Goal: Task Accomplishment & Management: Manage account settings

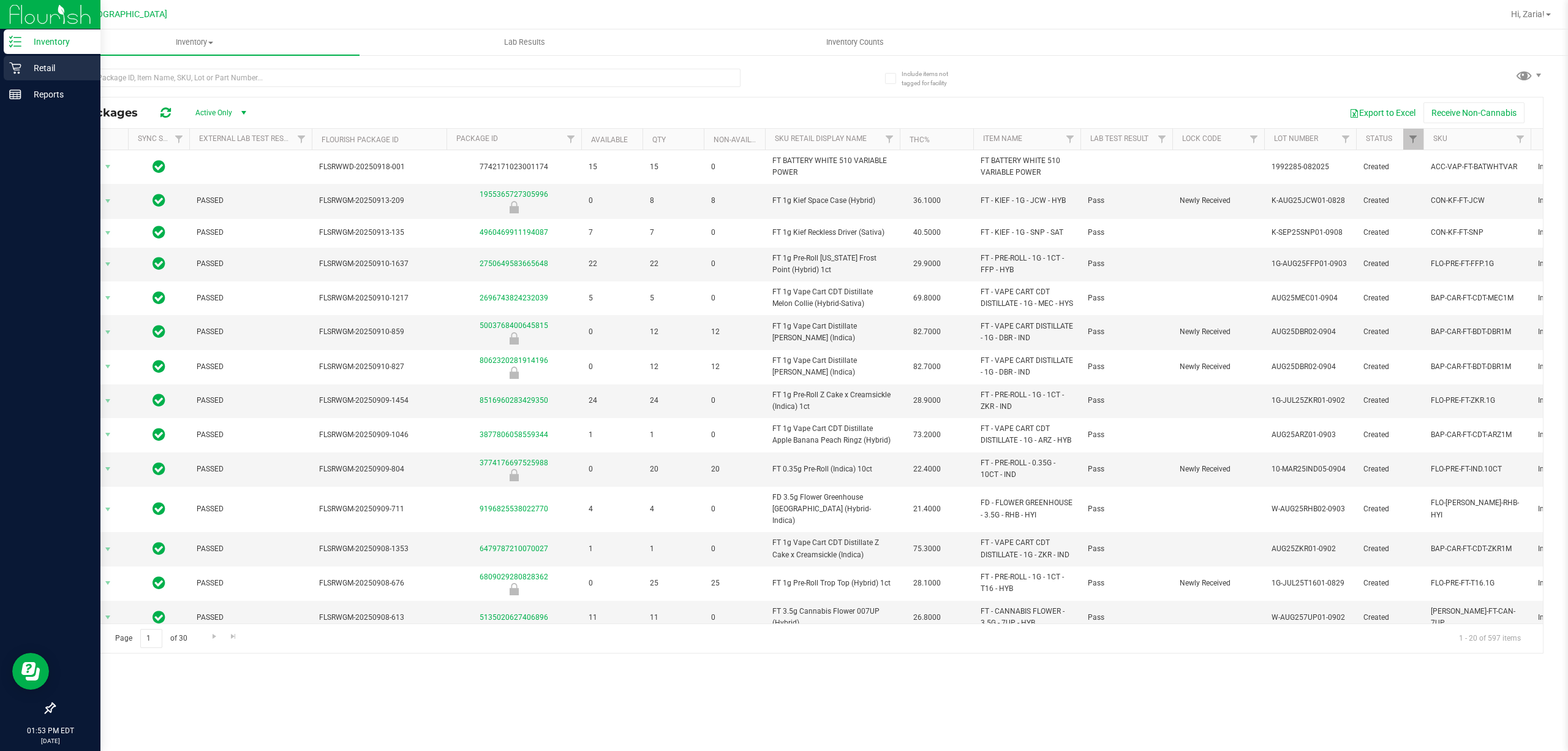
click at [42, 62] on p "Retail" at bounding box center [59, 68] width 74 height 15
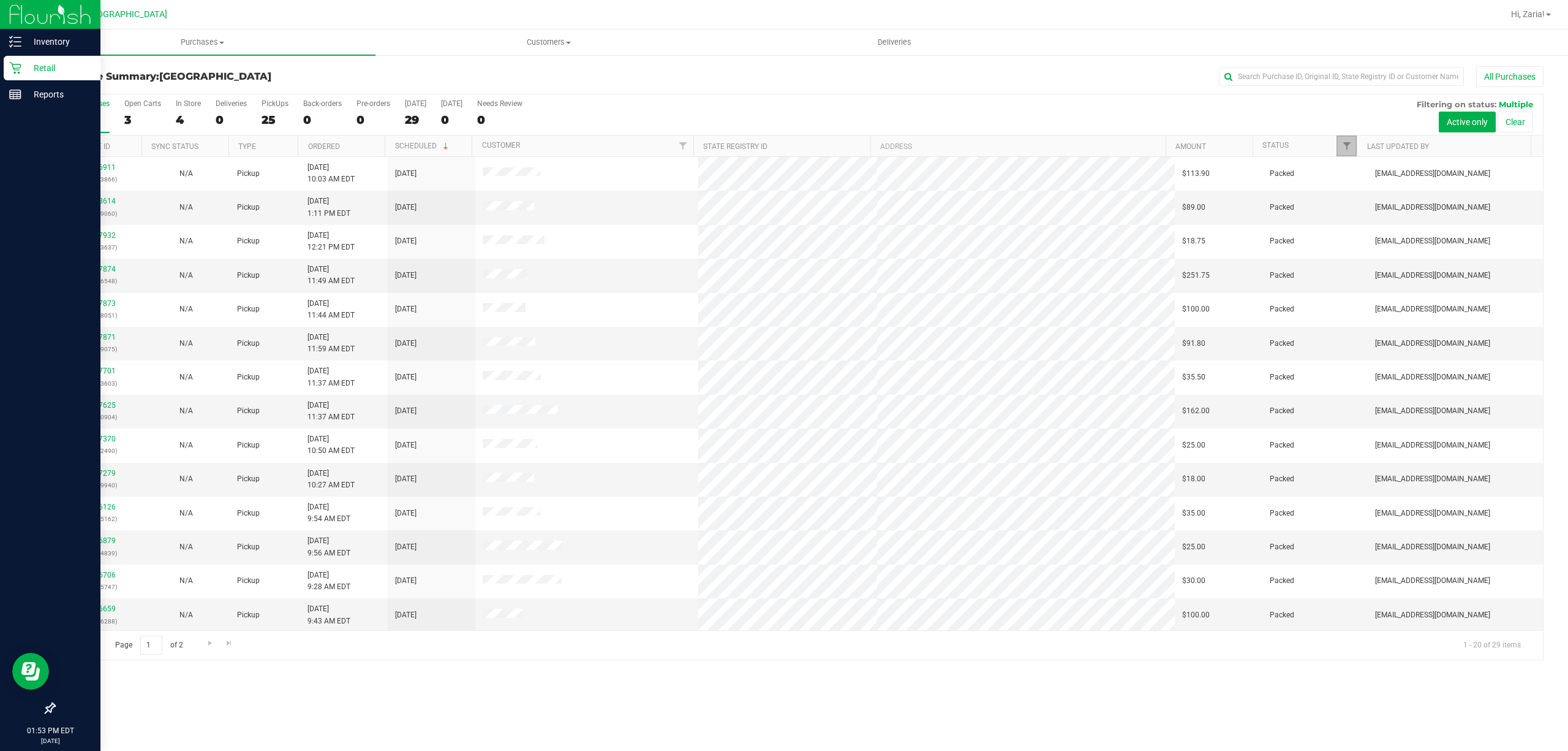
click at [1346, 153] on link "Filter" at bounding box center [1346, 146] width 20 height 21
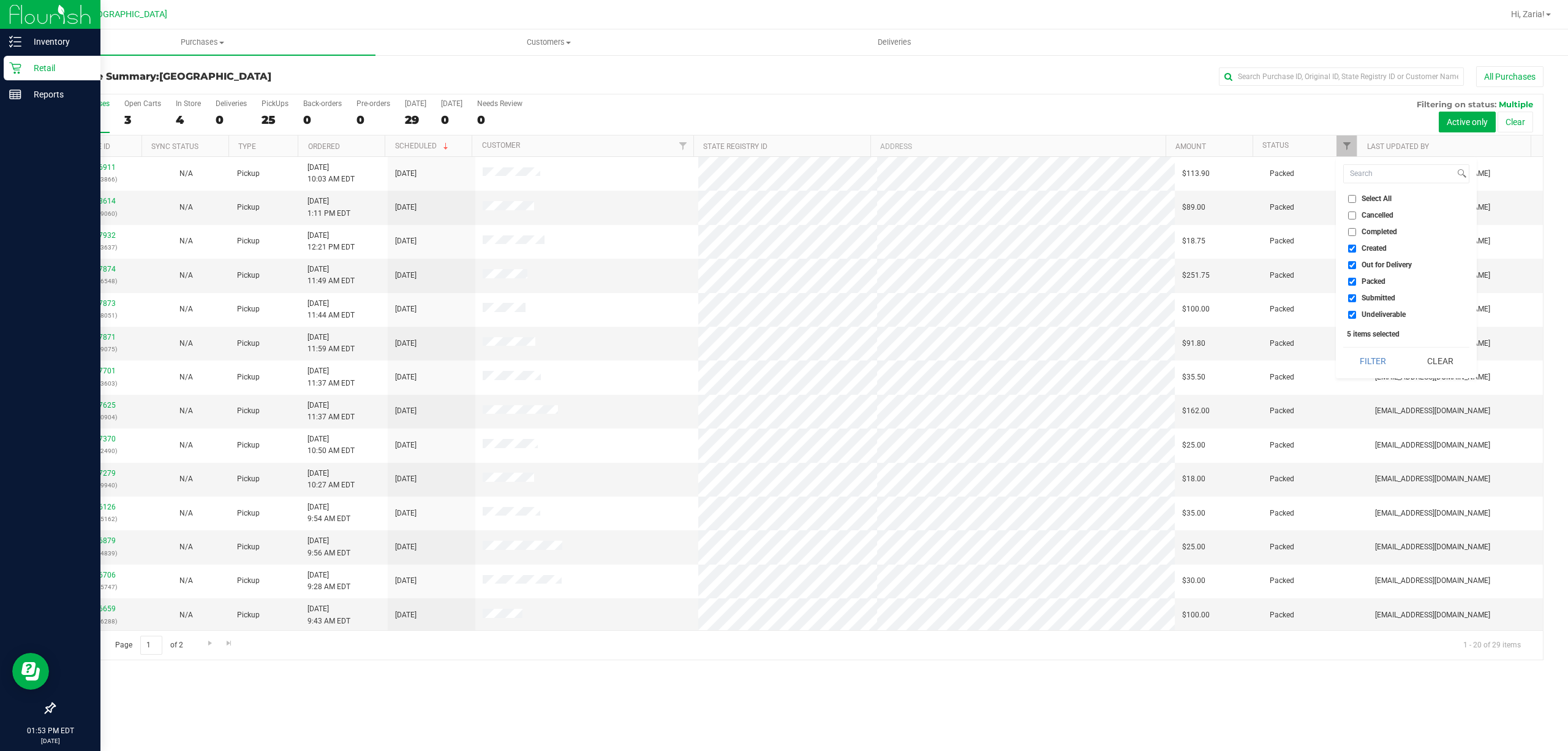
click at [1353, 247] on input "Created" at bounding box center [1352, 248] width 8 height 8
checkbox input "false"
click at [1353, 262] on input "Out for Delivery" at bounding box center [1352, 265] width 8 height 8
checkbox input "false"
click at [1351, 283] on input "Packed" at bounding box center [1352, 281] width 8 height 8
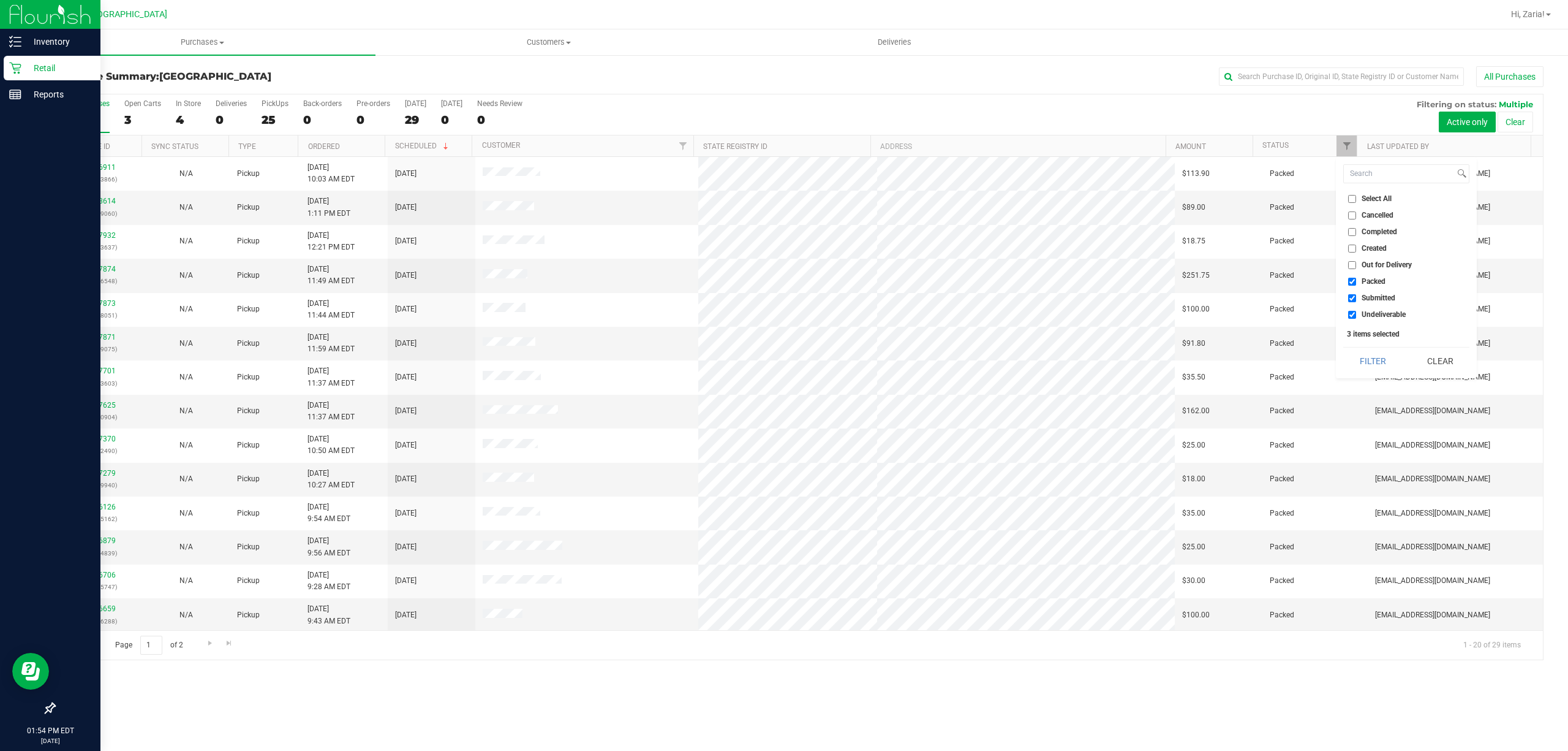
checkbox input "false"
click at [1355, 317] on input "Undeliverable" at bounding box center [1352, 314] width 8 height 8
checkbox input "false"
click at [1384, 366] on button "Filter" at bounding box center [1373, 361] width 59 height 27
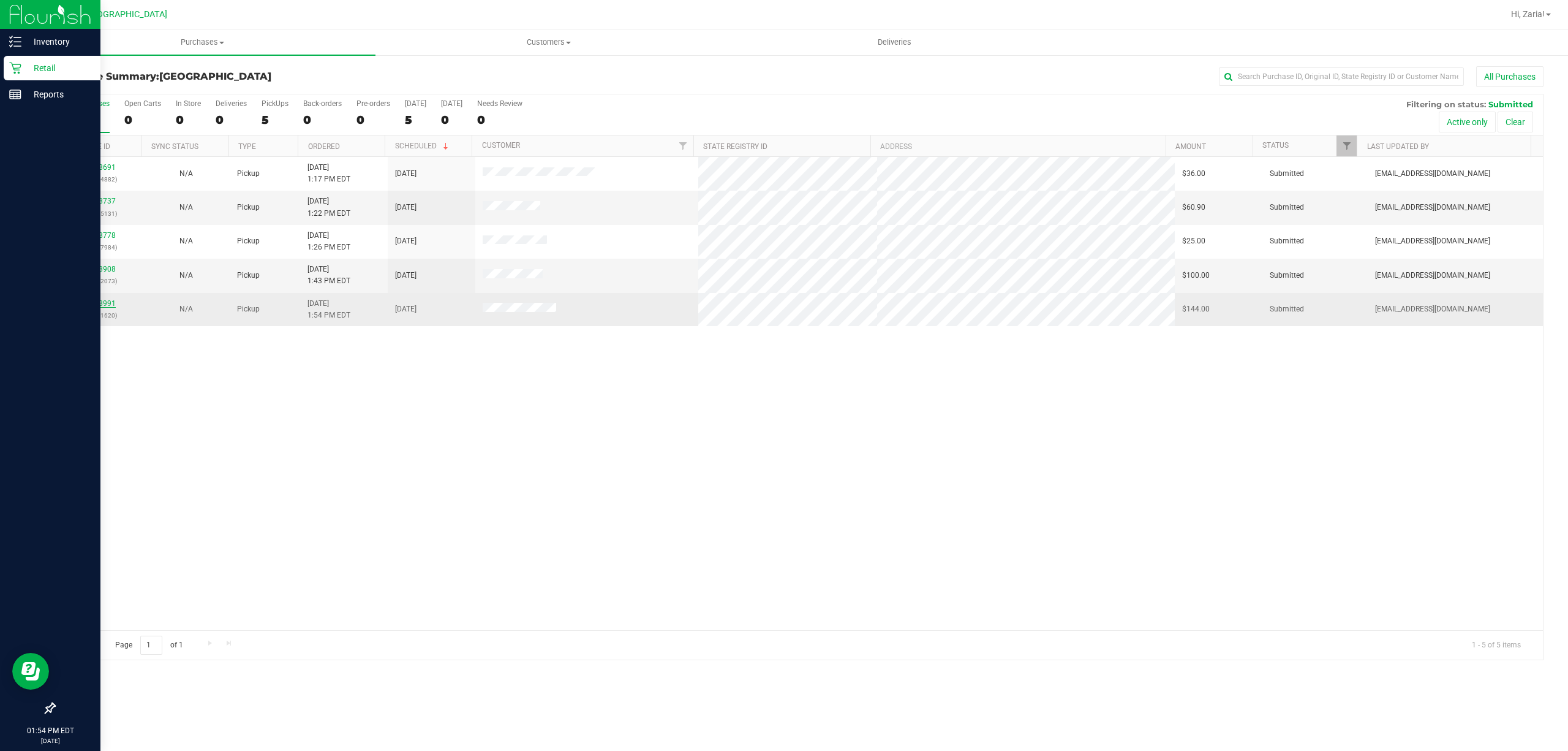
click at [104, 304] on link "11988991" at bounding box center [98, 303] width 35 height 8
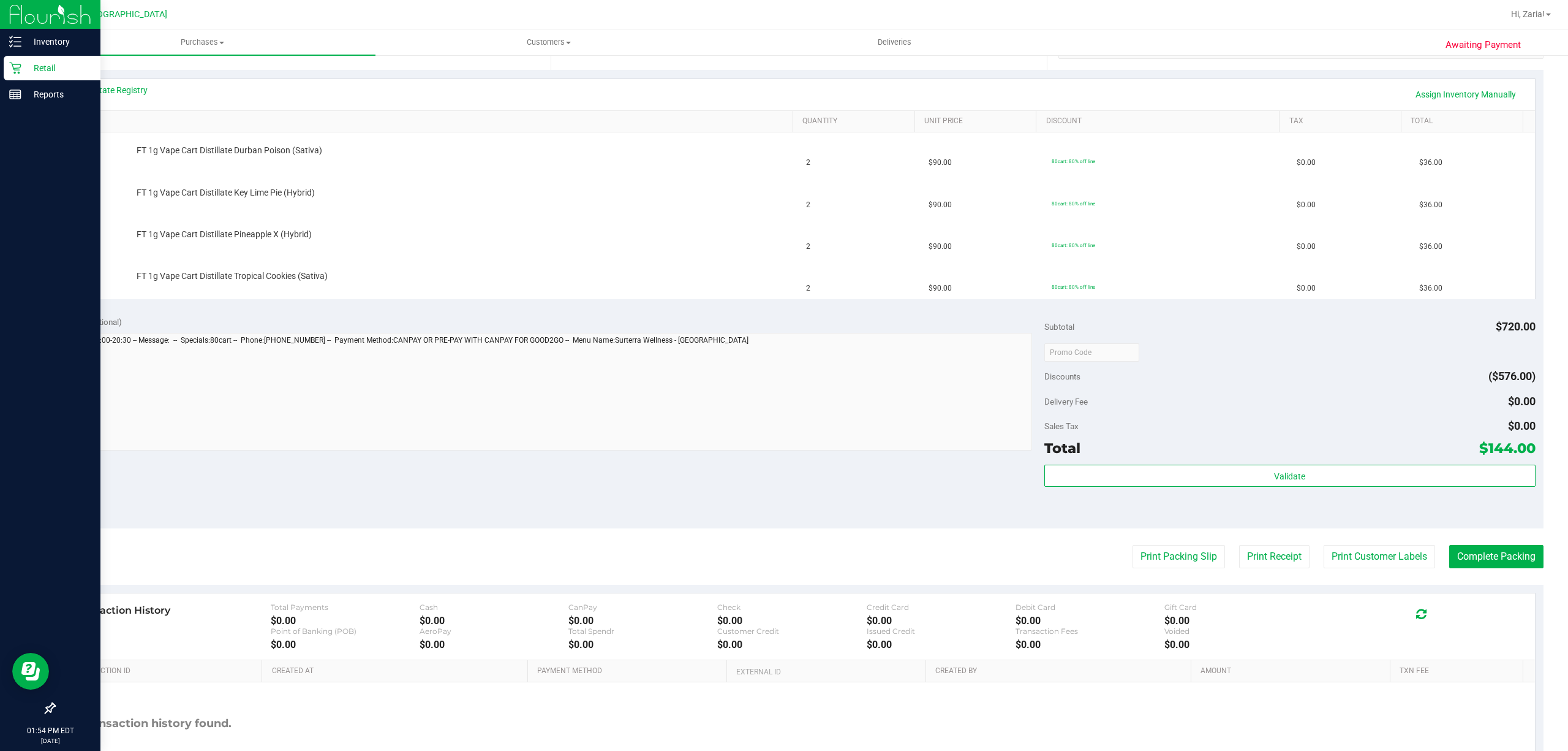
scroll to position [326, 0]
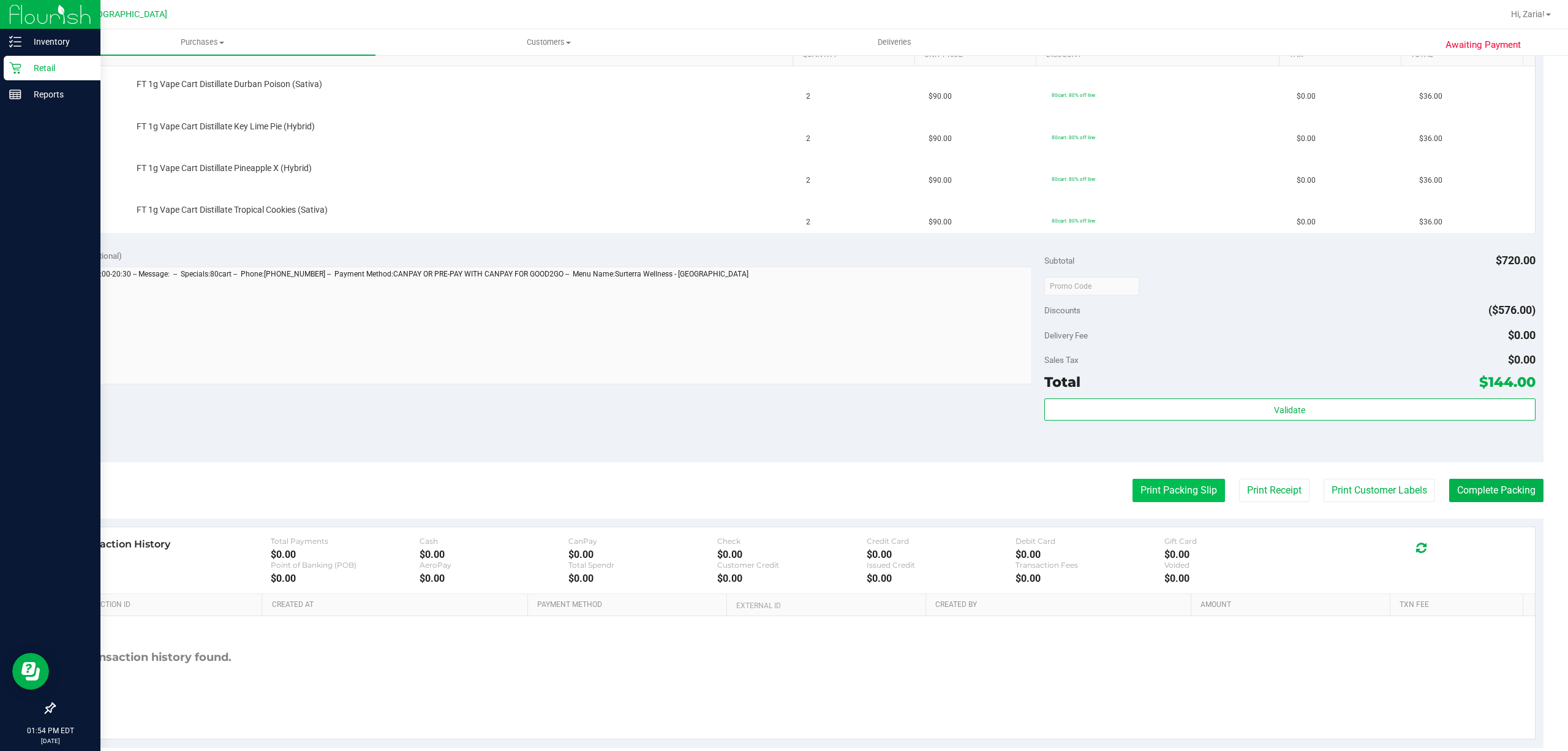
click at [1181, 495] on button "Print Packing Slip" at bounding box center [1178, 490] width 92 height 23
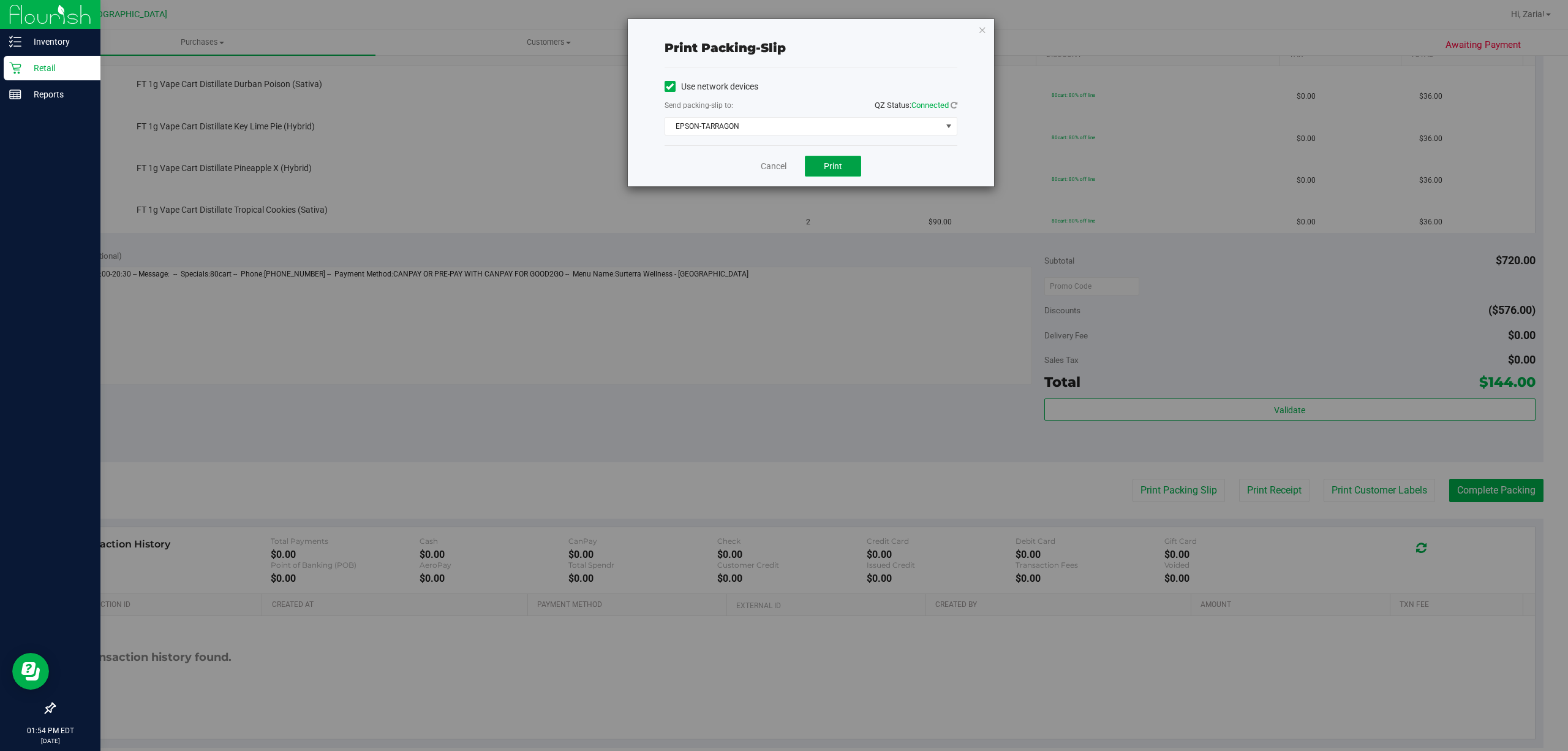
click at [822, 165] on button "Print" at bounding box center [832, 166] width 56 height 21
click at [887, 123] on span "EPSON-TARRAGON" at bounding box center [803, 126] width 276 height 17
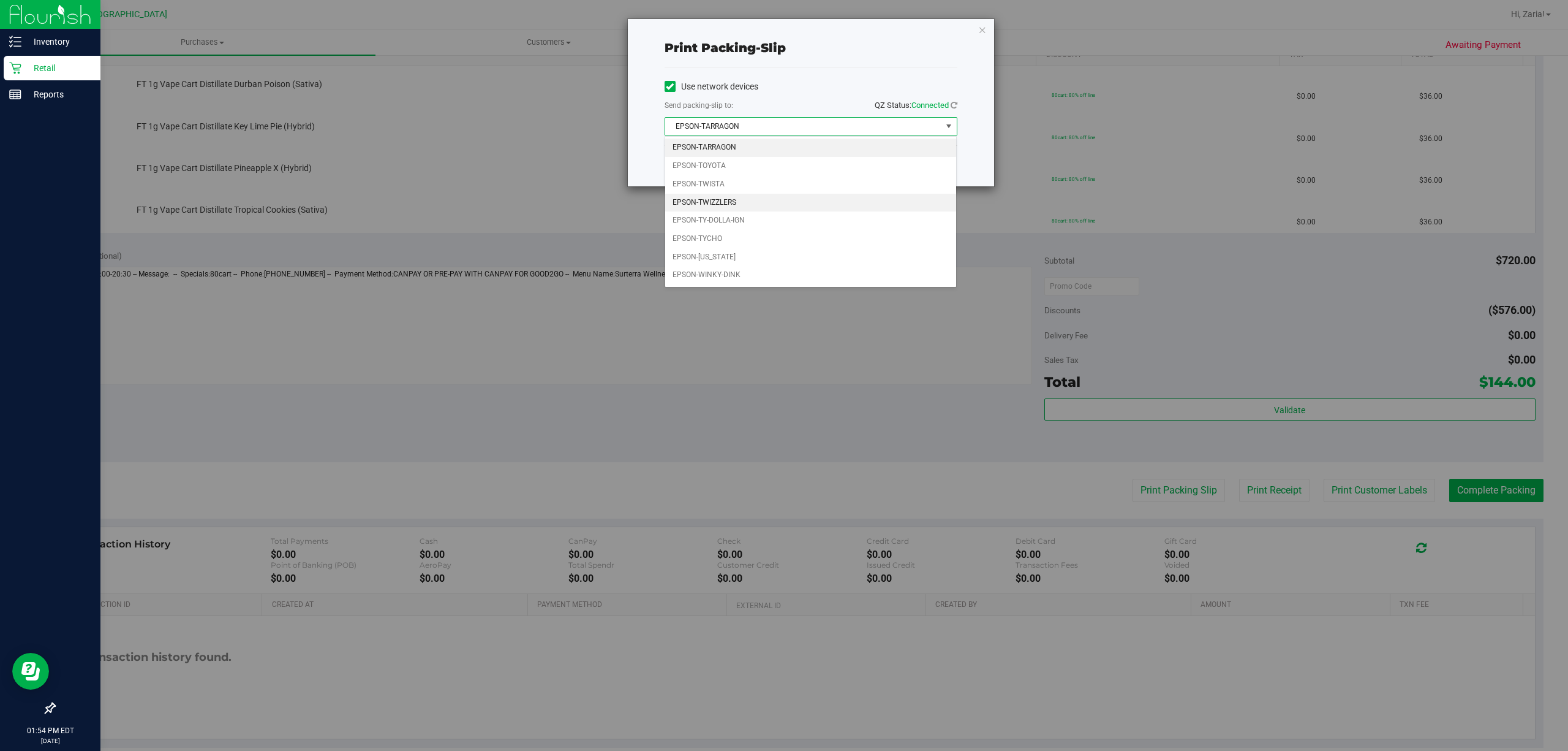
click at [711, 208] on li "EPSON-TWIZZLERS" at bounding box center [810, 203] width 291 height 18
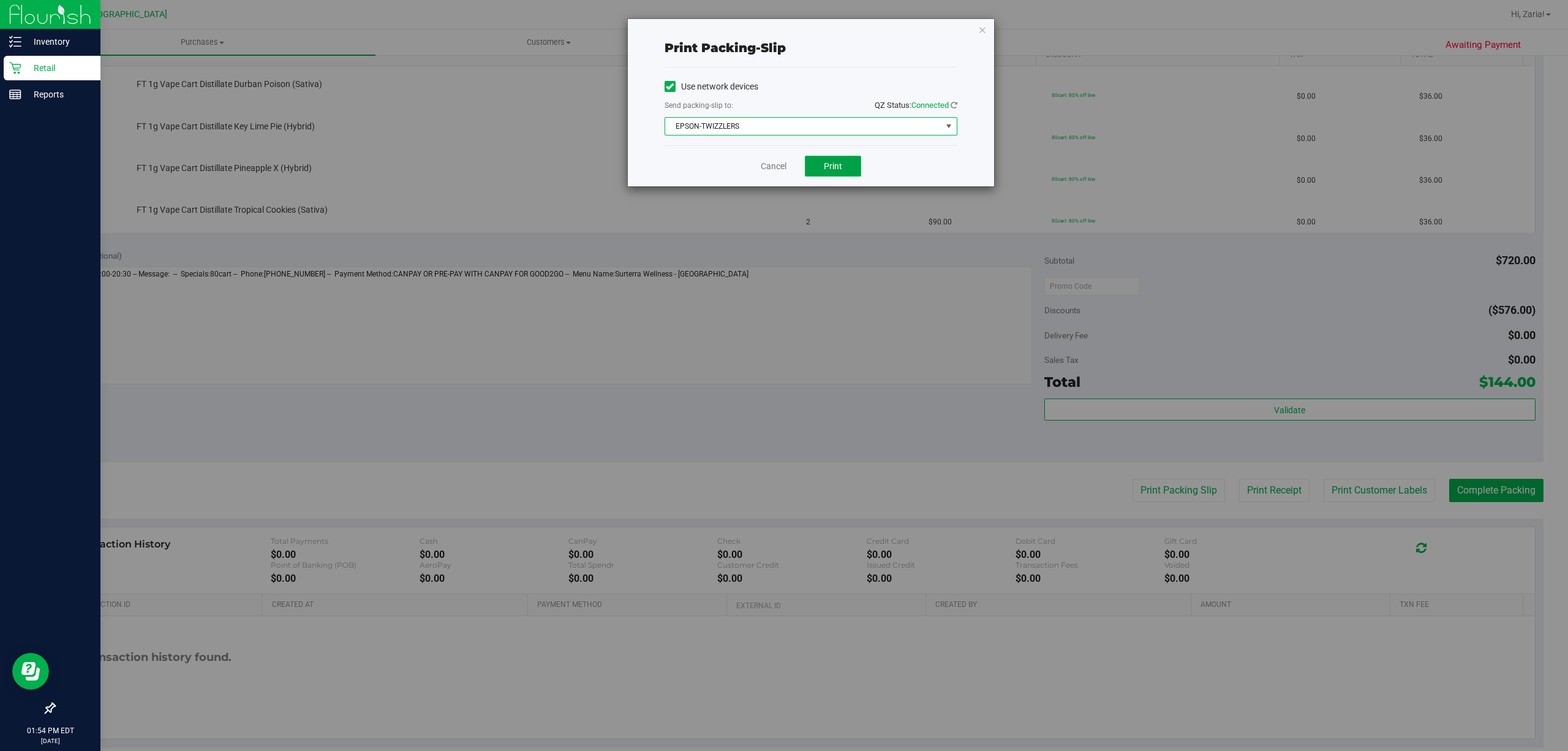
click at [831, 165] on span "Print" at bounding box center [832, 165] width 18 height 10
click at [781, 173] on link "Cancel" at bounding box center [773, 166] width 26 height 13
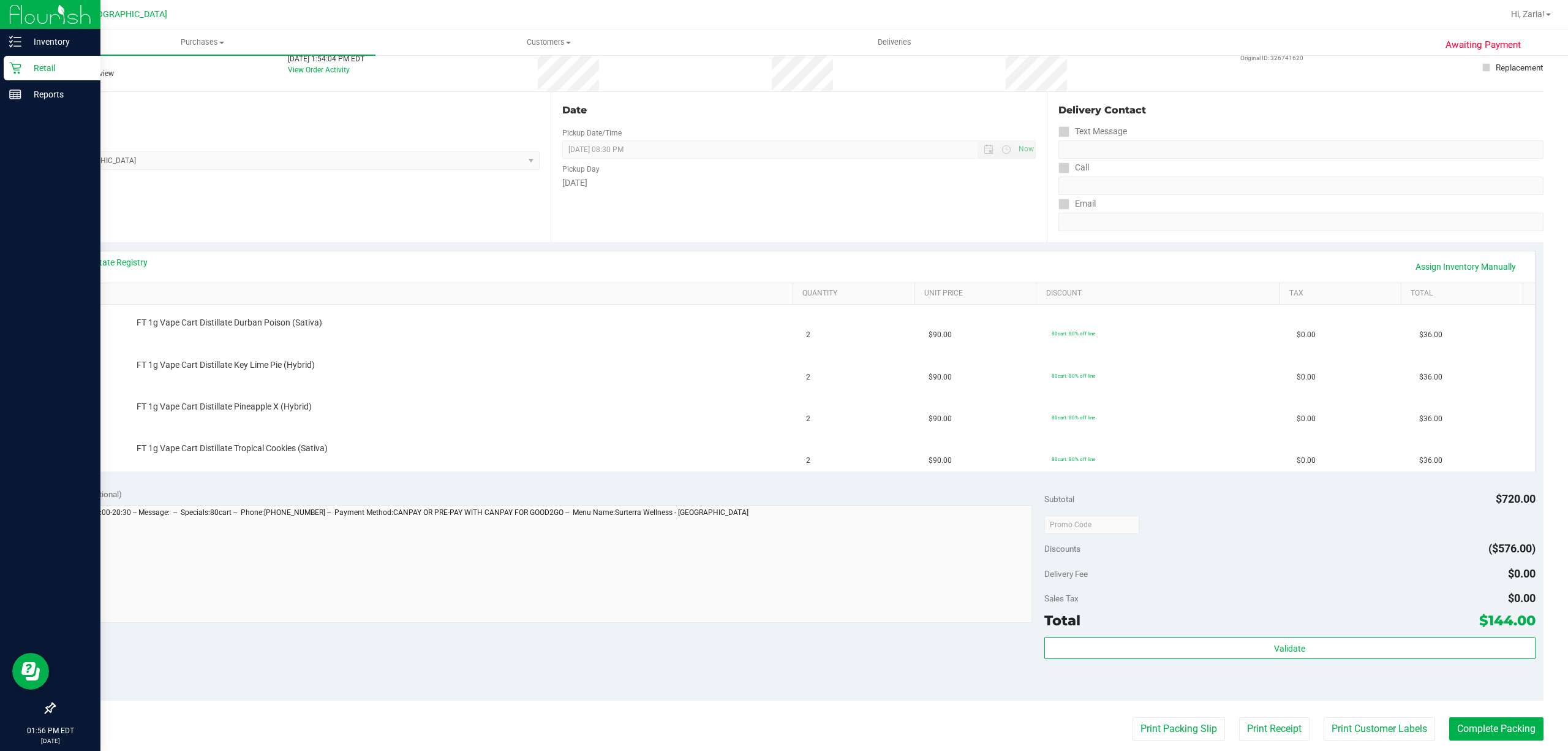
scroll to position [81, 0]
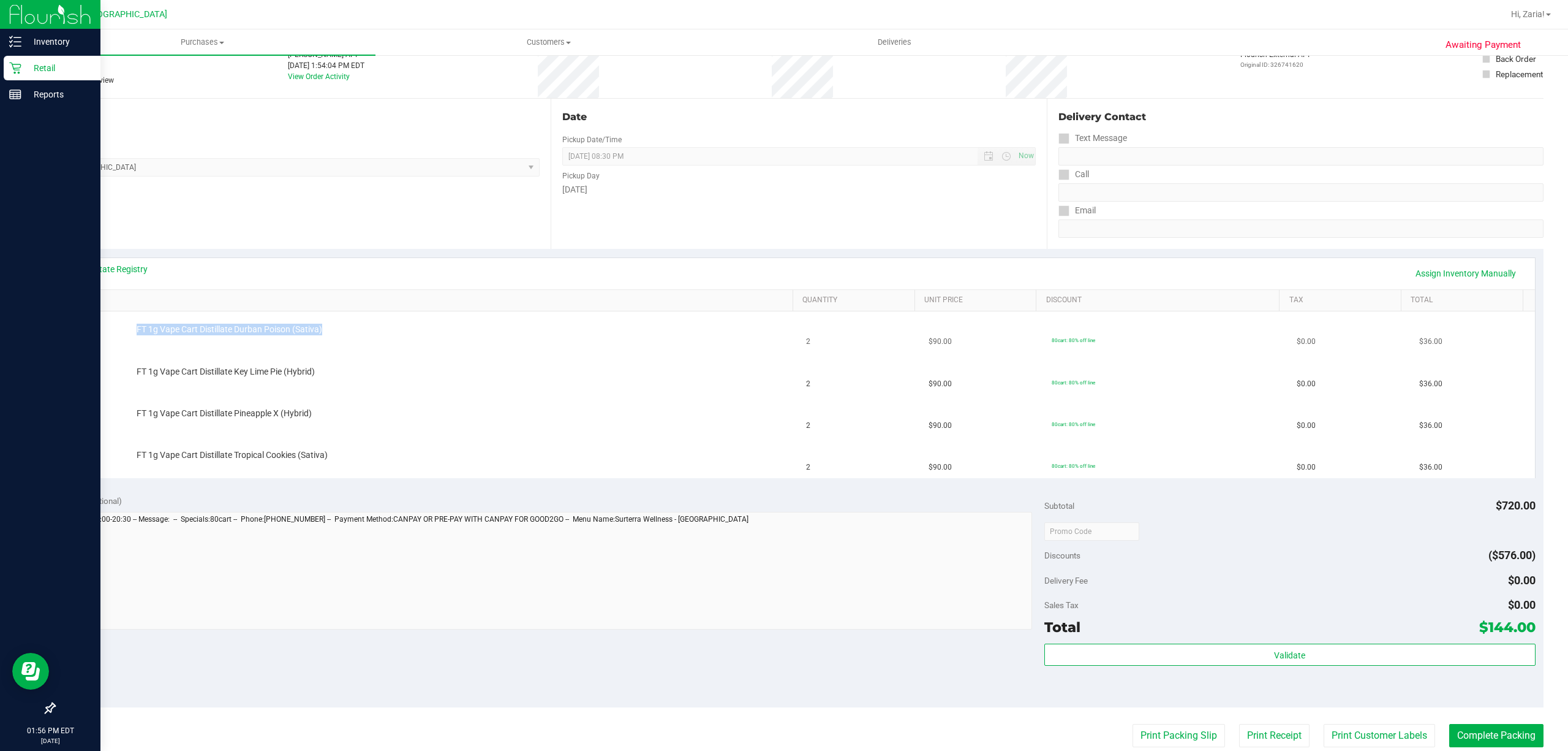
drag, startPoint x: 352, startPoint y: 330, endPoint x: 135, endPoint y: 327, distance: 217.0
click at [135, 327] on div "FT 1g Vape Cart Distillate Durban Poison (Sativa)" at bounding box center [458, 329] width 655 height 12
copy span "FT 1g Vape Cart Distillate Durban Poison (Sativa)"
click at [600, 680] on div "Notes (optional) Subtotal $720.00 Discounts ($576.00) Delivery Fee $0.00 Sales …" at bounding box center [799, 596] width 1489 height 220
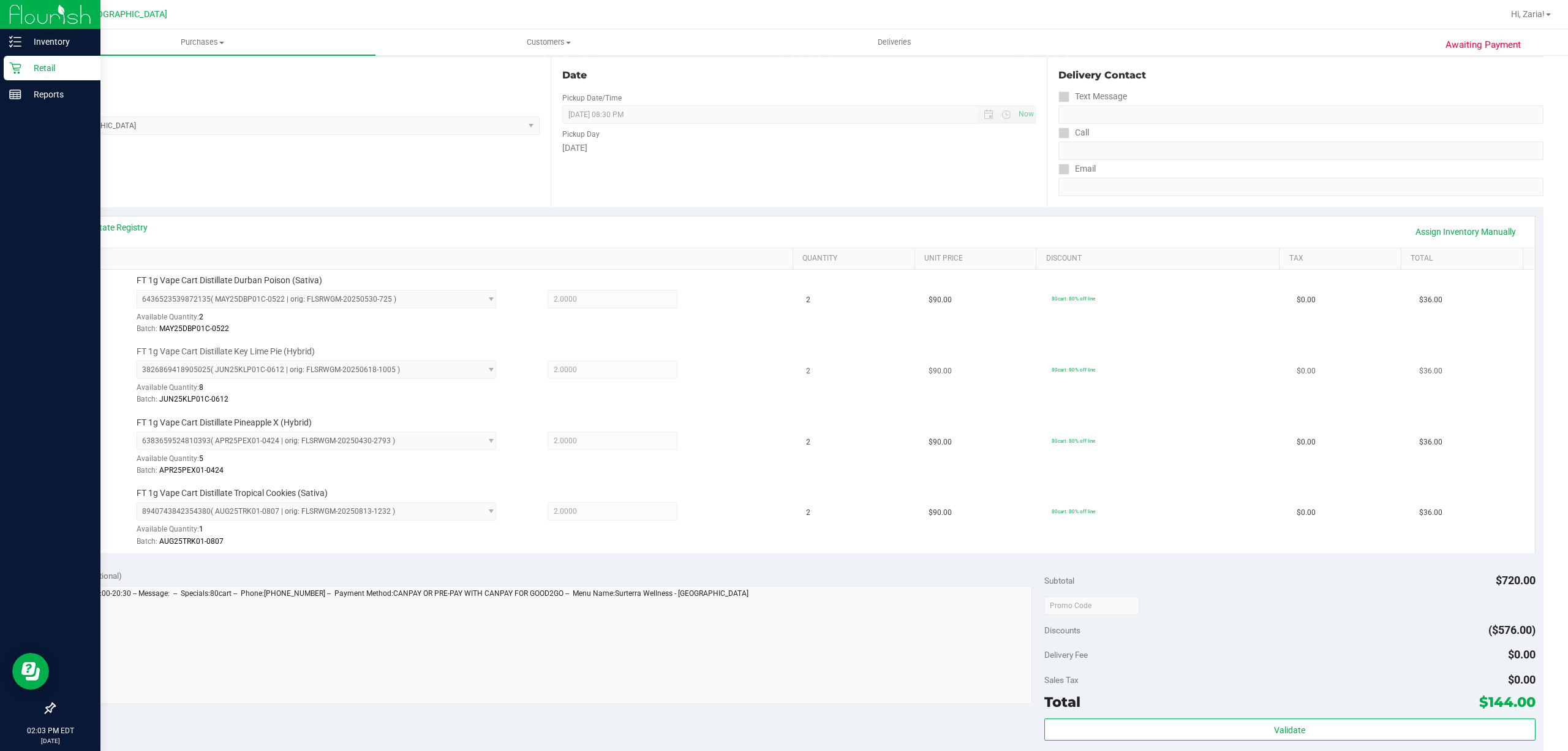
scroll to position [245, 0]
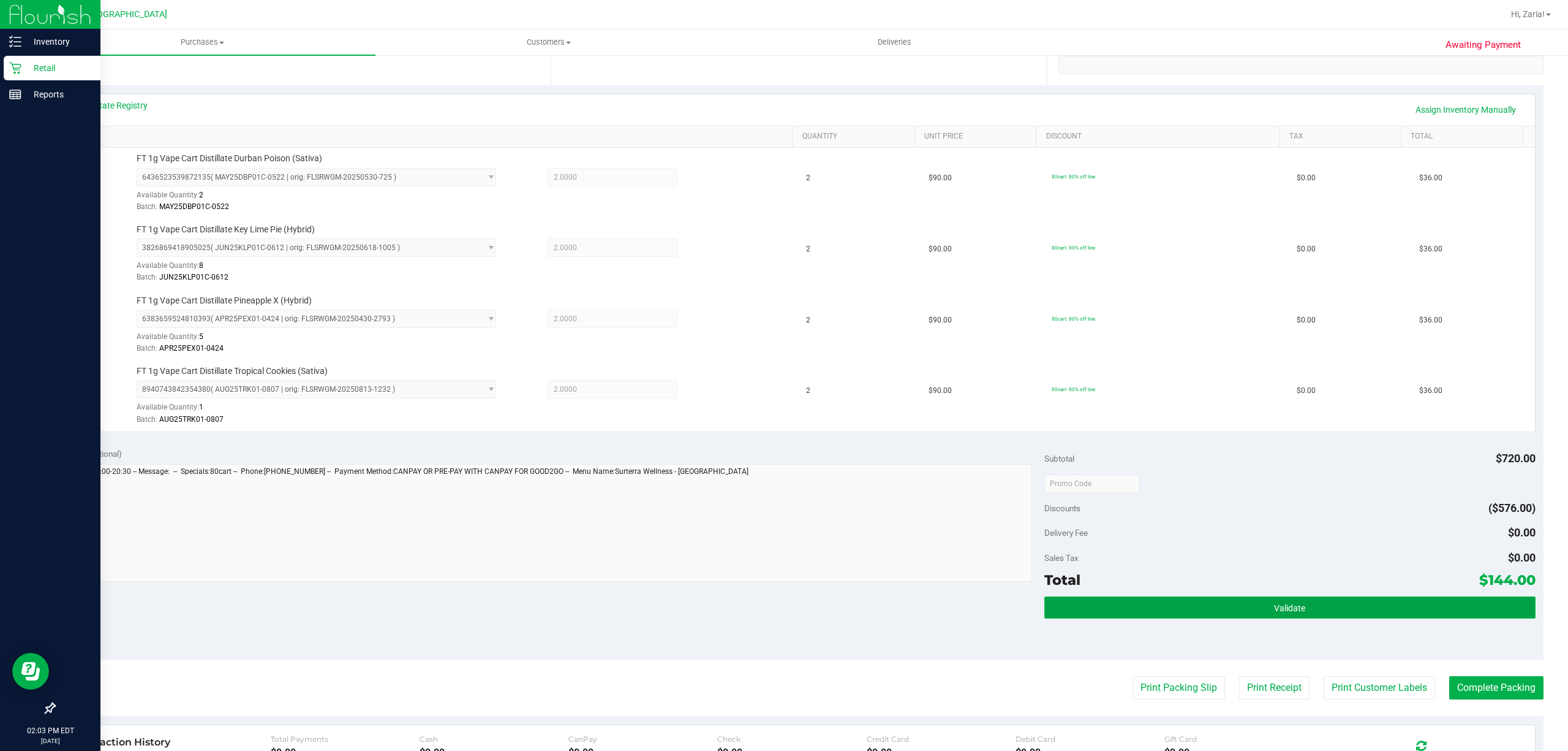
click at [1132, 608] on button "Validate" at bounding box center [1290, 607] width 491 height 22
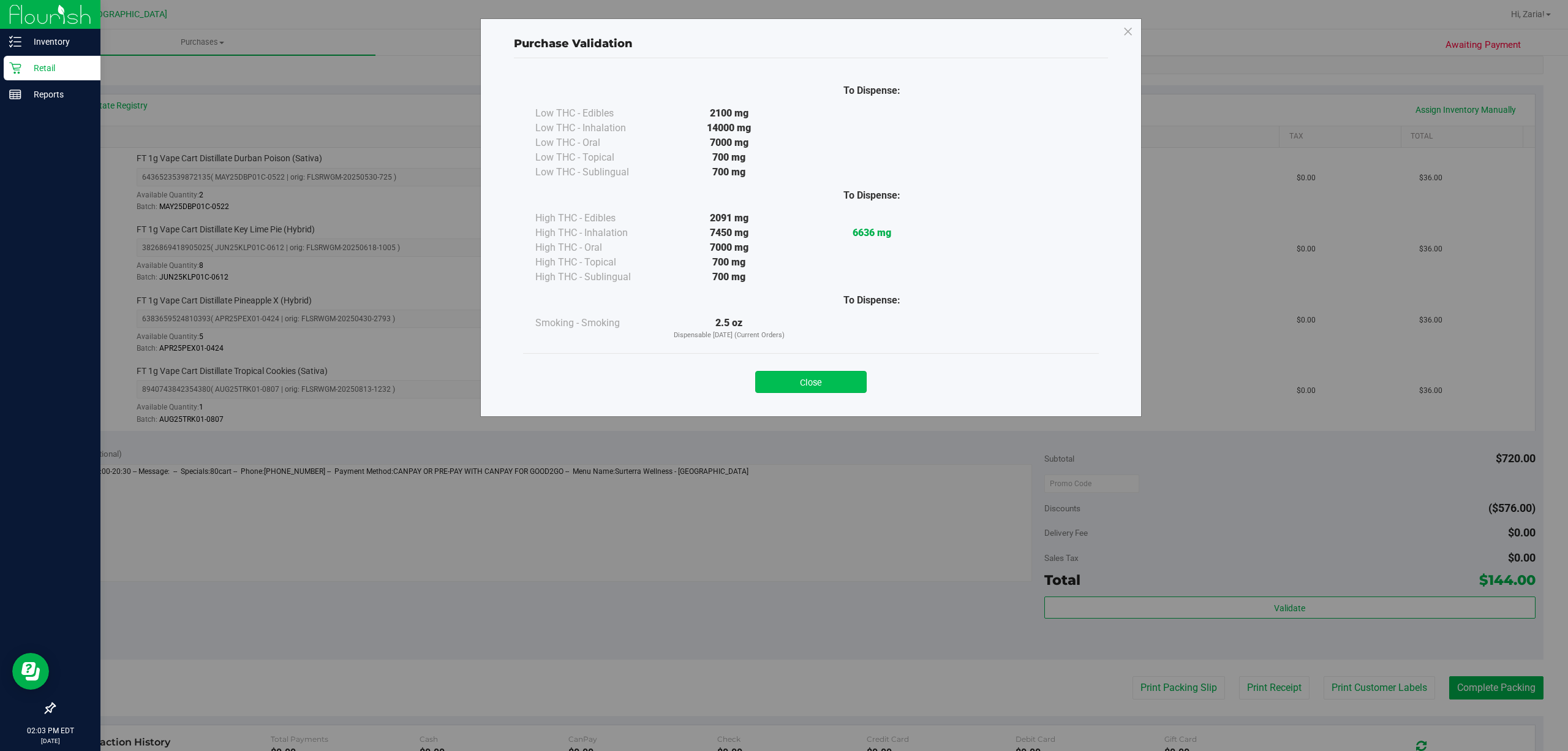
click at [805, 379] on button "Close" at bounding box center [811, 381] width 111 height 22
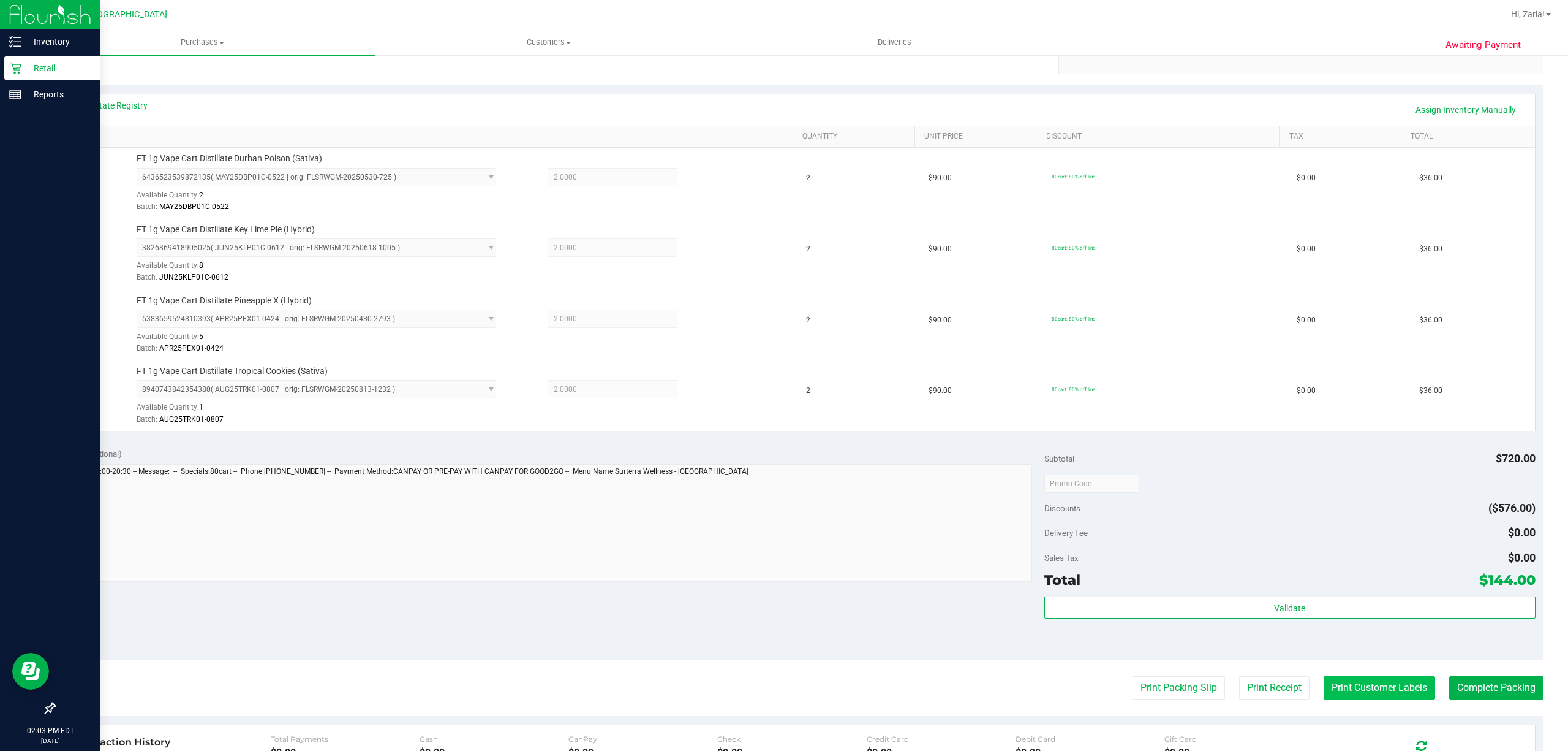
click at [1326, 692] on button "Print Customer Labels" at bounding box center [1379, 687] width 111 height 23
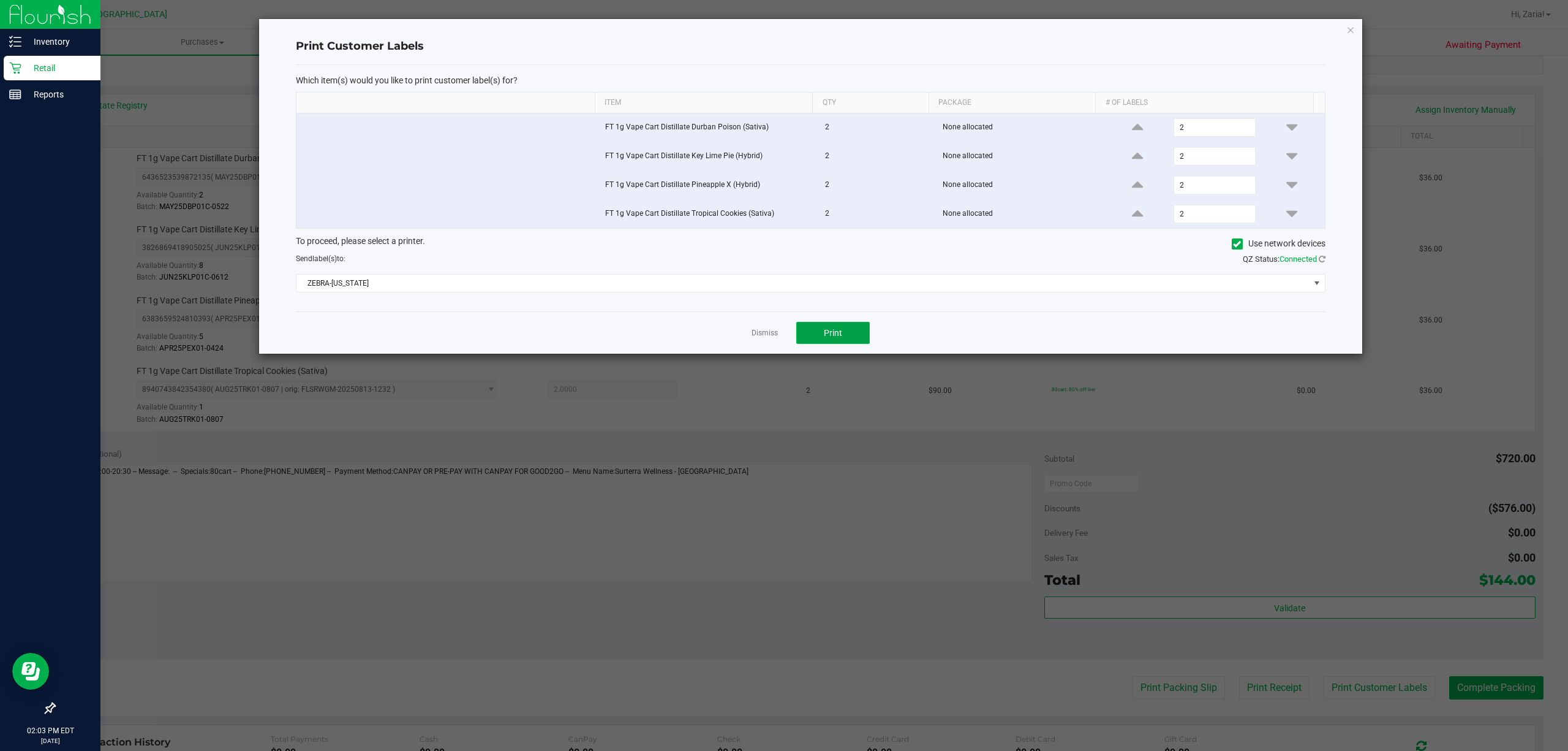
click at [857, 332] on button "Print" at bounding box center [833, 332] width 74 height 22
click at [758, 338] on link "Dismiss" at bounding box center [764, 333] width 26 height 11
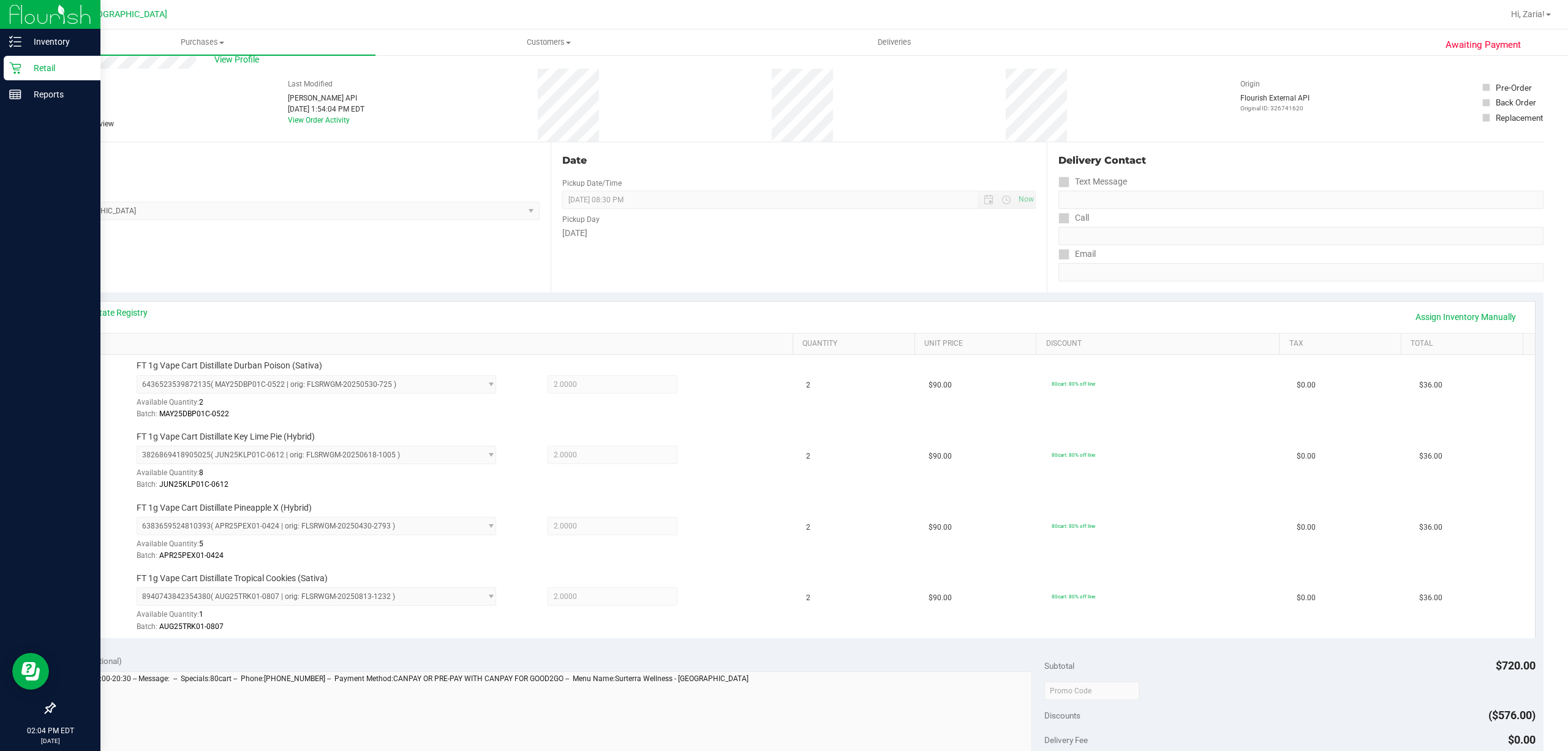
scroll to position [0, 0]
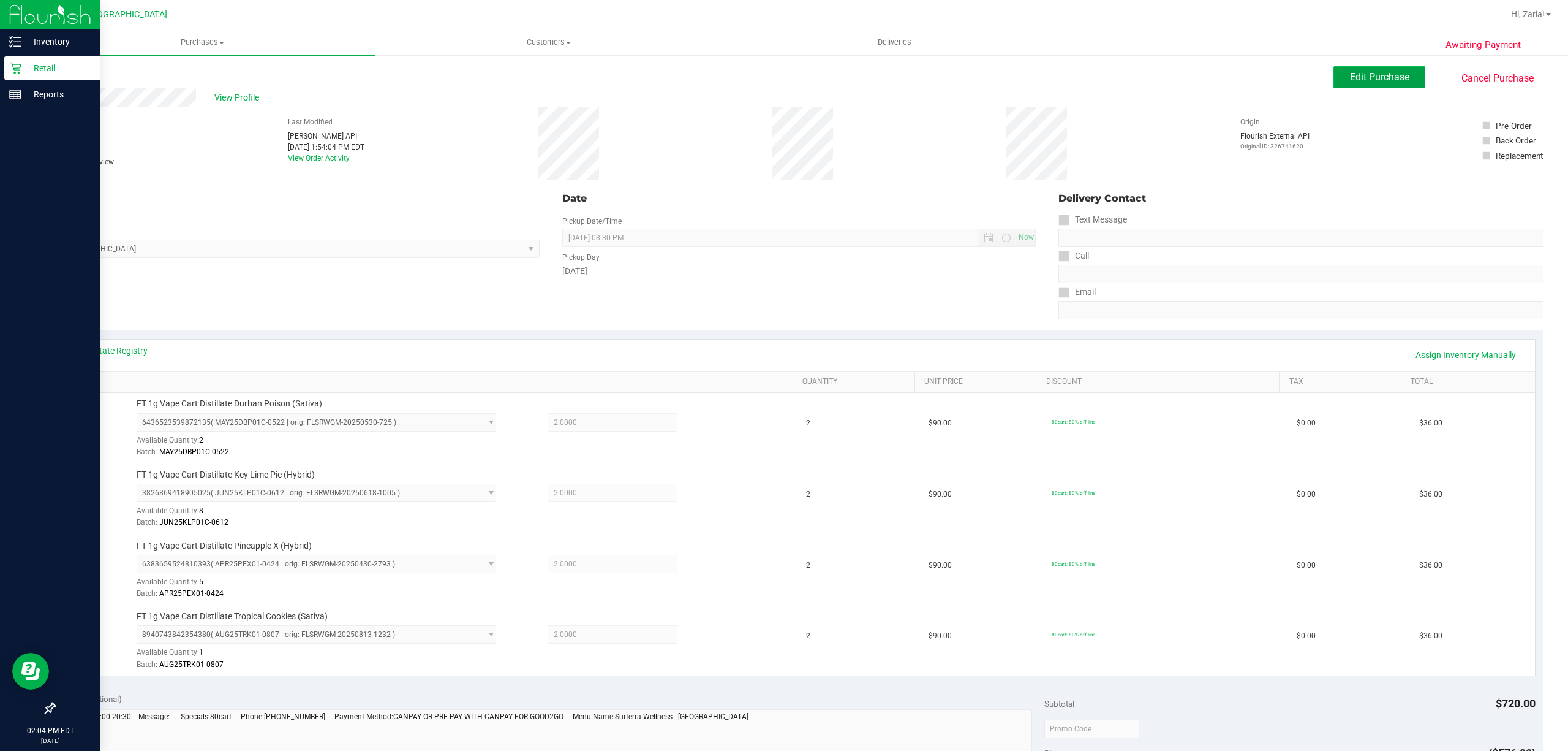
click at [1370, 80] on button "Edit Purchase" at bounding box center [1379, 77] width 92 height 22
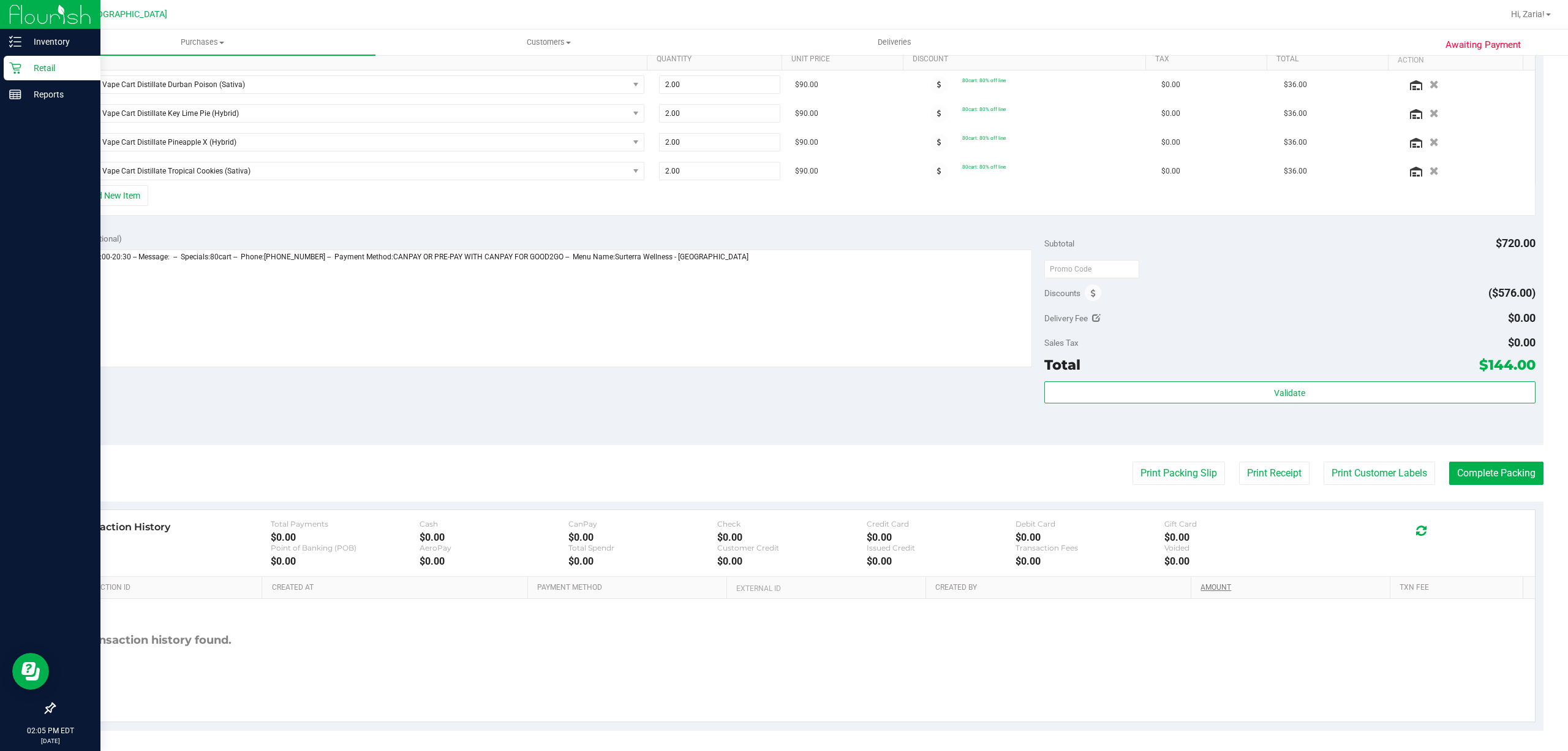
scroll to position [326, 0]
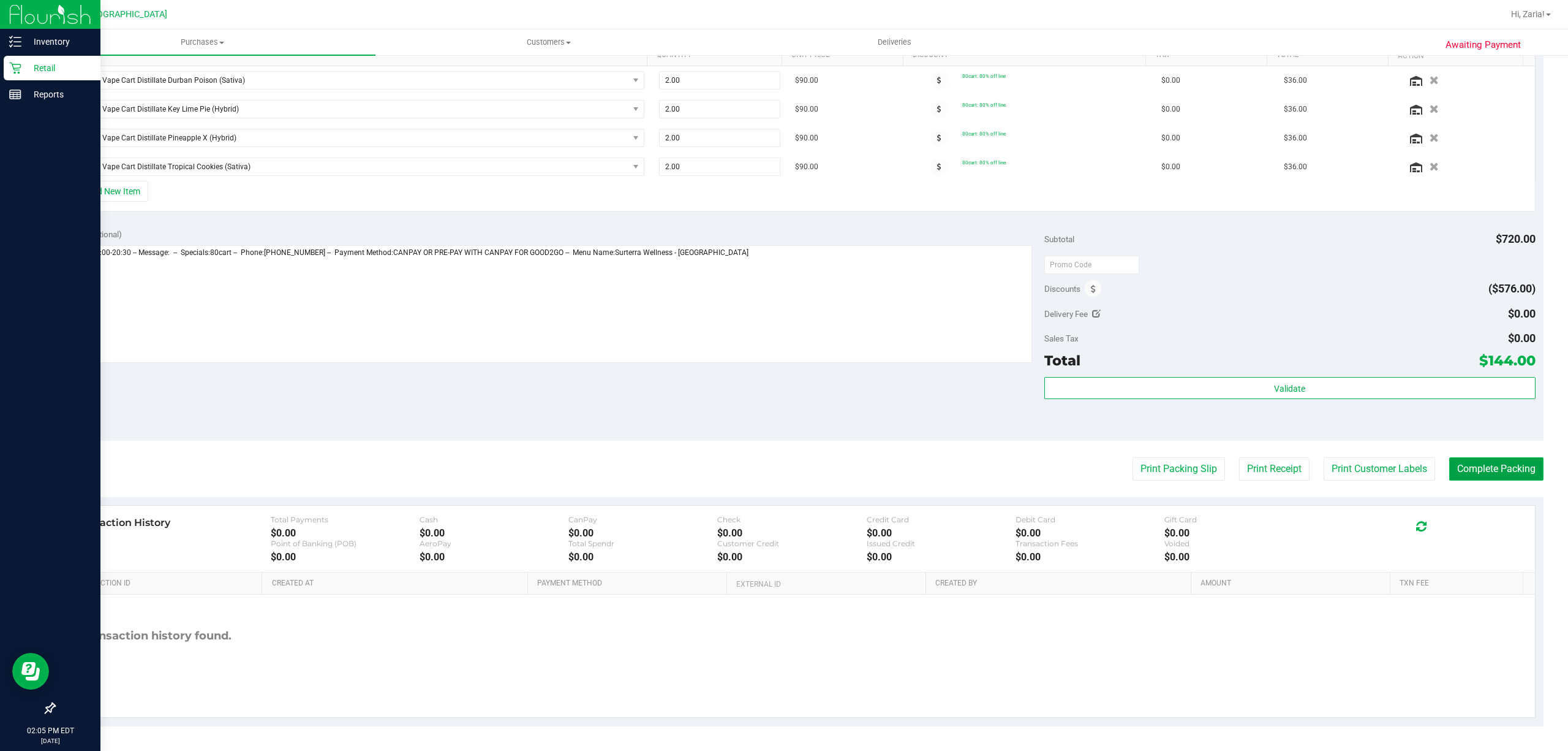
click at [1458, 477] on button "Complete Packing" at bounding box center [1497, 468] width 95 height 23
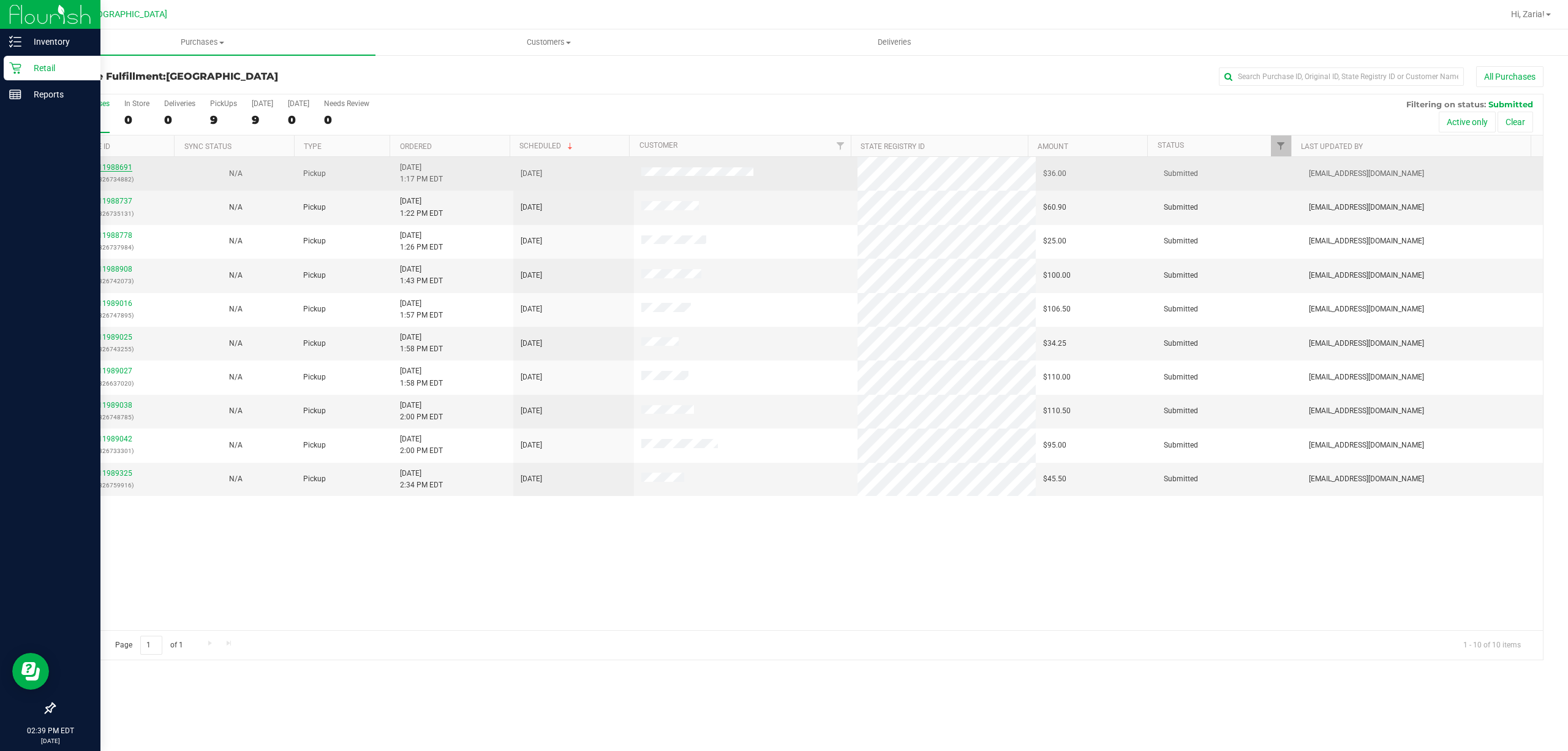
click at [111, 164] on link "11988691" at bounding box center [115, 167] width 35 height 8
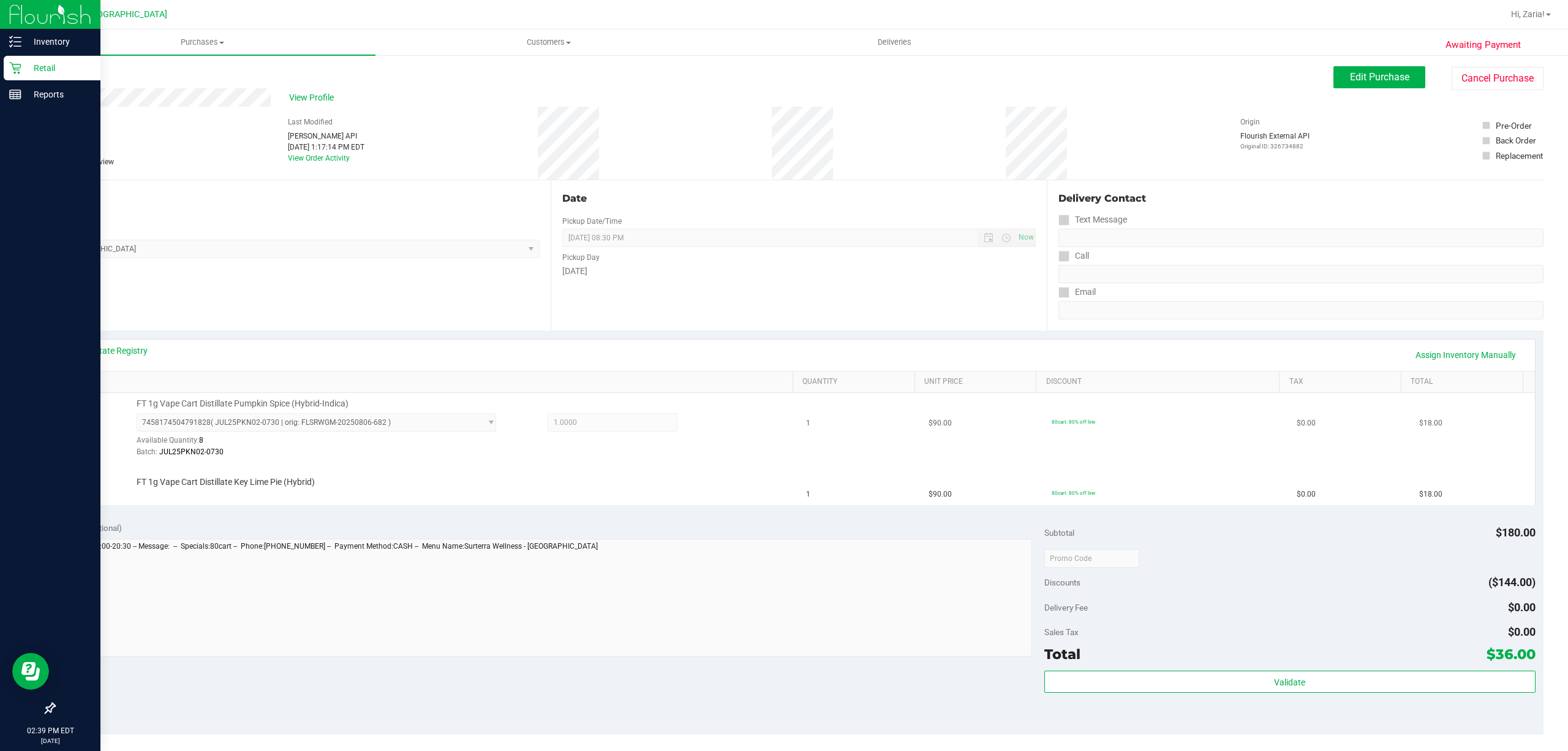
drag, startPoint x: 397, startPoint y: 432, endPoint x: 389, endPoint y: 420, distance: 14.4
click at [395, 429] on div "7458174504791828 ( JUL25PKN02-0730 | orig: FLSRWGM-20250806-682 ) 7458174504791…" at bounding box center [326, 434] width 379 height 42
click at [394, 342] on div "View State Registry Assign Inventory Manually" at bounding box center [799, 356] width 1472 height 32
click at [395, 342] on div "View State Registry Assign Inventory Manually" at bounding box center [799, 356] width 1472 height 32
click at [396, 343] on div "View State Registry Assign Inventory Manually" at bounding box center [799, 356] width 1472 height 32
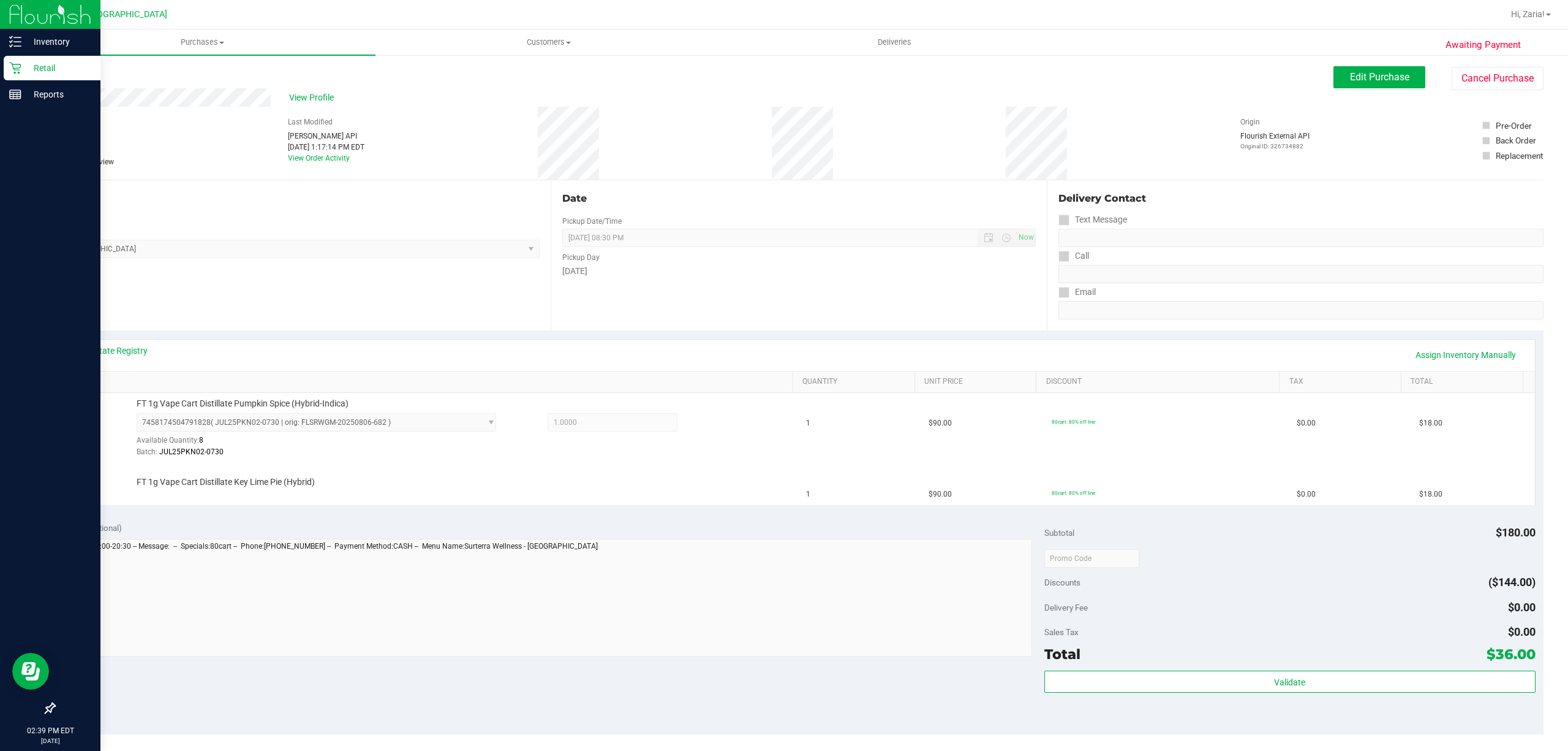
click at [396, 343] on div "View State Registry Assign Inventory Manually" at bounding box center [799, 356] width 1472 height 32
click at [350, 331] on div "View State Registry Assign Inventory Manually SKU Quantity Unit Price Discount …" at bounding box center [799, 422] width 1489 height 183
drag, startPoint x: 350, startPoint y: 331, endPoint x: 350, endPoint y: 314, distance: 17.0
click at [350, 316] on purchase-details "Back Edit Purchase Cancel Purchase View Profile # 11988691 BioTrack ID: - Submi…" at bounding box center [799, 543] width 1489 height 953
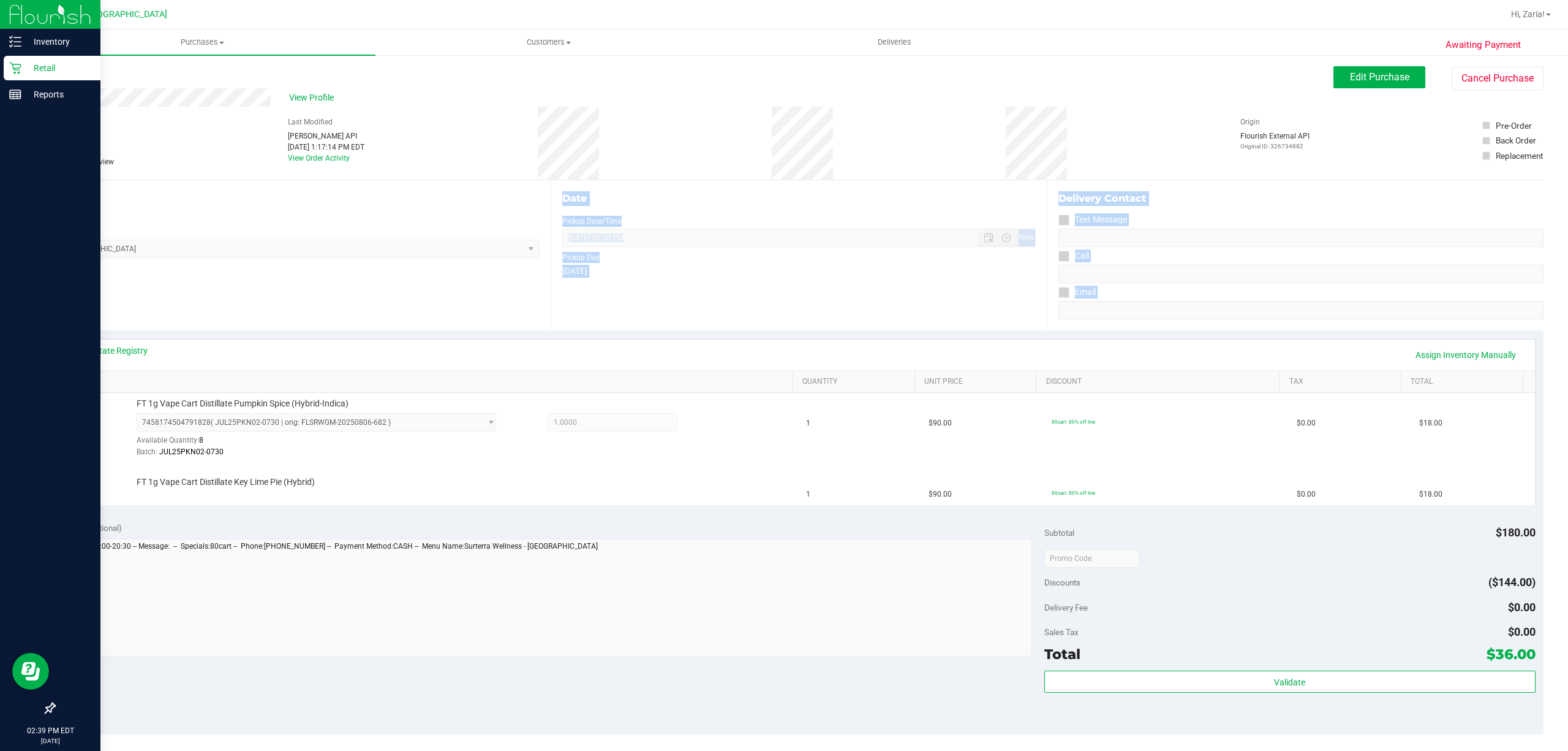
click at [350, 314] on div "Location Pickup Store Boynton Beach WC Select Store Bonita Springs WC Boynton B…" at bounding box center [302, 256] width 497 height 150
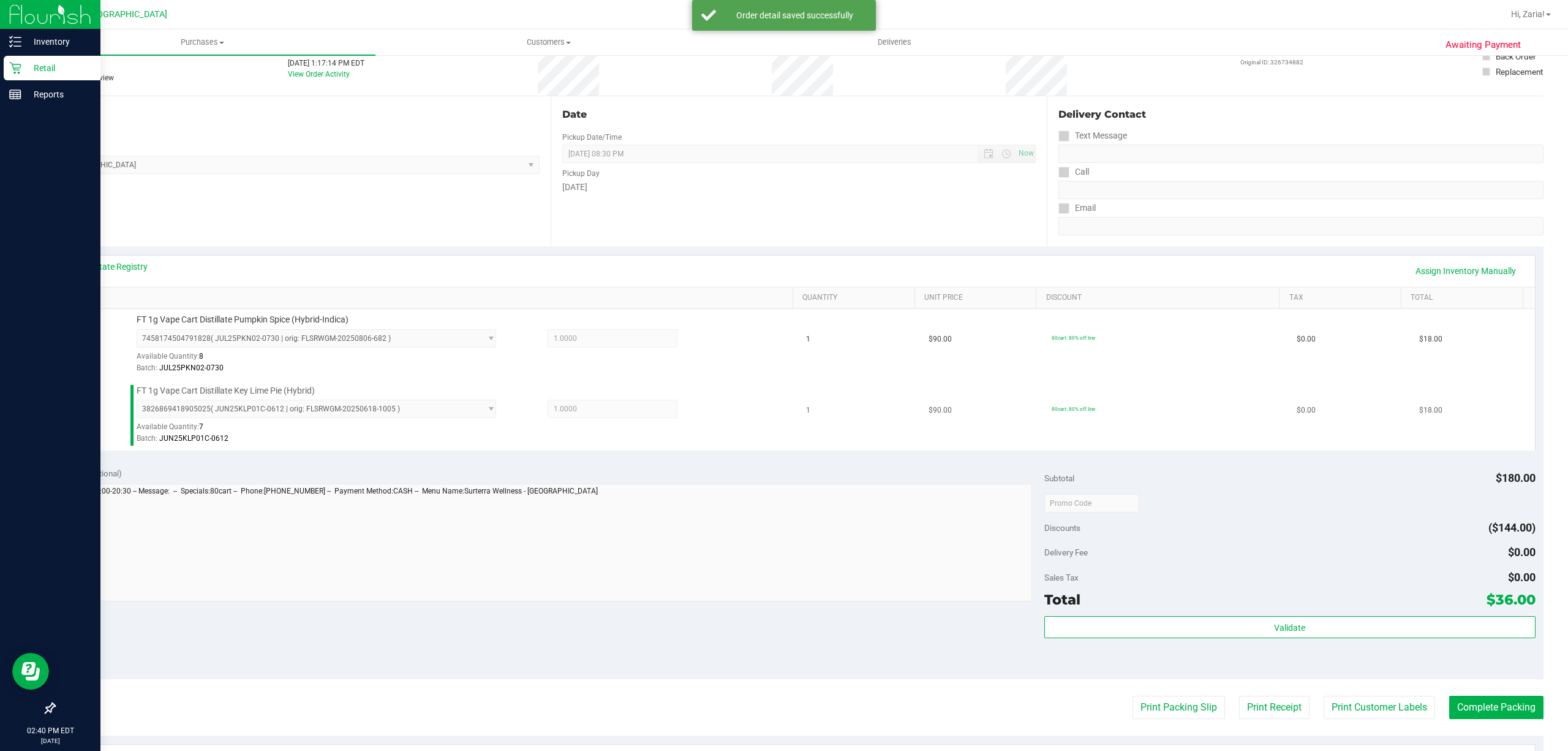
scroll to position [163, 0]
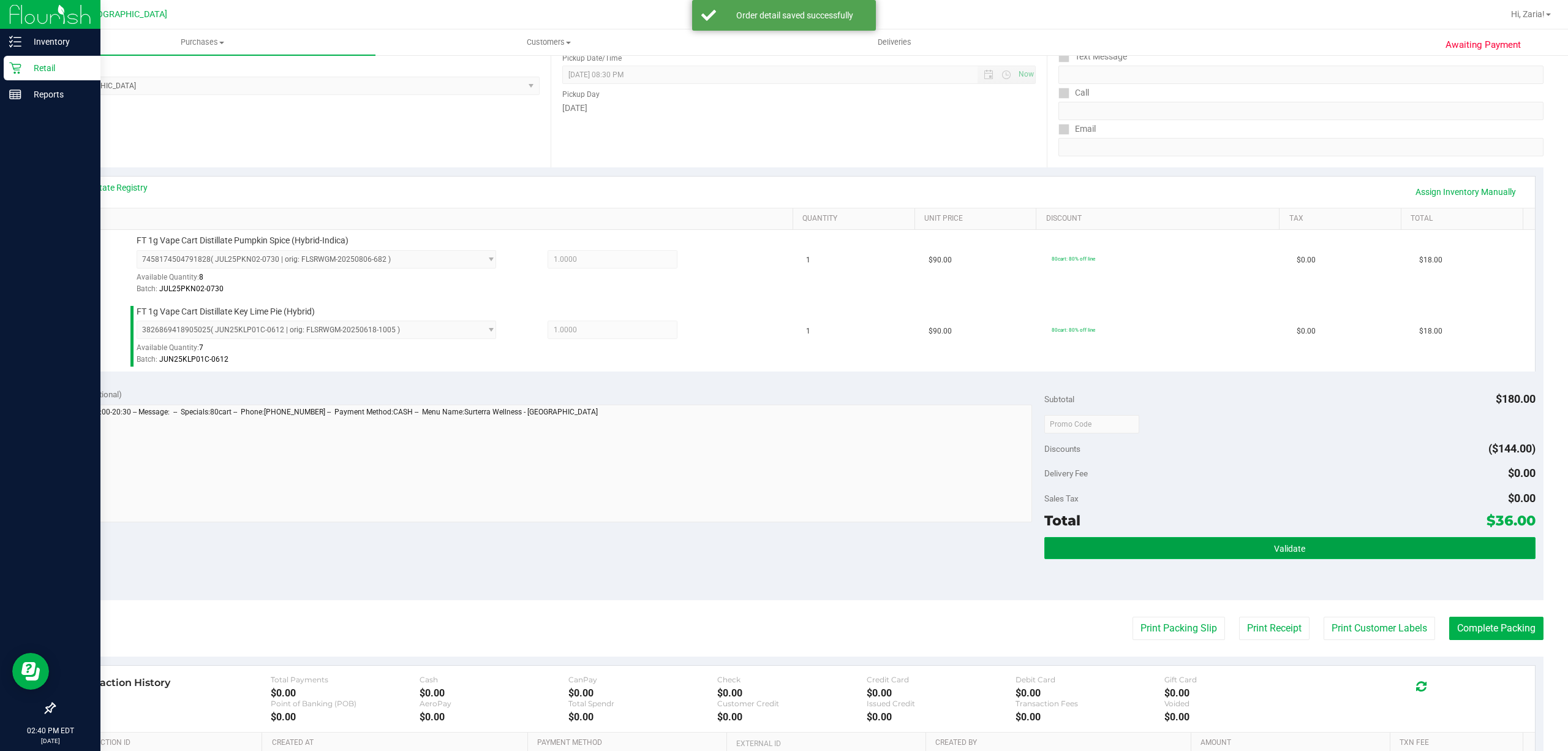
click at [1228, 542] on button "Validate" at bounding box center [1290, 547] width 491 height 22
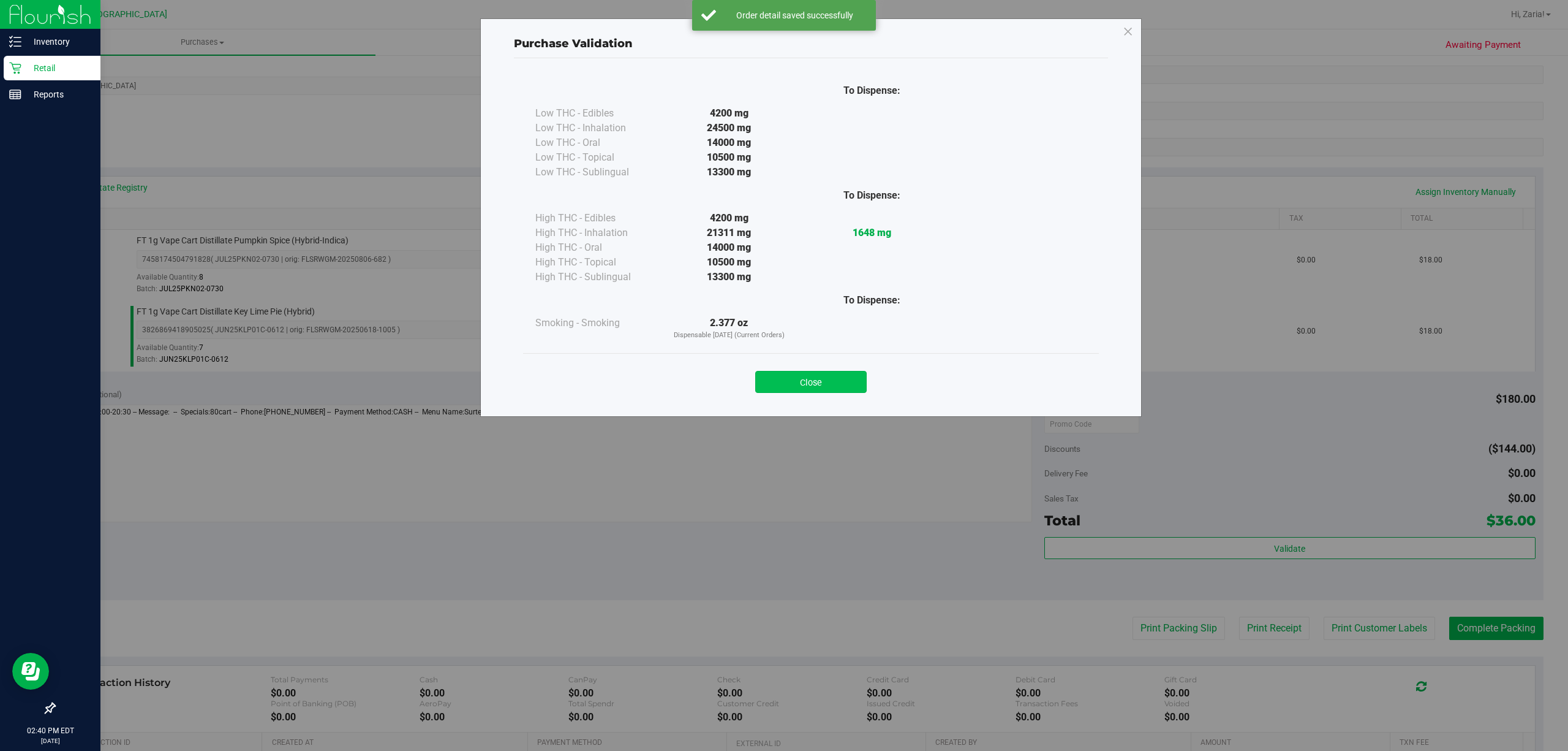
click at [817, 373] on button "Close" at bounding box center [811, 381] width 111 height 22
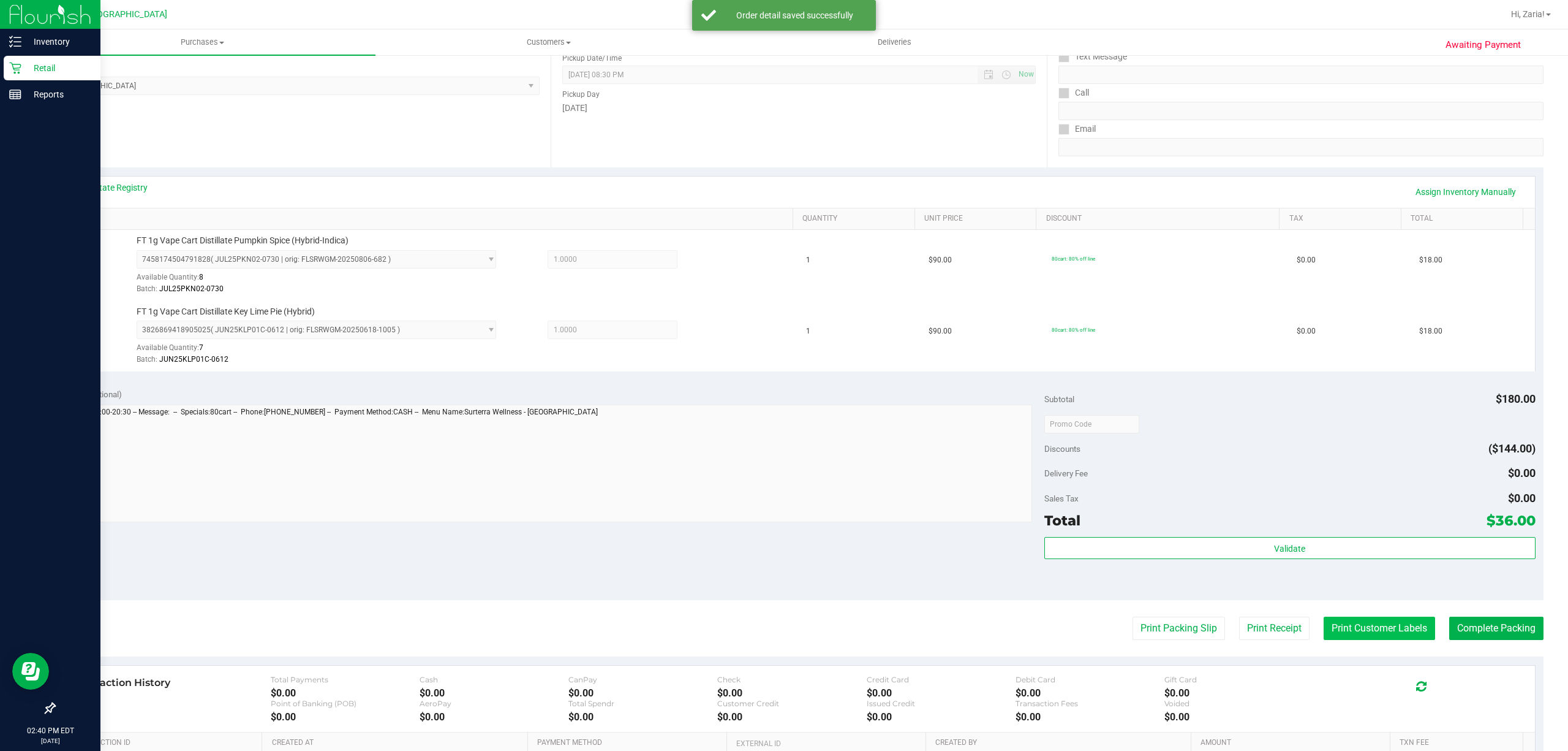
click at [1405, 634] on button "Print Customer Labels" at bounding box center [1379, 628] width 111 height 23
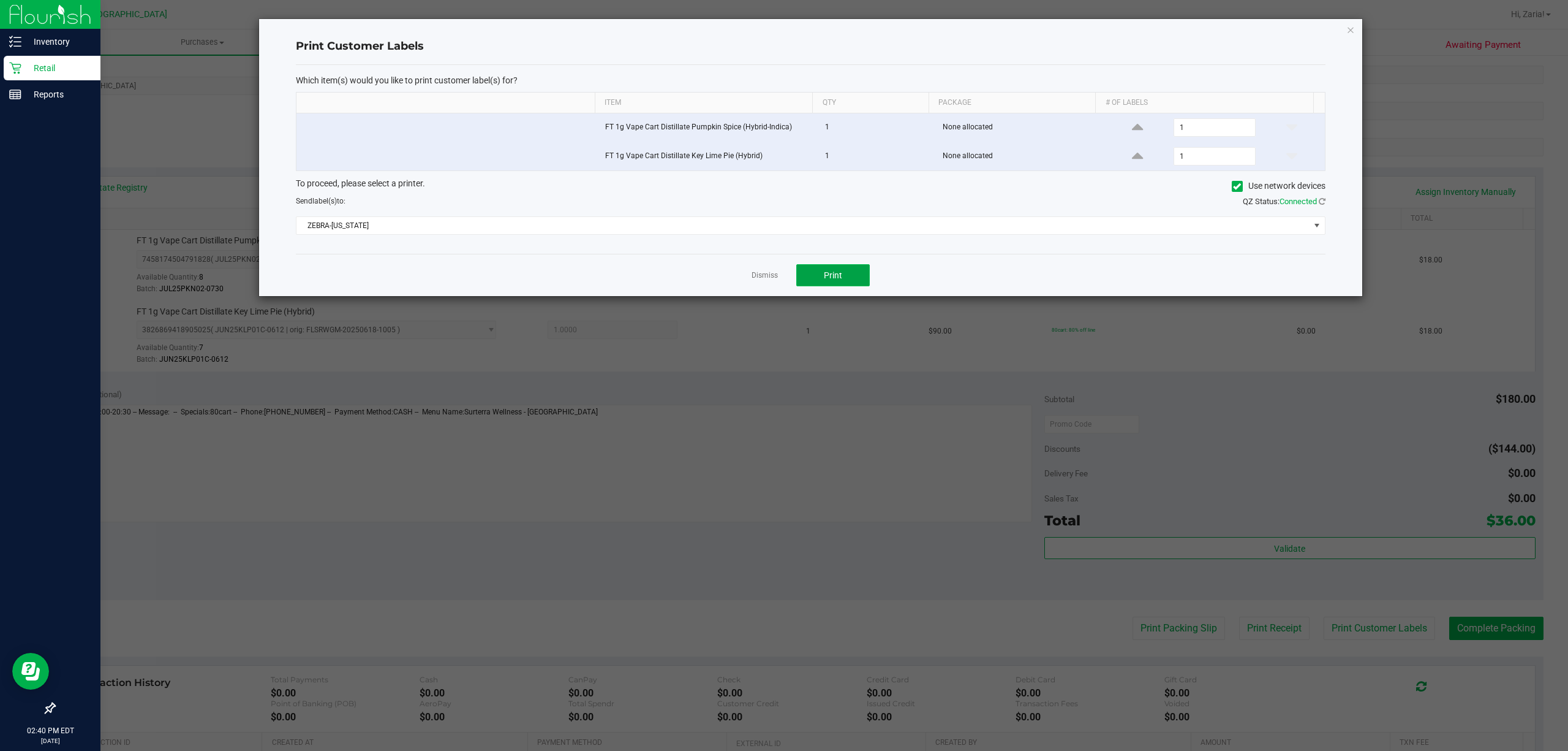
click at [833, 286] on button "Print" at bounding box center [833, 274] width 74 height 22
click at [1345, 25] on div at bounding box center [811, 157] width 1103 height 277
click at [1350, 35] on icon "button" at bounding box center [1350, 29] width 8 height 15
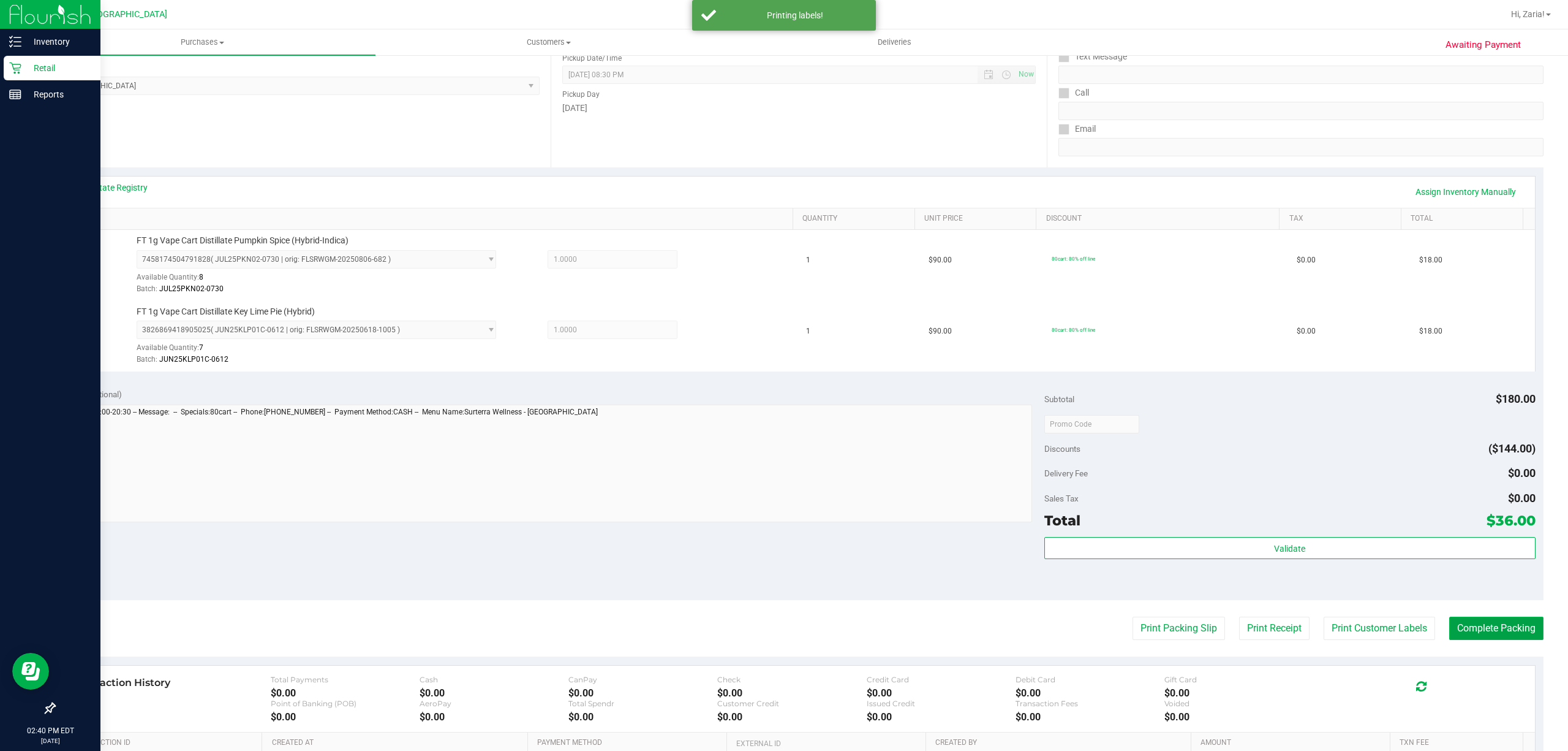
click at [1461, 628] on button "Complete Packing" at bounding box center [1497, 628] width 95 height 23
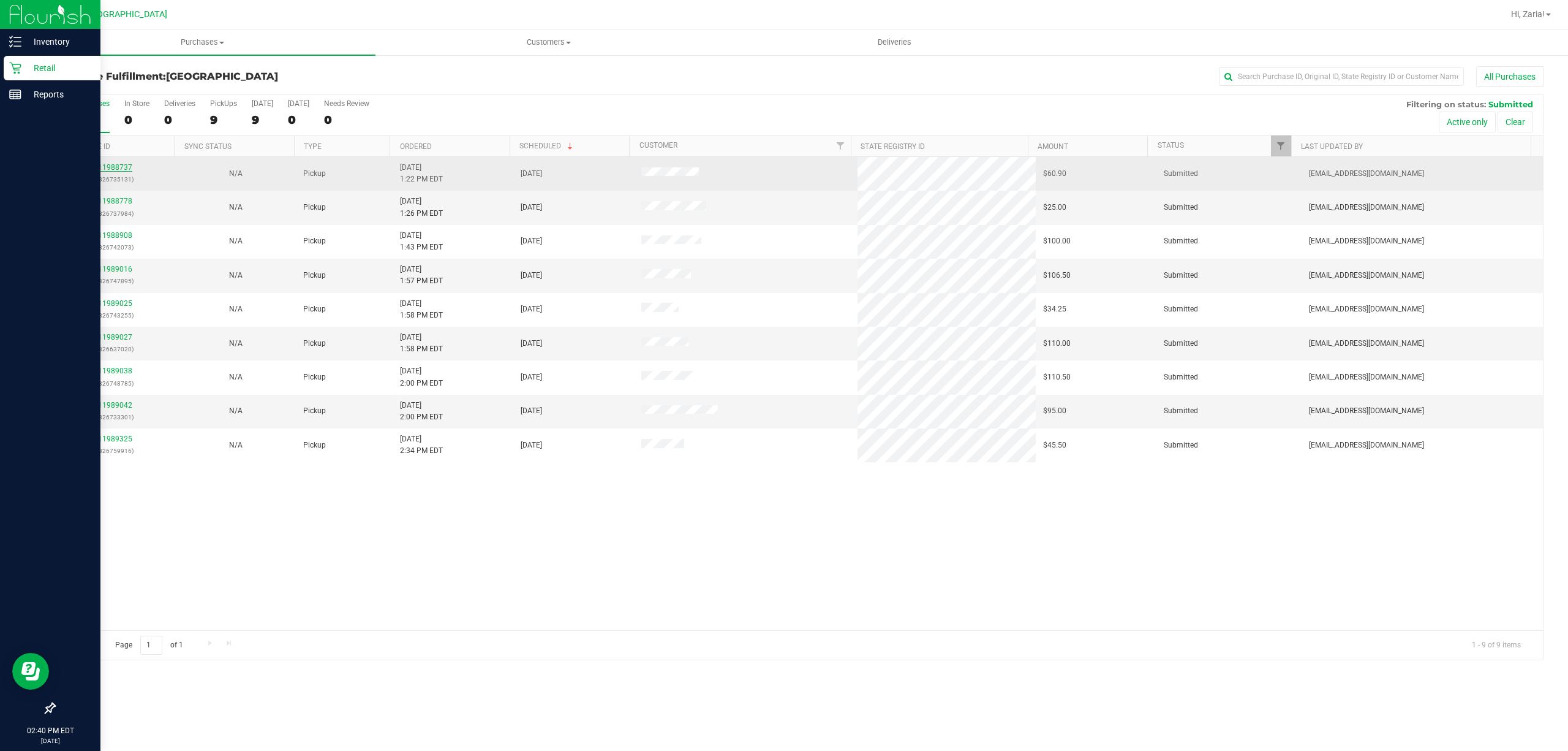
click at [124, 169] on link "11988737" at bounding box center [115, 167] width 35 height 8
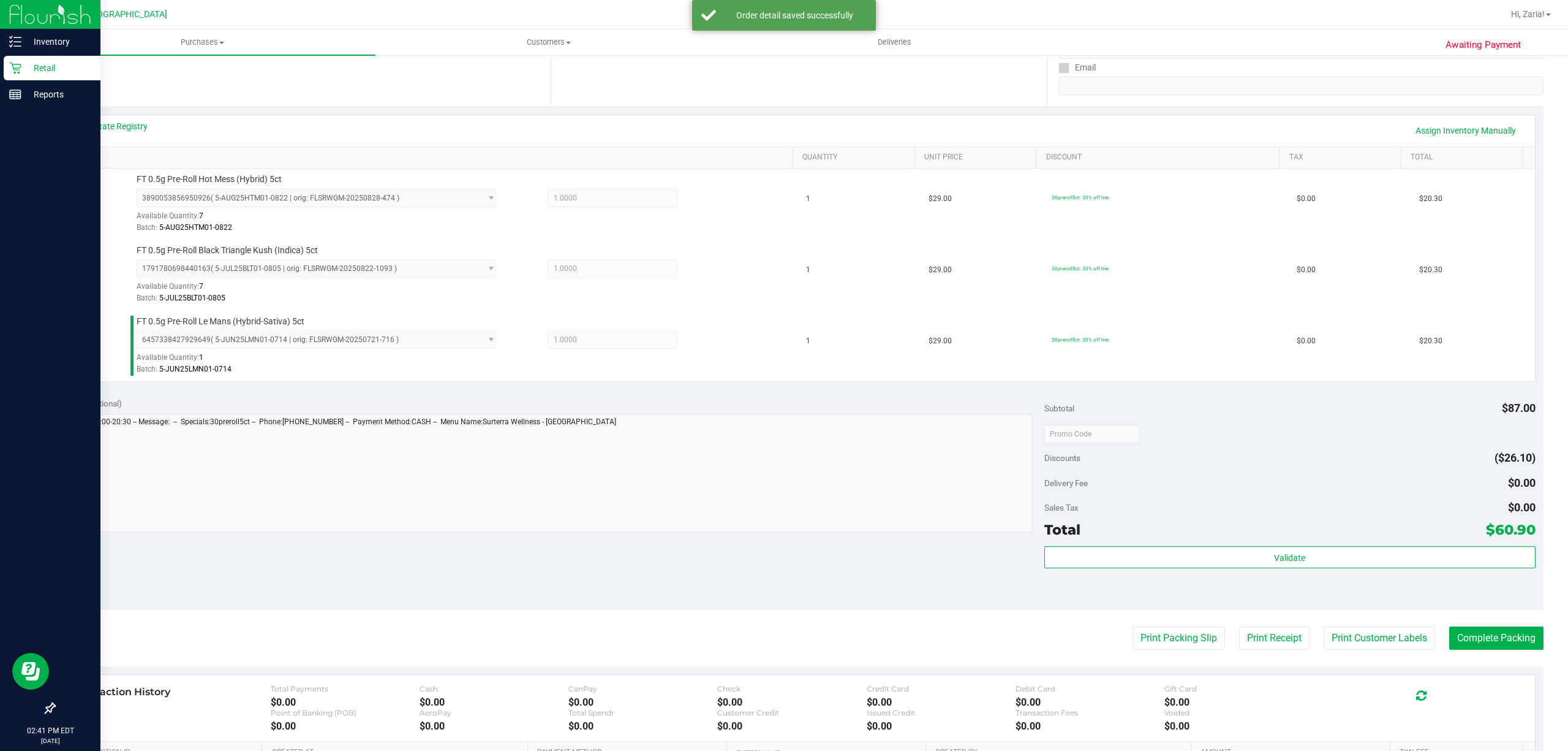
scroll to position [396, 0]
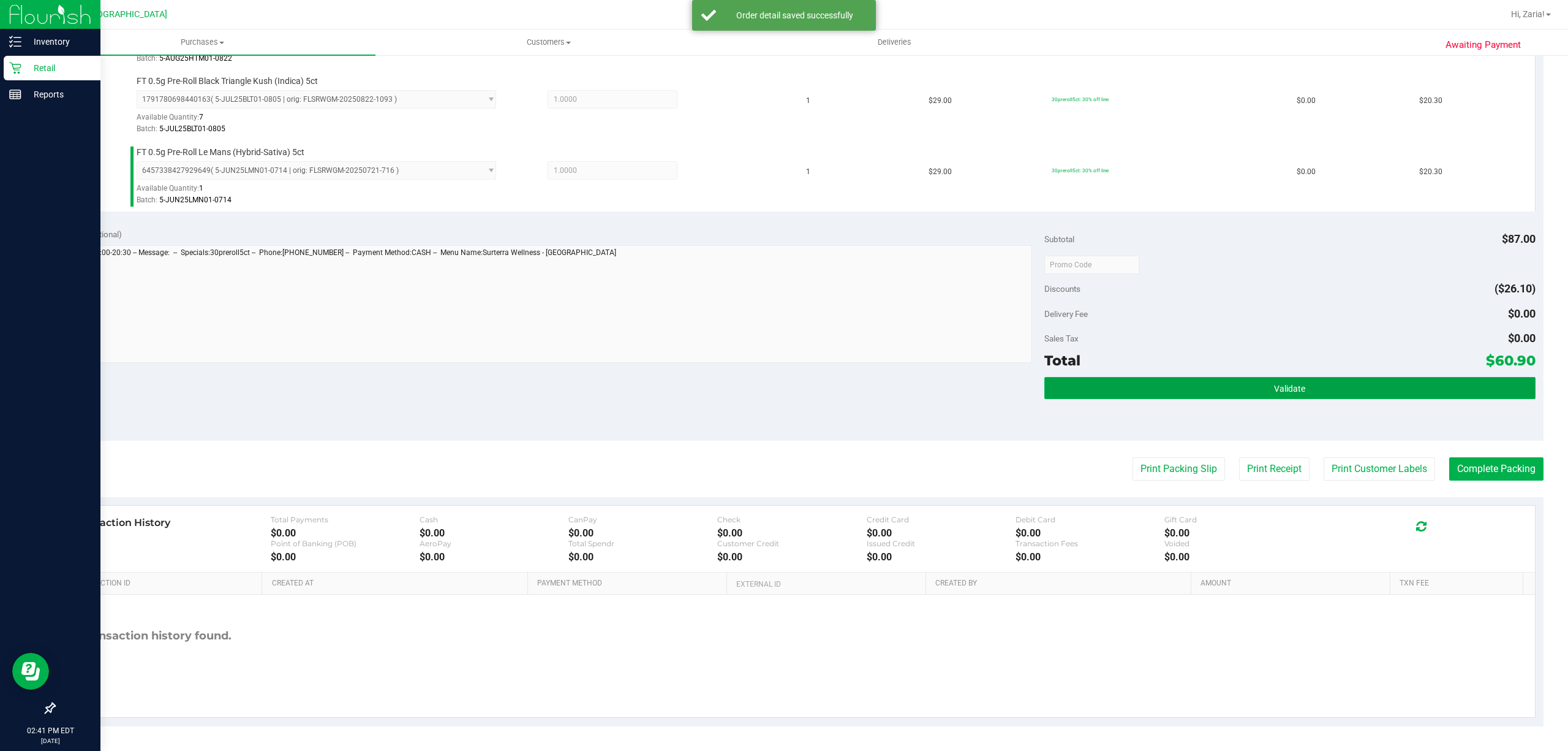
click at [1364, 377] on button "Validate" at bounding box center [1290, 387] width 491 height 22
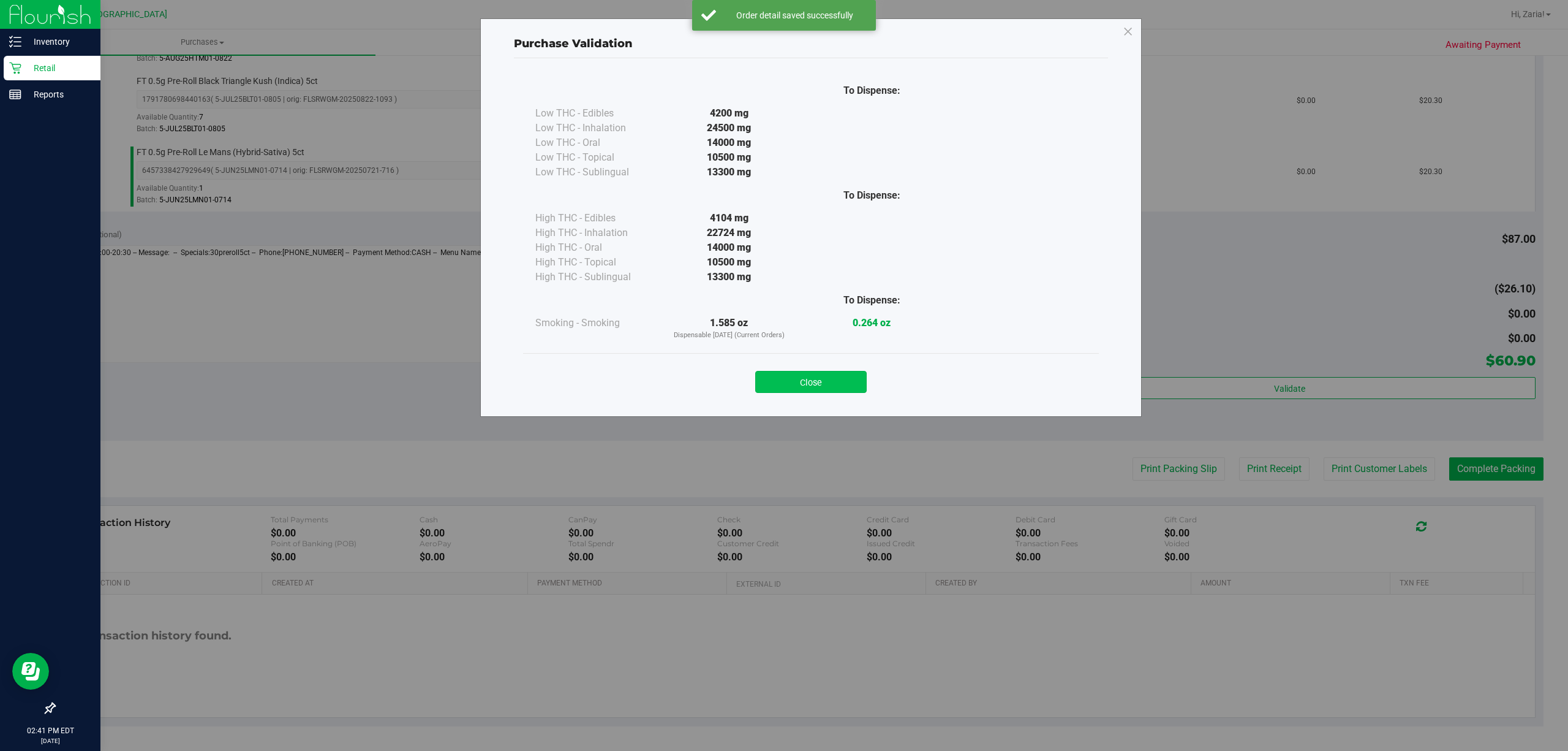
click at [772, 387] on button "Close" at bounding box center [811, 381] width 111 height 22
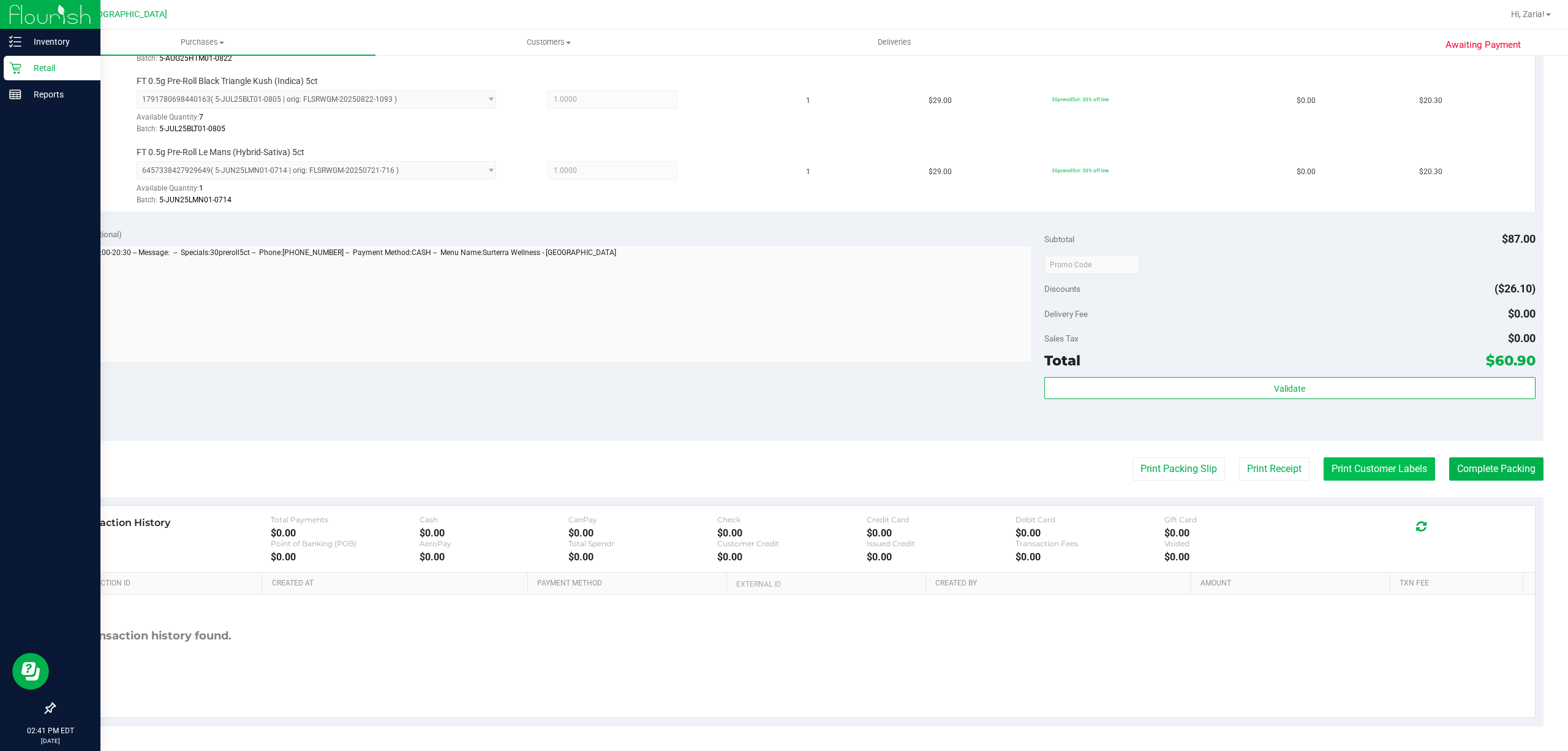
click at [1346, 466] on button "Print Customer Labels" at bounding box center [1379, 468] width 111 height 23
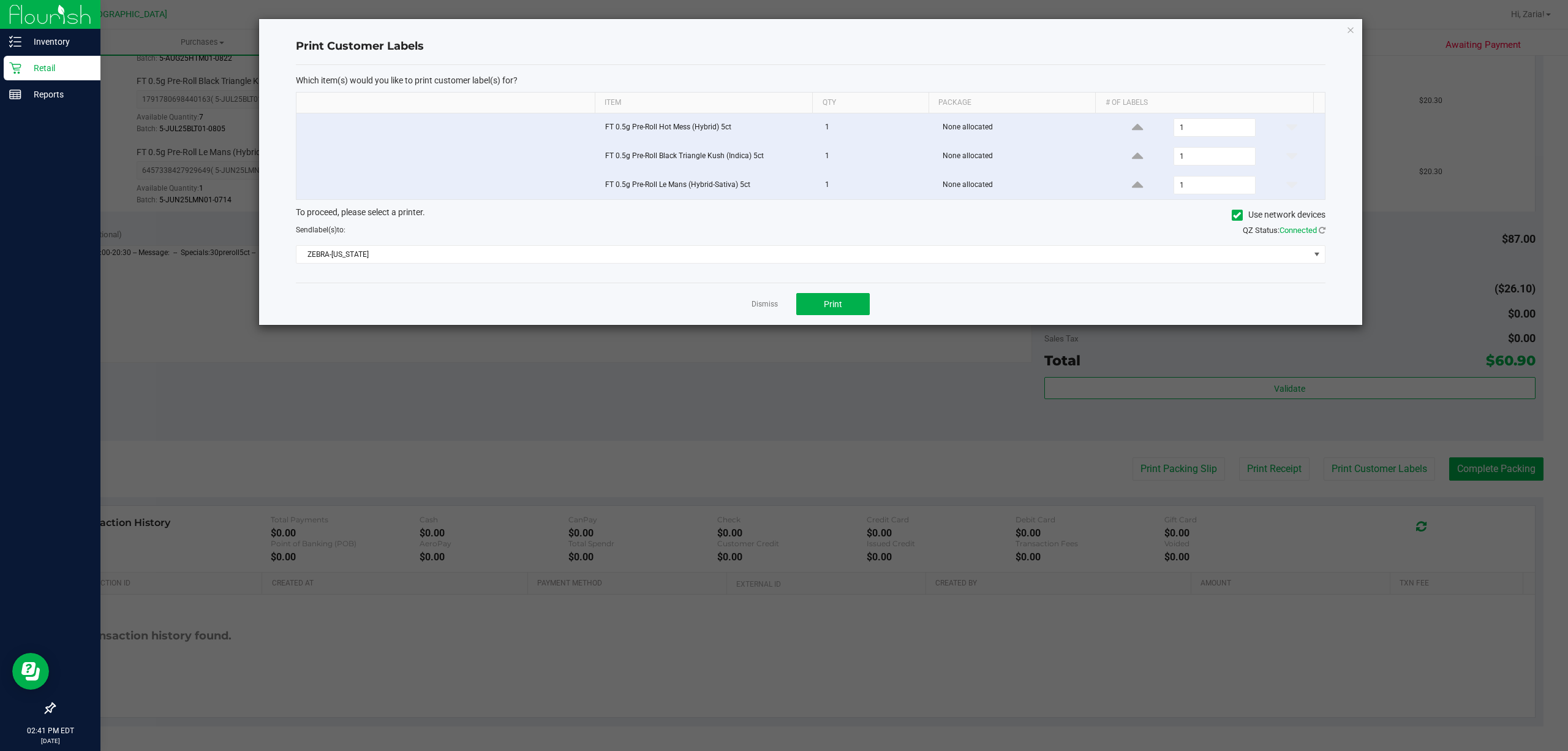
click at [793, 297] on div "Dismiss Print" at bounding box center [811, 304] width 1029 height 42
click at [807, 305] on button "Print" at bounding box center [833, 304] width 74 height 22
click at [1355, 26] on div "Print Customer Labels Which item(s) would you like to print customer label(s) f…" at bounding box center [811, 171] width 1103 height 306
click at [1351, 29] on icon "button" at bounding box center [1350, 29] width 8 height 15
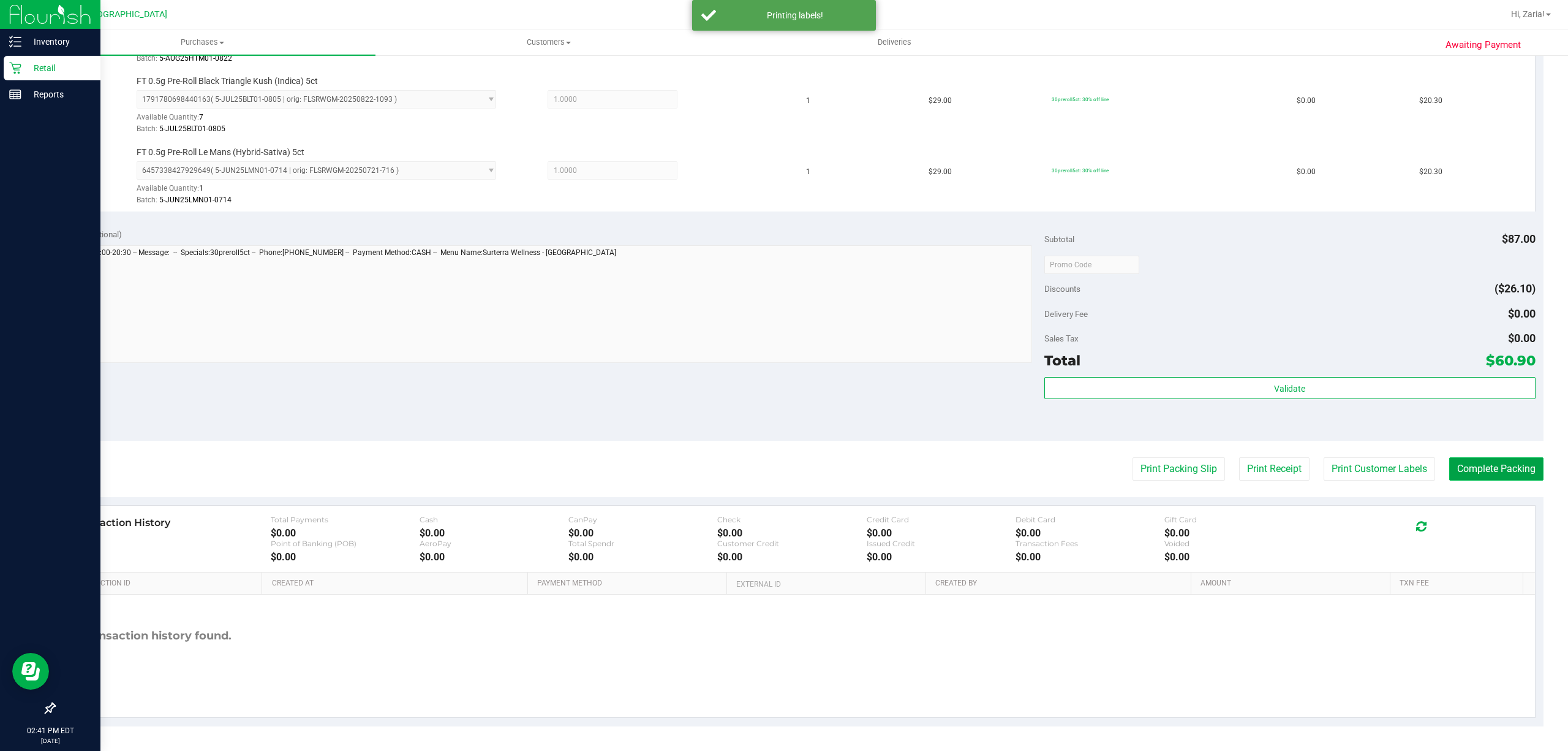
click at [1449, 480] on button "Complete Packing" at bounding box center [1497, 468] width 95 height 23
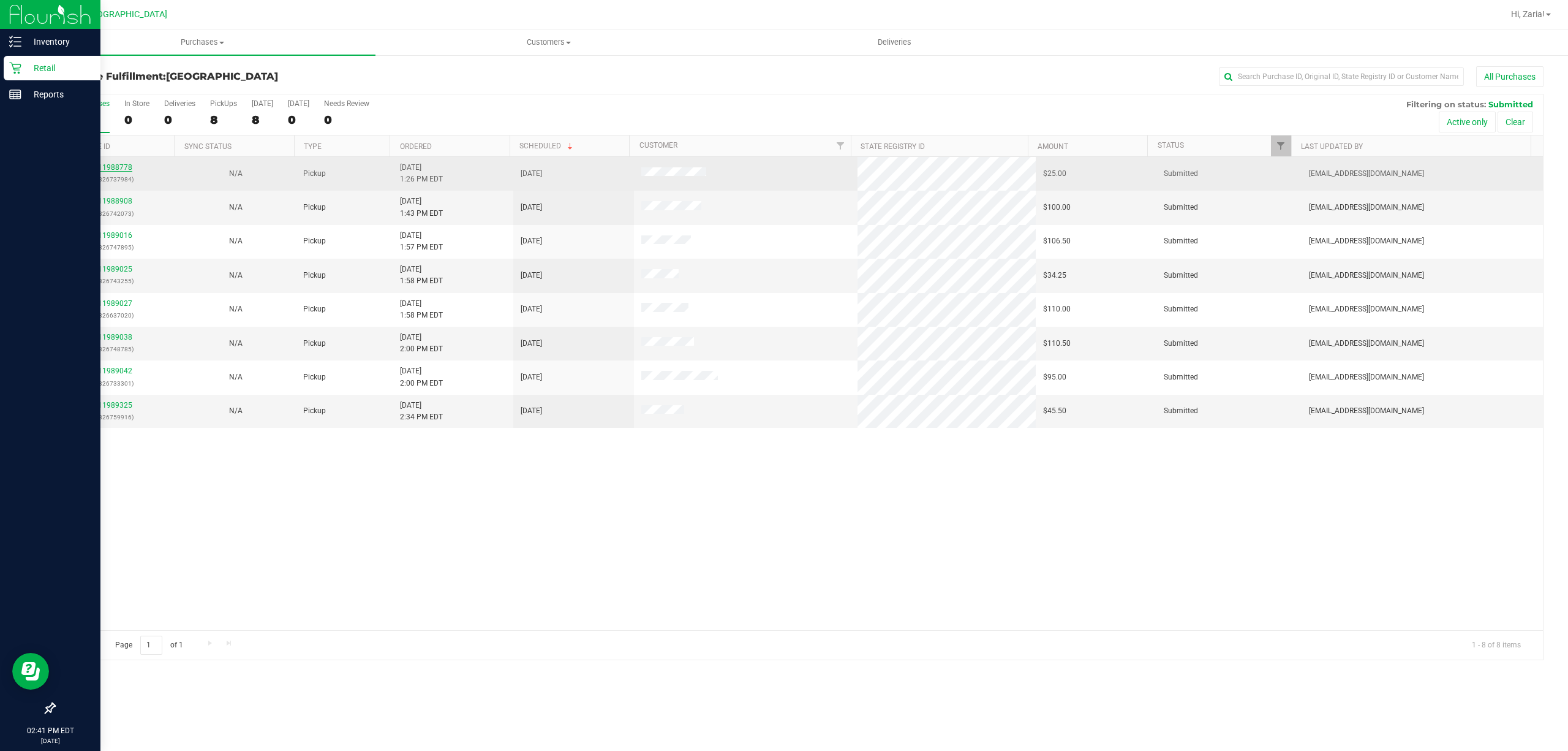
click at [118, 171] on link "11988778" at bounding box center [115, 167] width 35 height 8
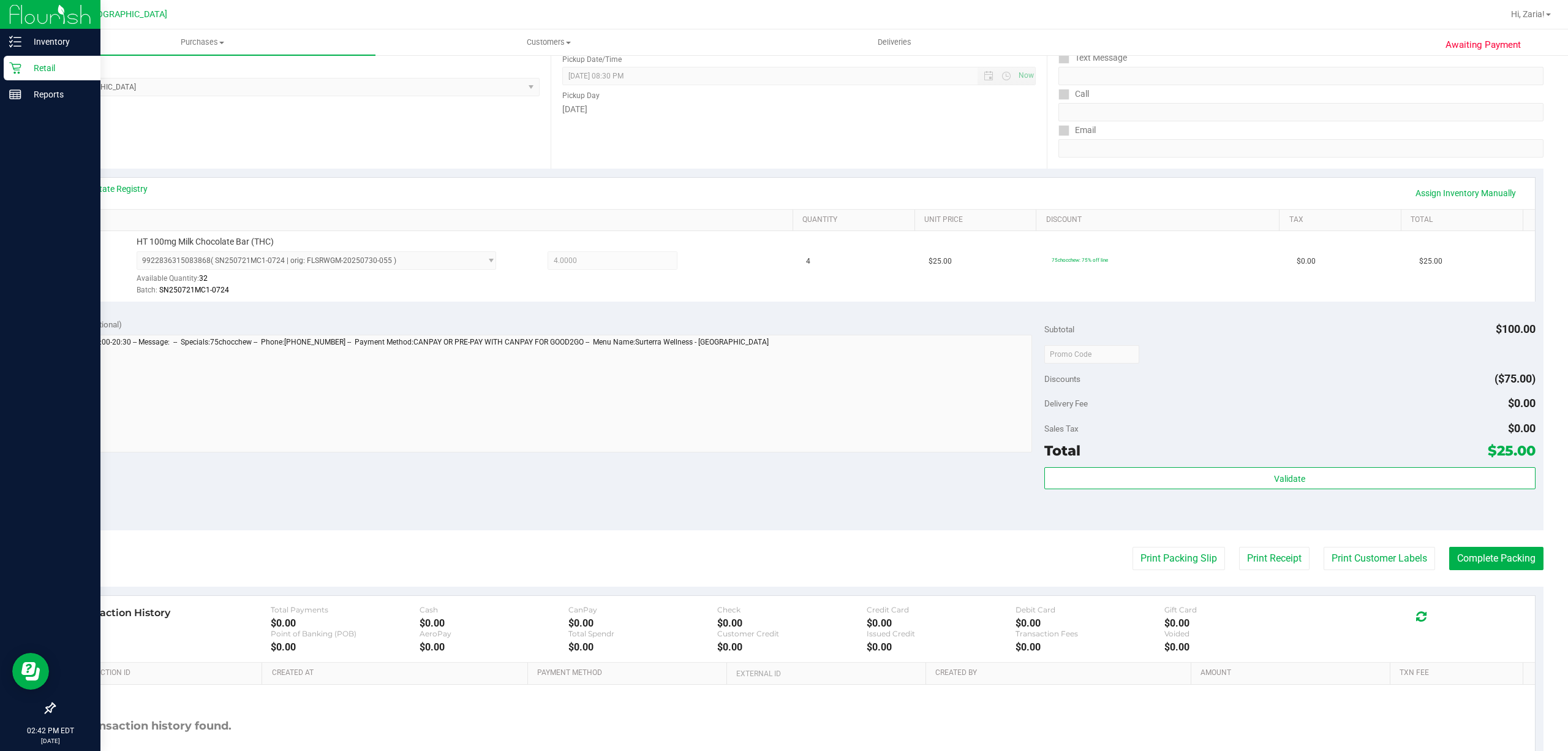
scroll to position [163, 0]
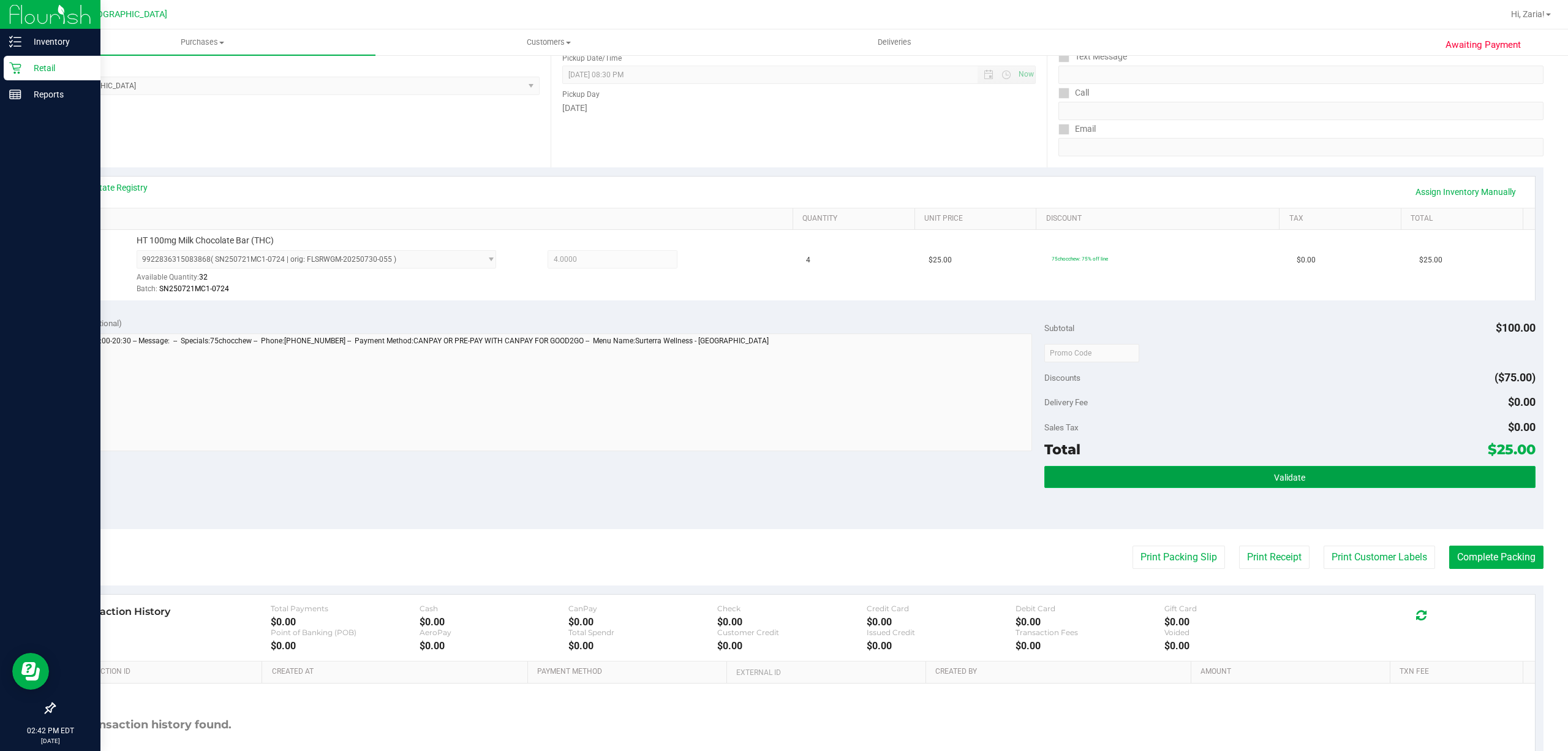
click at [1347, 469] on button "Validate" at bounding box center [1290, 476] width 491 height 22
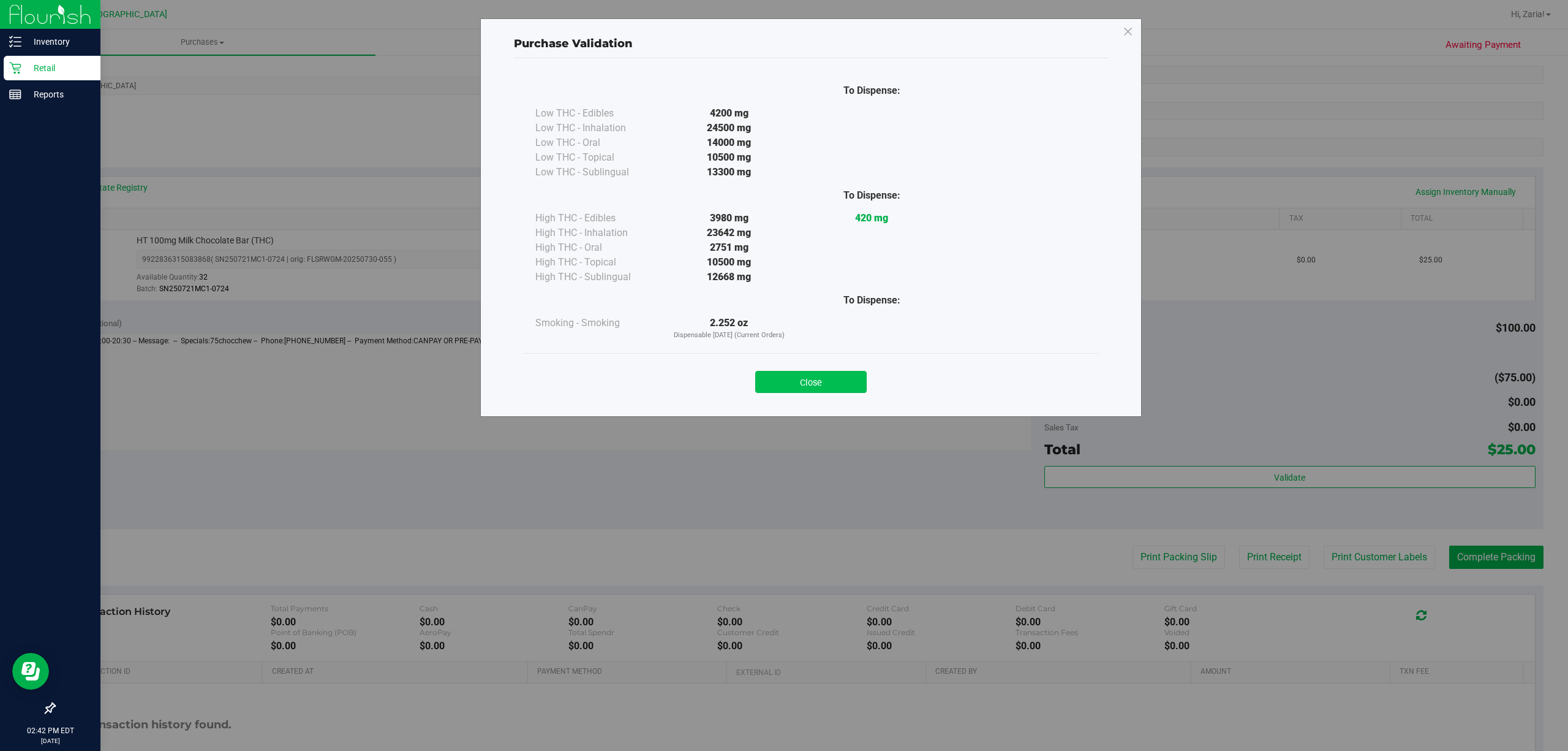
click at [818, 377] on button "Close" at bounding box center [811, 381] width 111 height 22
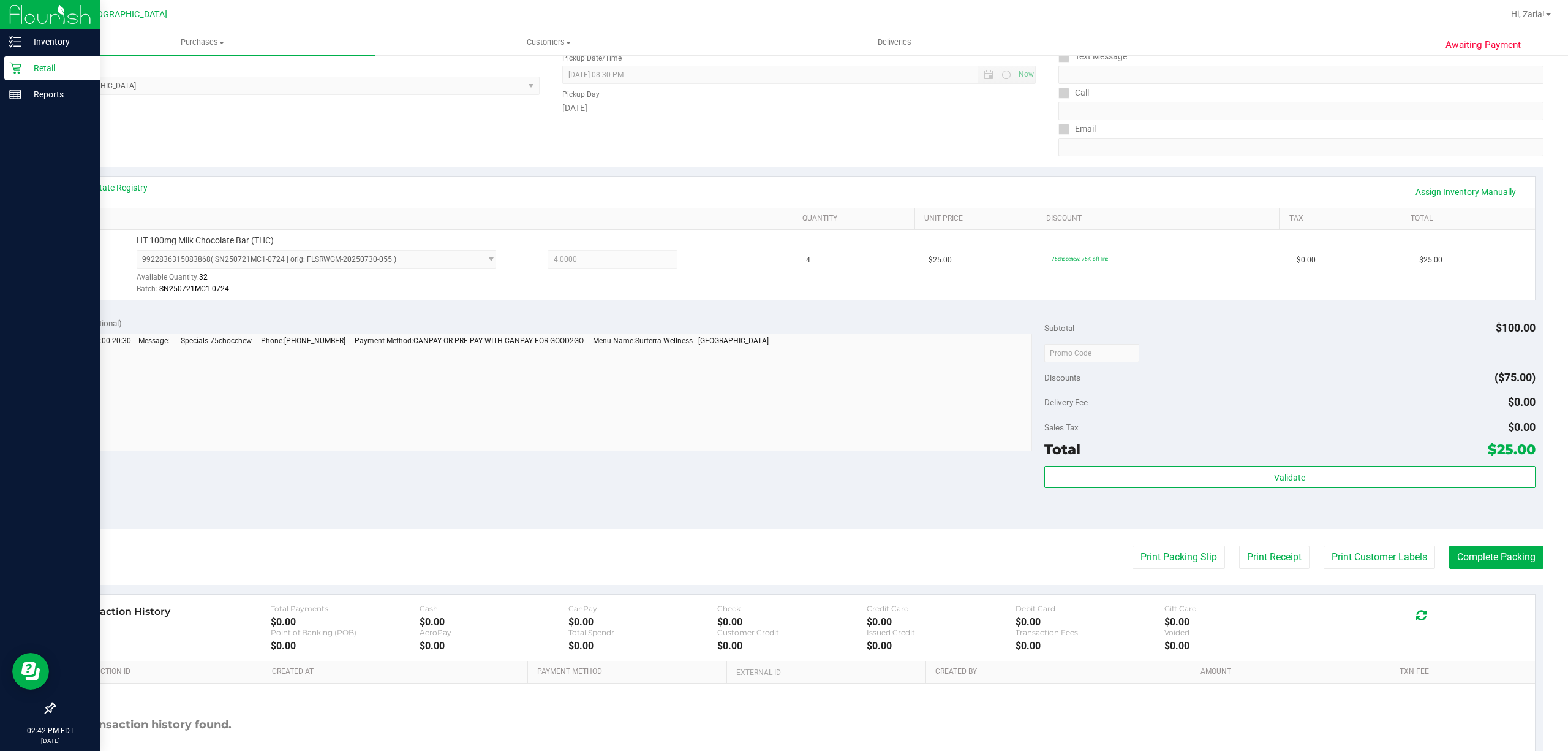
click at [1393, 577] on purchase-details "Back Edit Purchase Cancel Purchase View Profile # 11988778 BioTrack ID: - Submi…" at bounding box center [799, 359] width 1489 height 911
click at [1403, 557] on button "Print Customer Labels" at bounding box center [1379, 556] width 111 height 23
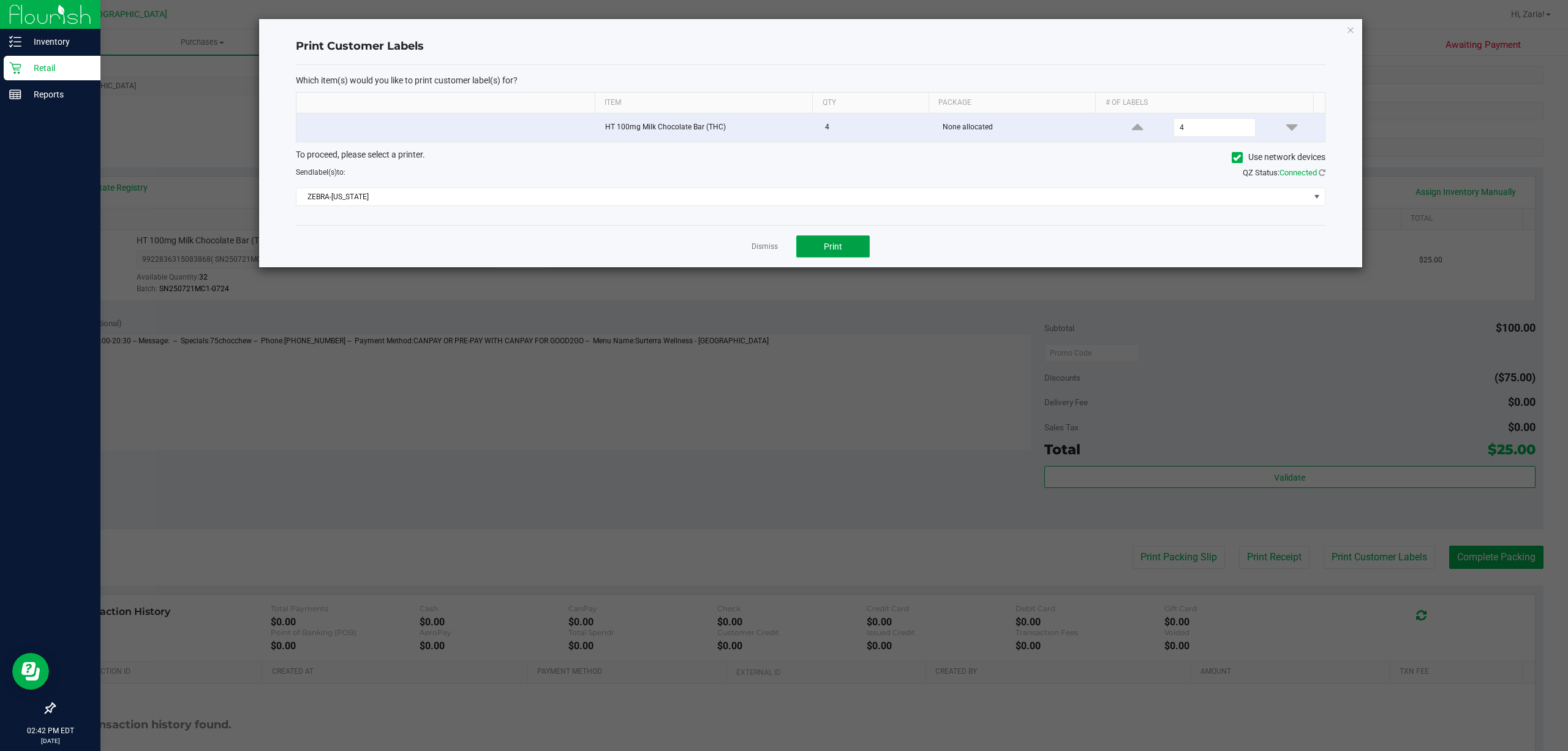
click at [840, 247] on span "Print" at bounding box center [832, 246] width 18 height 10
click at [1337, 22] on div "Print Customer Labels Which item(s) would you like to print customer label(s) f…" at bounding box center [811, 143] width 1103 height 248
click at [1348, 28] on icon "button" at bounding box center [1350, 29] width 8 height 15
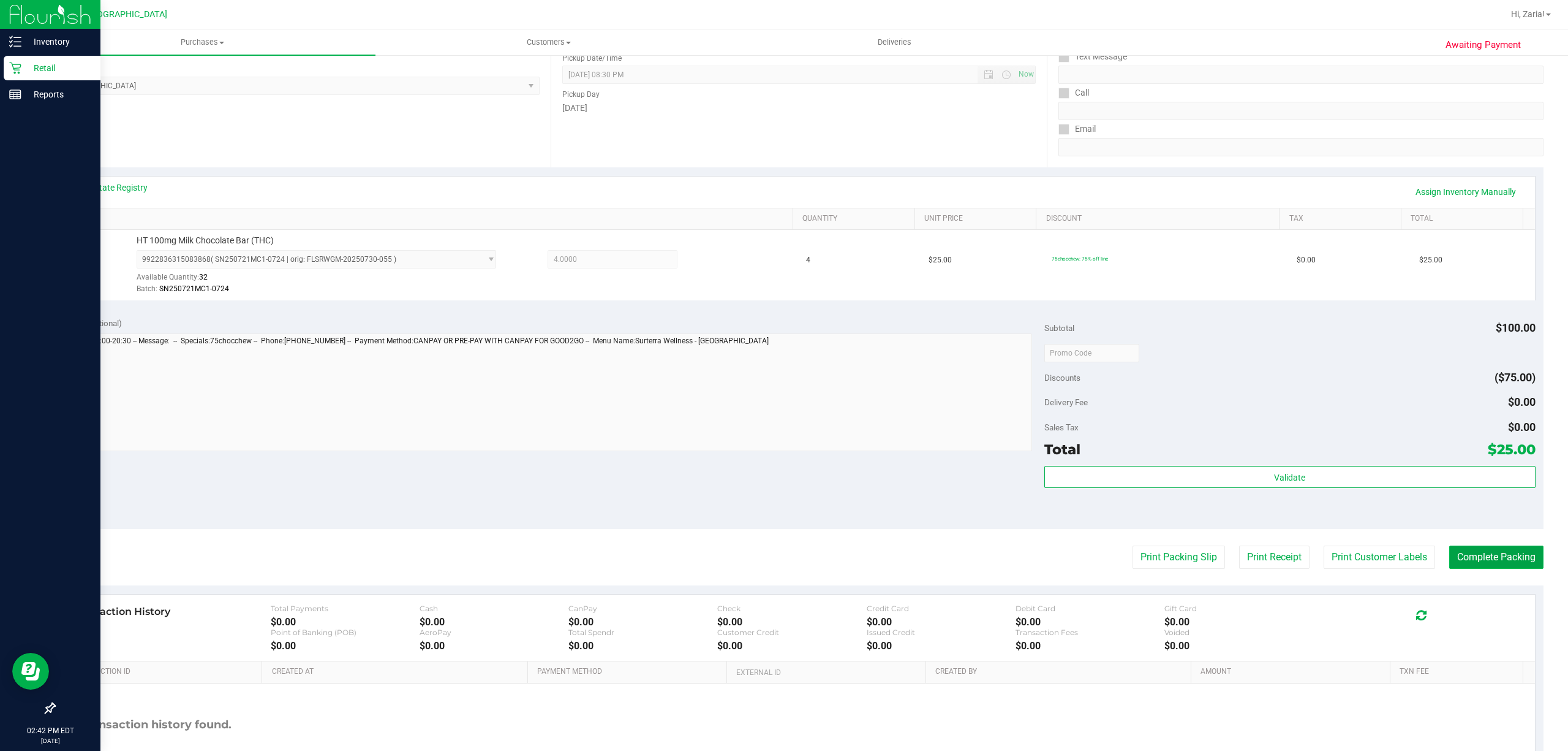
click at [1493, 562] on button "Complete Packing" at bounding box center [1497, 556] width 95 height 23
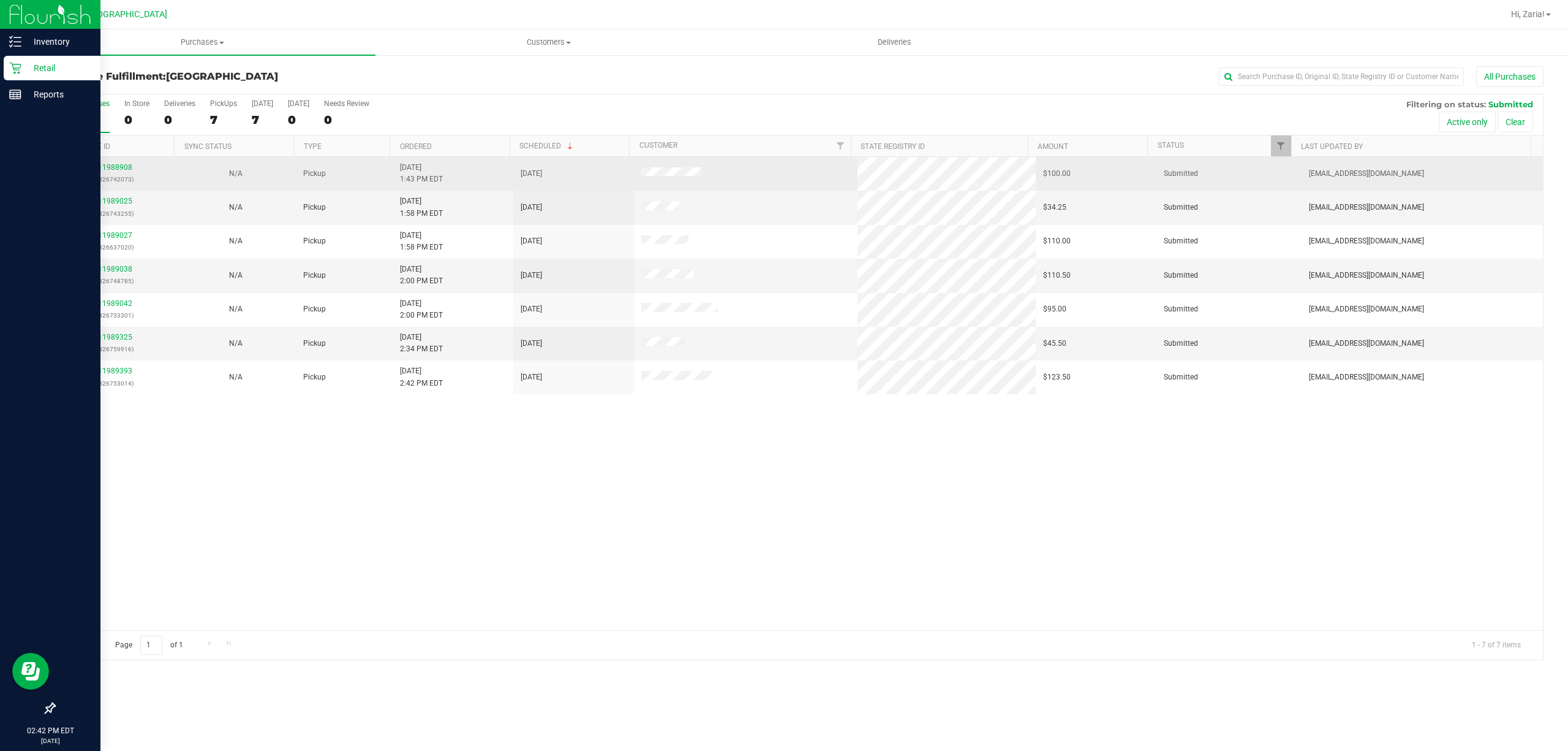
click at [111, 173] on div "11988908 (326742073)" at bounding box center [114, 173] width 106 height 23
click at [114, 171] on link "11988908" at bounding box center [115, 167] width 35 height 8
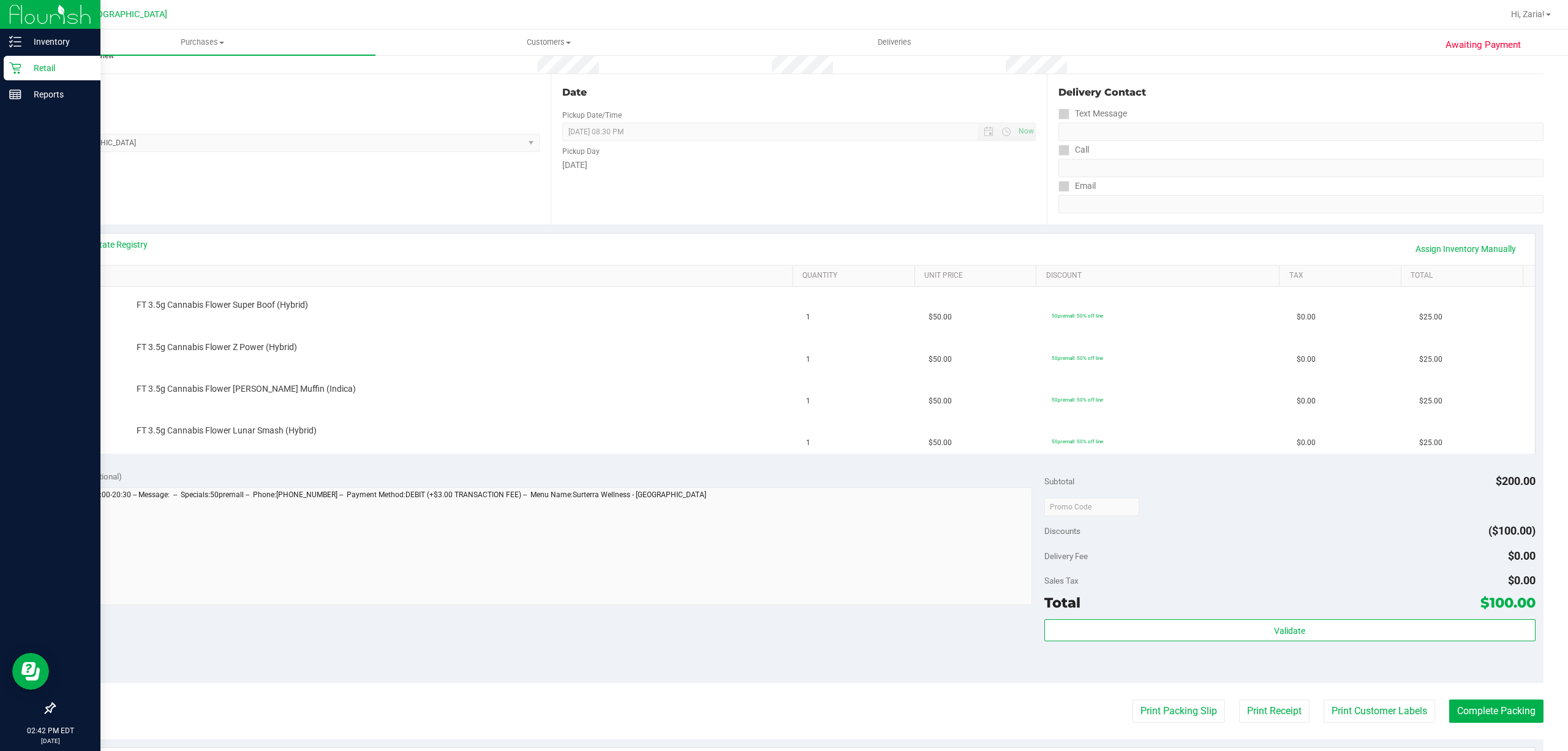
scroll to position [245, 0]
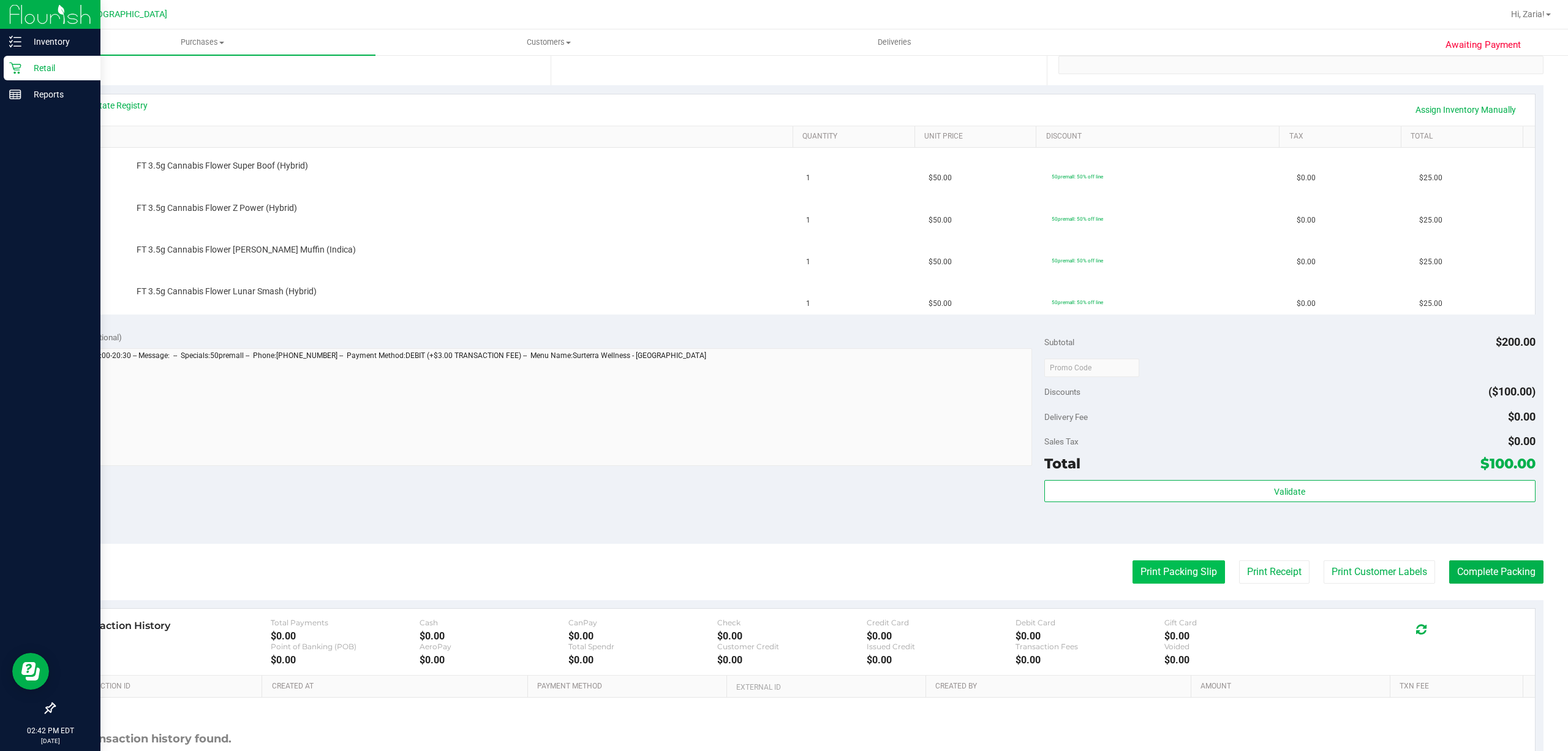
click at [1143, 562] on button "Print Packing Slip" at bounding box center [1178, 571] width 92 height 23
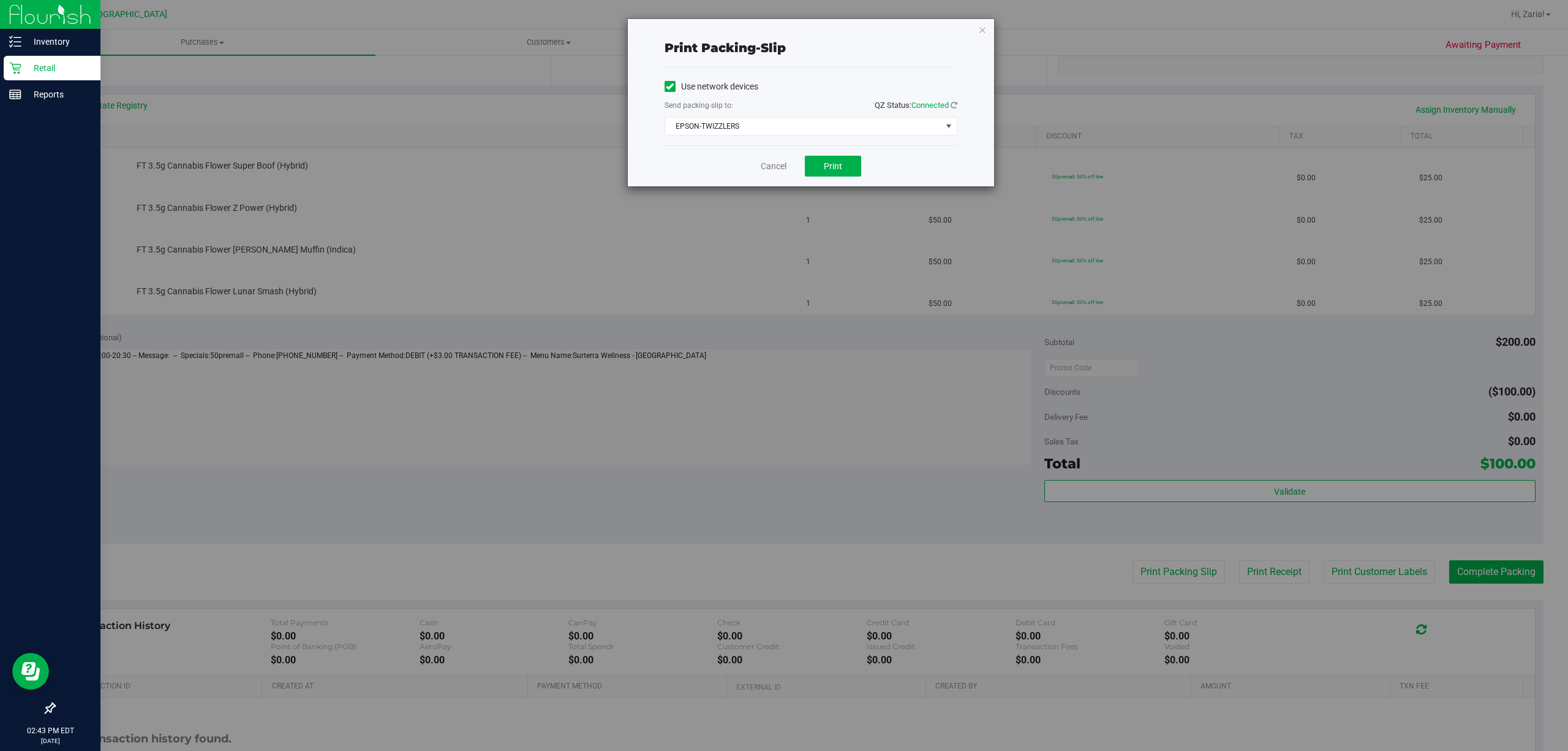
click at [848, 186] on div "Cancel Print" at bounding box center [811, 165] width 293 height 41
click at [843, 172] on button "Print" at bounding box center [832, 166] width 56 height 21
click at [767, 165] on link "Cancel" at bounding box center [773, 166] width 26 height 13
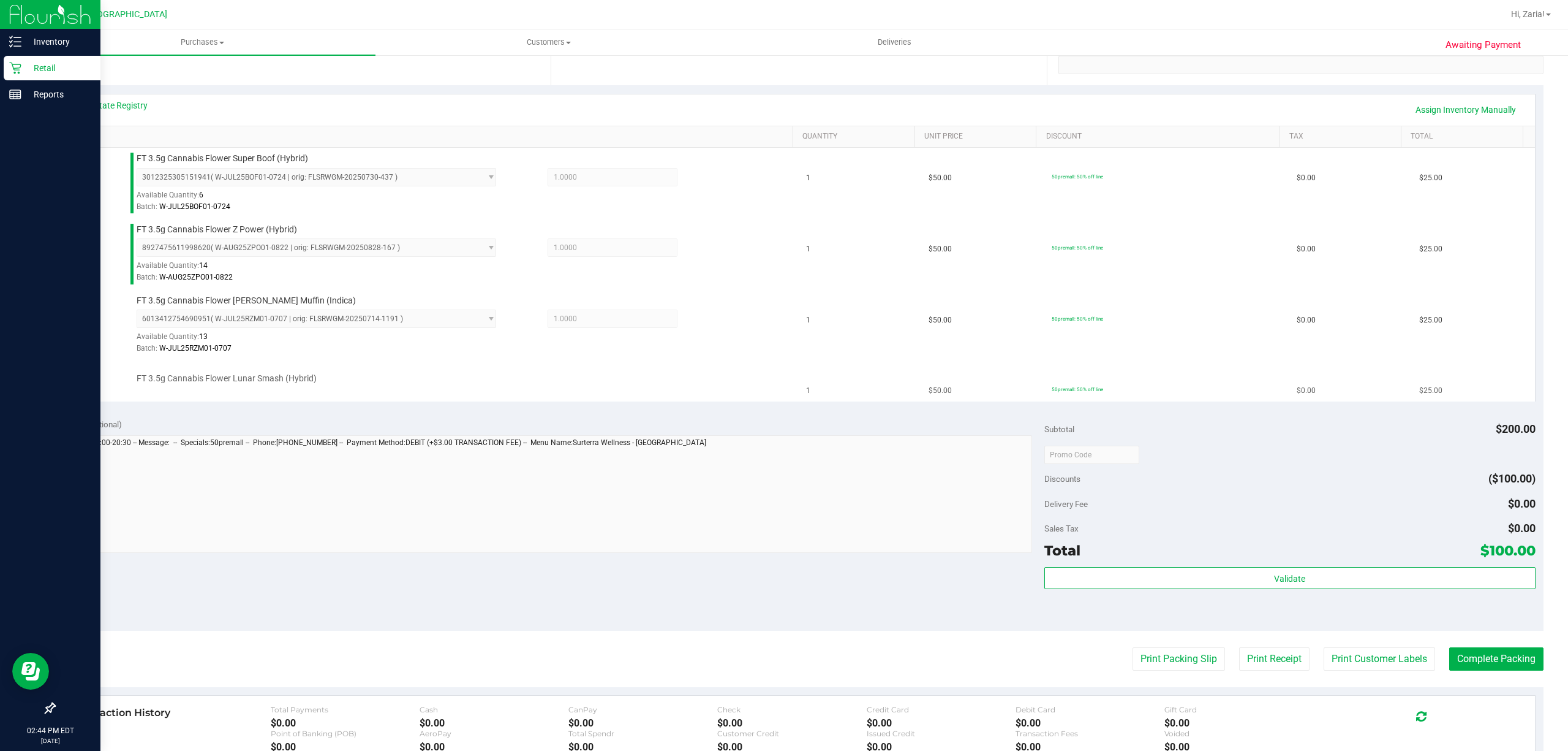
click at [251, 385] on div at bounding box center [461, 384] width 649 height 1
click at [258, 376] on span "FT 3.5g Cannabis Flower Lunar Smash (Hybrid)" at bounding box center [227, 378] width 180 height 11
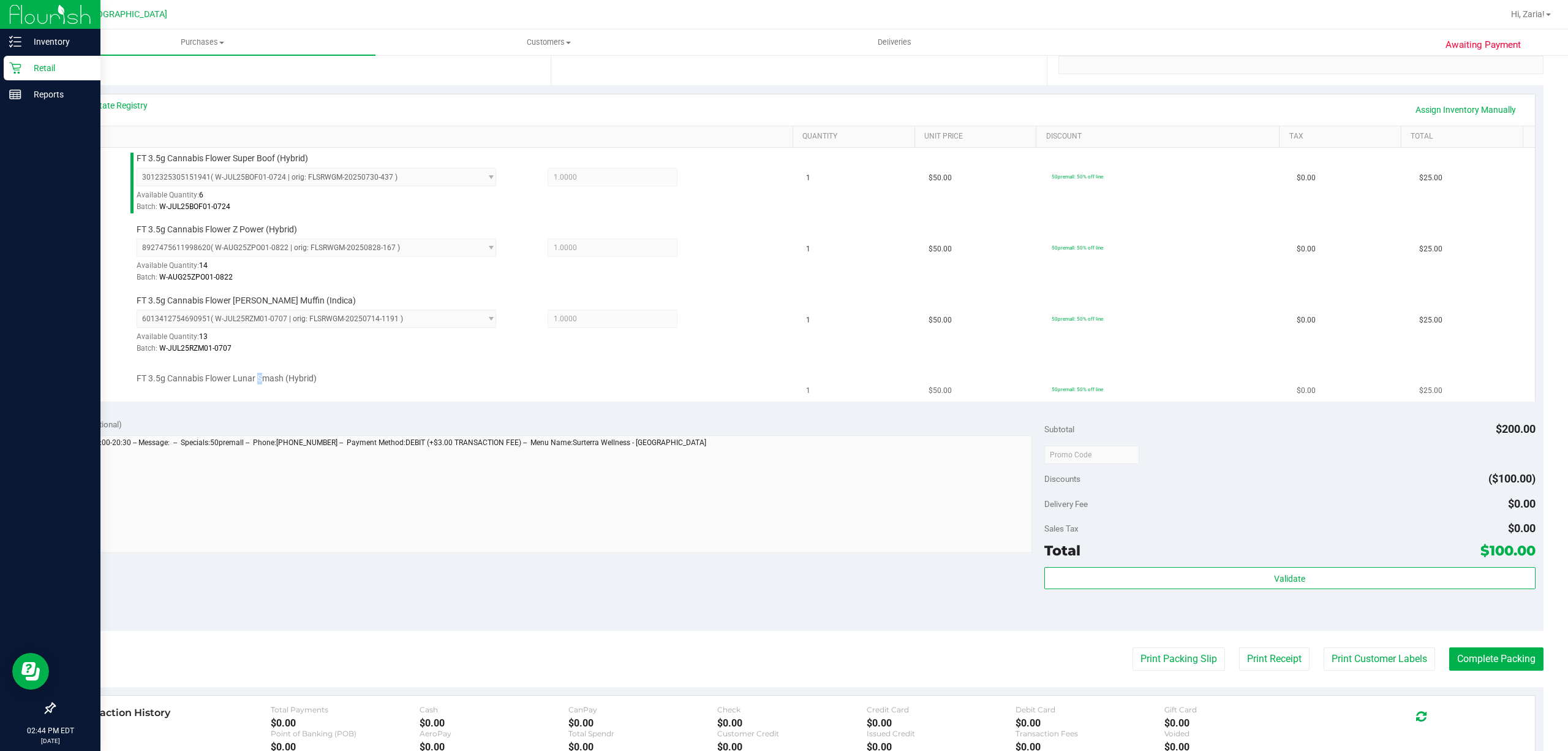
click at [258, 376] on span "FT 3.5g Cannabis Flower Lunar Smash (Hybrid)" at bounding box center [227, 378] width 180 height 11
copy div "FT 3.5g Cannabis Flower Lunar Smash (Hybrid)"
click at [657, 743] on purchase-details "Back Edit Purchase Cancel Purchase View Profile # 11988908 BioTrack ID: - Submi…" at bounding box center [799, 368] width 1489 height 1095
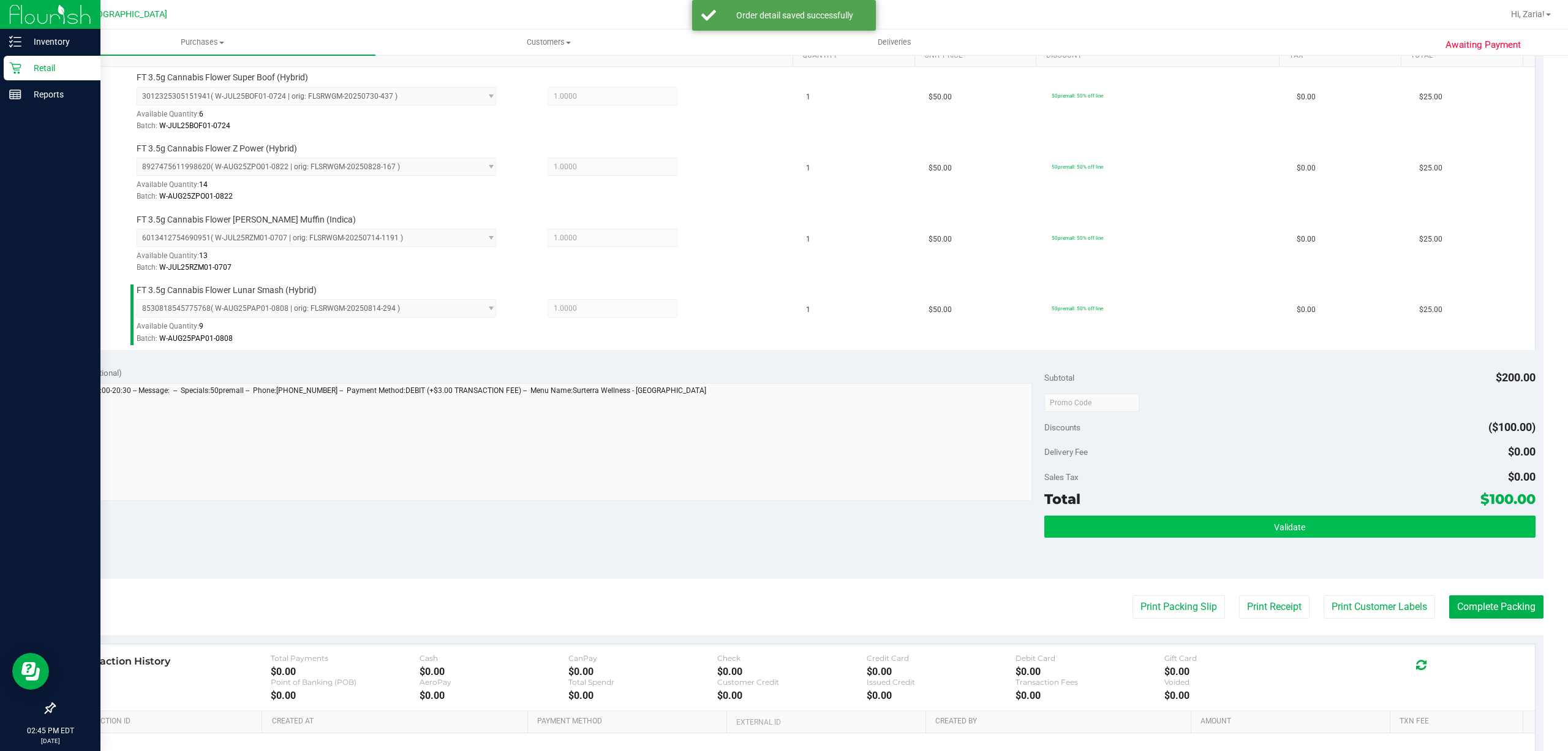
scroll to position [326, 0]
click at [1376, 535] on button "Validate" at bounding box center [1290, 525] width 491 height 22
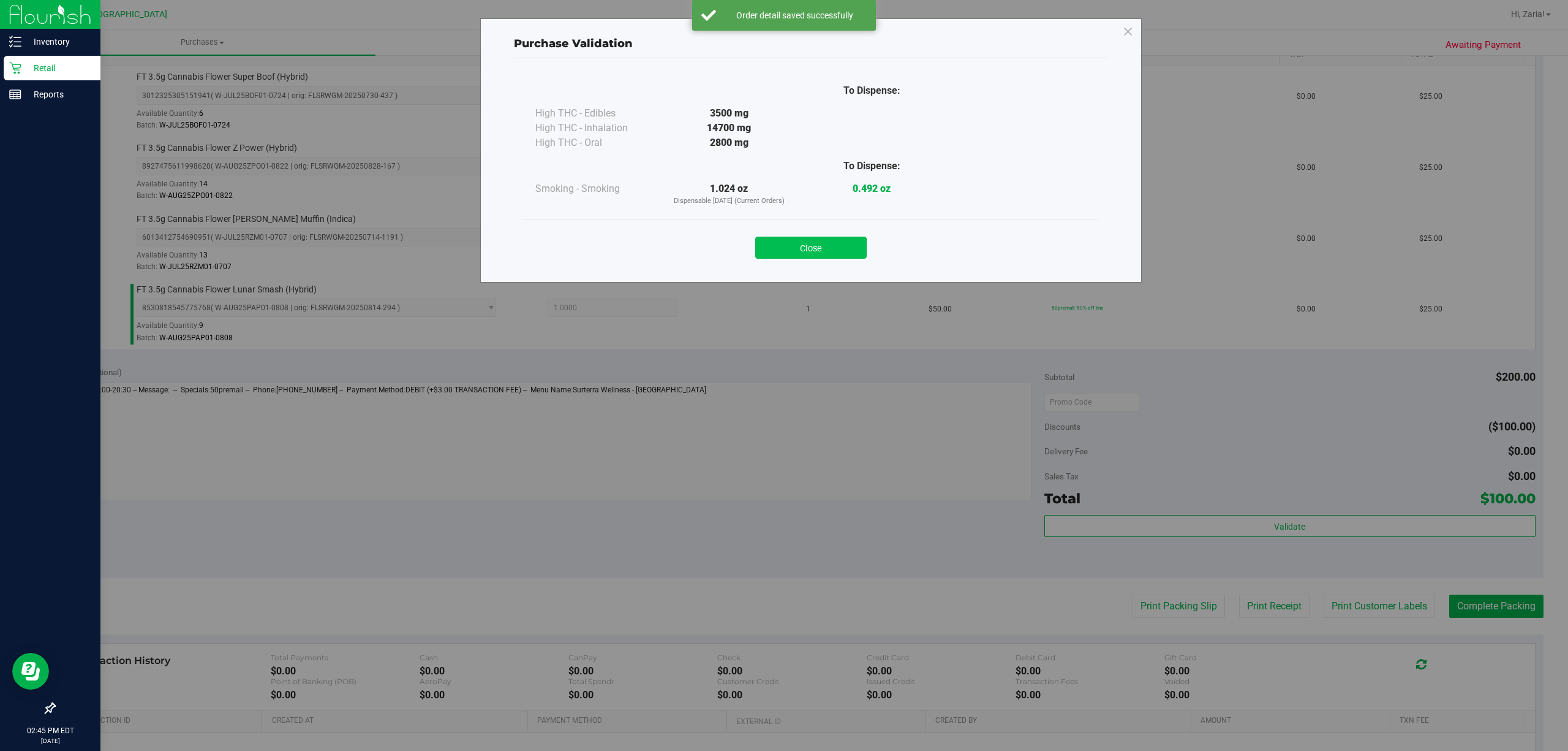
click at [830, 241] on button "Close" at bounding box center [811, 247] width 111 height 22
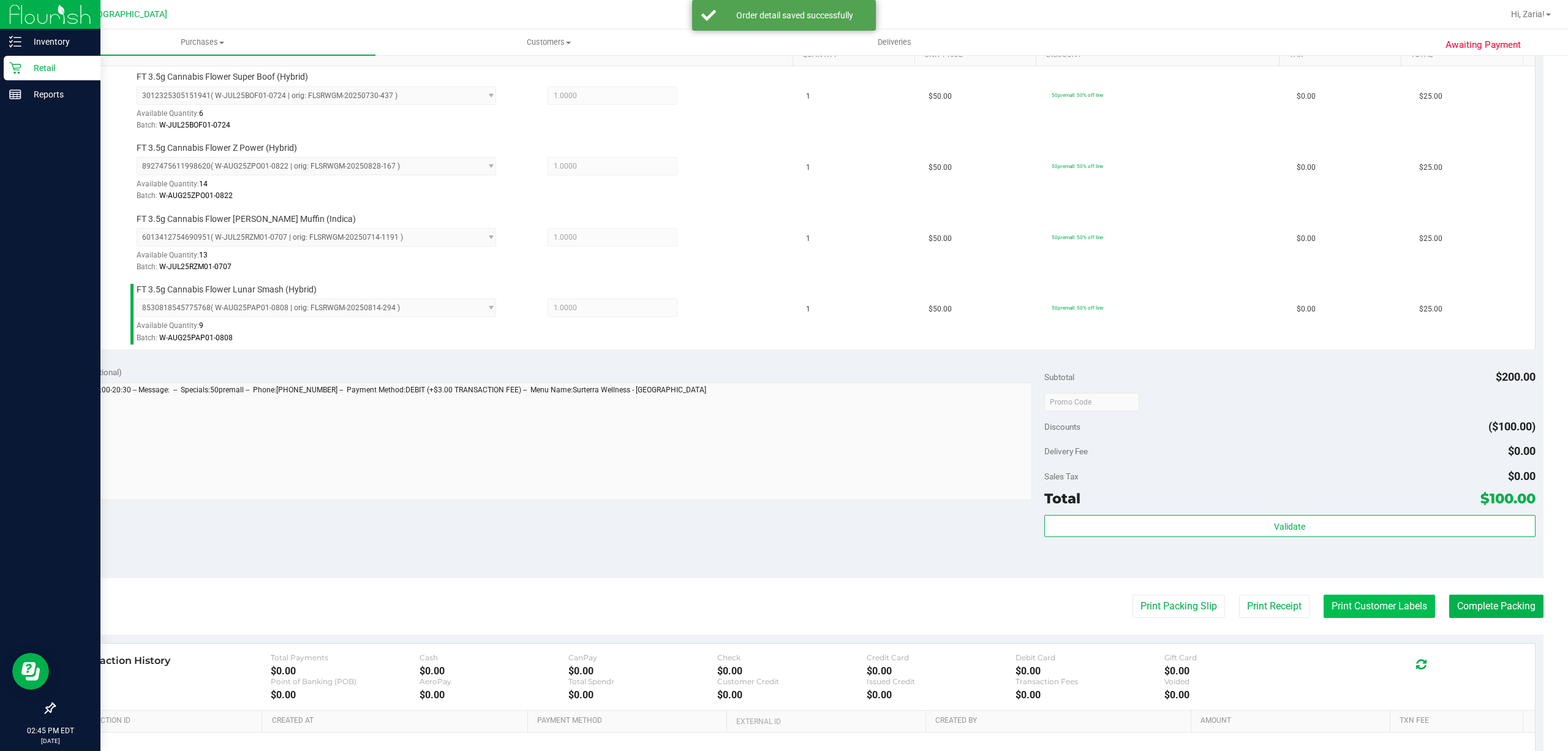
click at [1323, 604] on button "Print Customer Labels" at bounding box center [1379, 606] width 111 height 23
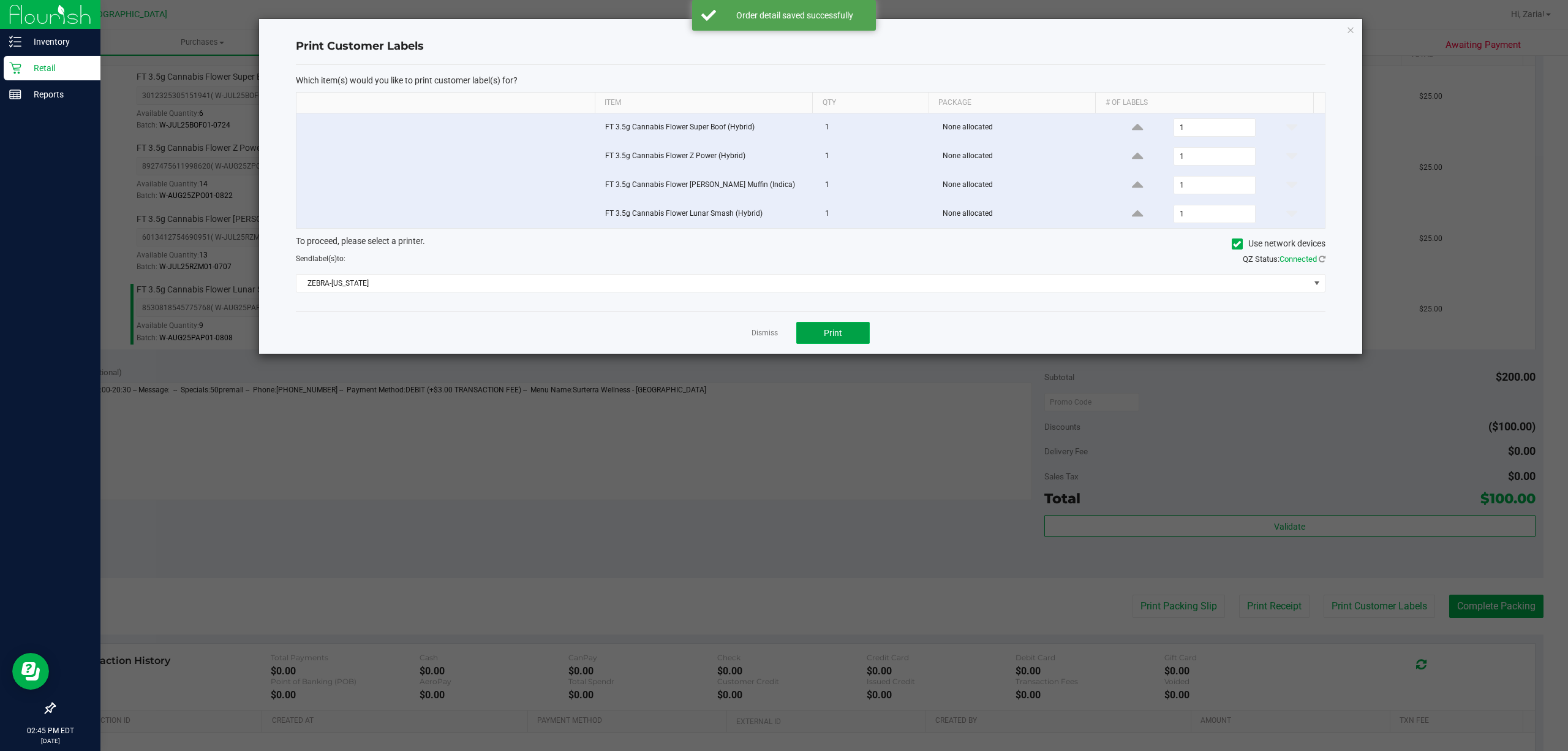
click at [828, 337] on span "Print" at bounding box center [832, 332] width 18 height 10
click at [1353, 25] on div "Print Customer Labels Which item(s) would you like to print customer label(s) f…" at bounding box center [811, 186] width 1103 height 335
click at [1353, 25] on icon "button" at bounding box center [1350, 29] width 8 height 15
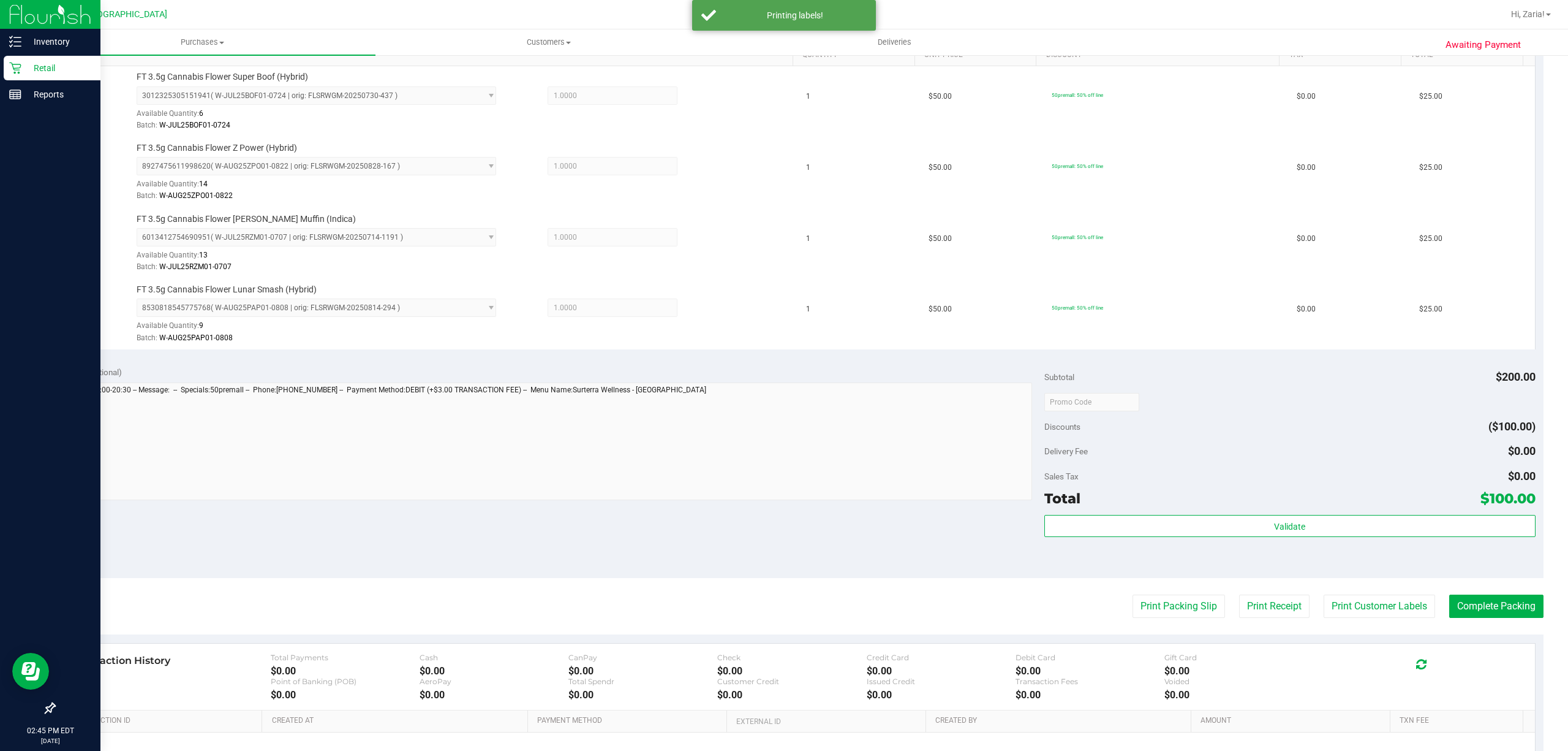
click at [1458, 595] on purchase-details "Back Edit Purchase Cancel Purchase View Profile # 11988908 BioTrack ID: - Submi…" at bounding box center [799, 301] width 1489 height 1124
click at [1470, 618] on button "Complete Packing" at bounding box center [1497, 606] width 95 height 23
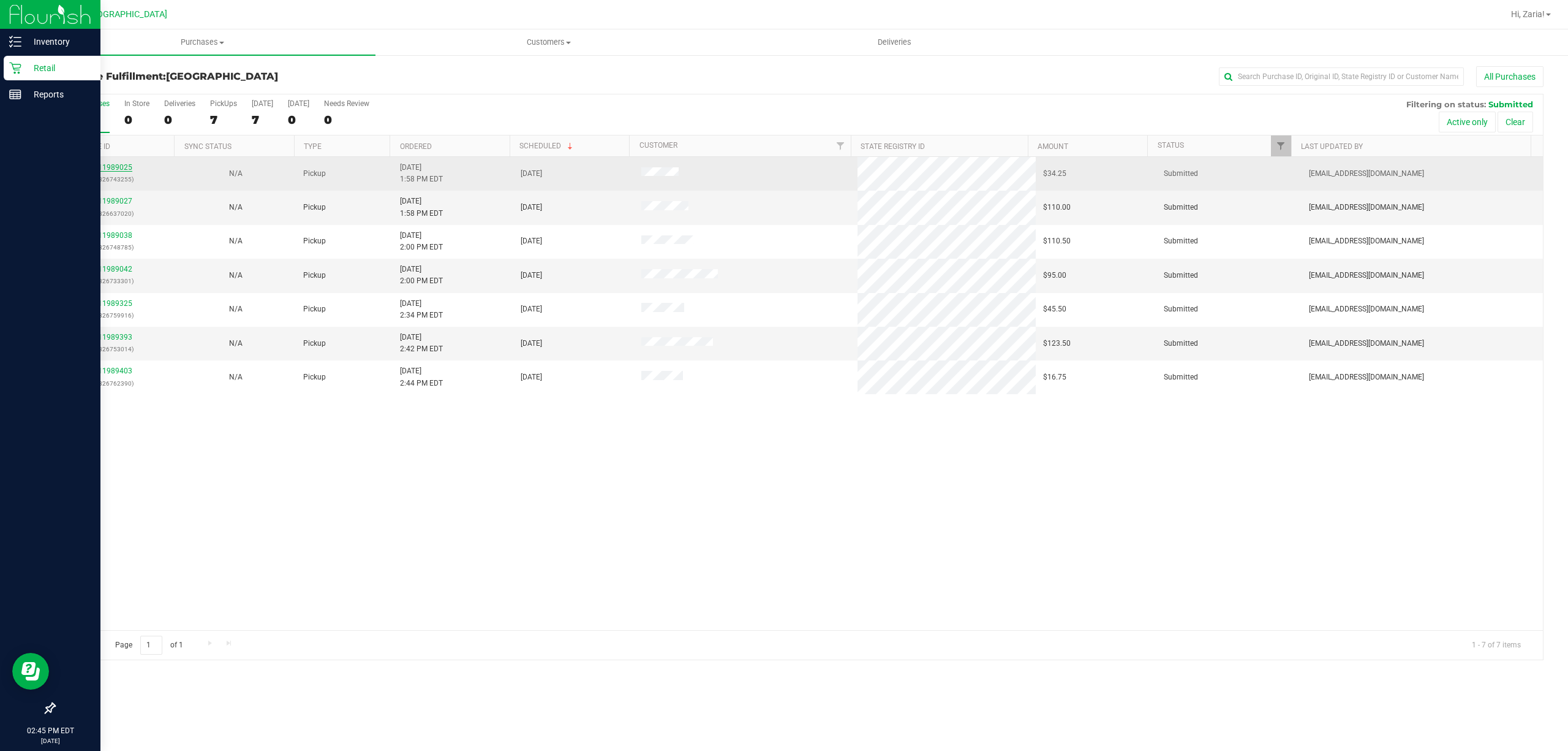
click at [131, 171] on link "11989025" at bounding box center [115, 167] width 35 height 8
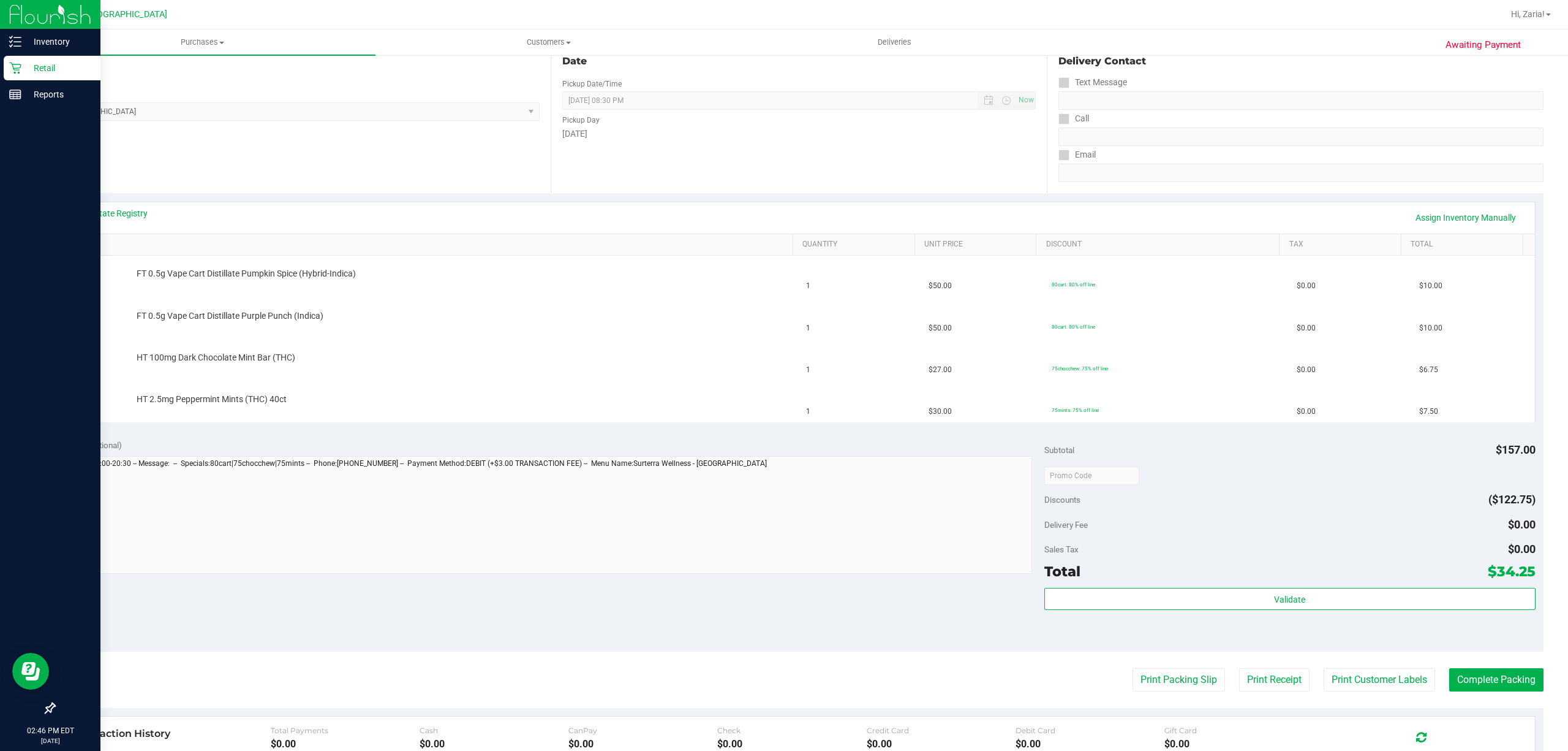
scroll to position [163, 0]
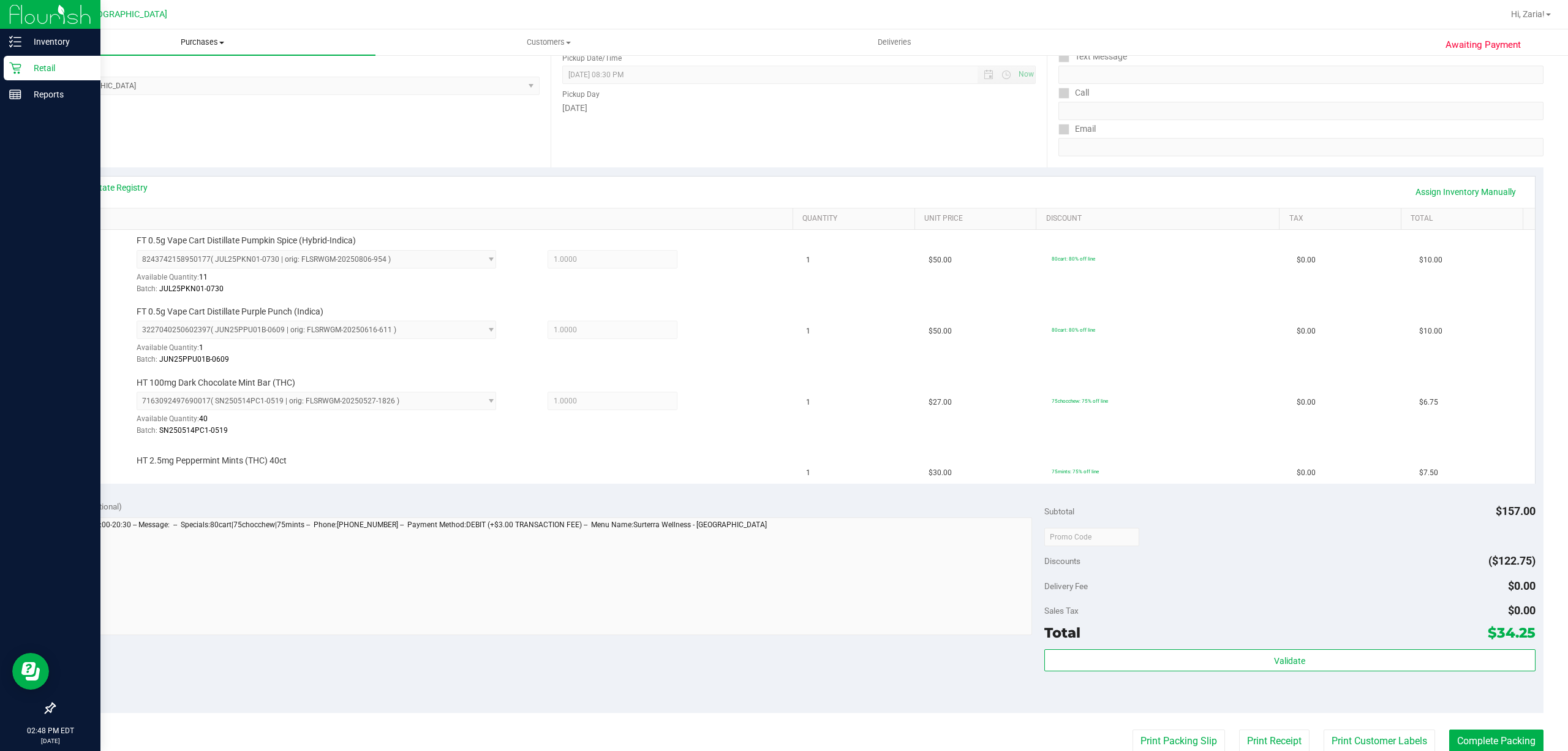
click at [123, 47] on span "Purchases" at bounding box center [202, 42] width 346 height 11
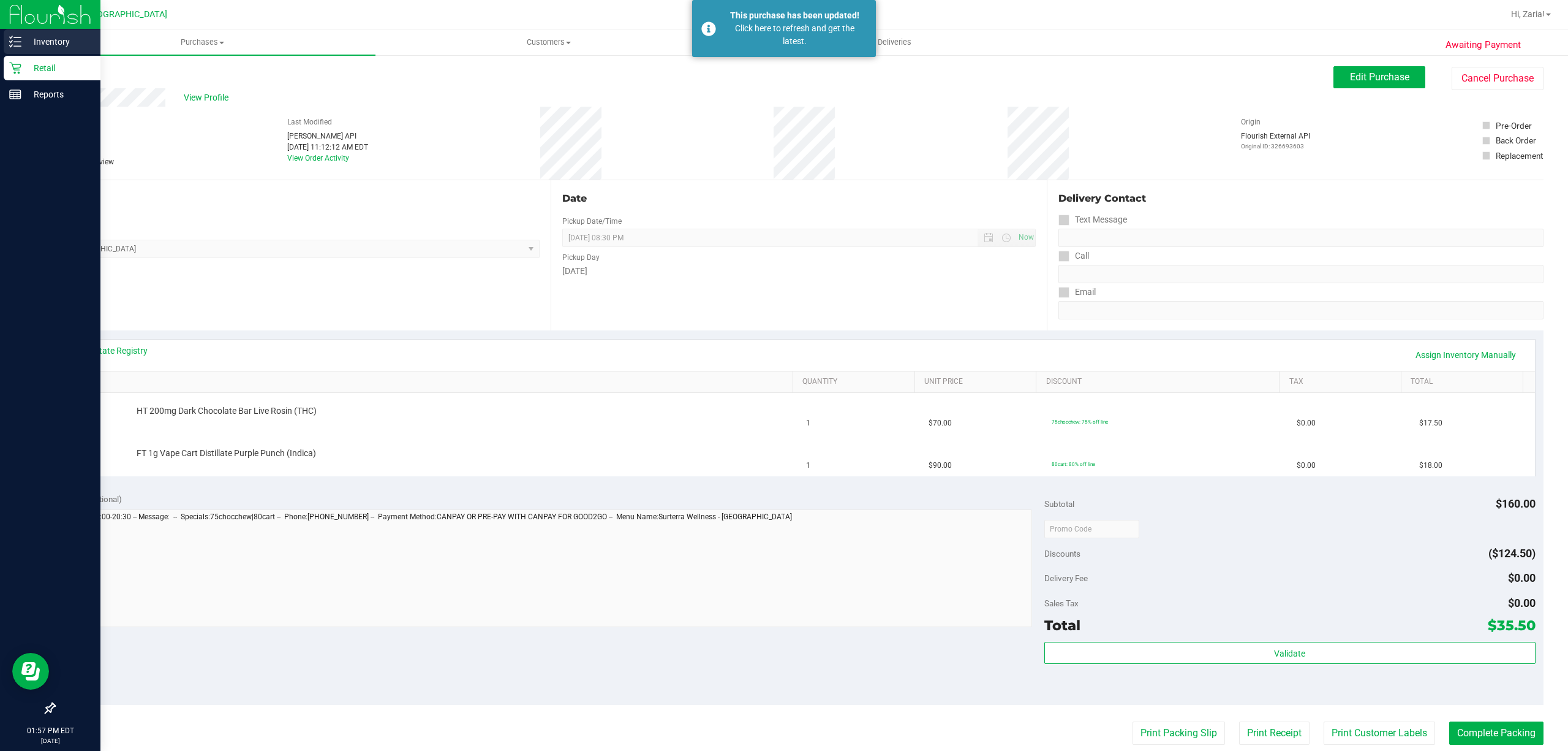
click at [39, 42] on p "Inventory" at bounding box center [59, 42] width 74 height 15
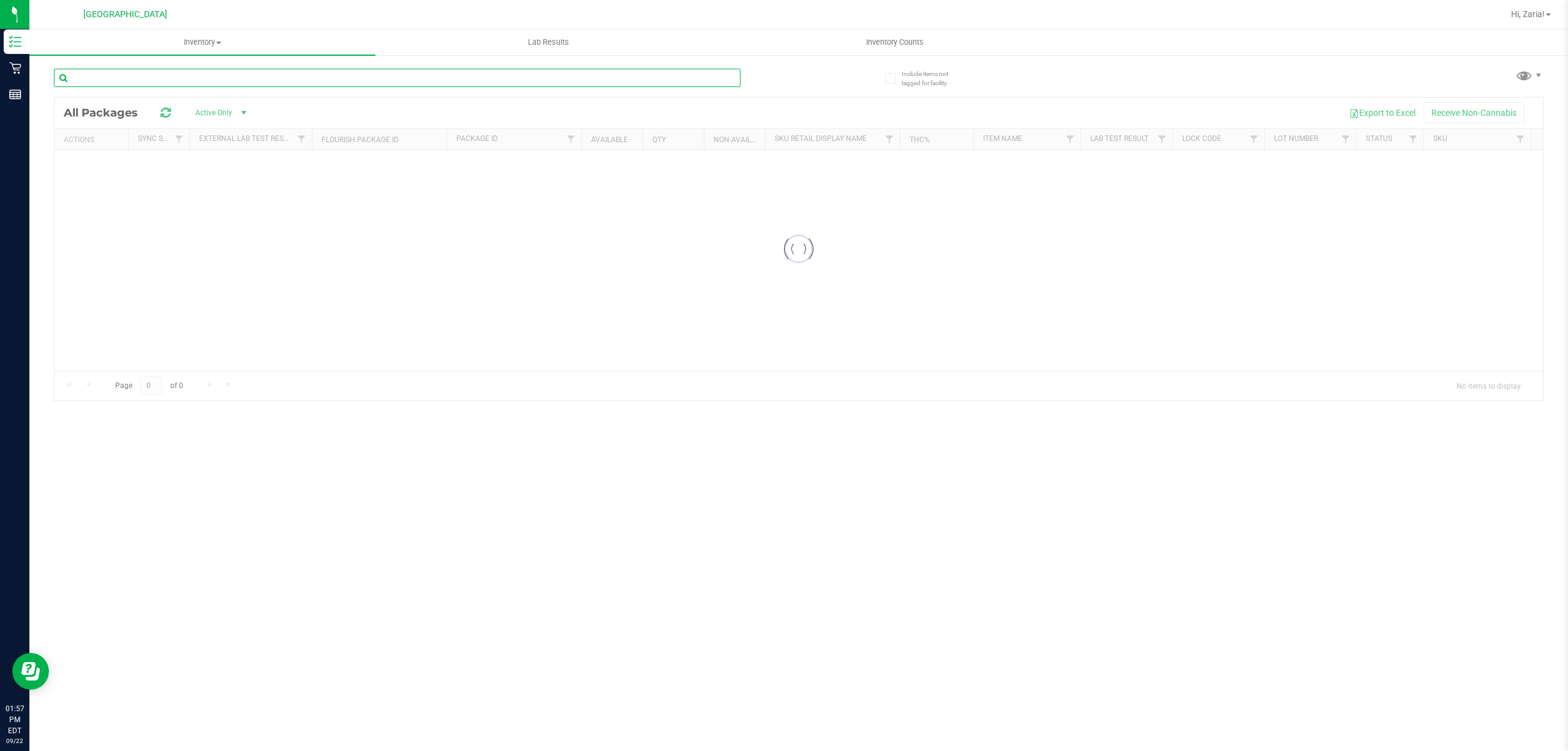
click at [251, 76] on input "text" at bounding box center [397, 77] width 687 height 18
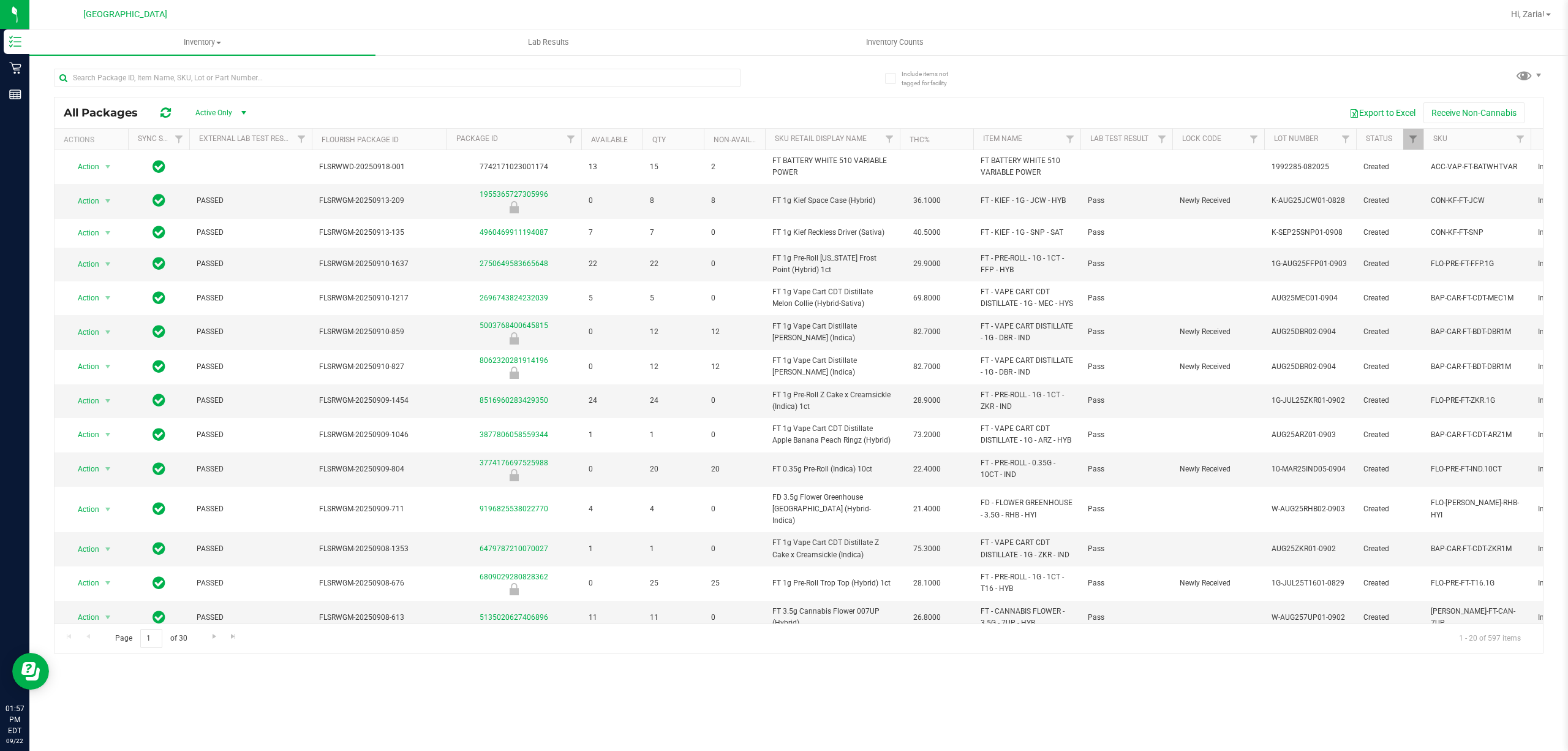
drag, startPoint x: 251, startPoint y: 76, endPoint x: 202, endPoint y: 65, distance: 50.2
click at [202, 65] on div at bounding box center [426, 77] width 745 height 39
click at [192, 78] on input "text" at bounding box center [397, 77] width 687 height 18
paste input "FT 1g Vape Cart Distillate Durban Poison (Sativa)"
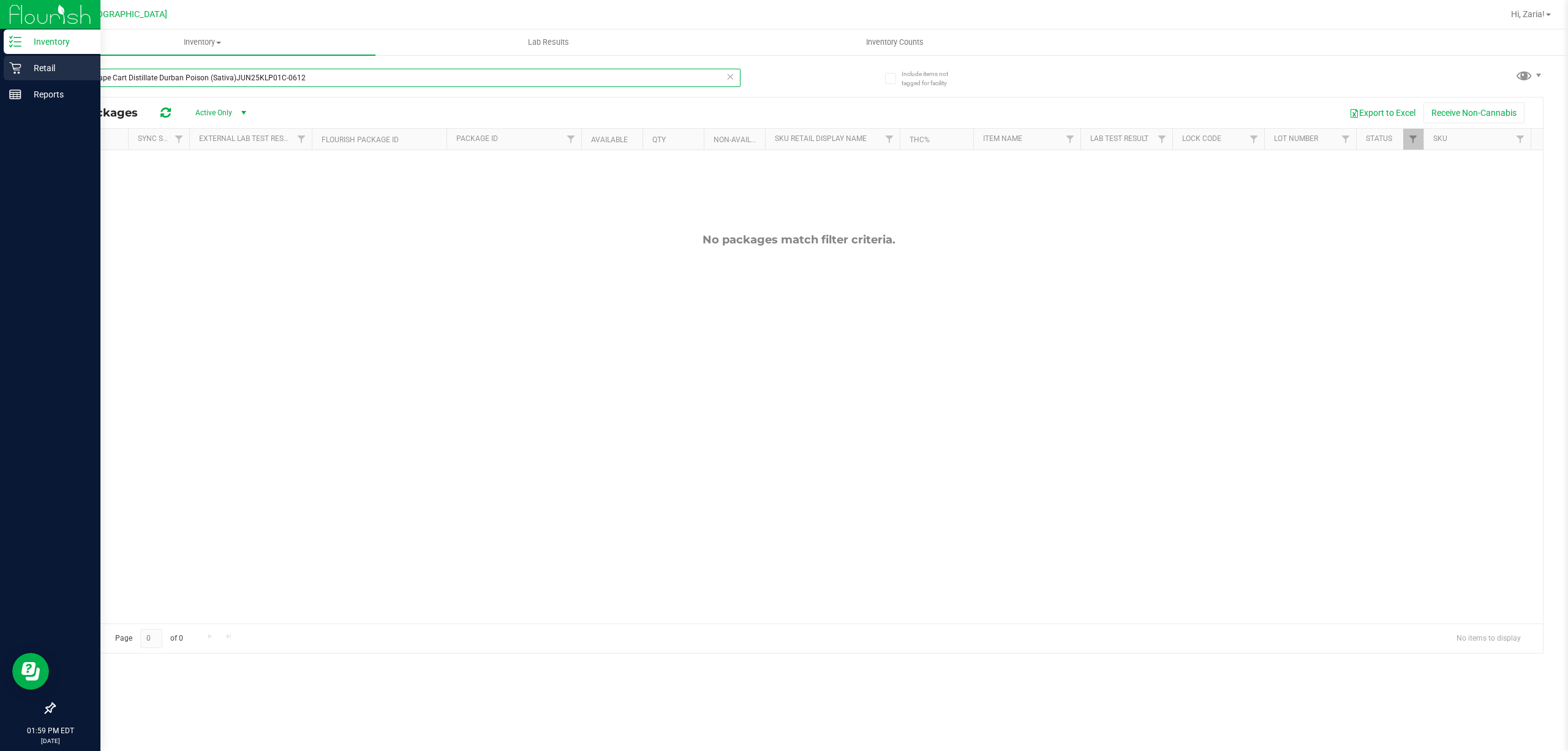
type input "FT 1g Vape Cart Distillate Durban Poison (Sativa)JUN25KLP01C-0612"
click at [53, 76] on div "Retail" at bounding box center [52, 68] width 97 height 25
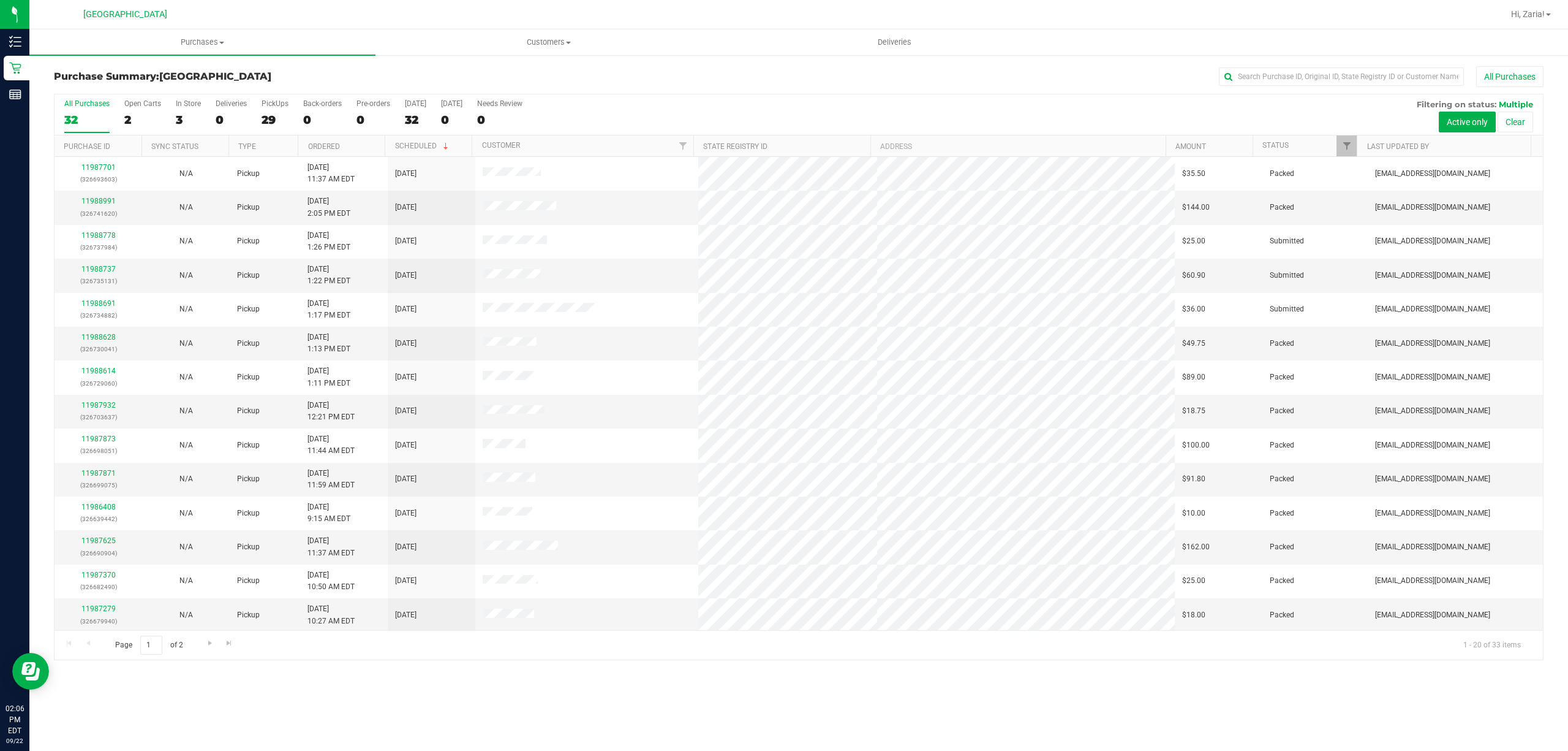
click at [588, 79] on div "All Purchases" at bounding box center [1047, 77] width 992 height 21
click at [151, 39] on span "Purchases" at bounding box center [202, 42] width 346 height 11
click at [136, 83] on li "Fulfillment" at bounding box center [202, 89] width 346 height 15
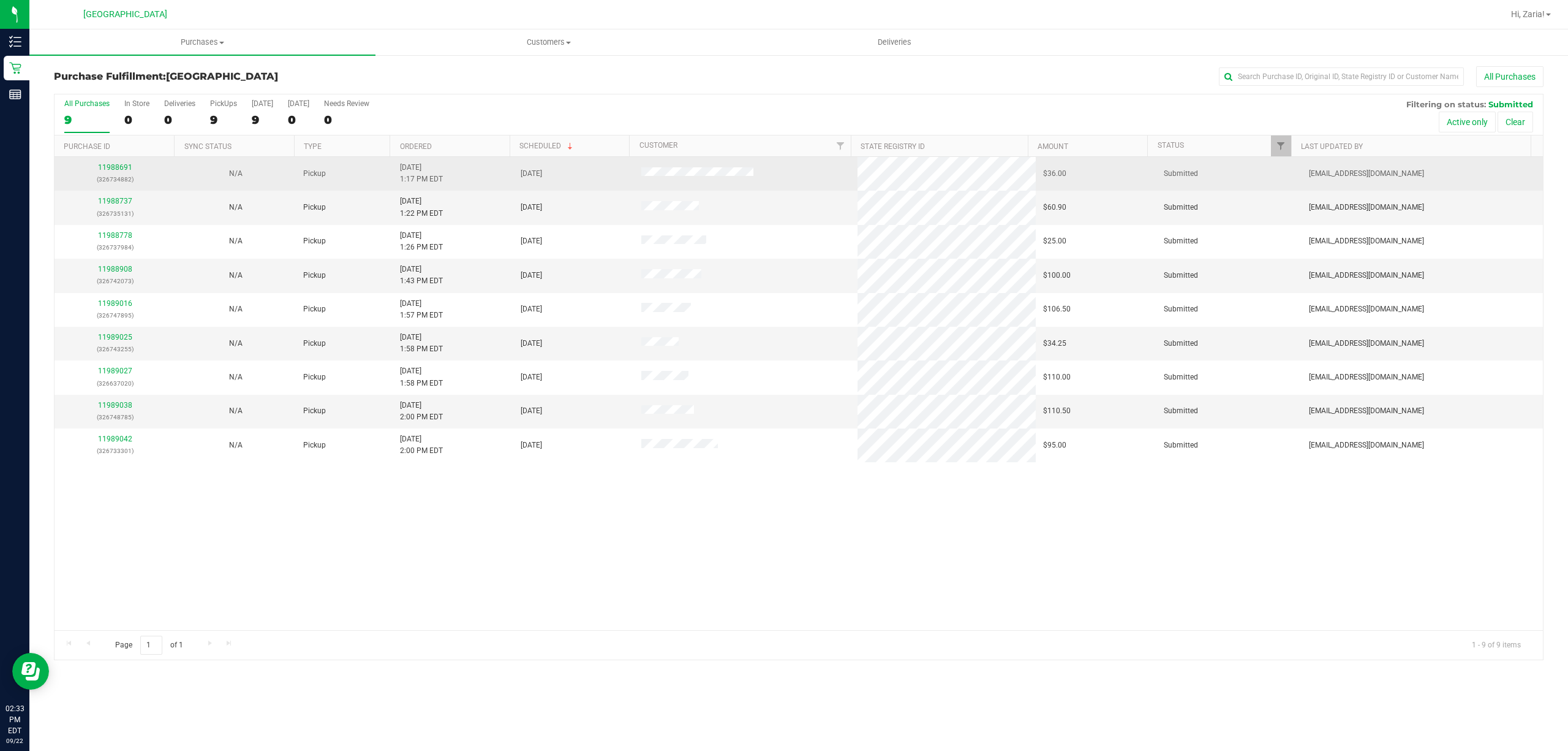
click at [132, 165] on div "11988691 (326734882)" at bounding box center [114, 173] width 106 height 23
click at [123, 164] on link "11988691" at bounding box center [115, 167] width 35 height 8
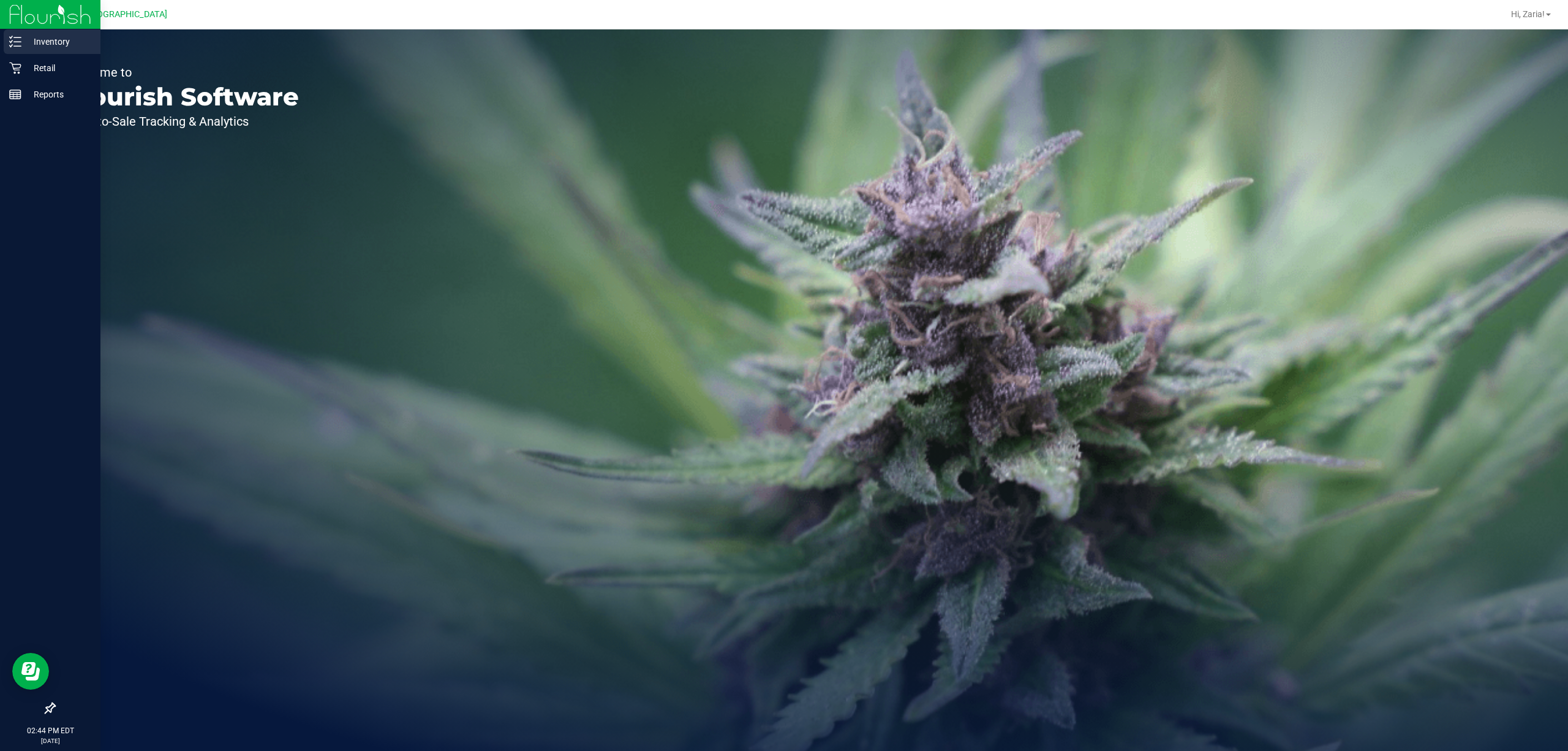
click at [33, 50] on div "Inventory" at bounding box center [52, 41] width 97 height 25
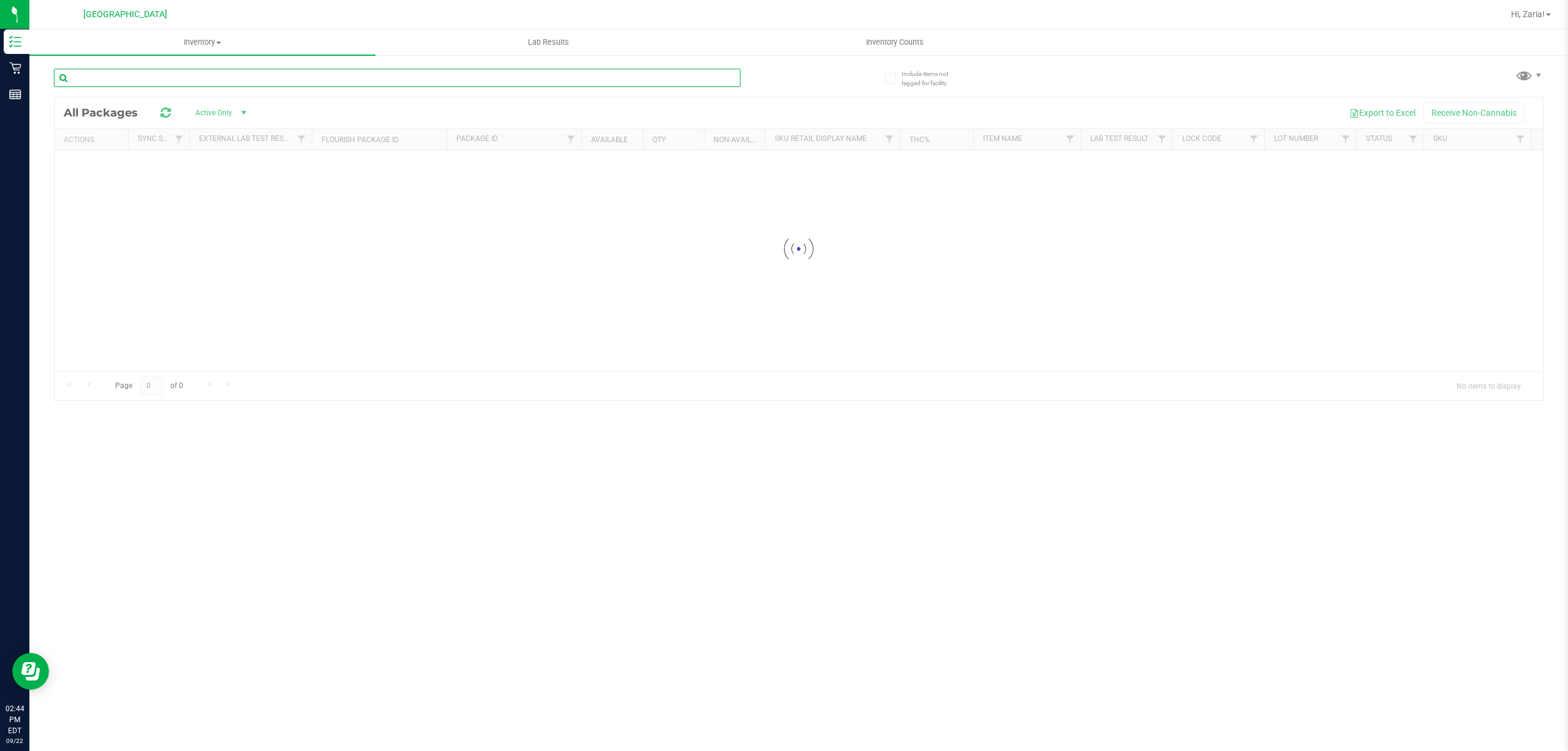
click at [229, 74] on input "text" at bounding box center [397, 77] width 687 height 18
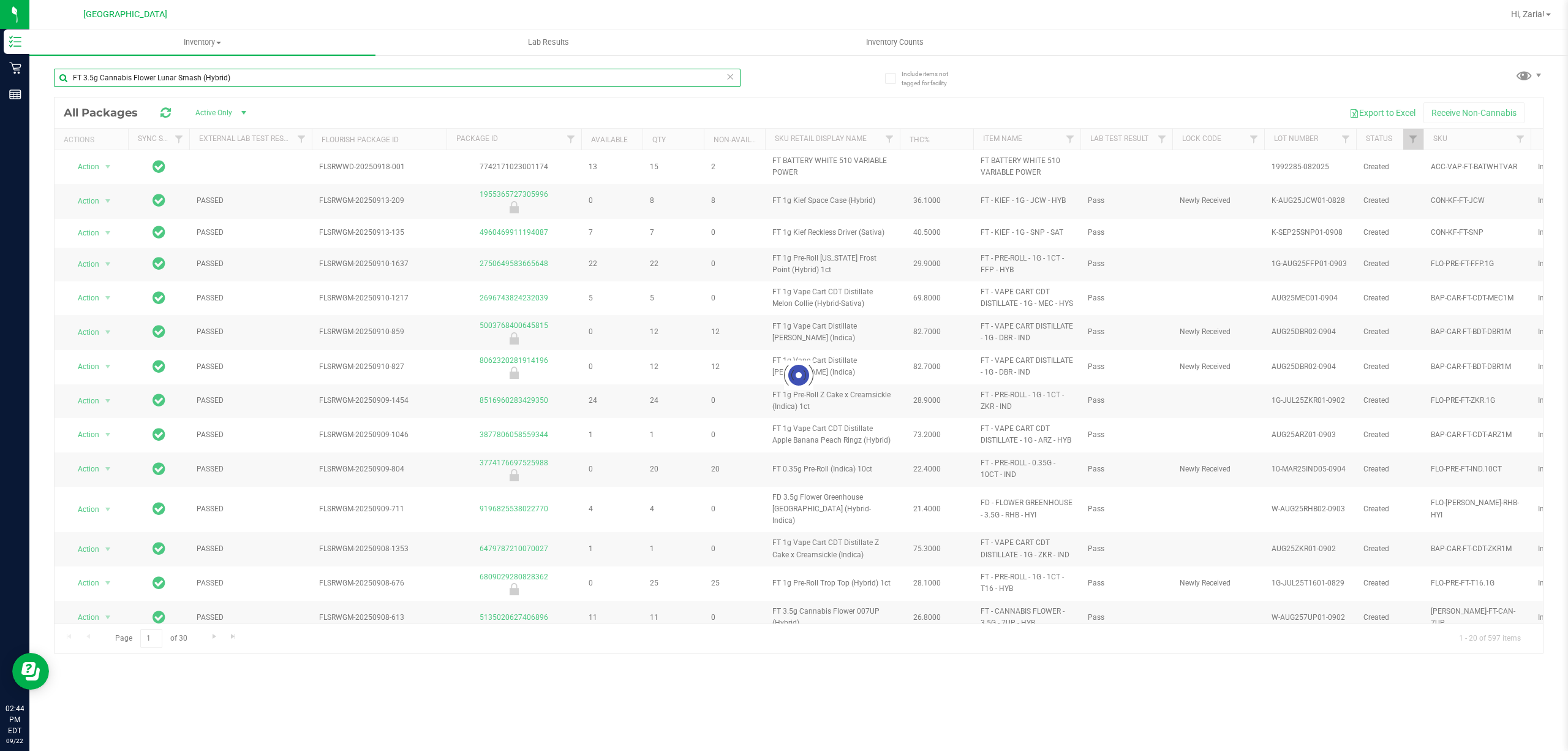
type input "FT 3.5g Cannabis Flower Lunar Smash (Hybrid)"
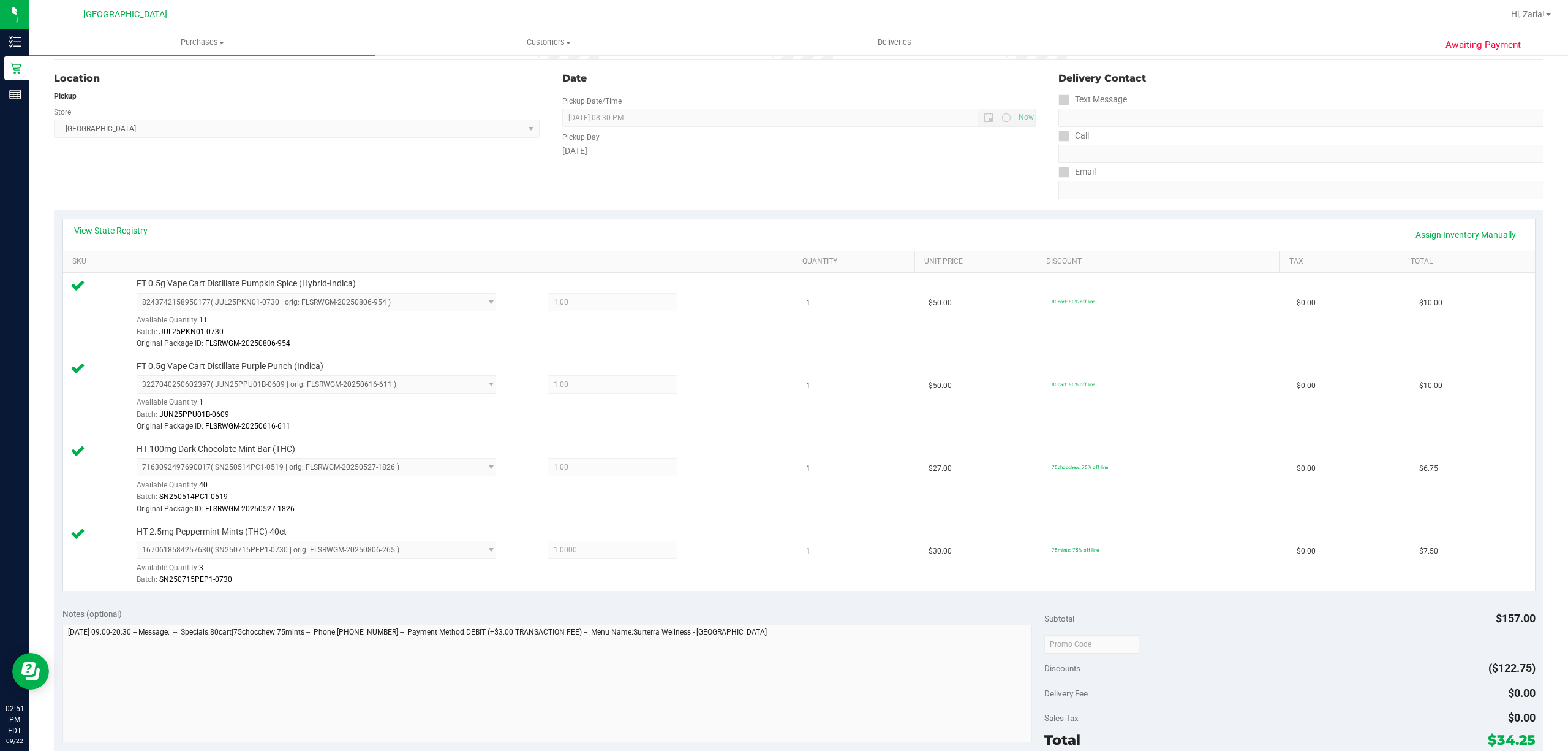
scroll to position [245, 0]
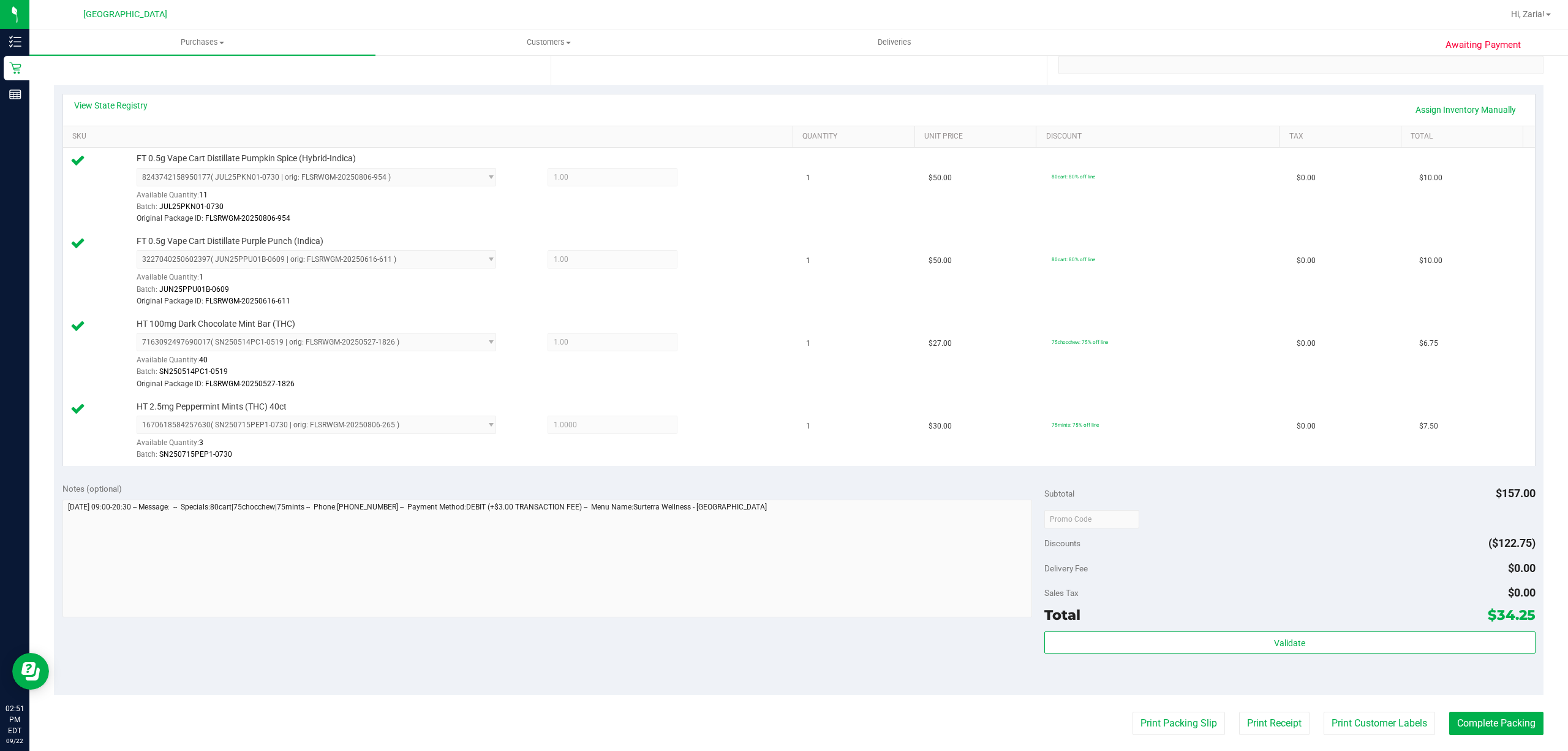
click at [1062, 658] on div "Validate" at bounding box center [1290, 659] width 491 height 55
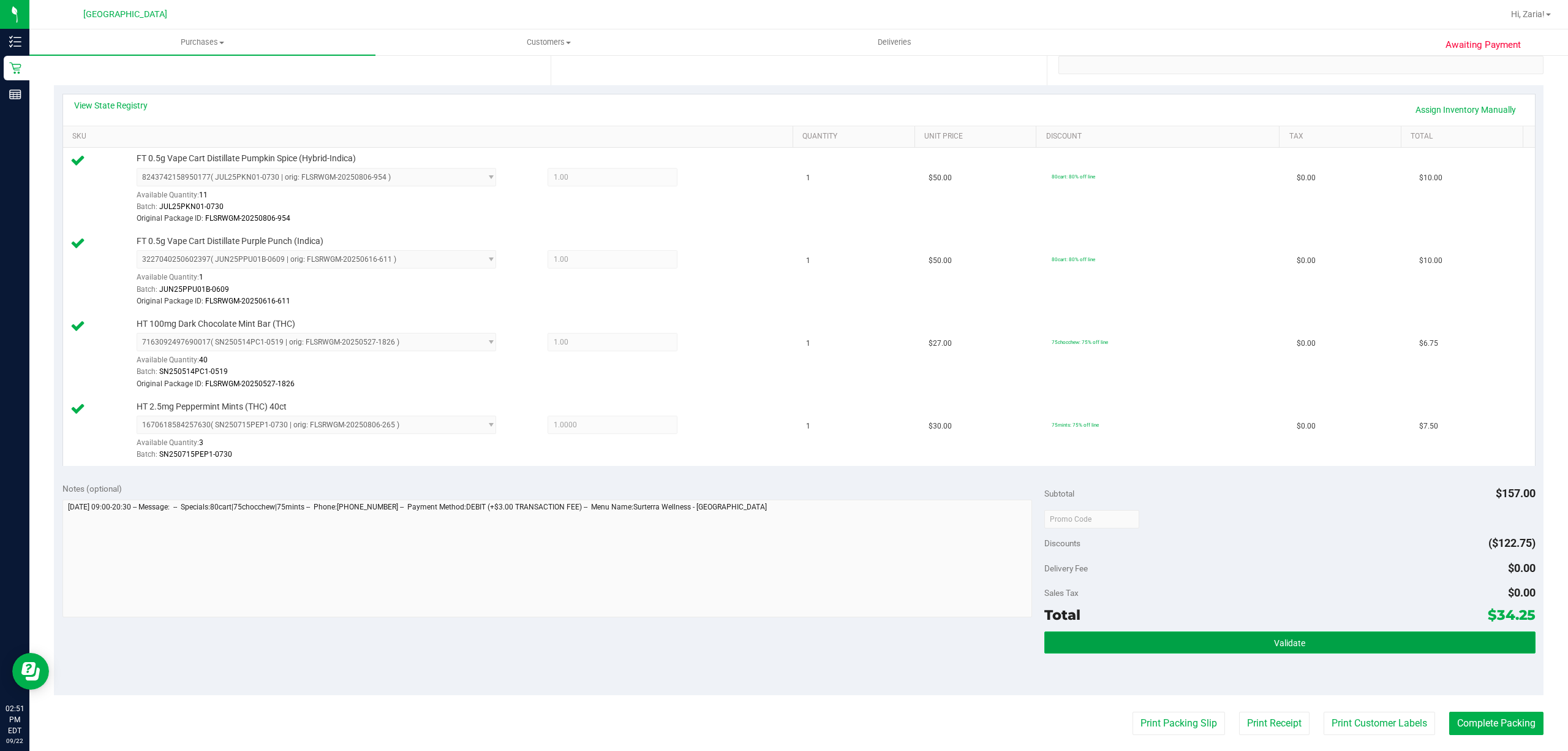
click at [1065, 648] on button "Validate" at bounding box center [1290, 642] width 491 height 22
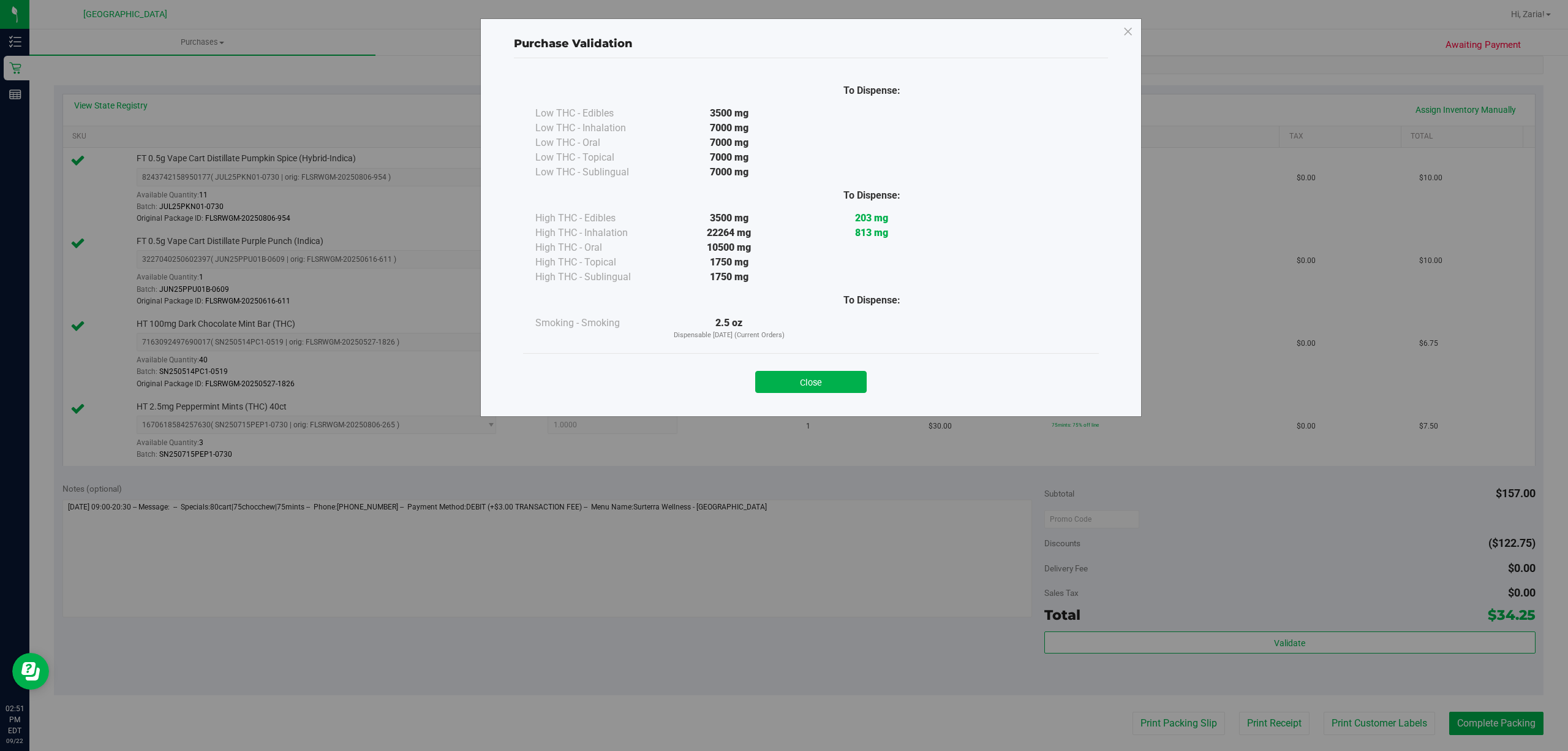
click at [861, 393] on div "Close" at bounding box center [811, 378] width 576 height 50
click at [850, 377] on button "Close" at bounding box center [811, 381] width 111 height 22
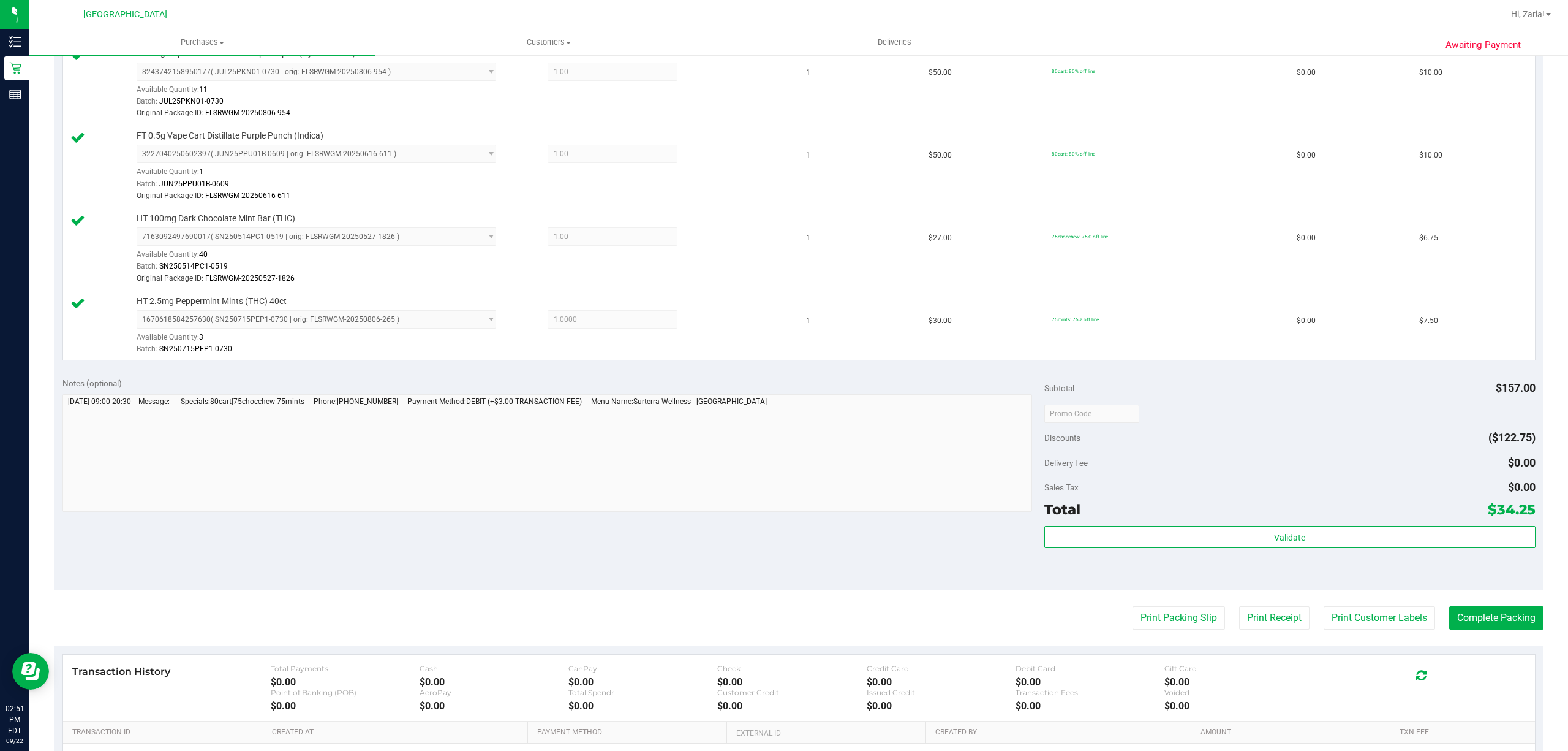
scroll to position [490, 0]
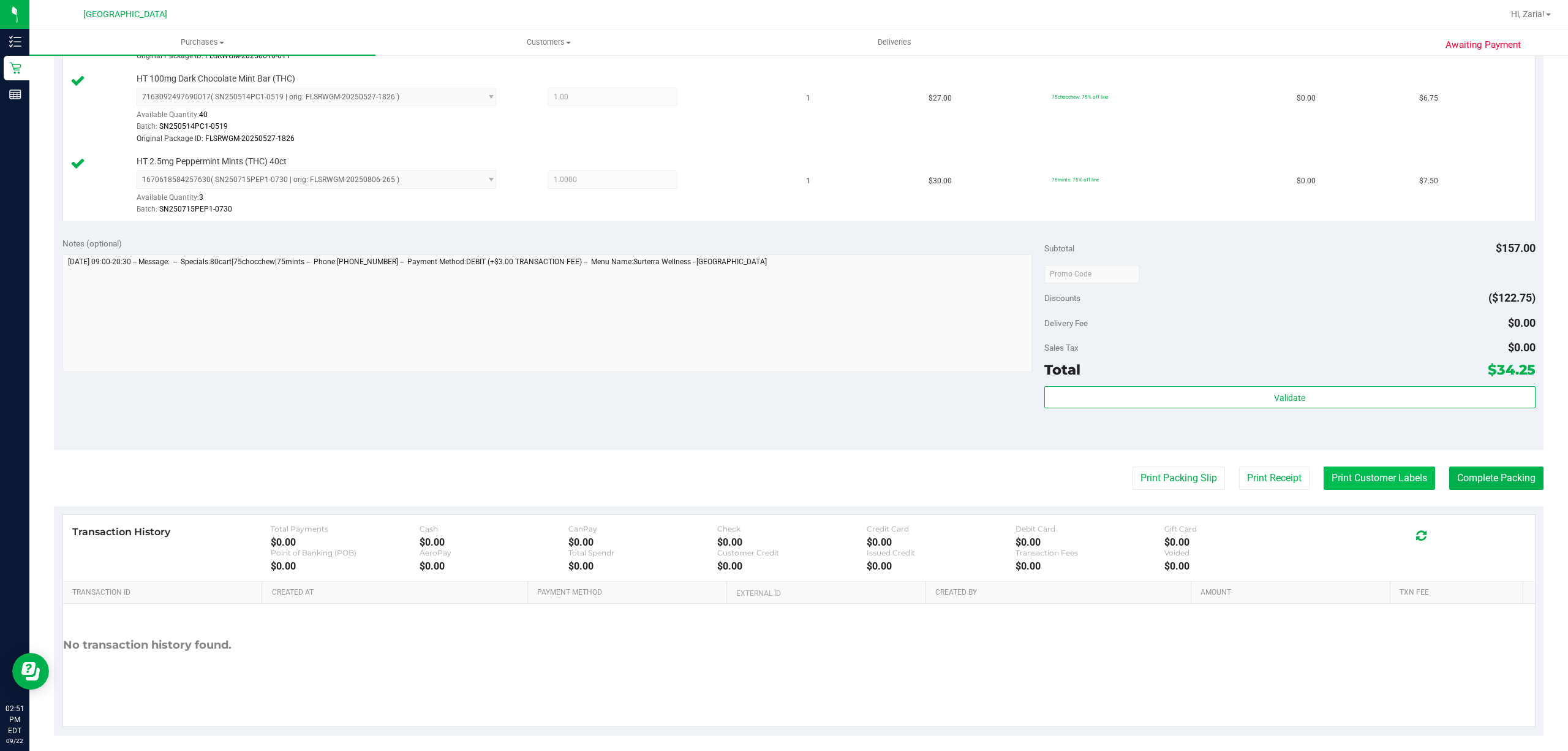
click at [1377, 488] on button "Print Customer Labels" at bounding box center [1379, 477] width 111 height 23
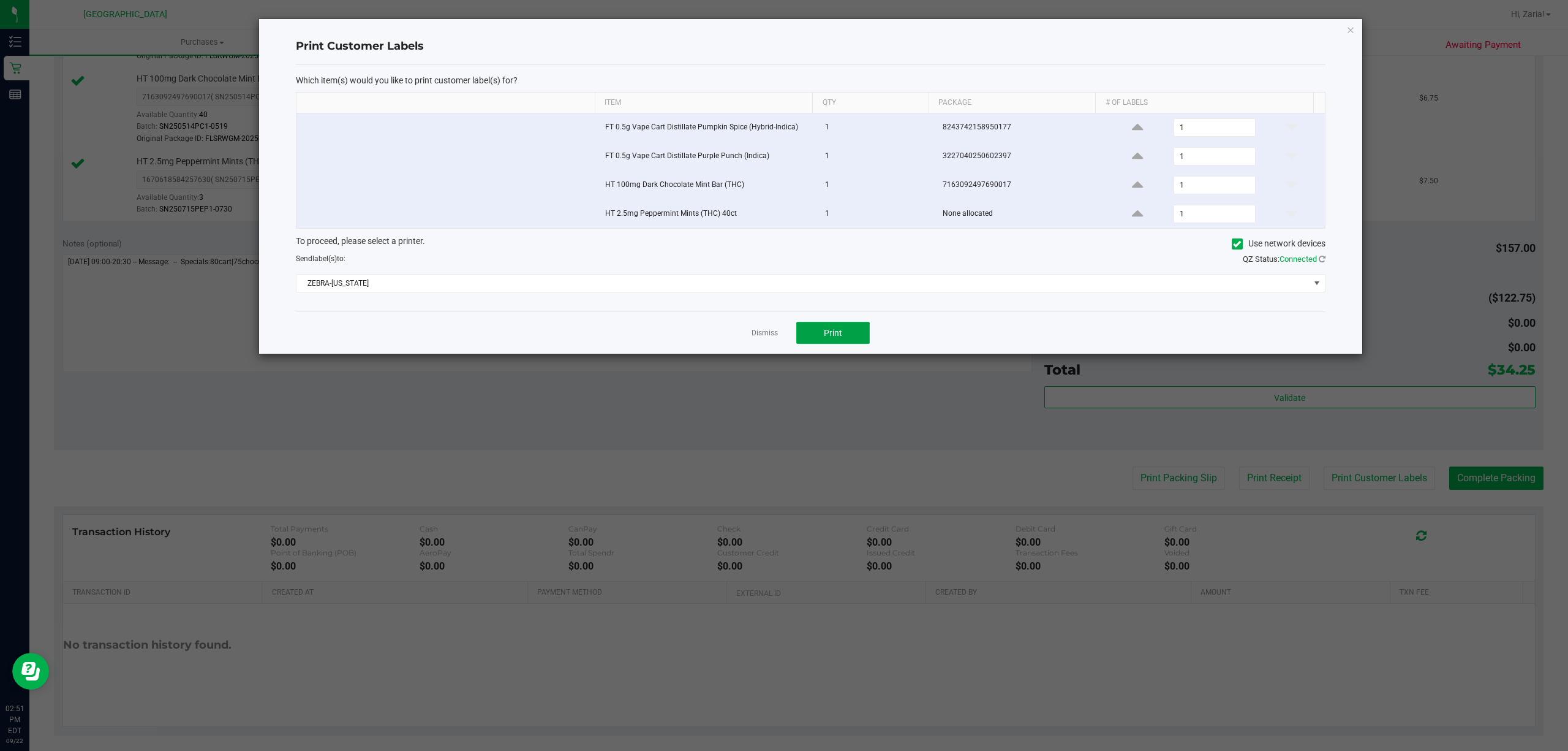
click at [810, 334] on button "Print" at bounding box center [833, 332] width 74 height 22
click at [1347, 27] on icon "button" at bounding box center [1350, 29] width 8 height 15
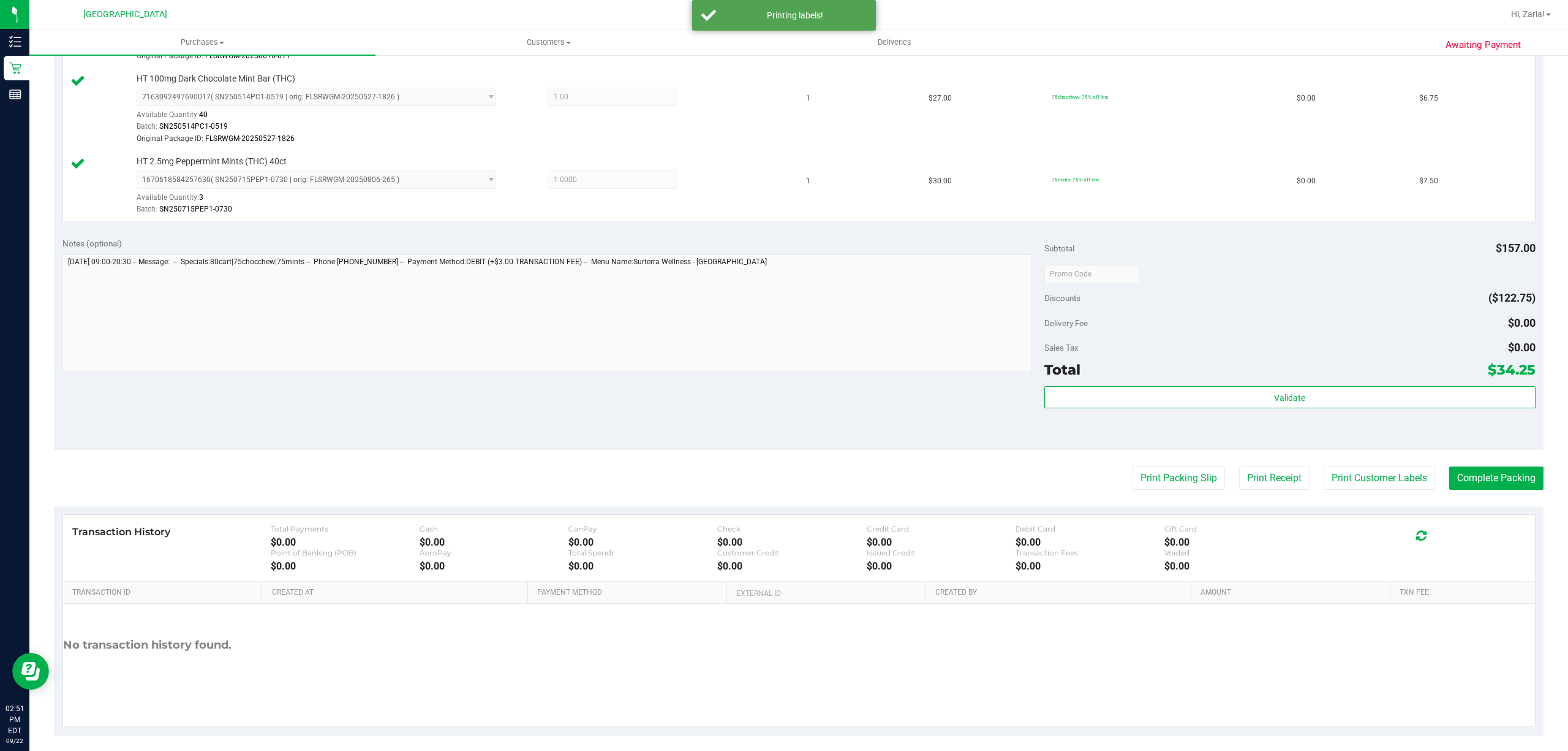
click at [1450, 495] on purchase-details "Back Edit Purchase Cancel Purchase View Profile # 11989025 BioTrack ID: - Submi…" at bounding box center [799, 156] width 1489 height 1159
click at [1455, 481] on button "Complete Packing" at bounding box center [1497, 477] width 95 height 23
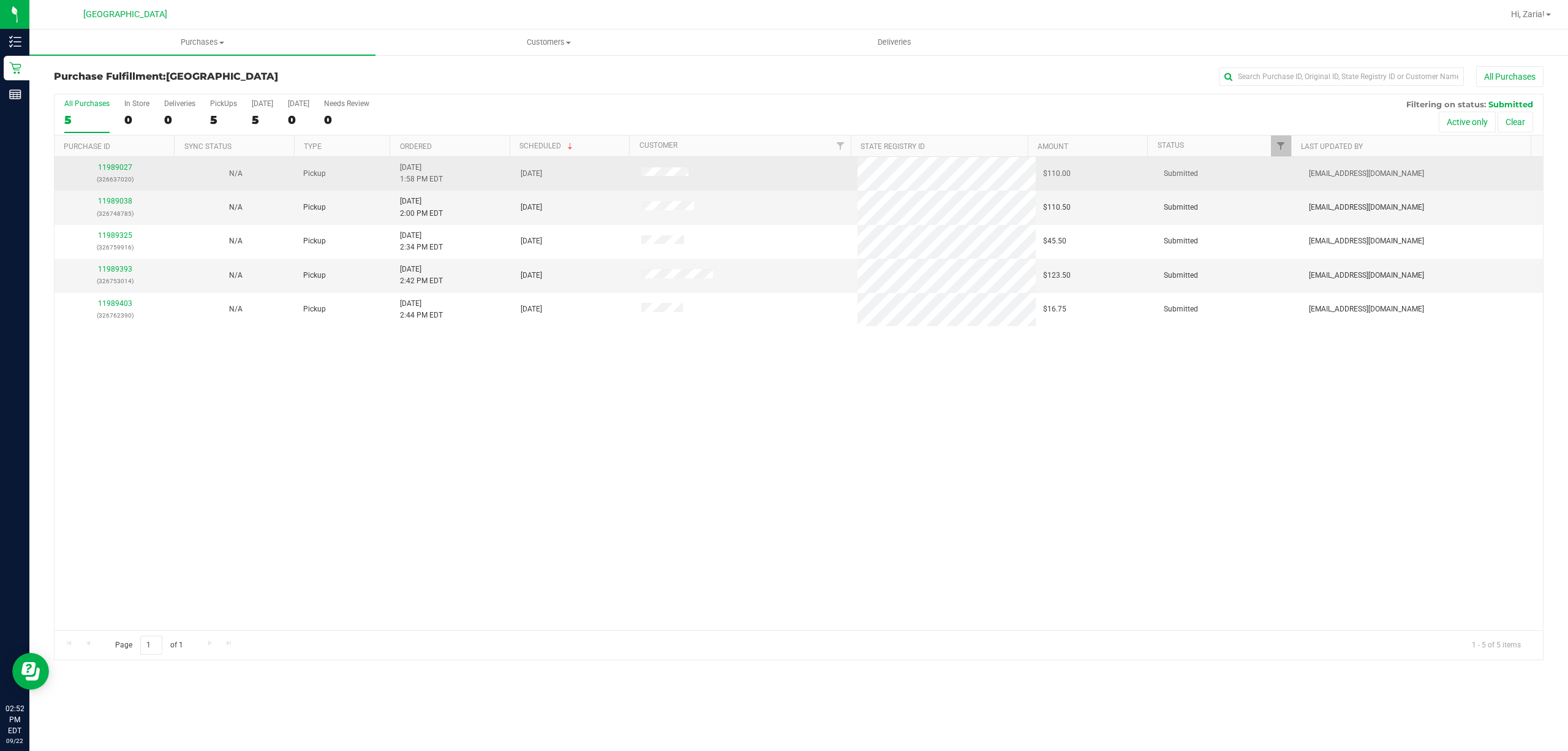
click at [111, 162] on div "11989027 (326637020)" at bounding box center [114, 173] width 106 height 23
click at [114, 172] on div "11989027 (326637020)" at bounding box center [114, 173] width 106 height 23
click at [116, 171] on link "11989027" at bounding box center [115, 167] width 35 height 8
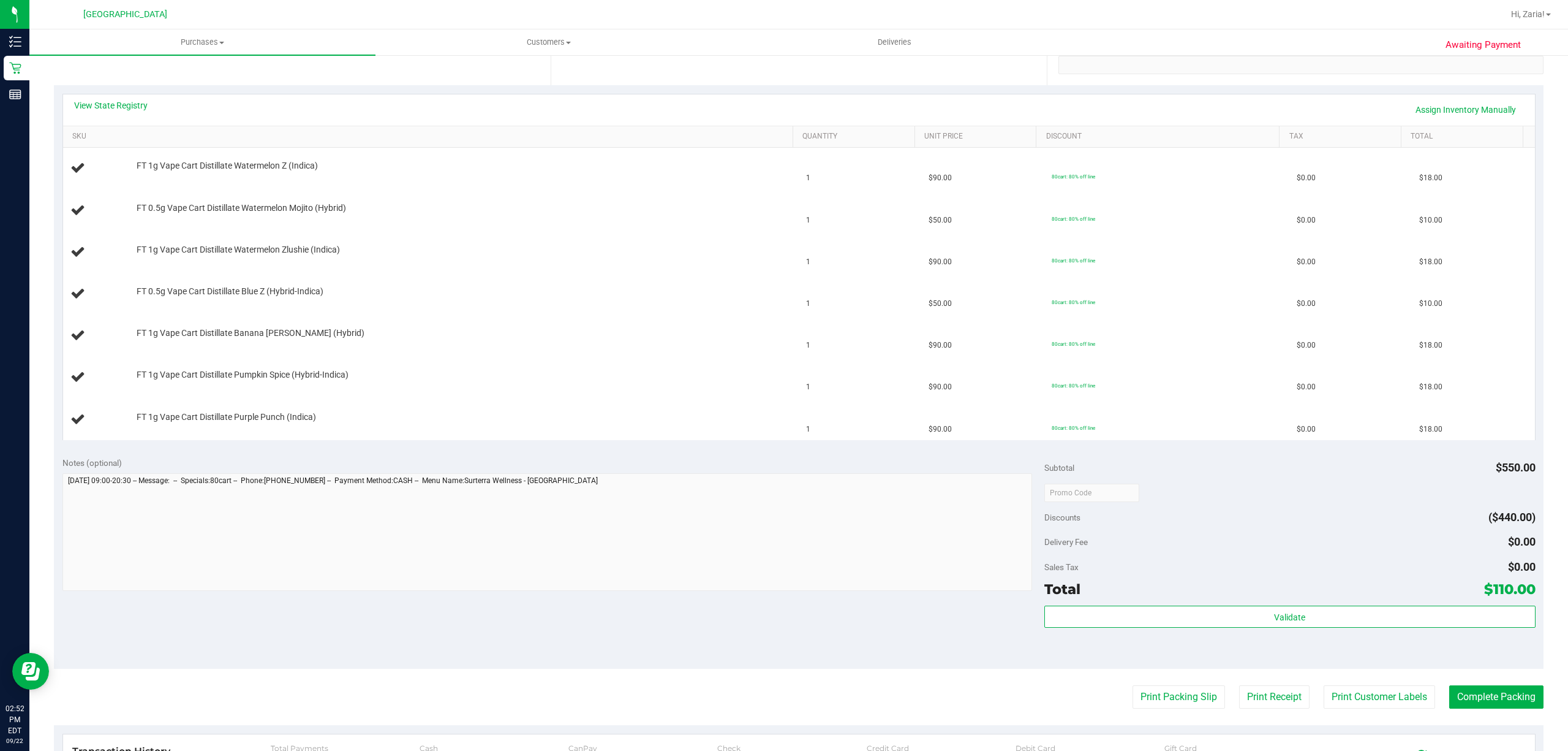
scroll to position [326, 0]
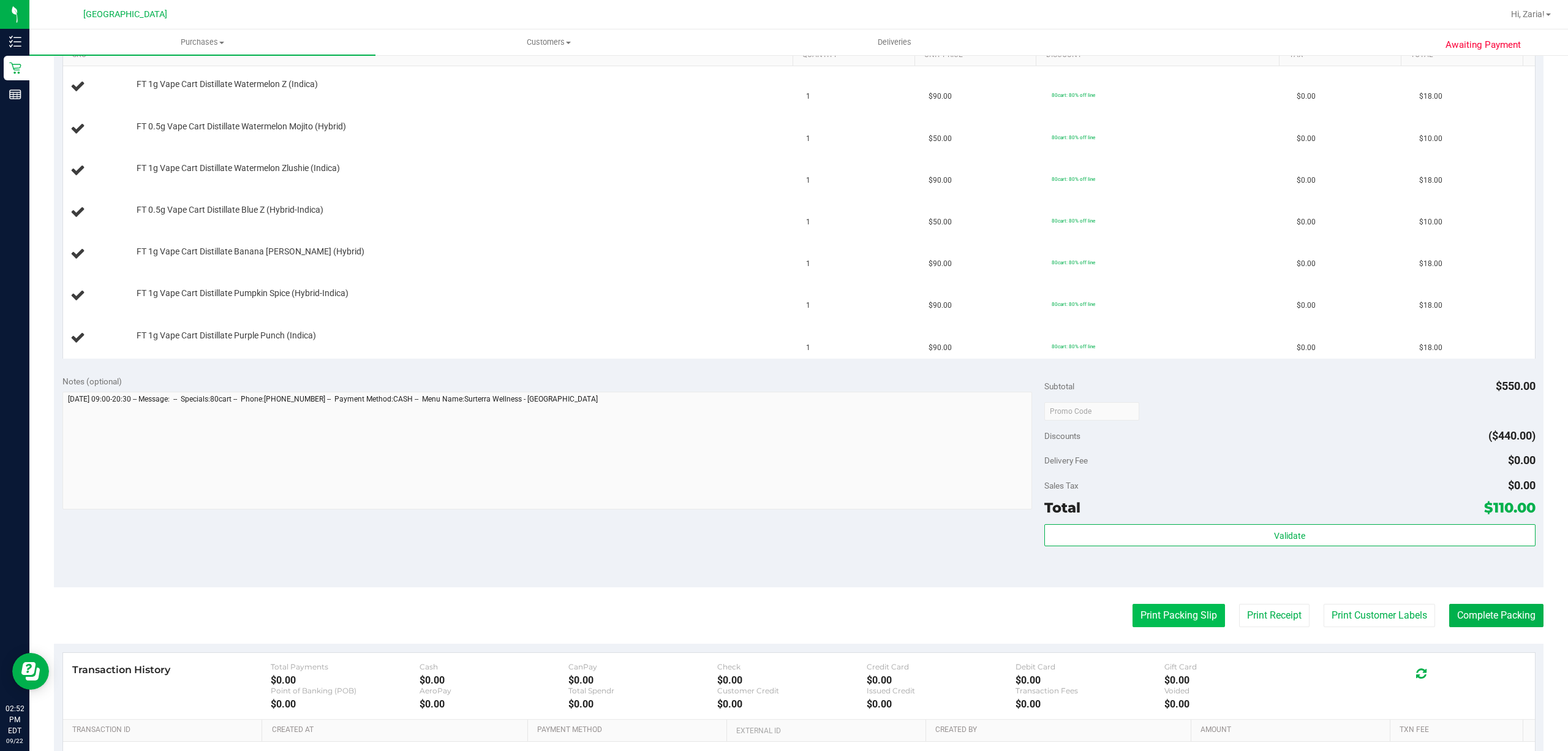
click at [1174, 616] on button "Print Packing Slip" at bounding box center [1178, 615] width 92 height 23
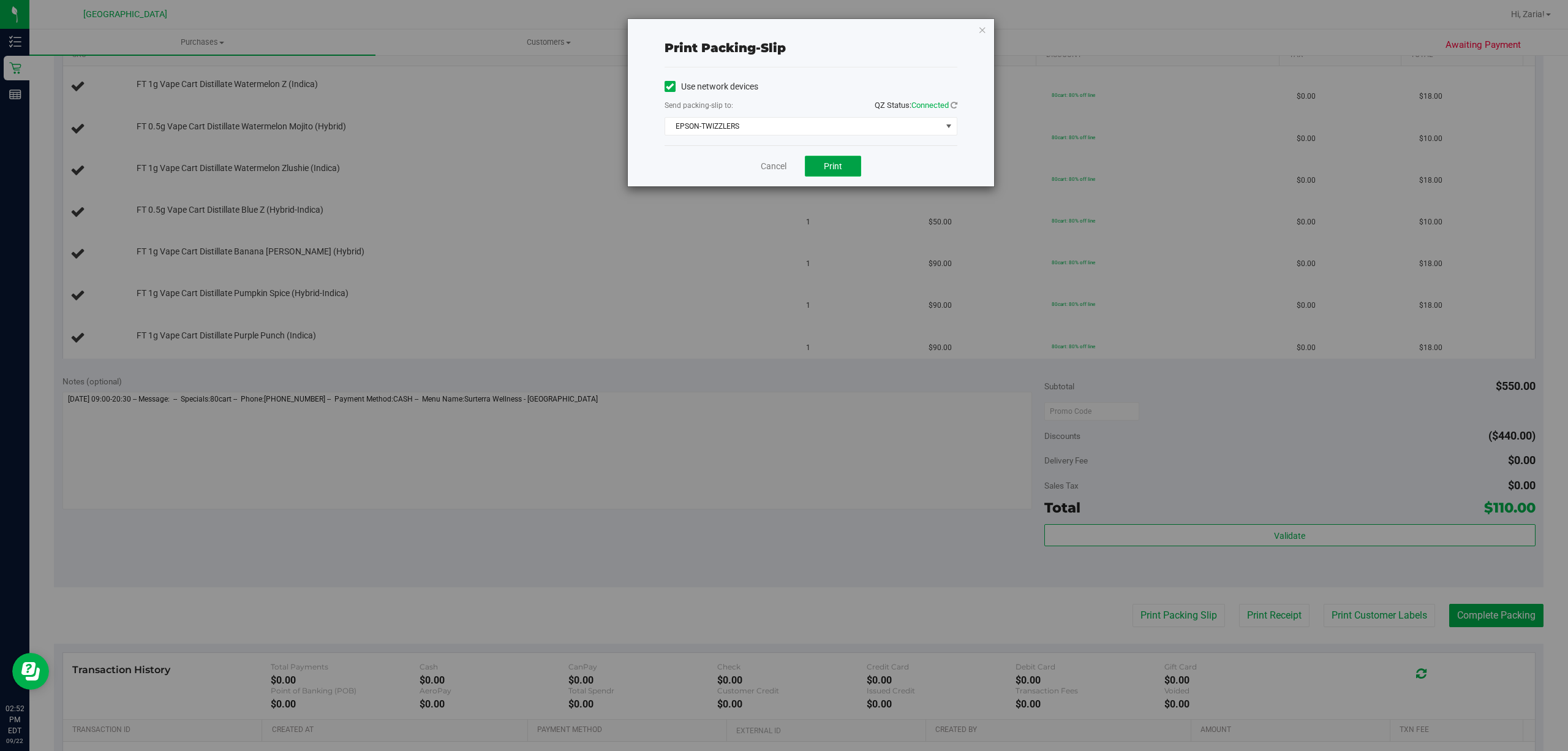
click at [828, 172] on button "Print" at bounding box center [832, 166] width 56 height 21
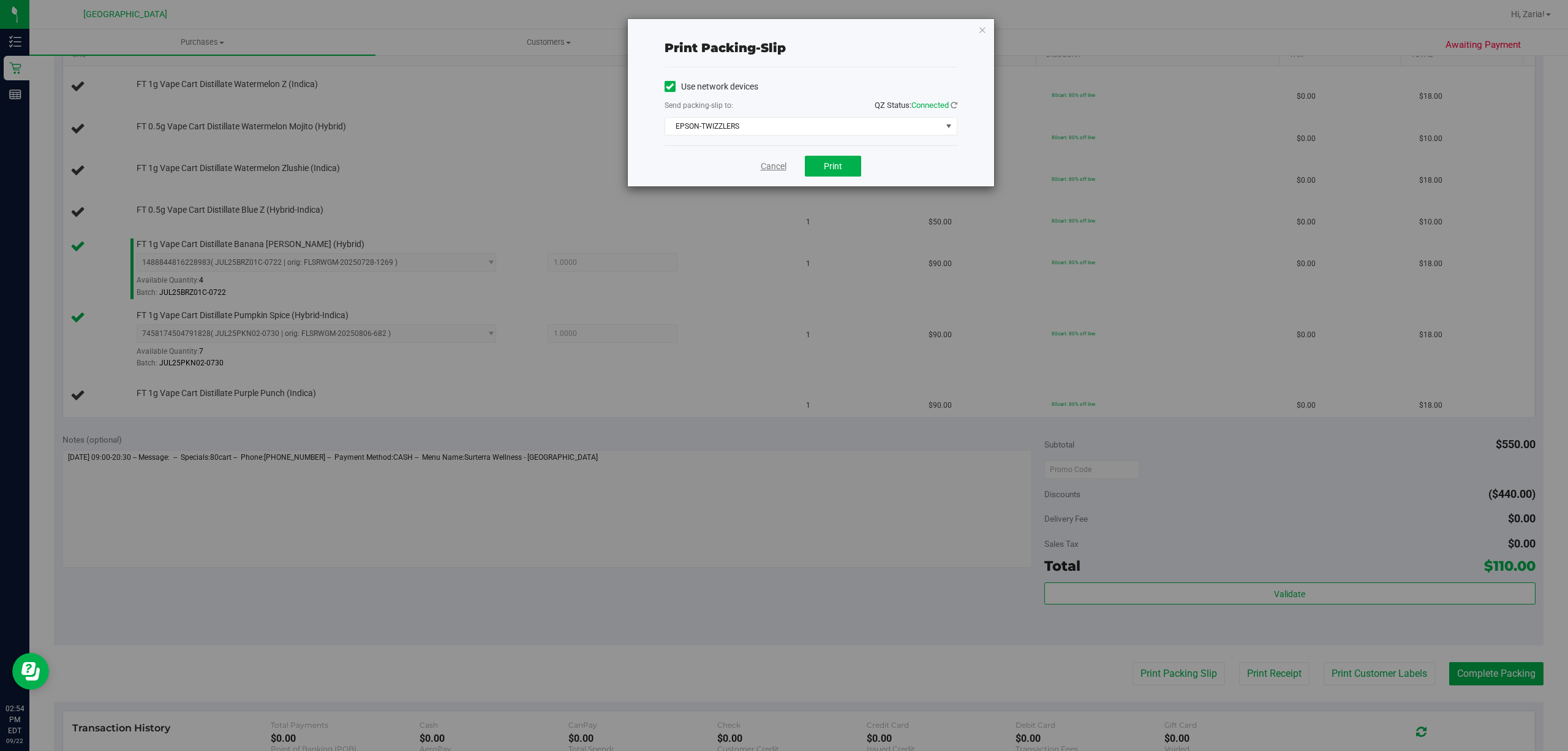
click at [774, 173] on link "Cancel" at bounding box center [773, 166] width 26 height 13
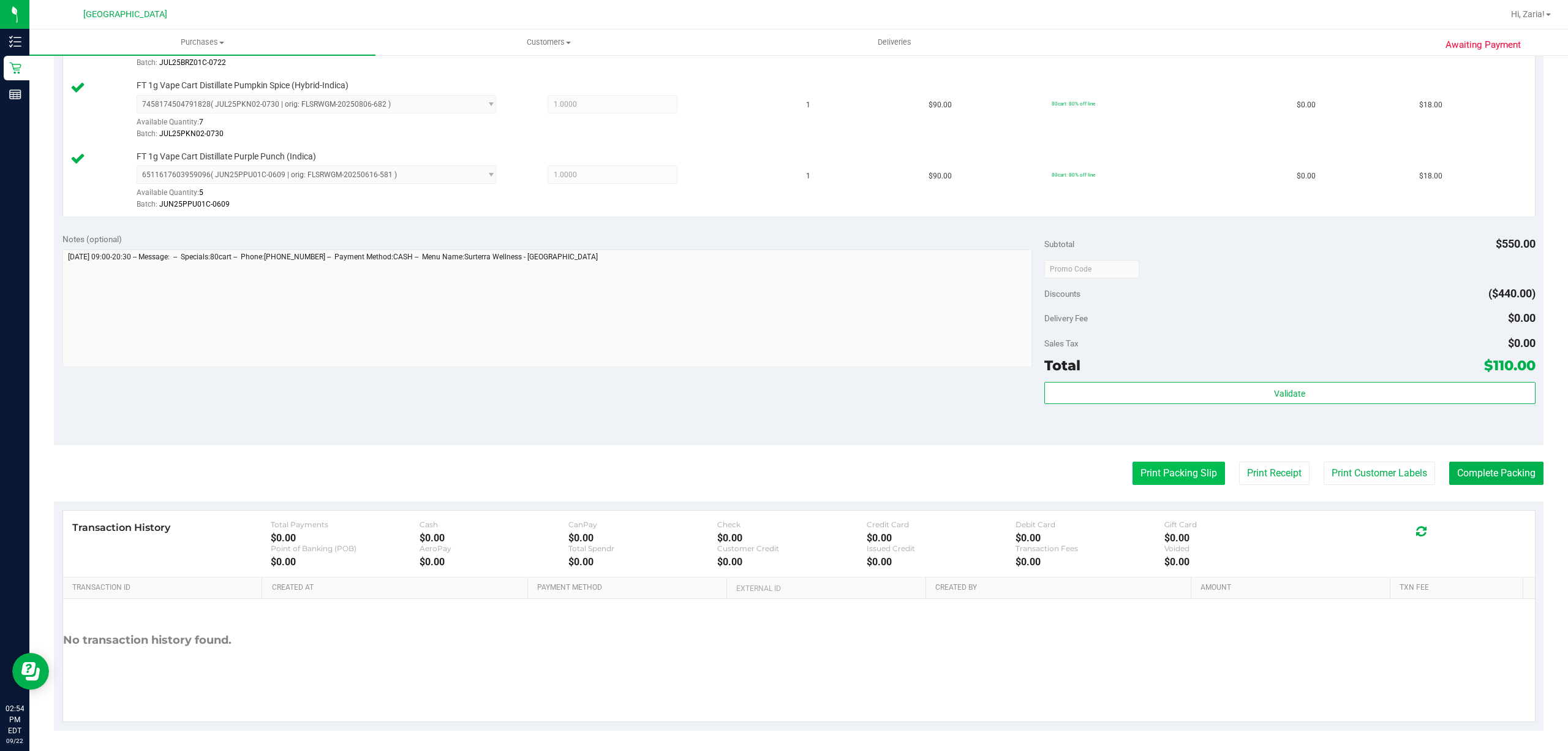
scroll to position [682, 0]
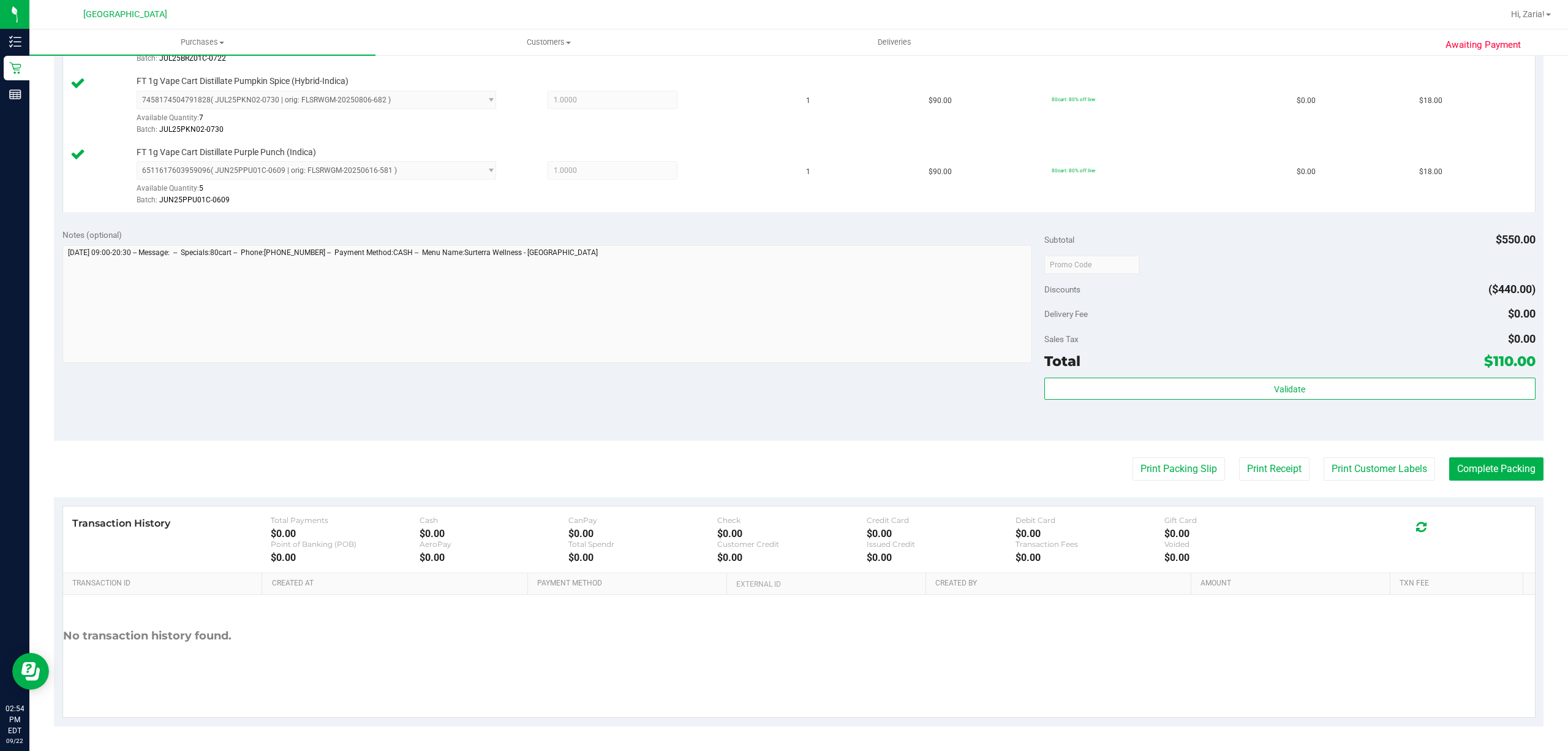
click at [1167, 373] on div "Subtotal $550.00 Discounts ($440.00) Delivery Fee $0.00 Sales Tax $0.00 Total $…" at bounding box center [1290, 330] width 491 height 204
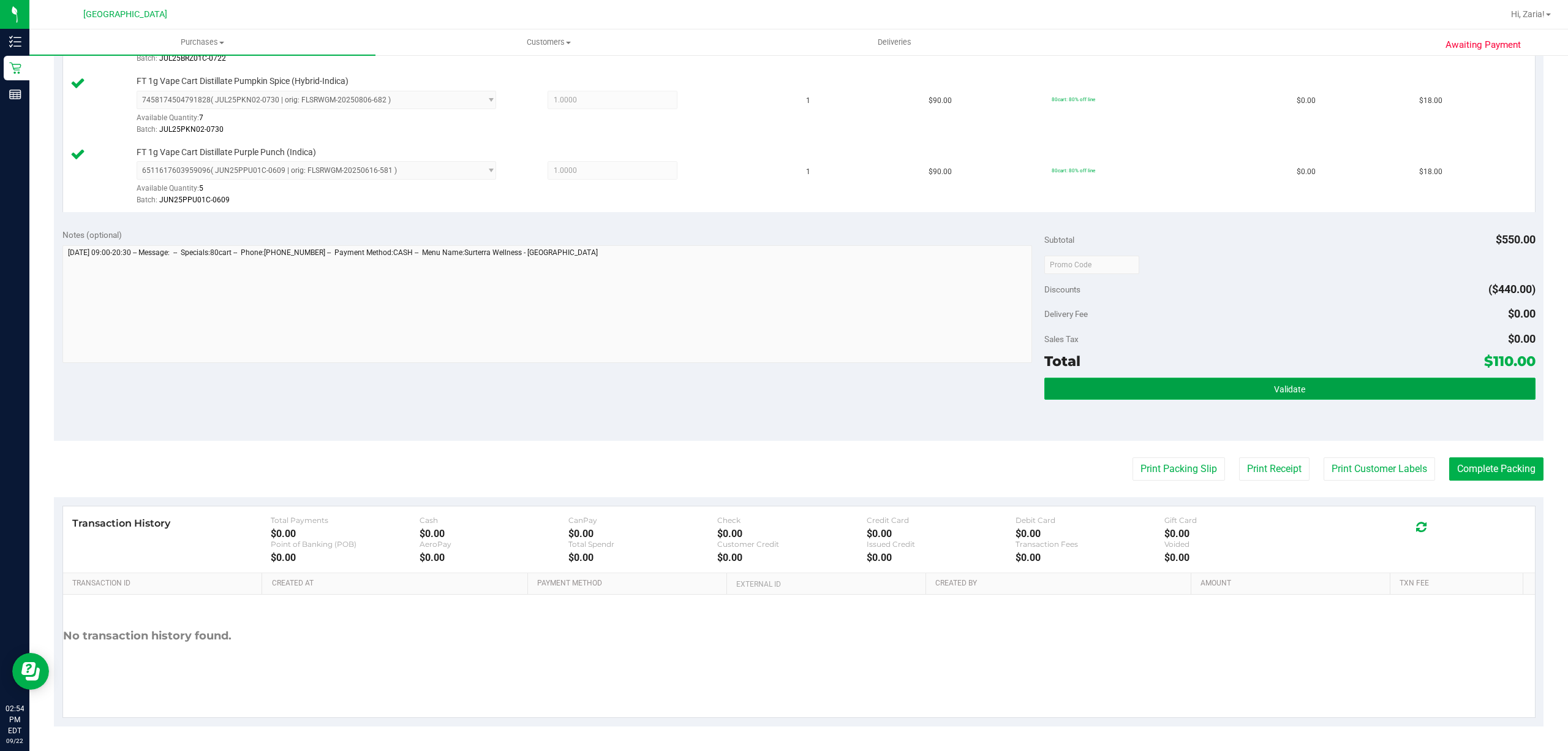
click at [1168, 379] on button "Validate" at bounding box center [1290, 388] width 491 height 22
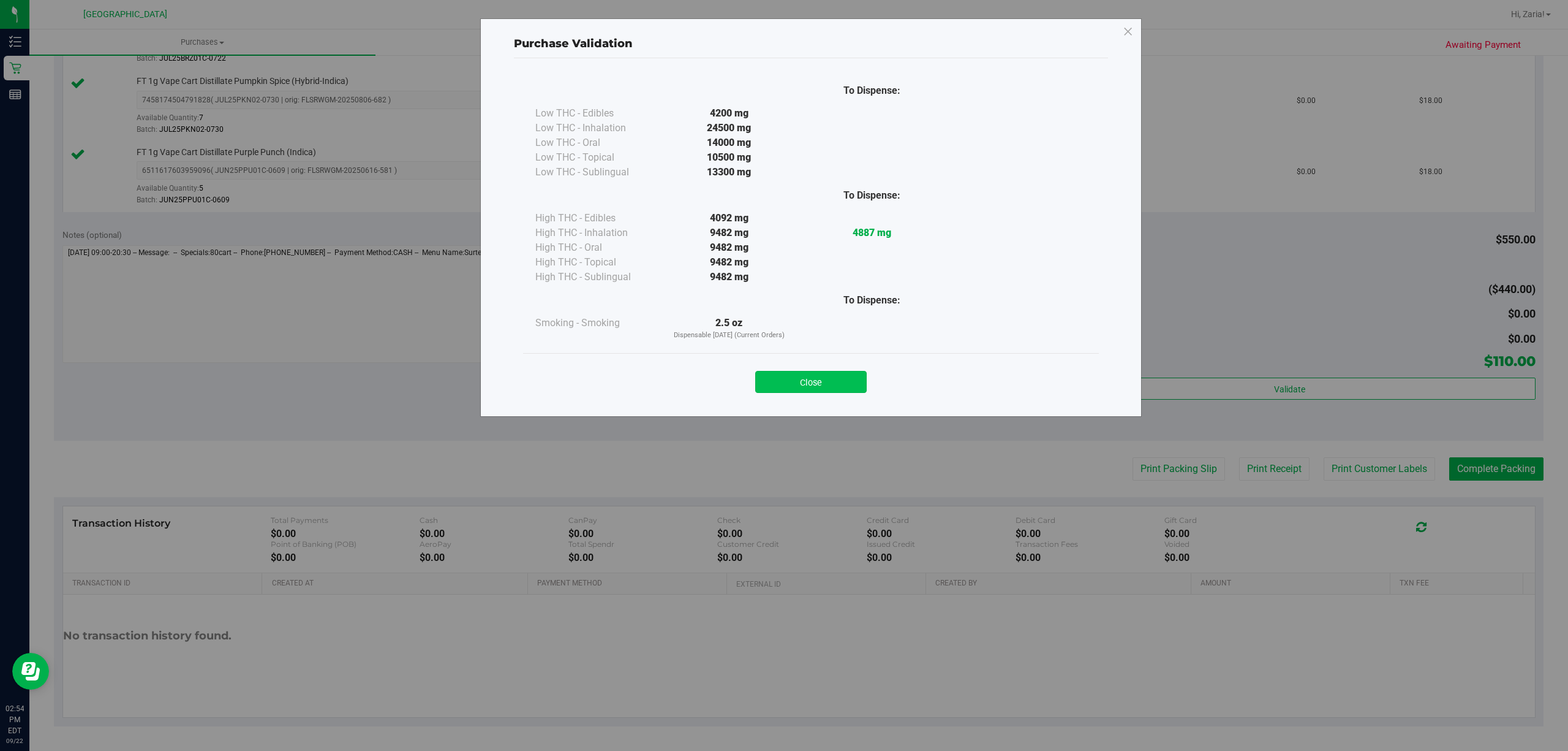
click at [797, 380] on button "Close" at bounding box center [811, 381] width 111 height 22
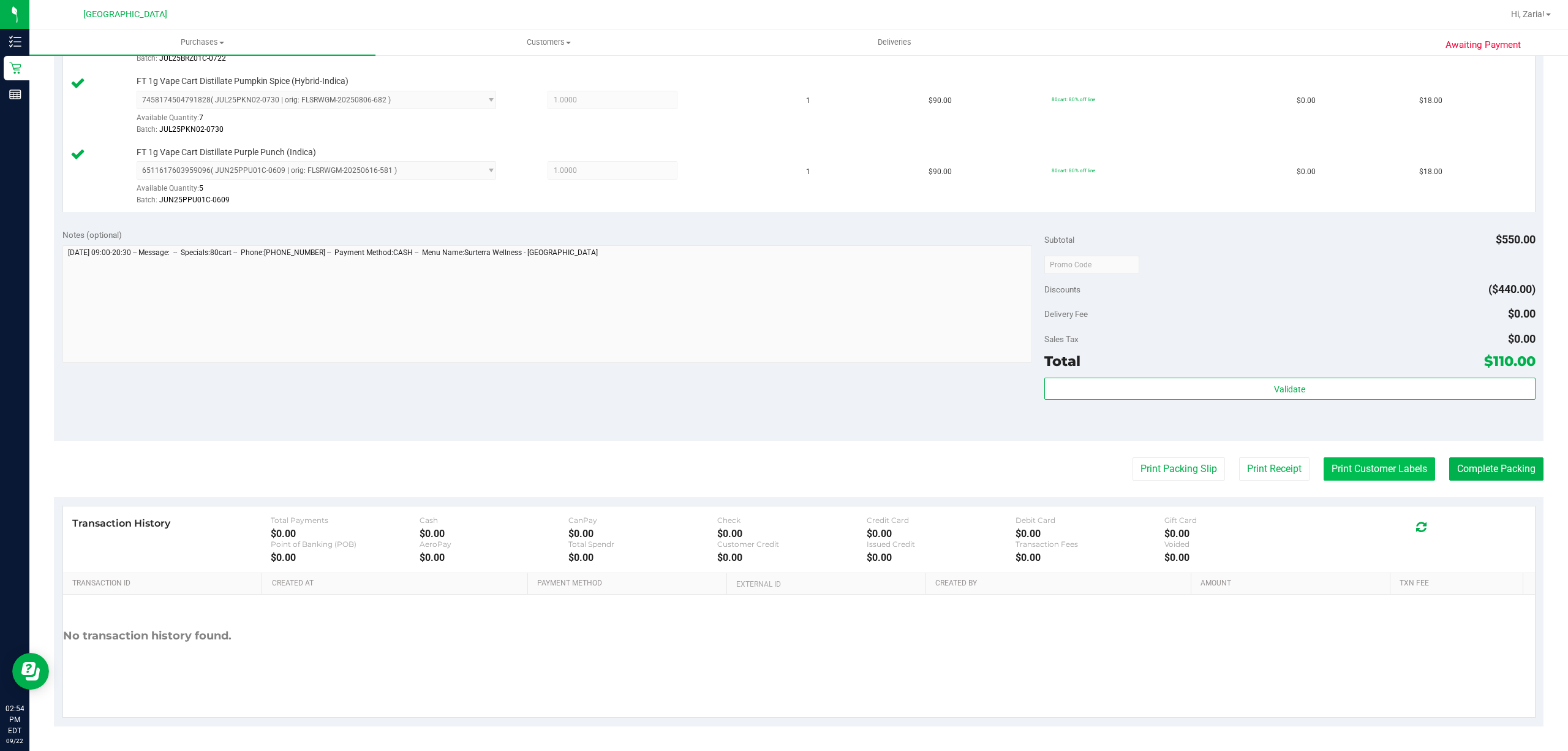
click at [1343, 466] on button "Print Customer Labels" at bounding box center [1379, 468] width 111 height 23
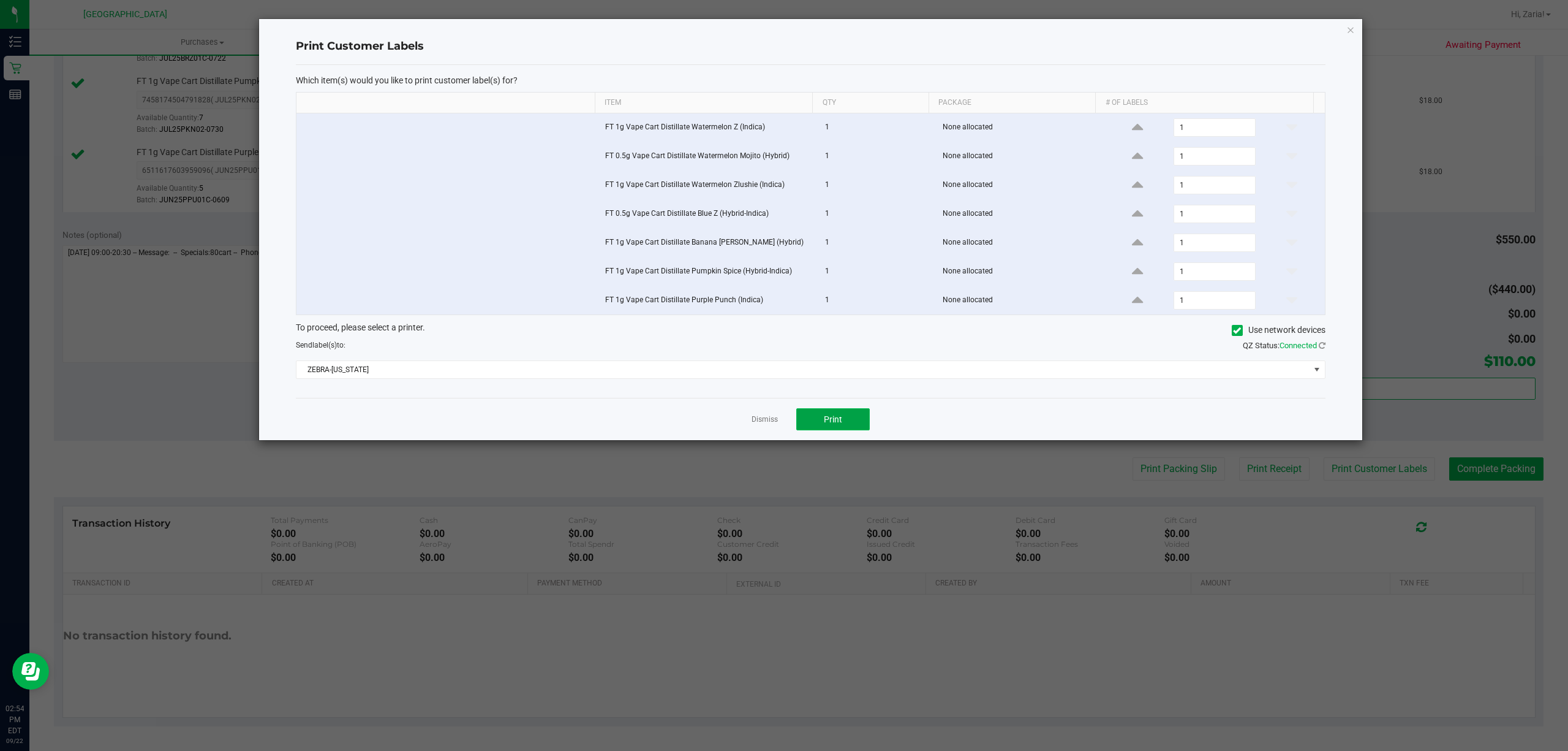
click at [860, 429] on button "Print" at bounding box center [833, 419] width 74 height 22
click at [1346, 28] on icon "button" at bounding box center [1350, 29] width 8 height 15
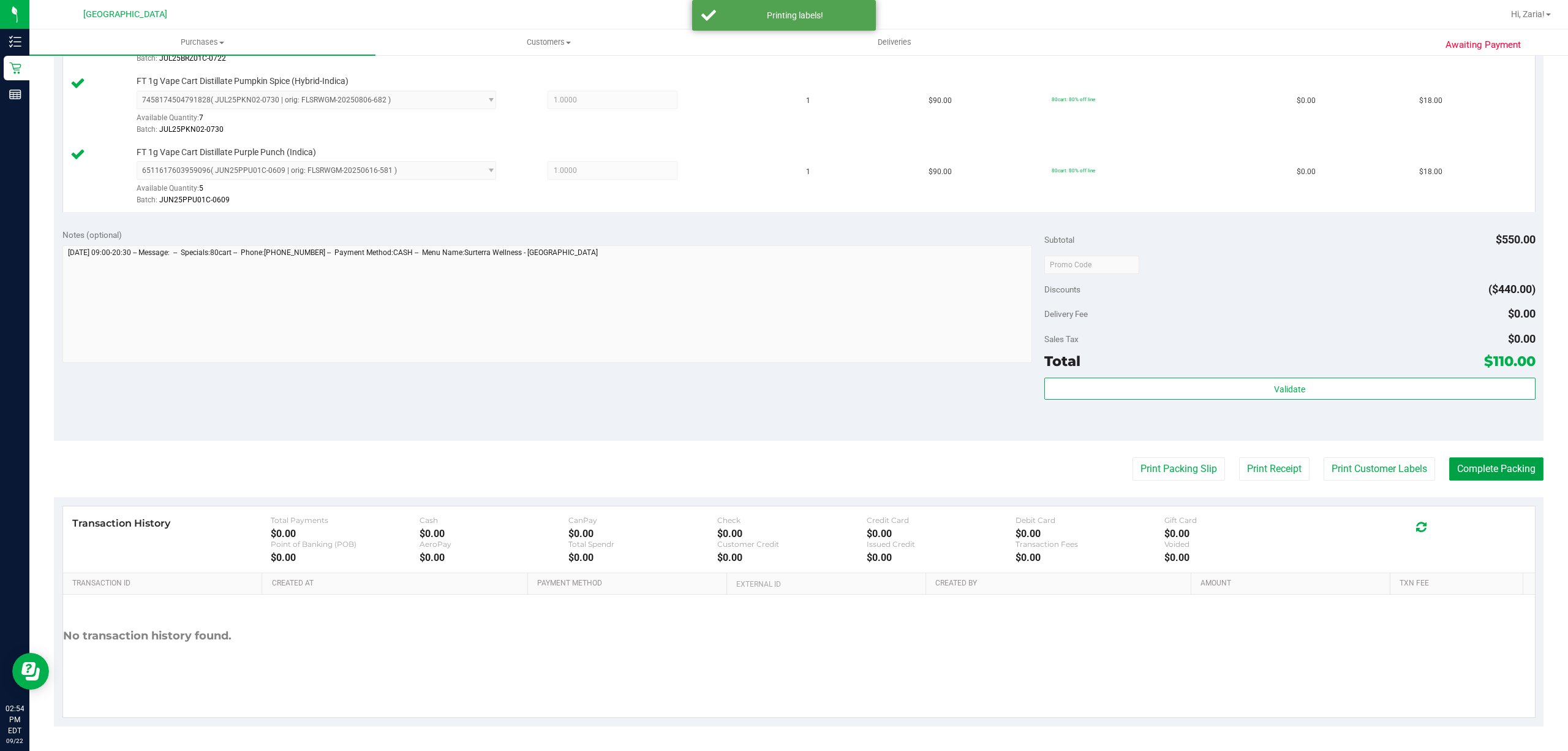
click at [1492, 465] on button "Complete Packing" at bounding box center [1497, 468] width 95 height 23
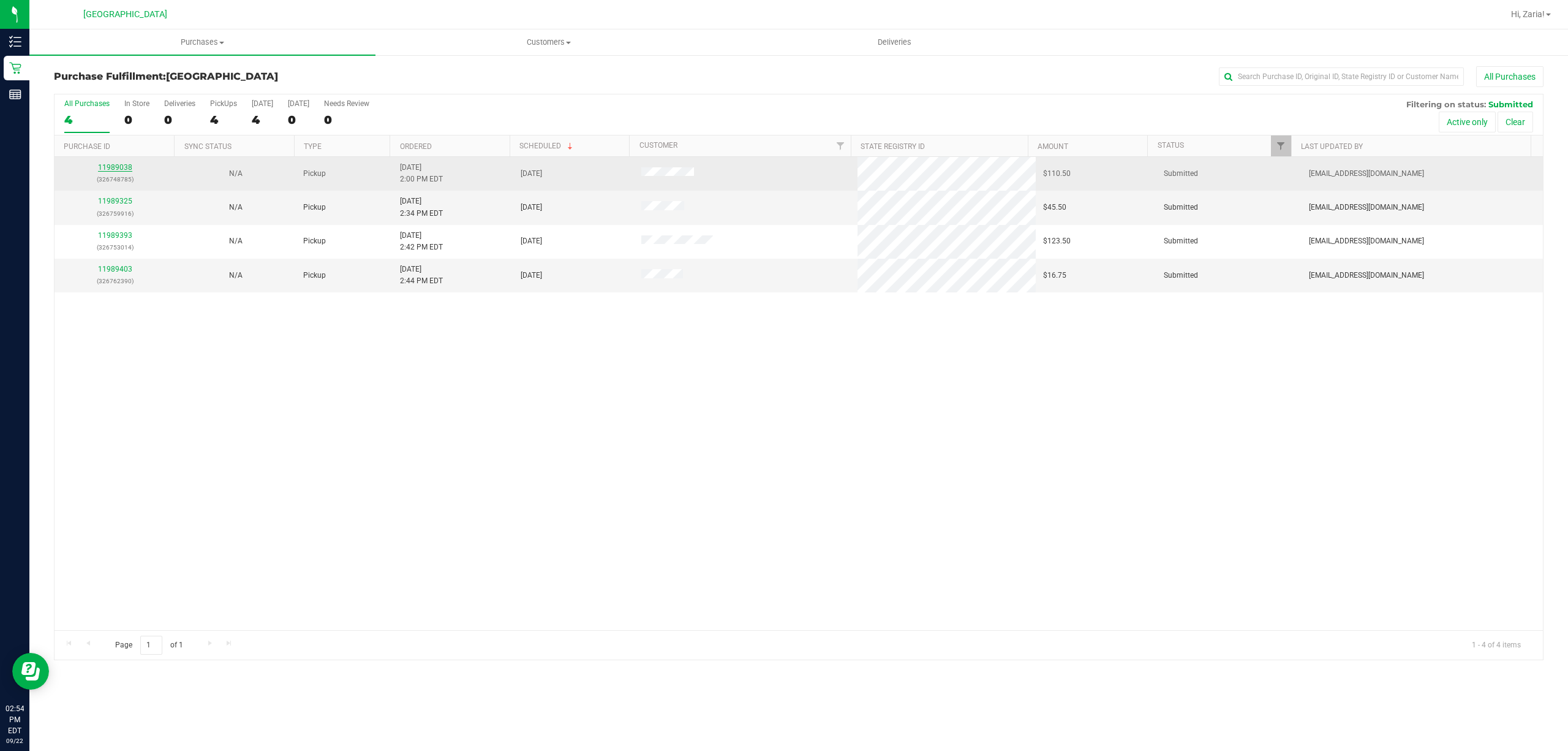
click at [119, 171] on link "11989038" at bounding box center [115, 167] width 35 height 8
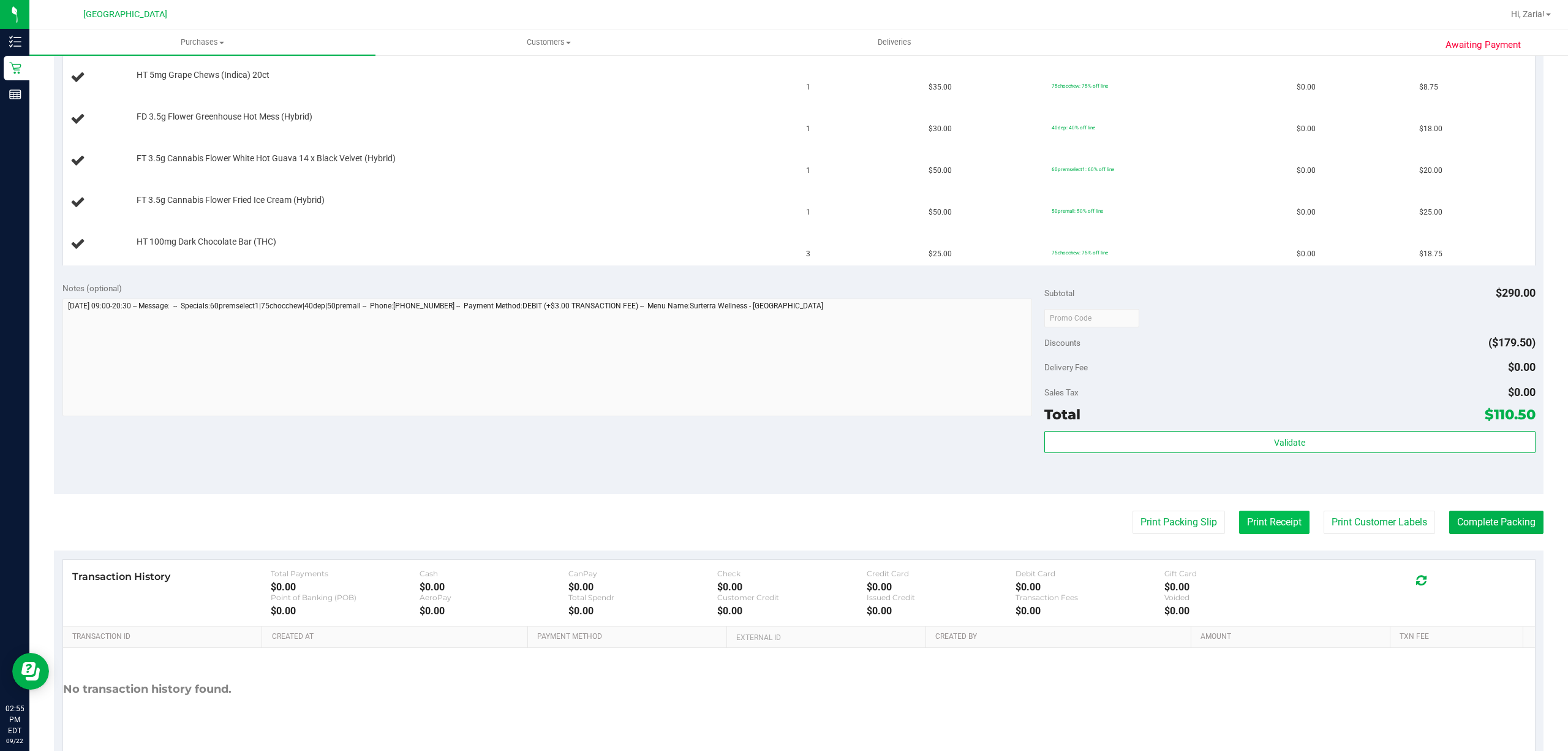
scroll to position [408, 0]
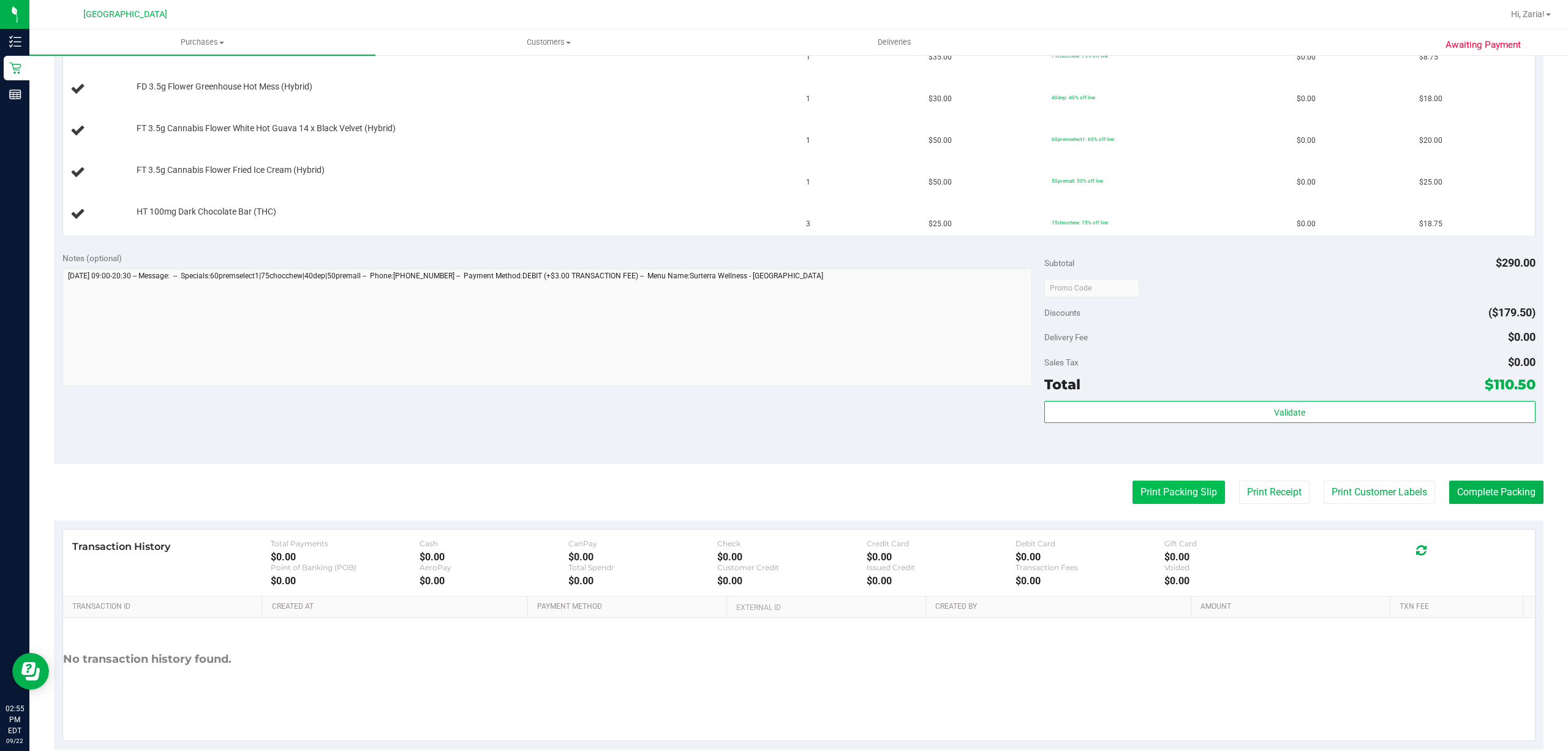
click at [1178, 499] on button "Print Packing Slip" at bounding box center [1178, 492] width 92 height 23
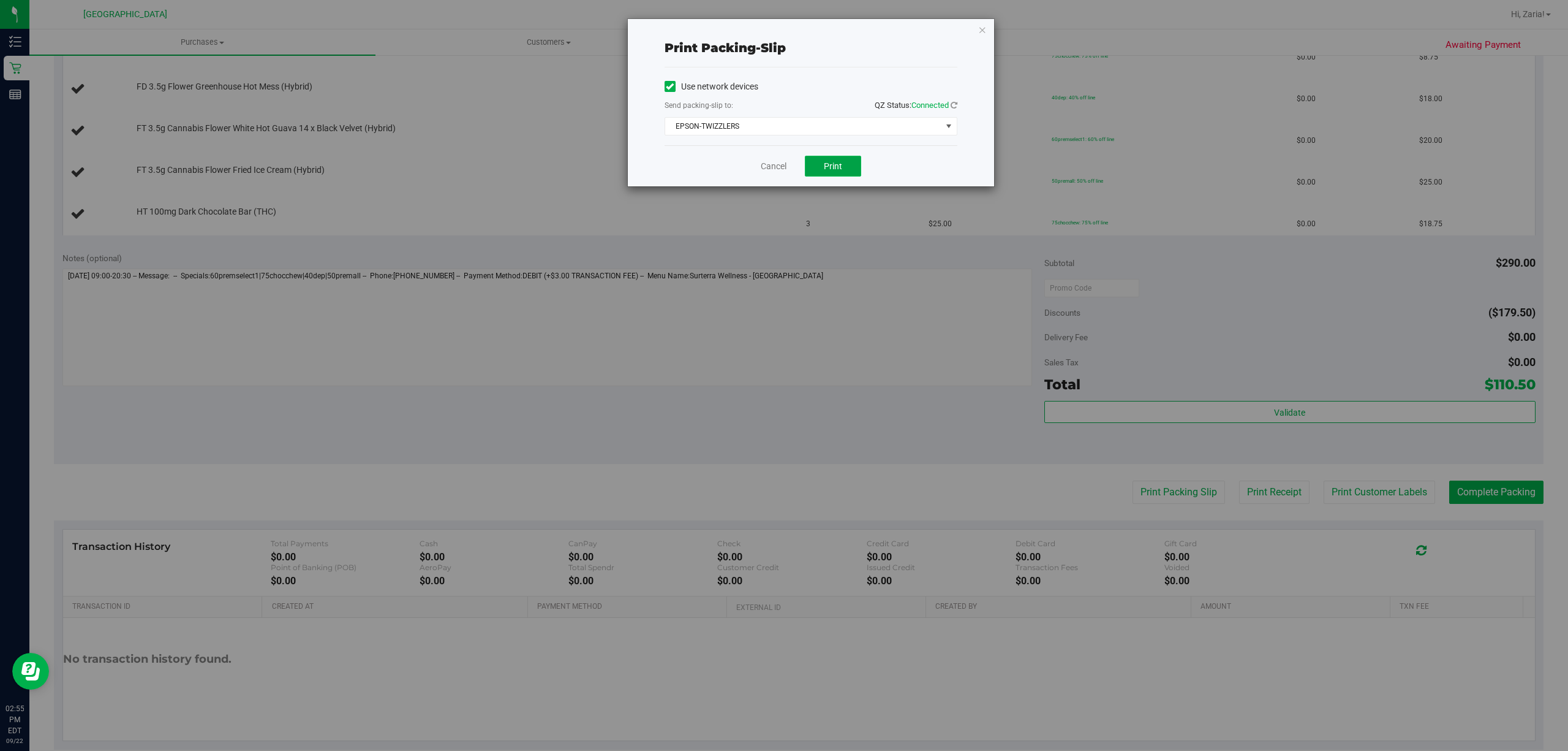
click at [814, 161] on button "Print" at bounding box center [832, 166] width 56 height 21
click at [777, 167] on link "Cancel" at bounding box center [773, 166] width 26 height 13
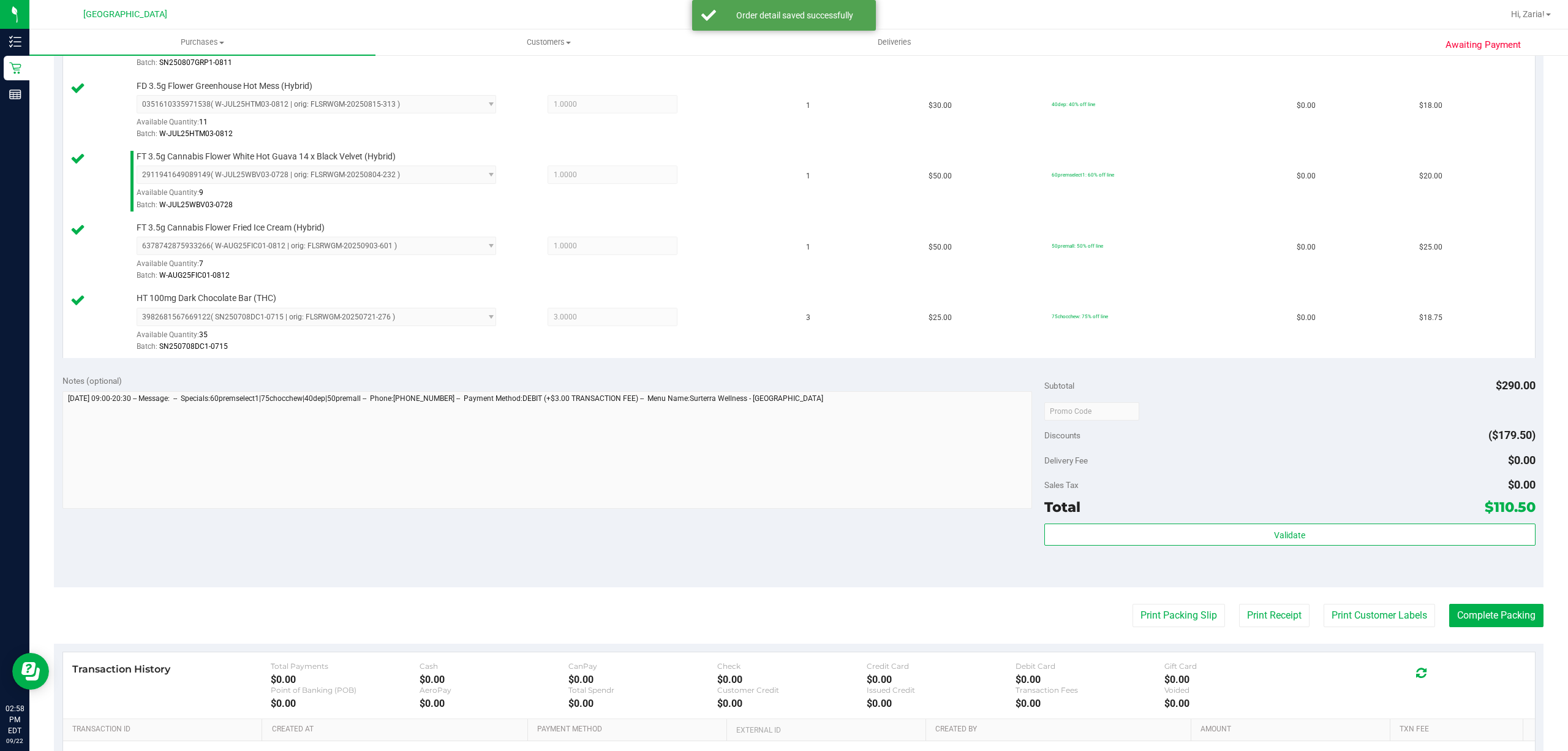
scroll to position [572, 0]
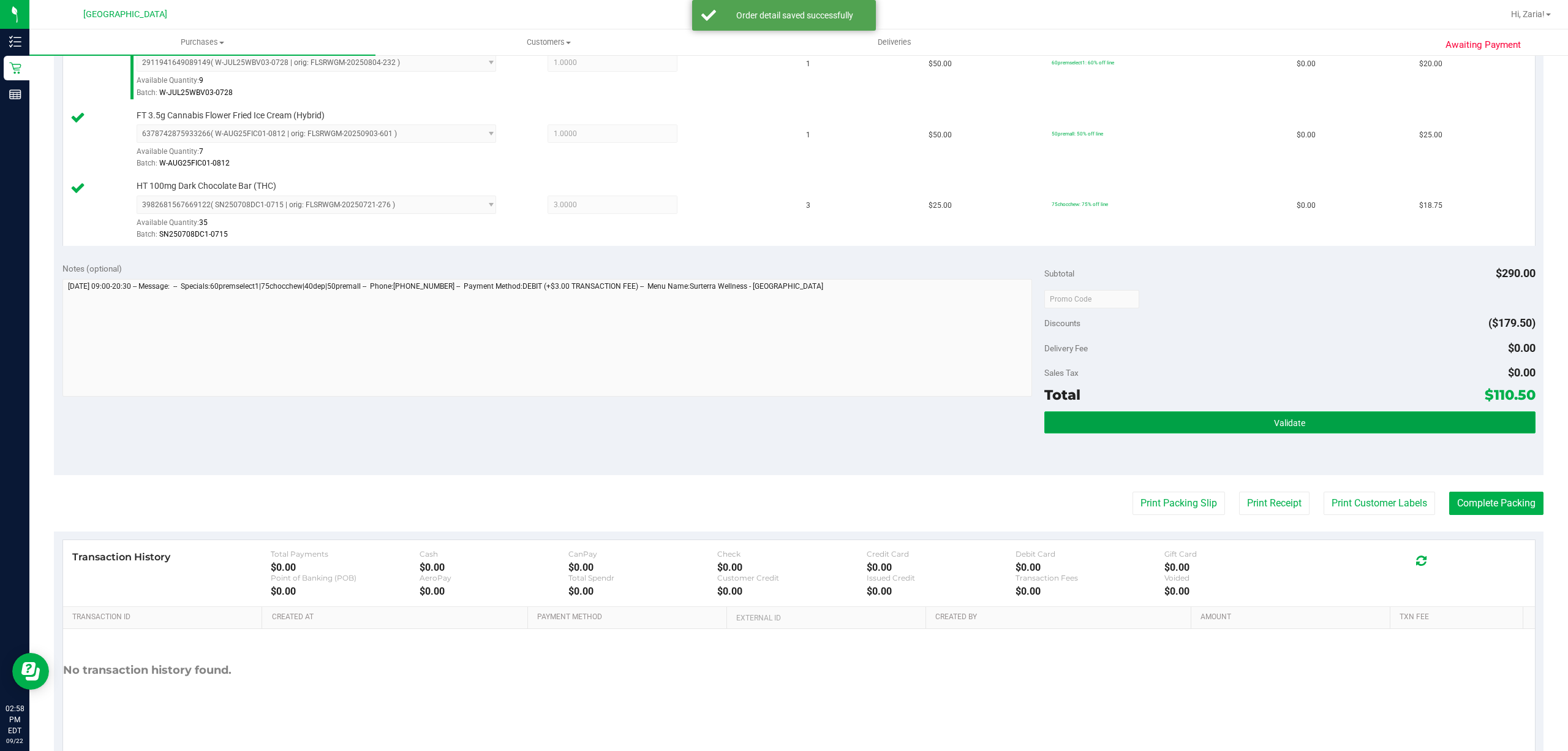
click at [1297, 424] on button "Validate" at bounding box center [1290, 422] width 491 height 22
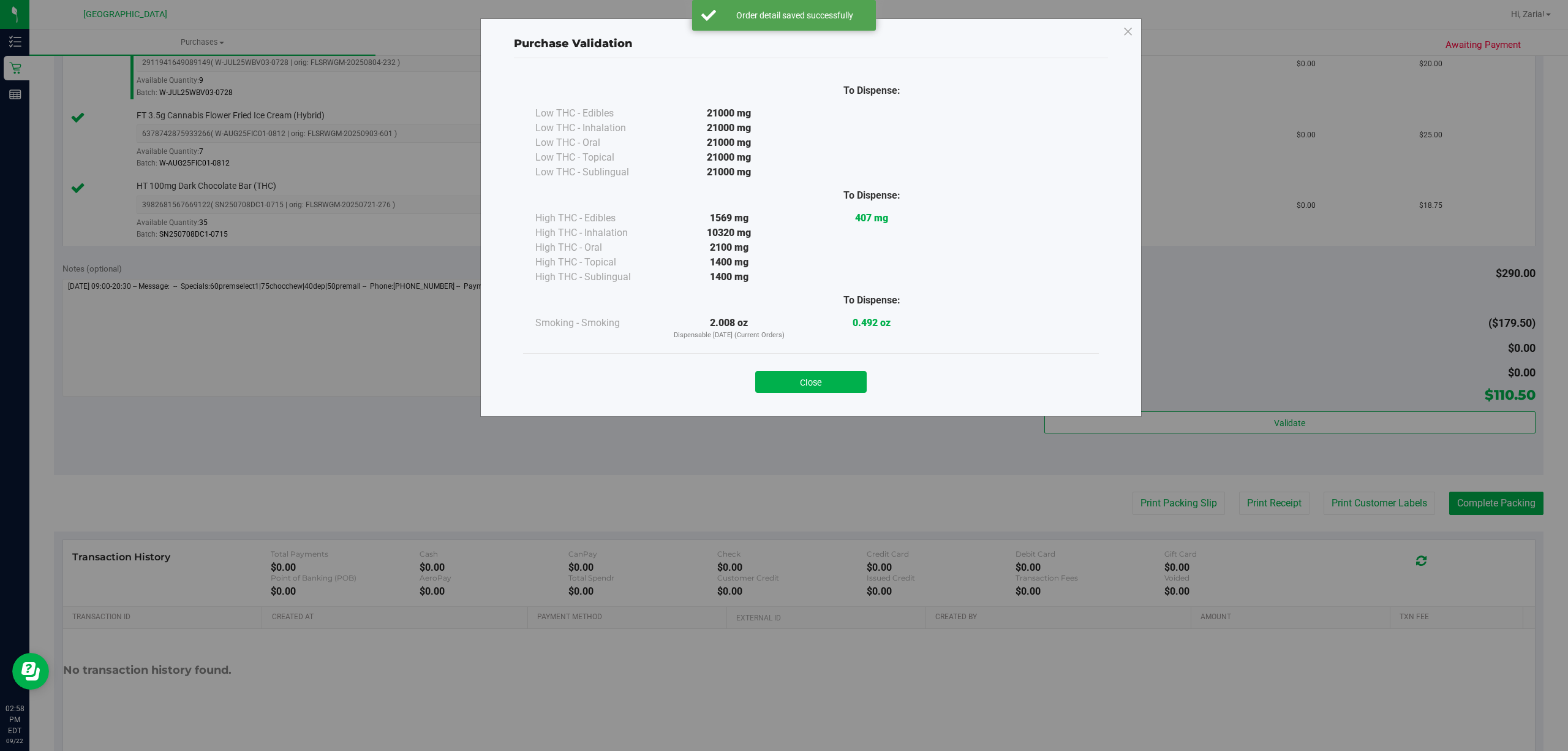
click at [790, 398] on div "Close" at bounding box center [811, 378] width 576 height 50
click at [790, 391] on button "Close" at bounding box center [811, 381] width 111 height 22
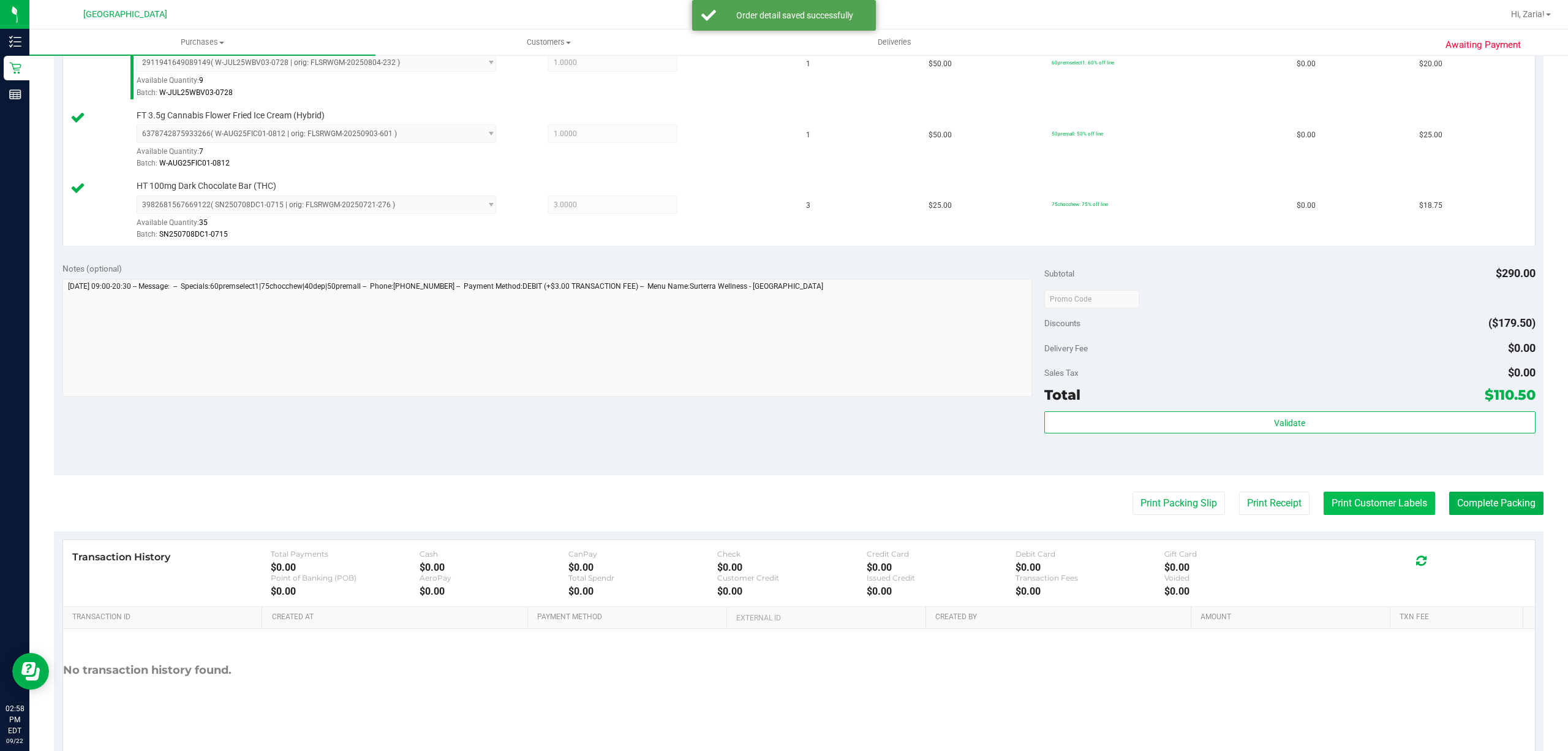
click at [1376, 512] on button "Print Customer Labels" at bounding box center [1379, 503] width 111 height 23
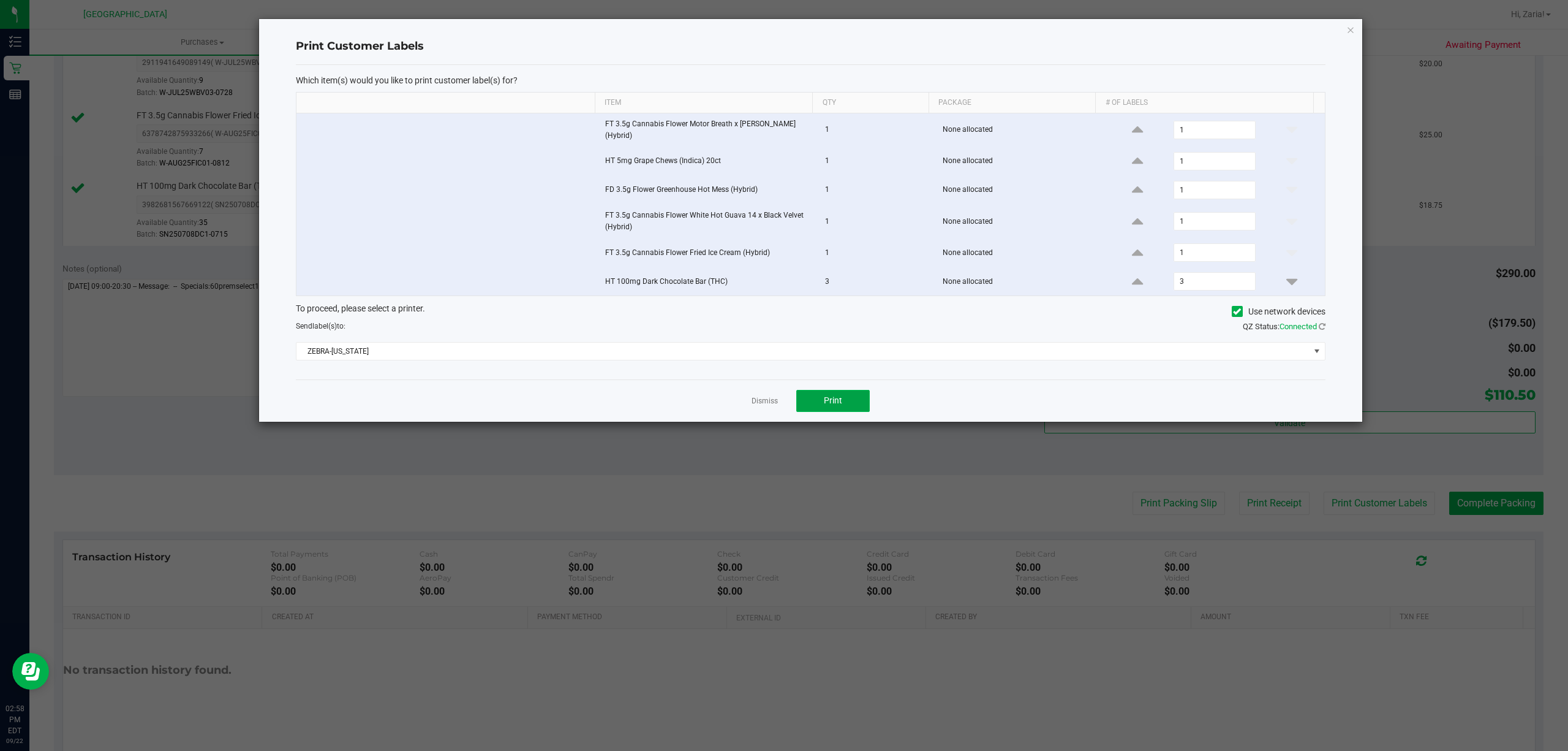
click at [853, 403] on button "Print" at bounding box center [833, 400] width 74 height 22
click at [757, 398] on link "Dismiss" at bounding box center [764, 401] width 26 height 11
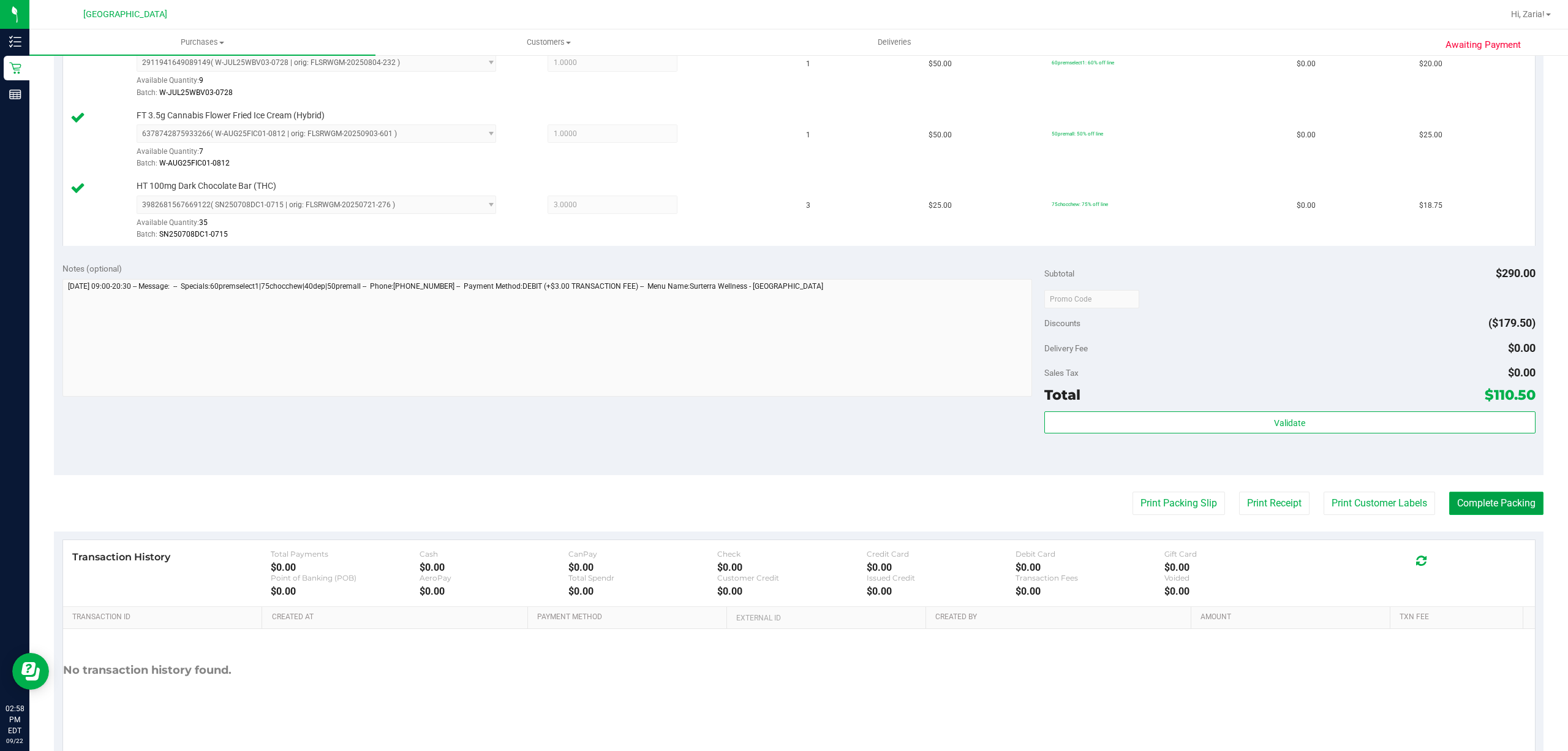
click at [1483, 512] on button "Complete Packing" at bounding box center [1497, 503] width 95 height 23
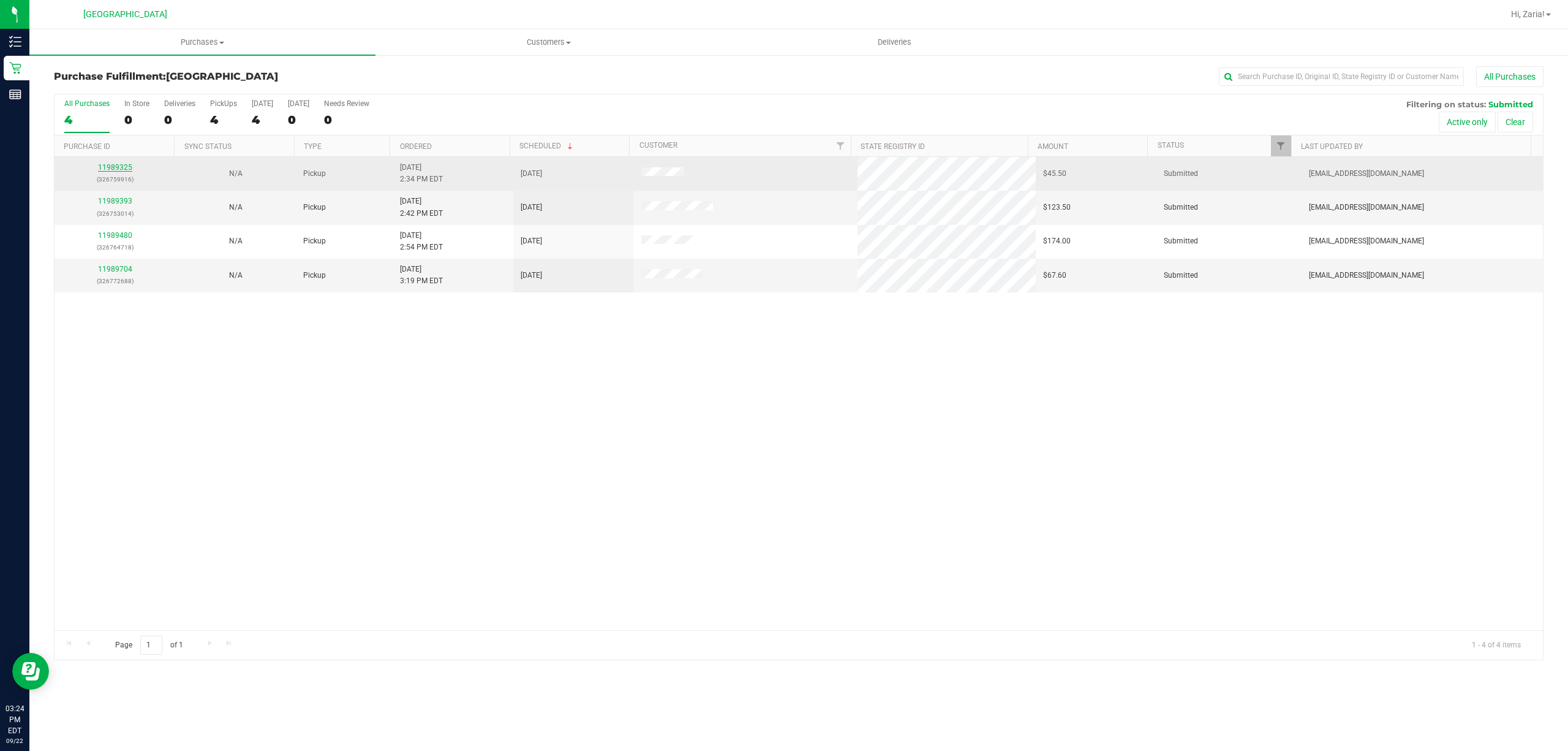
click at [124, 168] on link "11989325" at bounding box center [115, 167] width 35 height 8
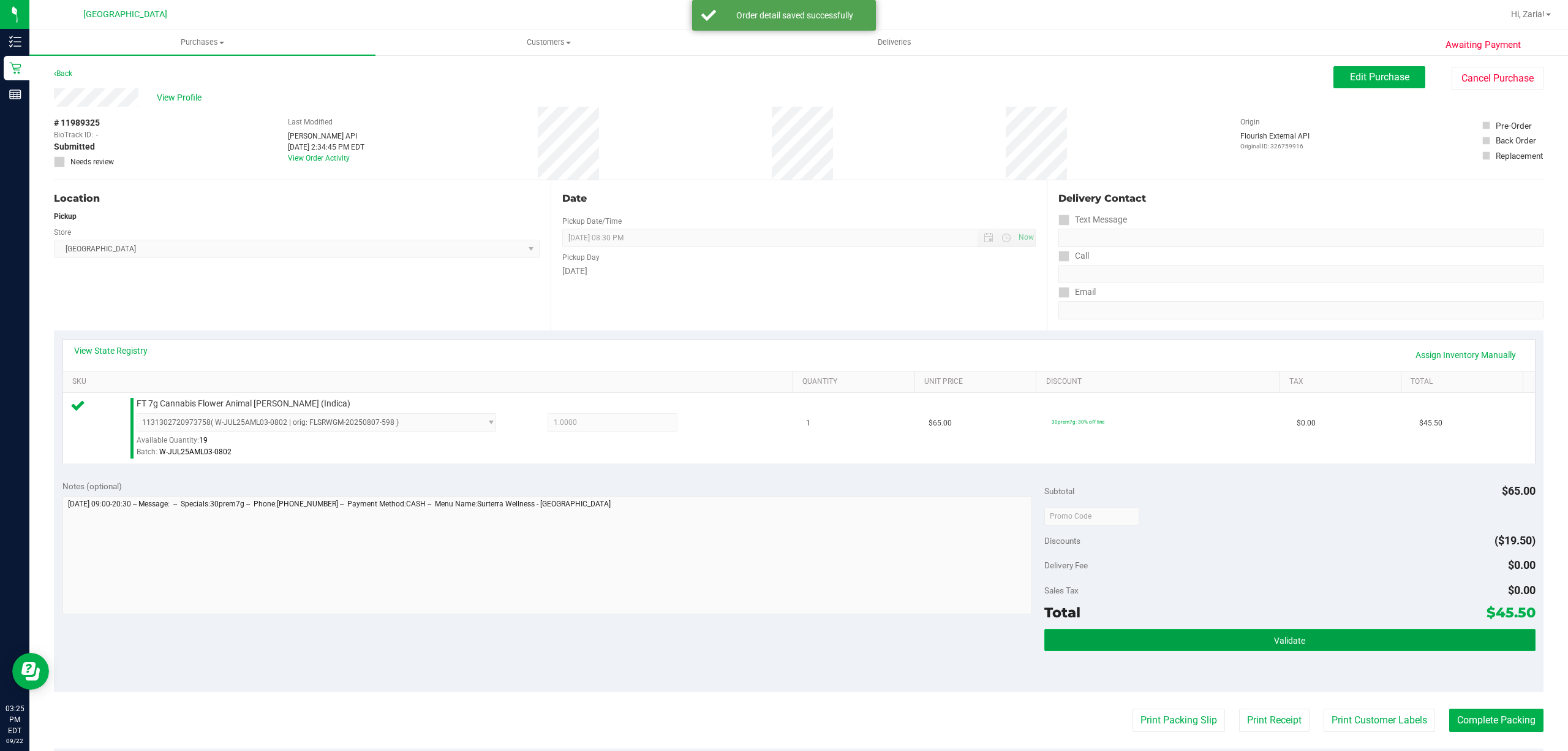
click at [1426, 631] on button "Validate" at bounding box center [1290, 639] width 491 height 22
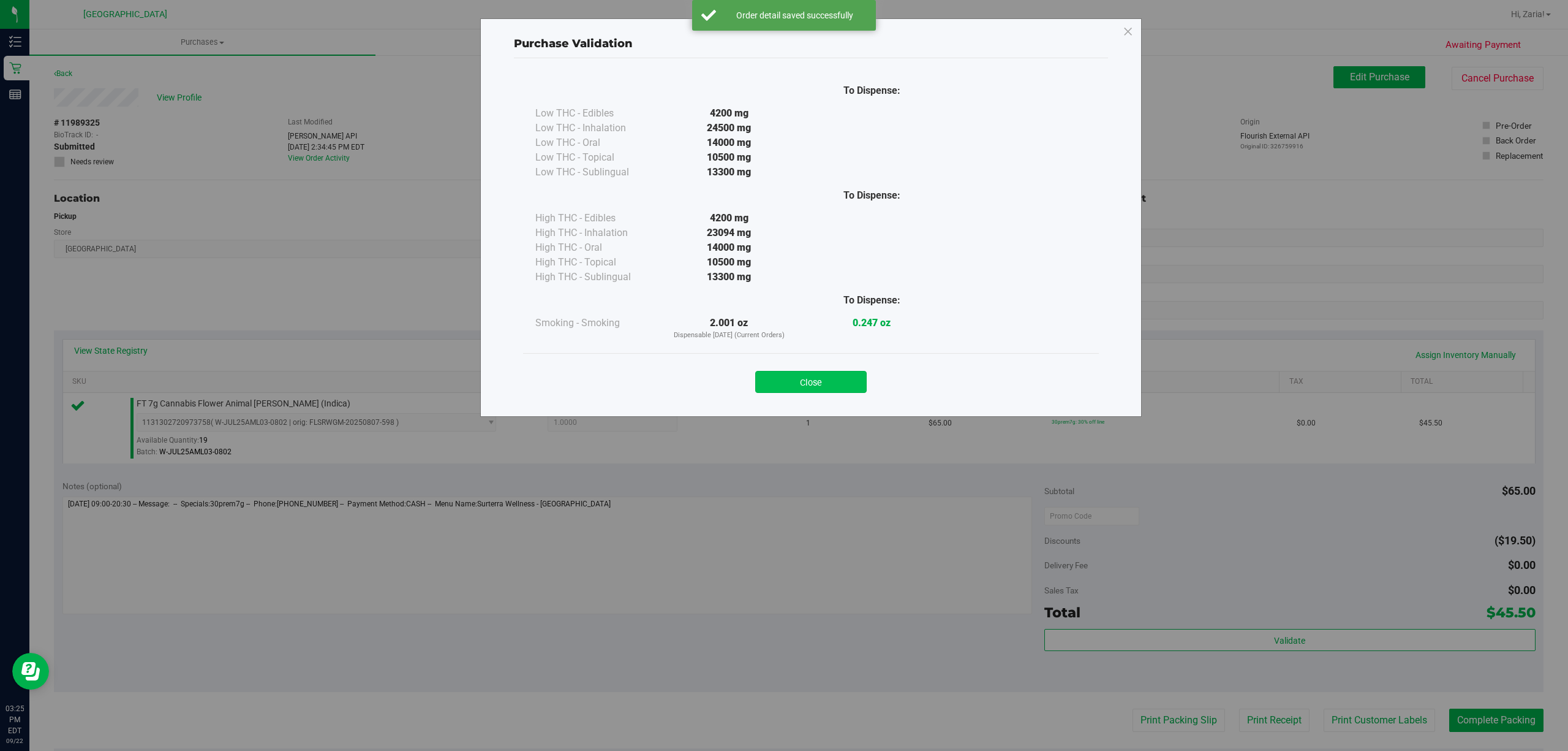
click at [848, 391] on button "Close" at bounding box center [811, 381] width 111 height 22
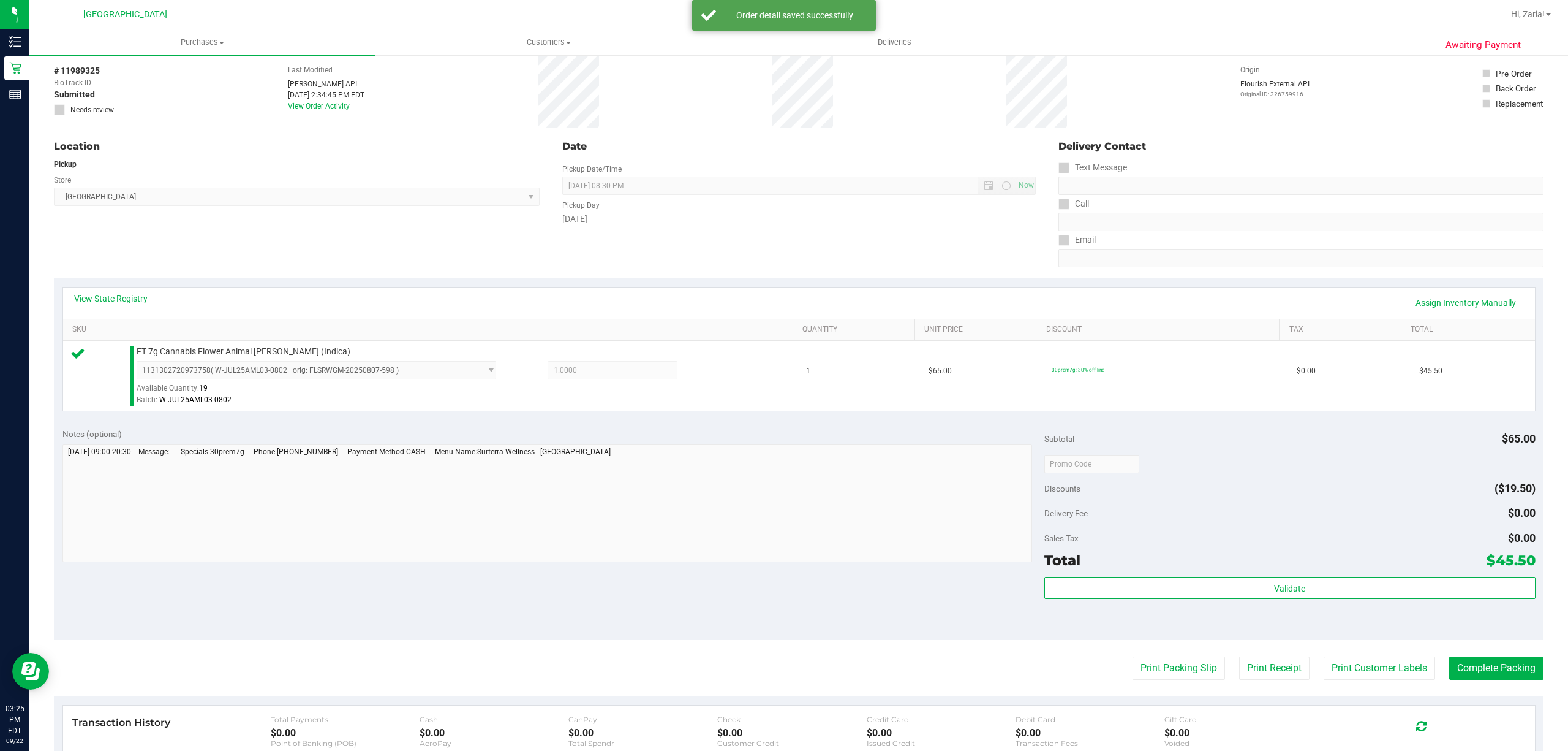
scroll to position [81, 0]
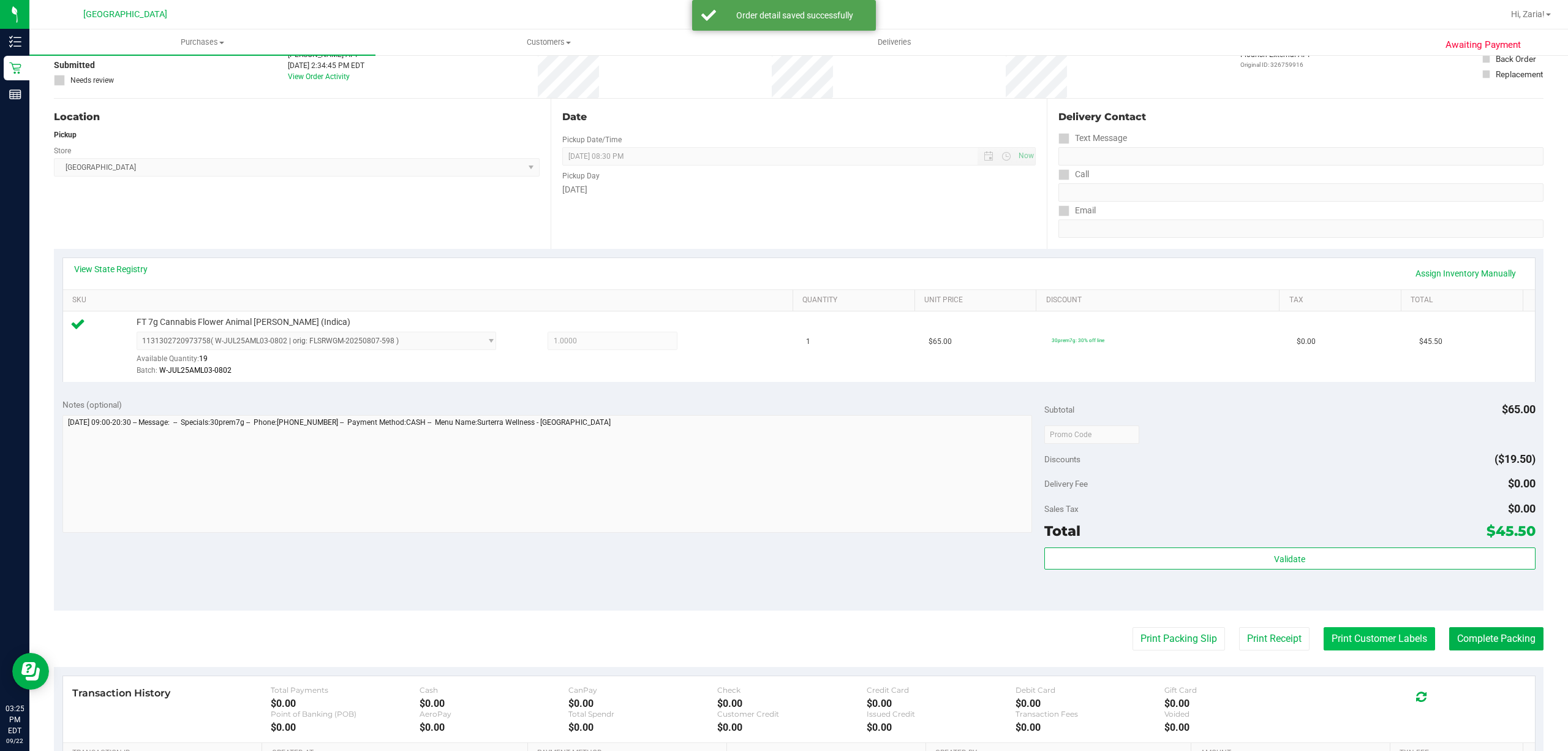
click at [1346, 643] on button "Print Customer Labels" at bounding box center [1379, 638] width 111 height 23
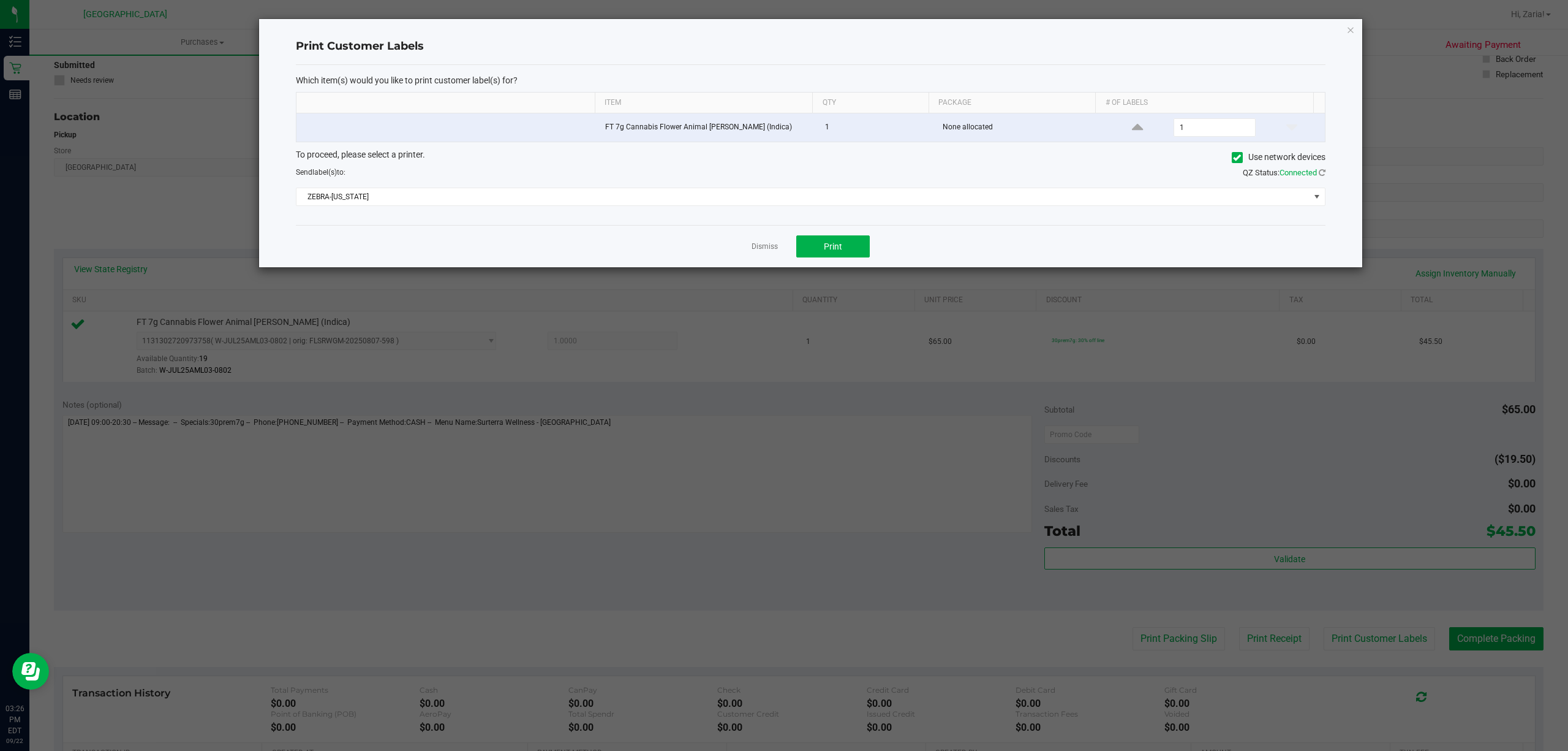
click at [812, 237] on div "Dismiss Print" at bounding box center [811, 246] width 1029 height 42
click at [812, 247] on button "Print" at bounding box center [833, 246] width 74 height 22
drag, startPoint x: 765, startPoint y: 253, endPoint x: 867, endPoint y: 287, distance: 107.5
click at [767, 252] on link "Dismiss" at bounding box center [764, 247] width 26 height 11
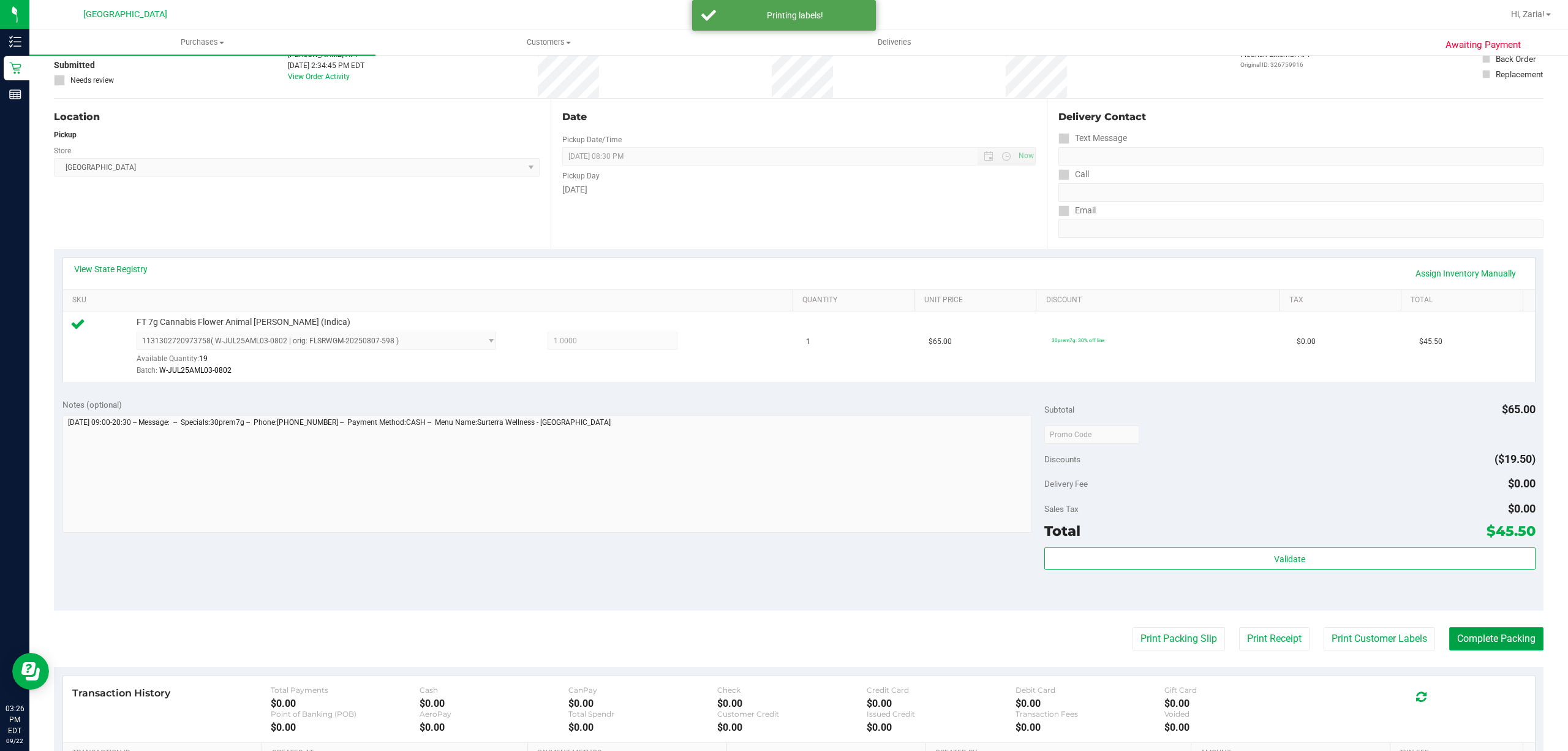
click at [1502, 640] on button "Complete Packing" at bounding box center [1497, 638] width 95 height 23
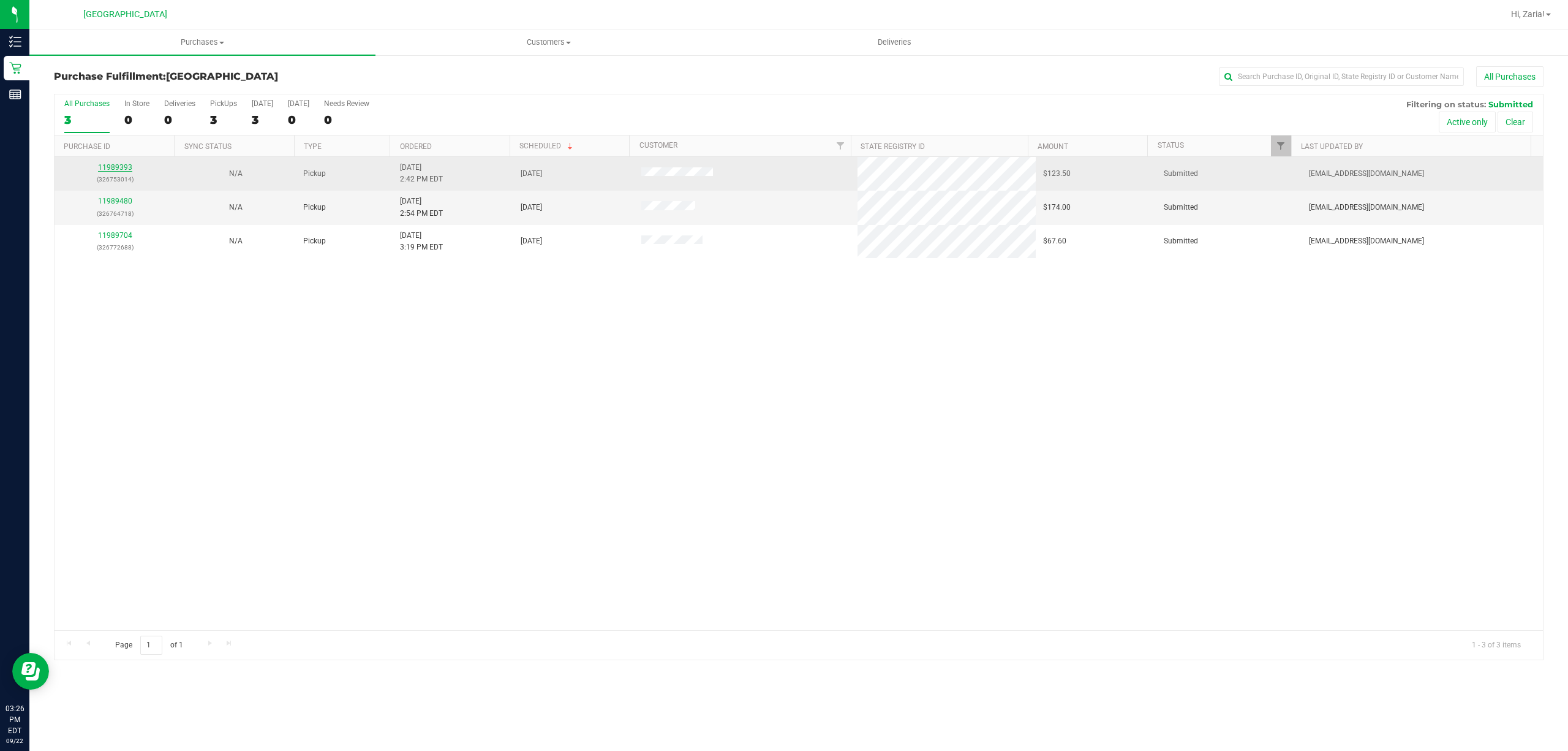
click at [125, 169] on link "11989393" at bounding box center [115, 167] width 35 height 8
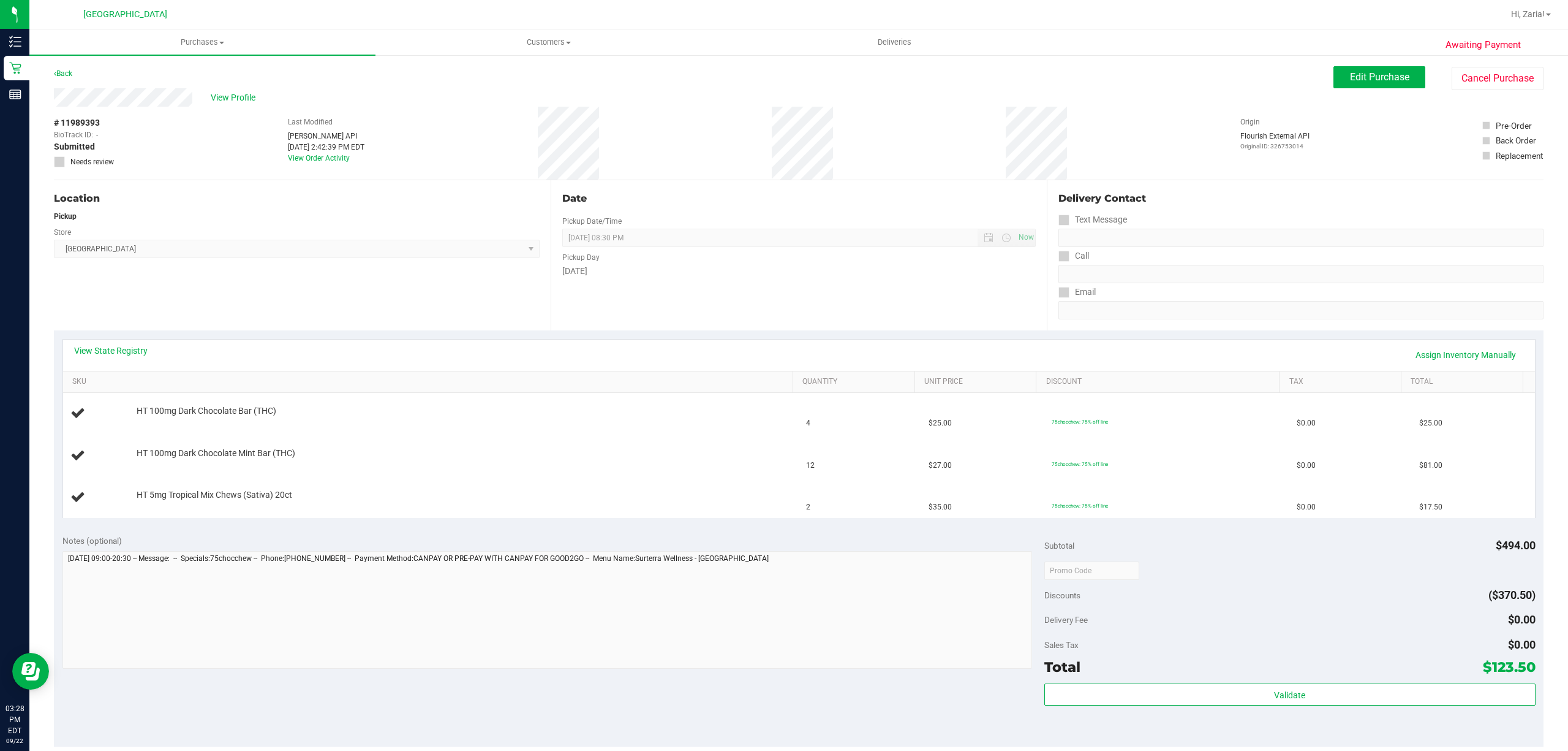
scroll to position [163, 0]
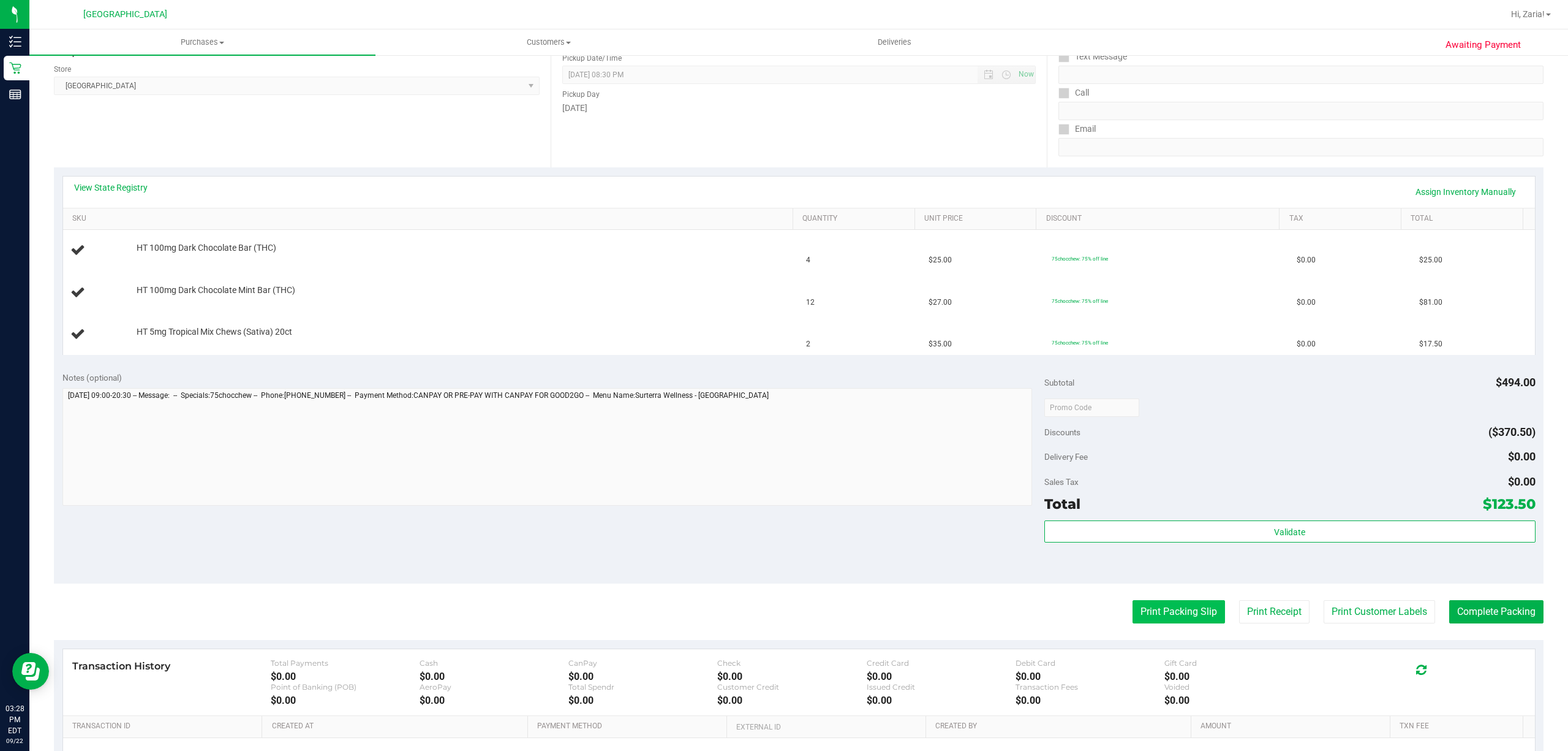
click at [1179, 601] on button "Print Packing Slip" at bounding box center [1178, 611] width 92 height 23
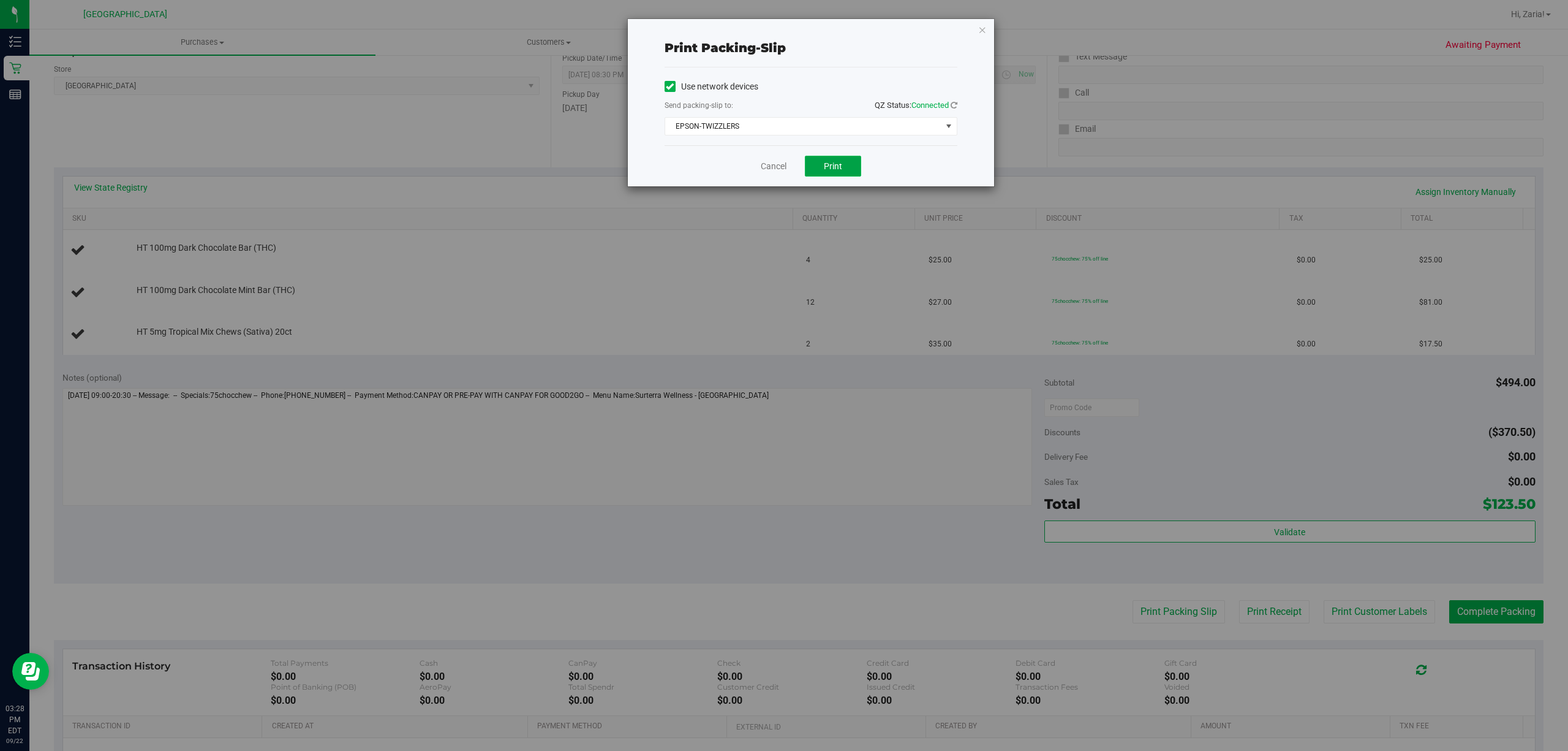
click at [835, 157] on button "Print" at bounding box center [832, 166] width 56 height 21
click at [767, 169] on link "Cancel" at bounding box center [773, 166] width 26 height 13
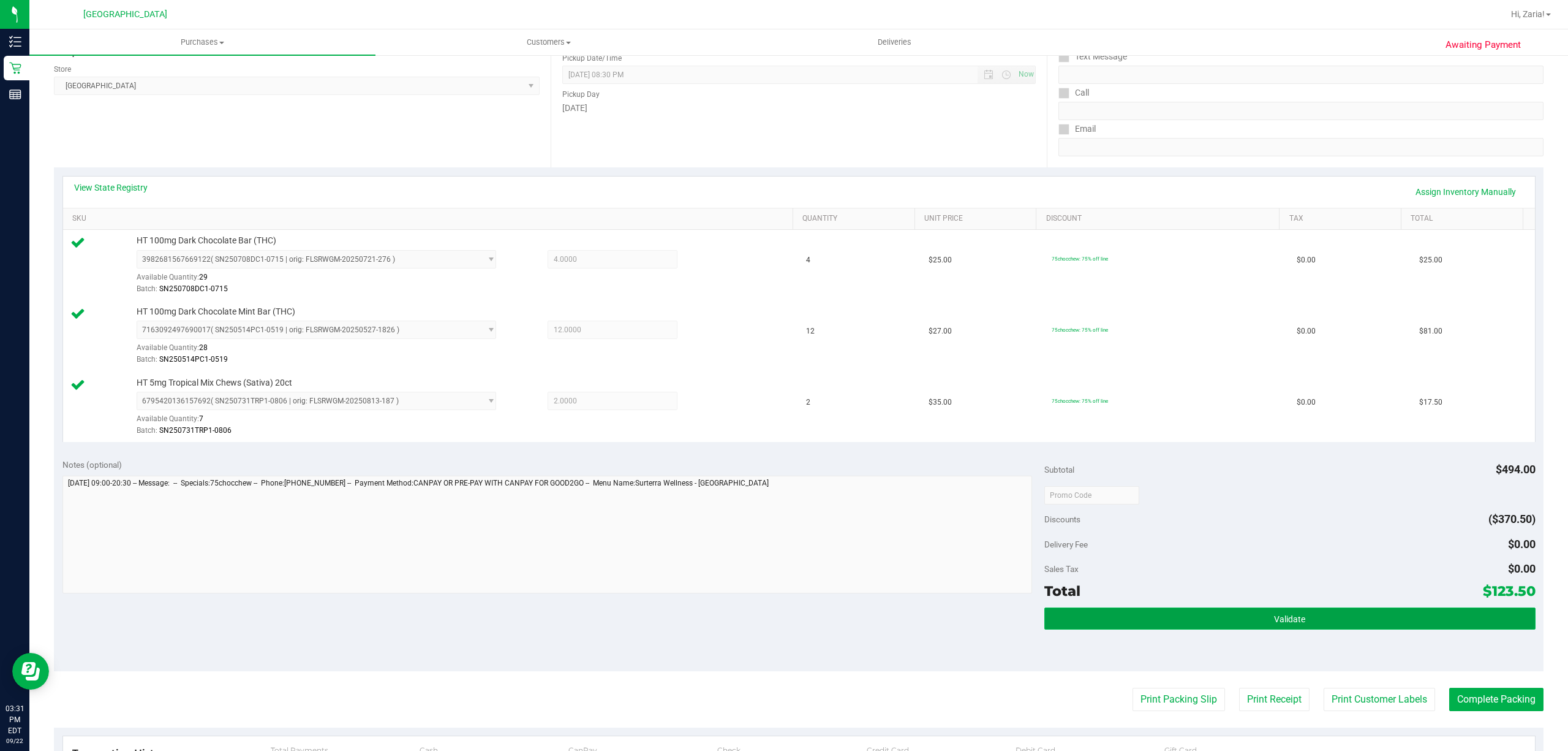
click at [1385, 615] on button "Validate" at bounding box center [1290, 618] width 491 height 22
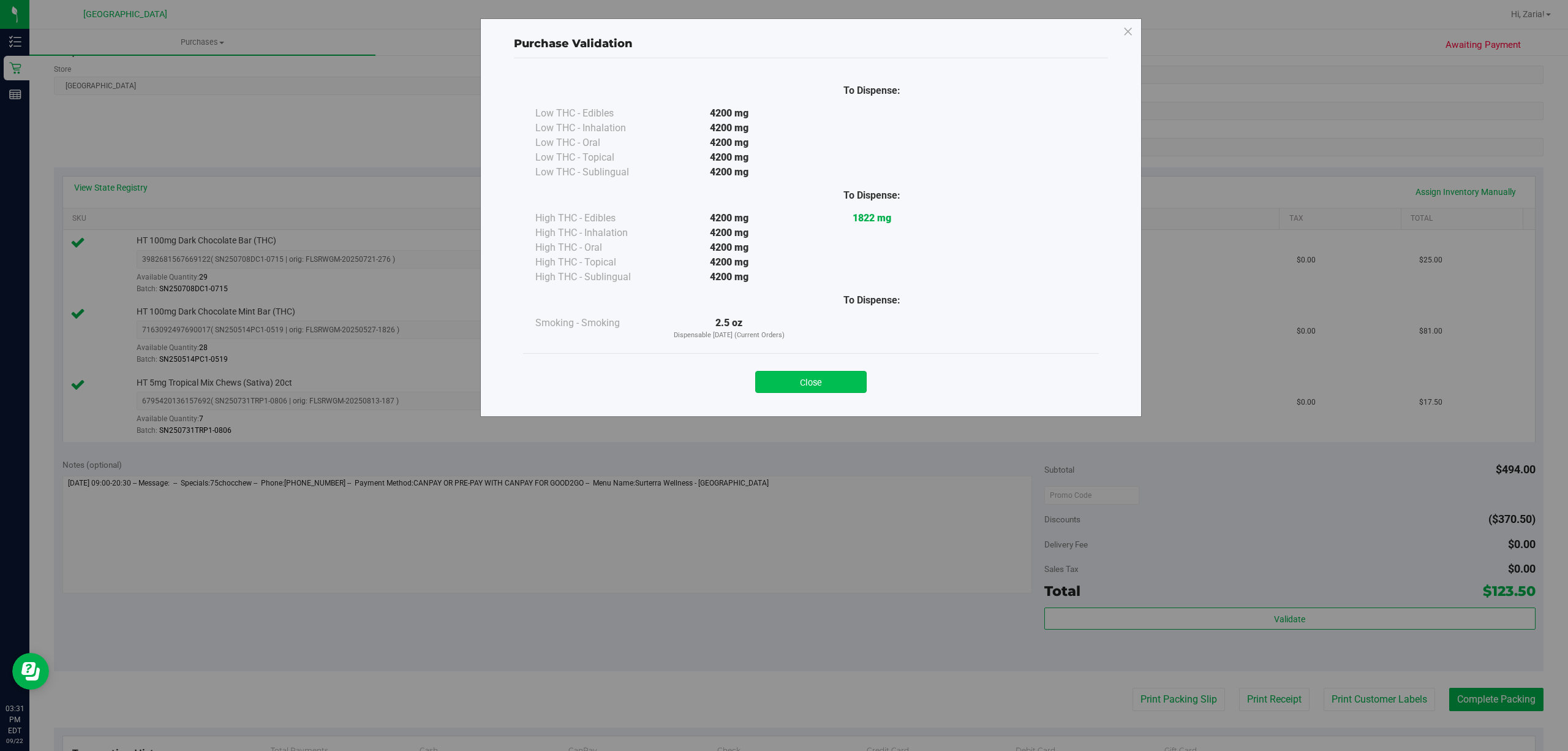
click at [828, 380] on button "Close" at bounding box center [811, 381] width 111 height 22
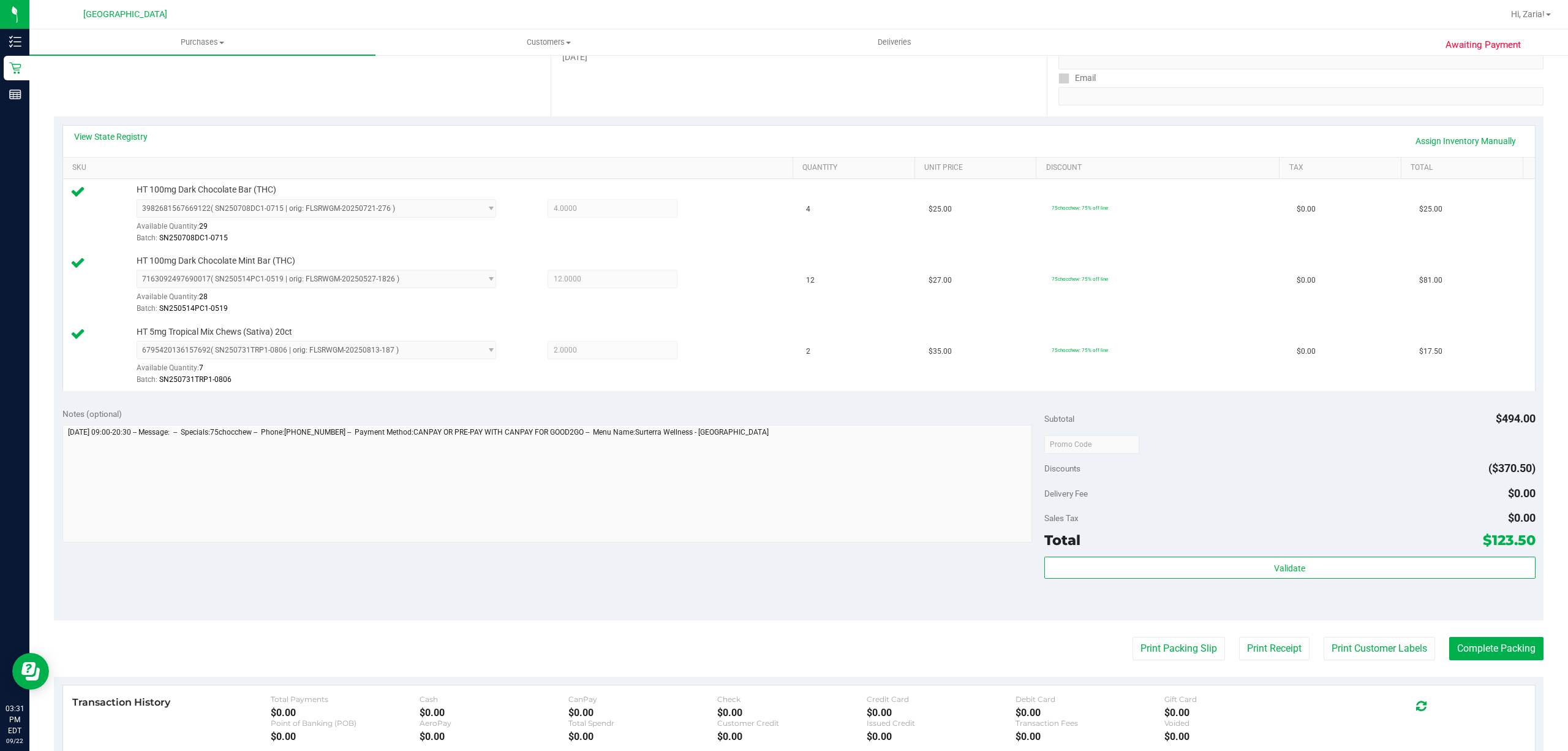
scroll to position [326, 0]
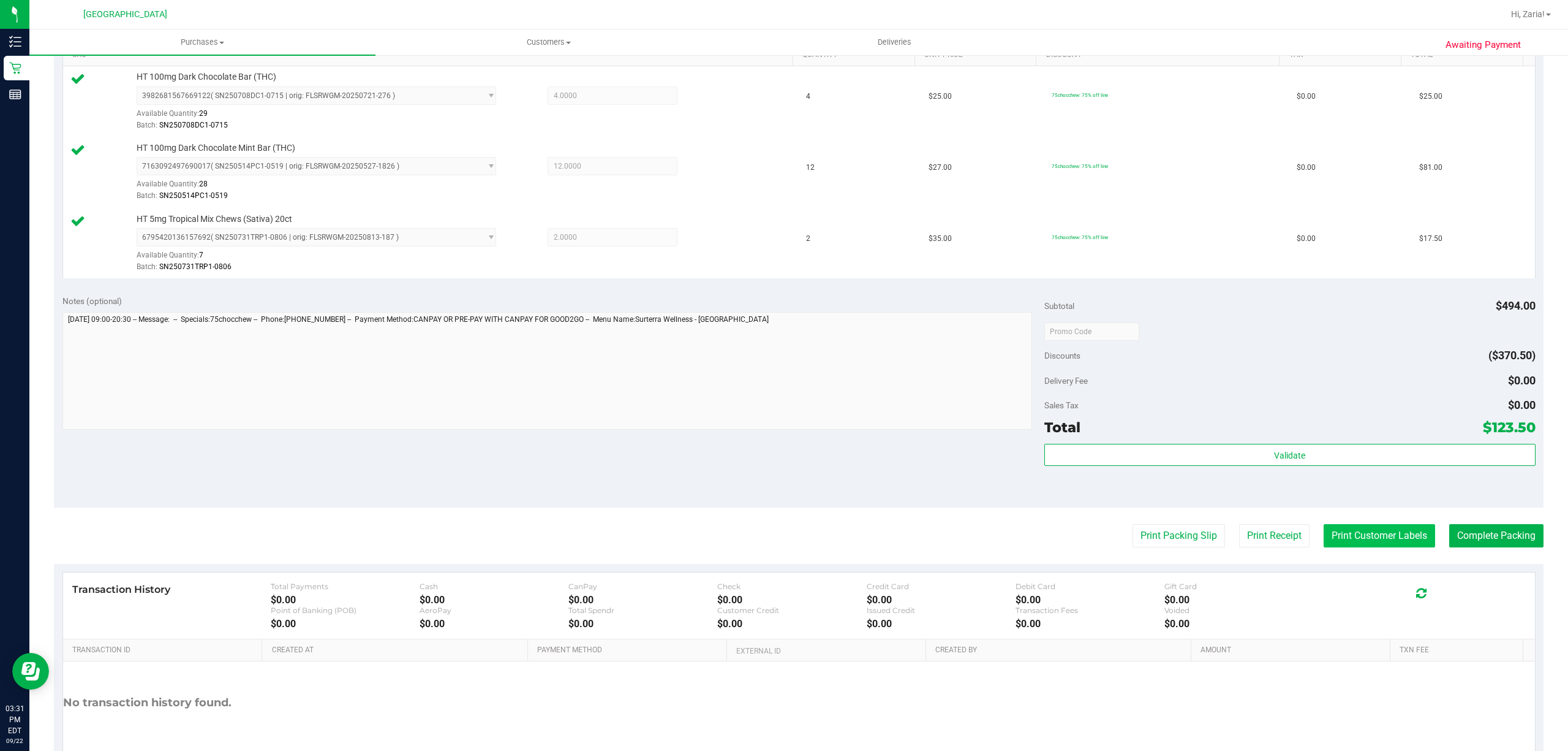
click at [1379, 535] on button "Print Customer Labels" at bounding box center [1379, 535] width 111 height 23
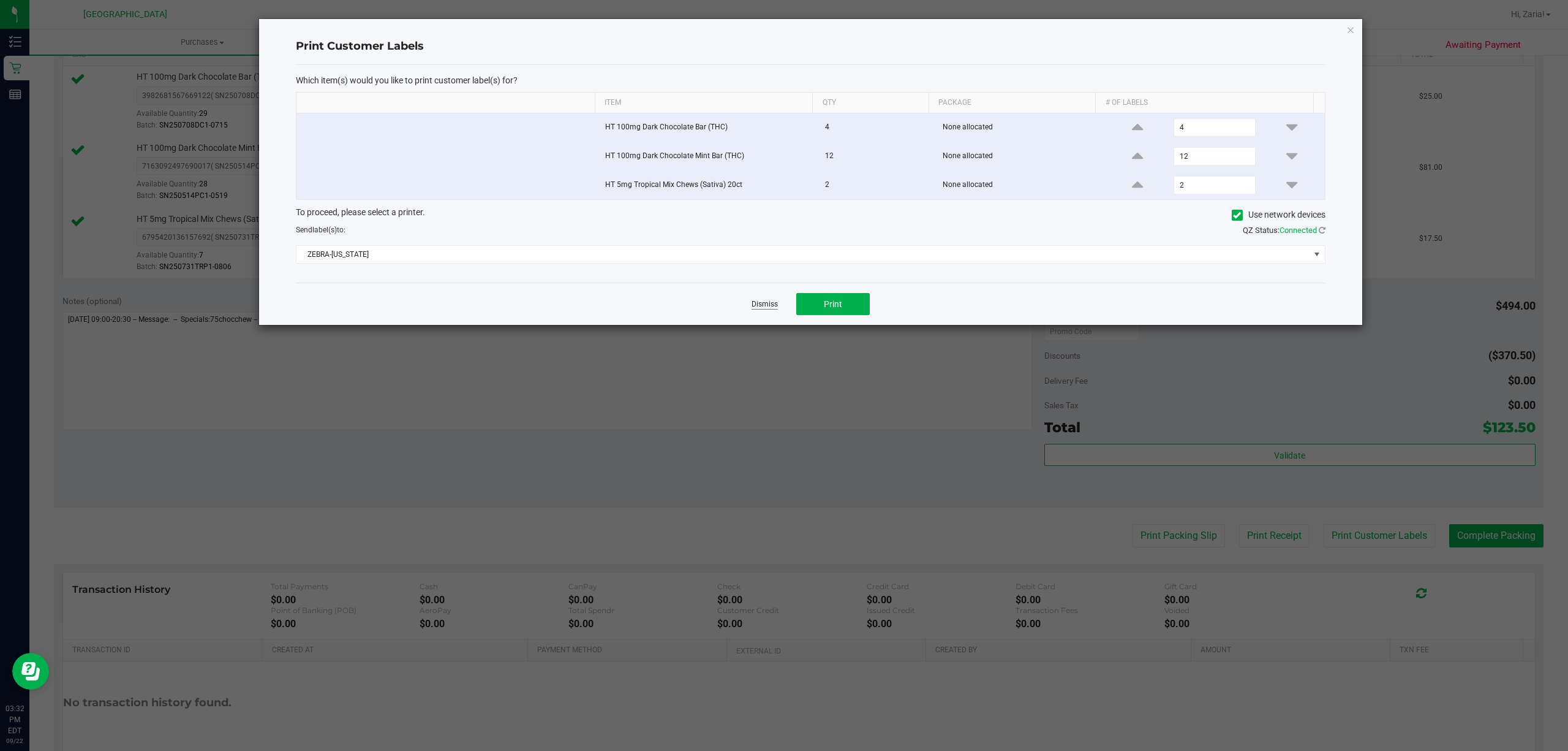
click at [777, 310] on link "Dismiss" at bounding box center [764, 304] width 26 height 11
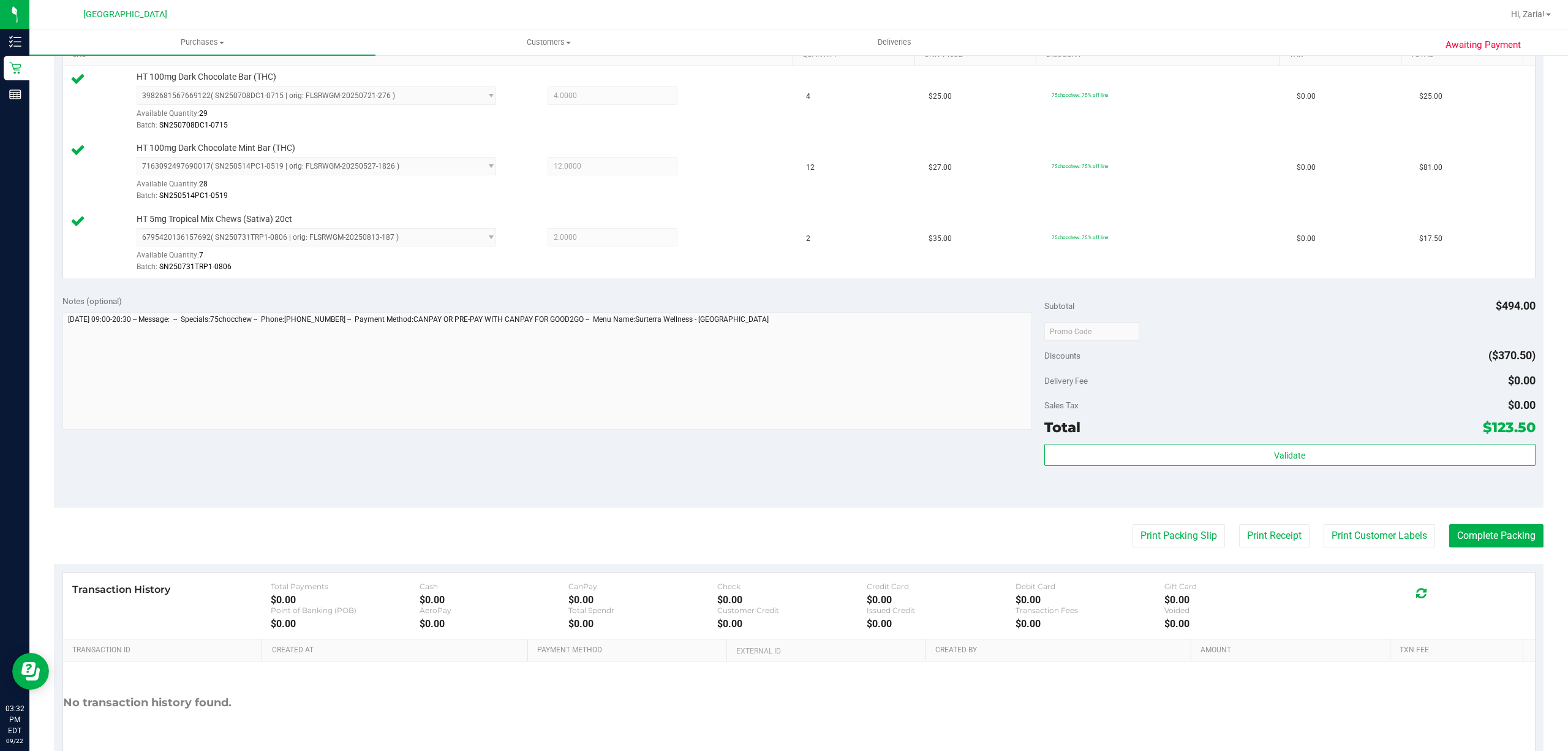
click at [1125, 467] on div "Validate" at bounding box center [1290, 455] width 491 height 23
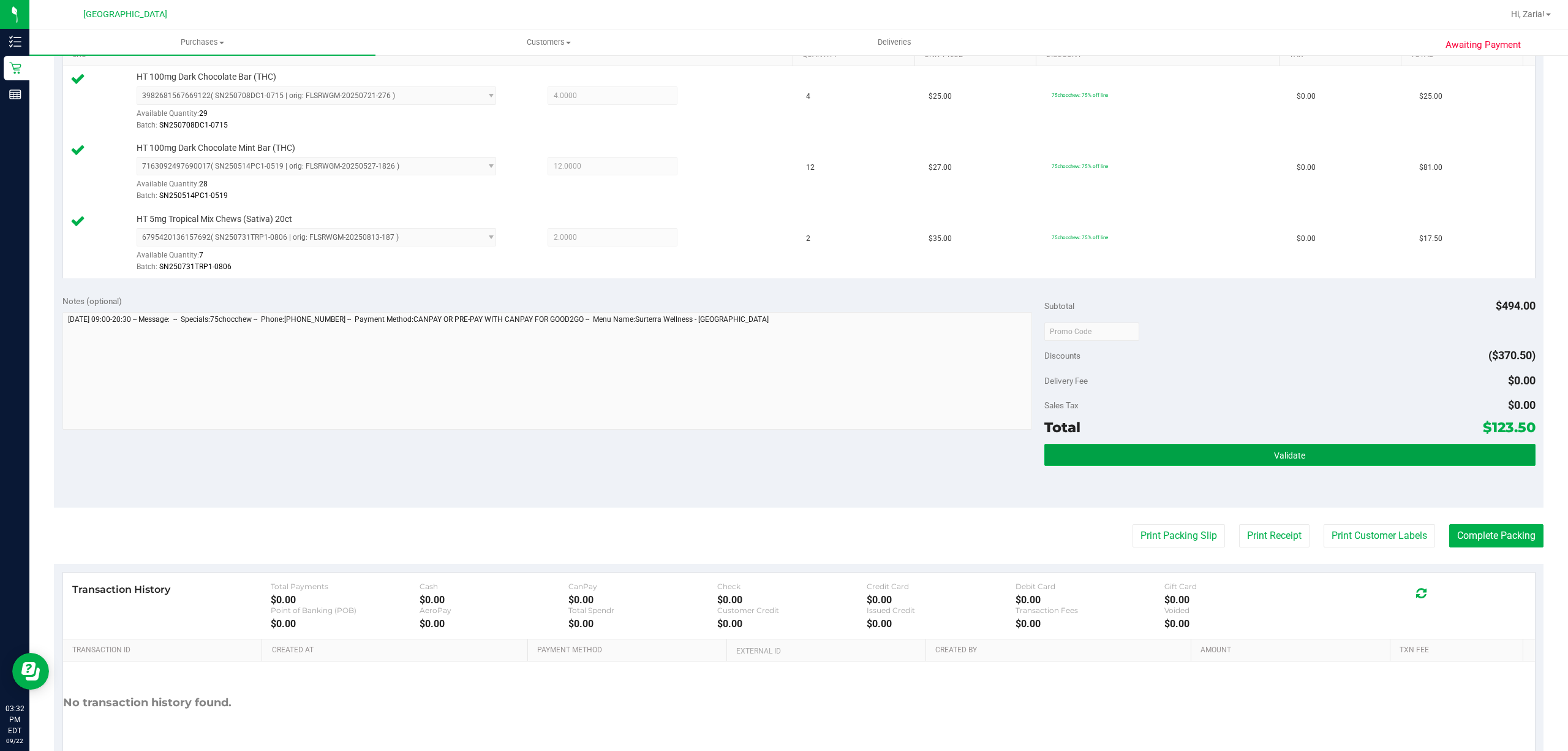
click at [1133, 463] on button "Validate" at bounding box center [1290, 454] width 491 height 22
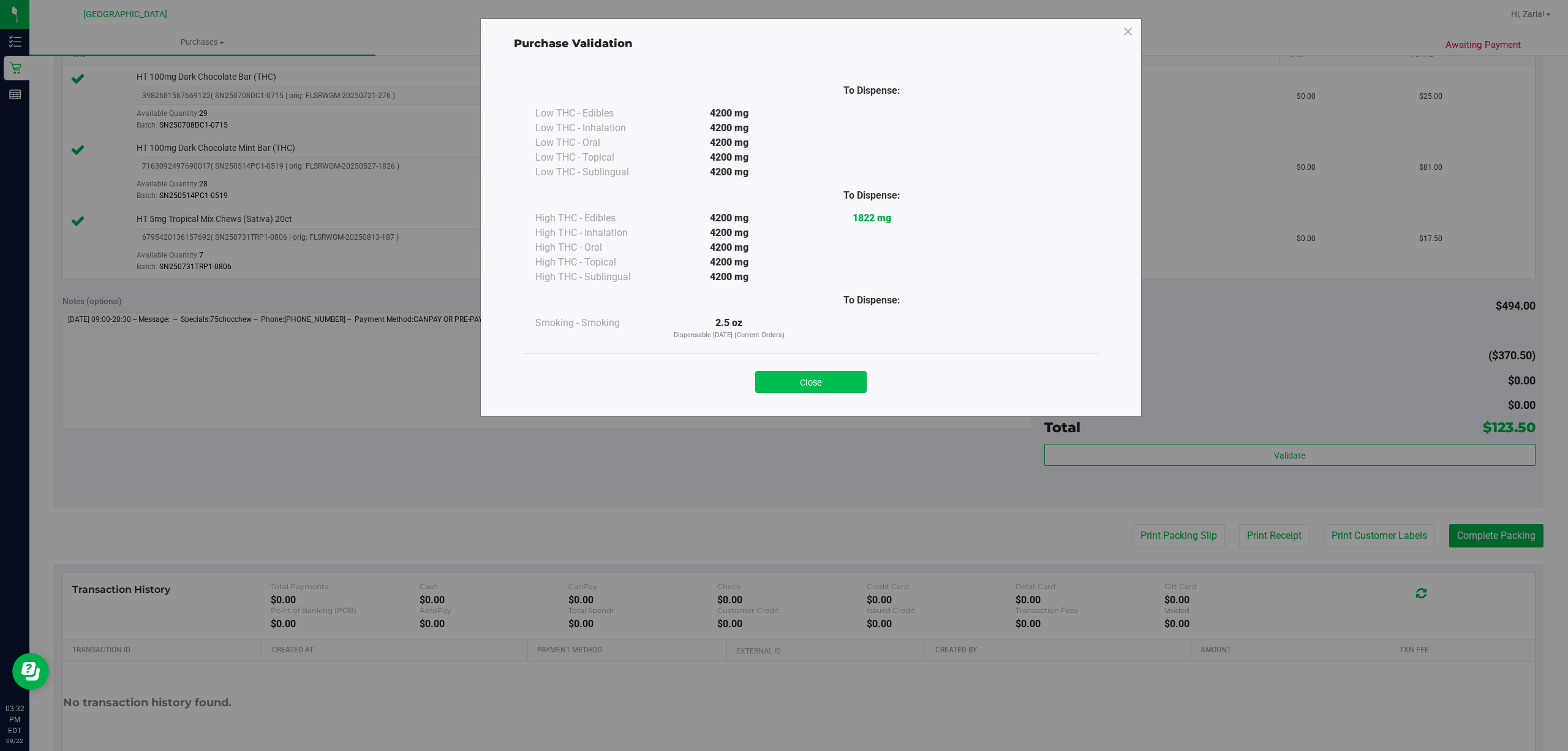
click at [836, 380] on button "Close" at bounding box center [811, 381] width 111 height 22
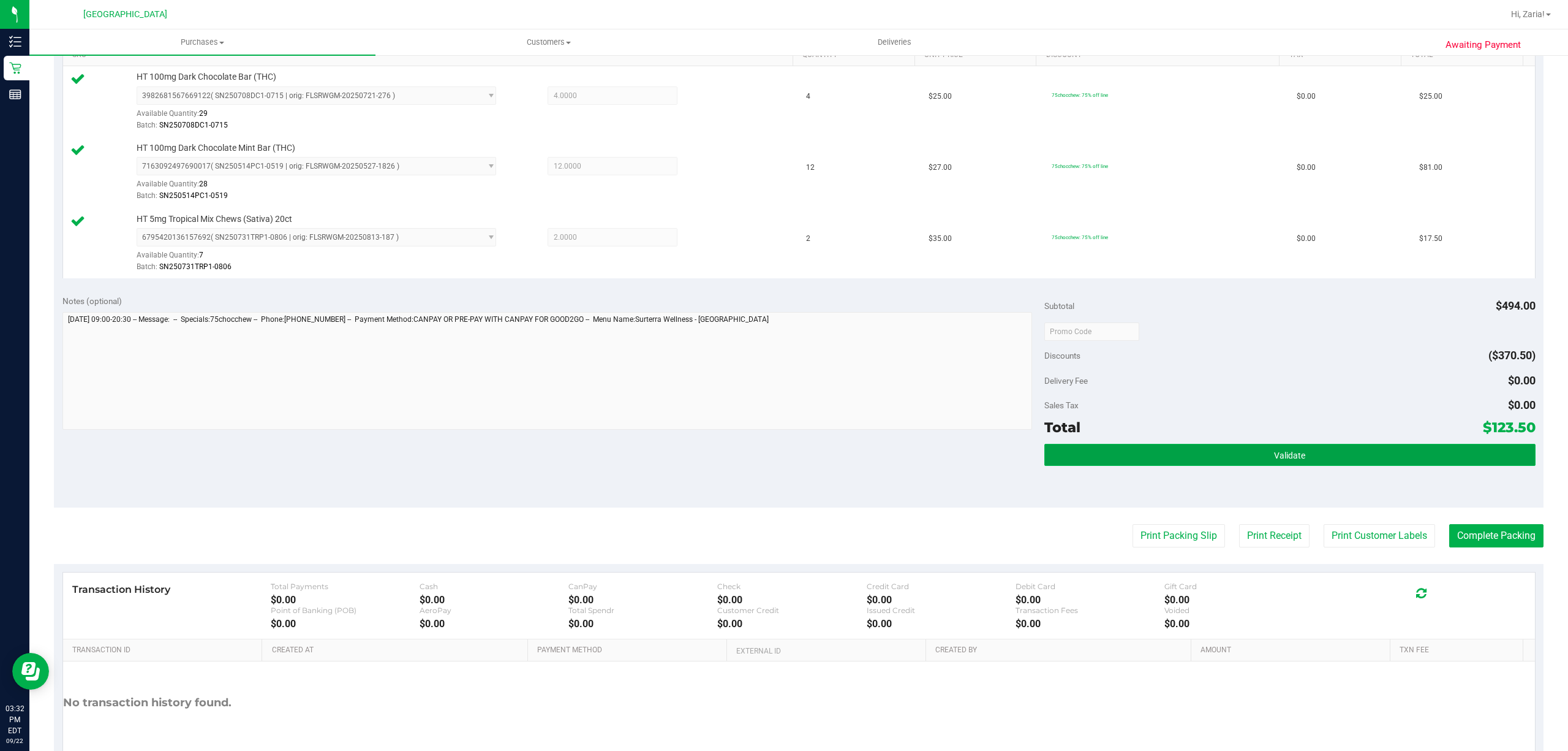
click at [1191, 459] on button "Validate" at bounding box center [1290, 454] width 491 height 22
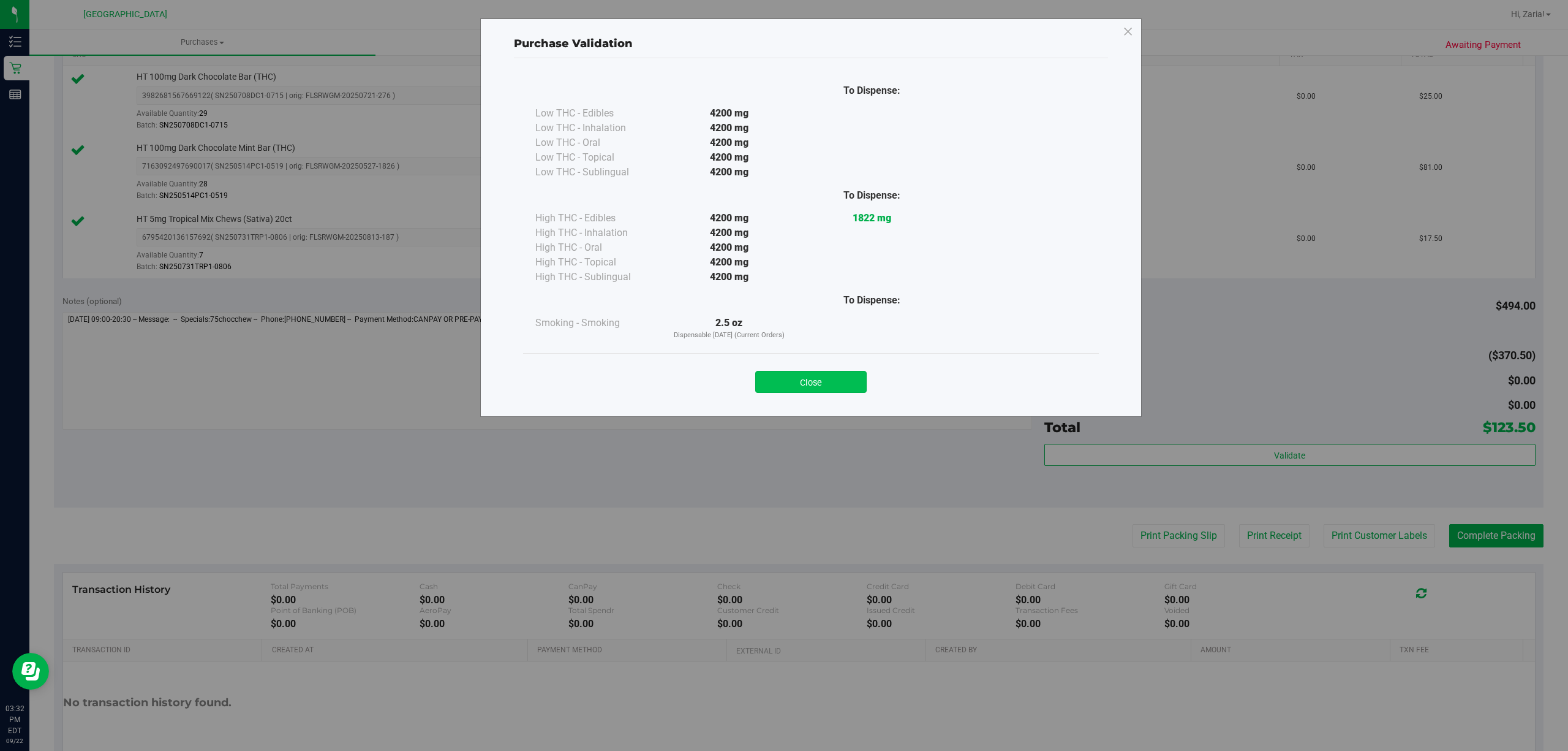
click at [819, 377] on button "Close" at bounding box center [811, 381] width 111 height 22
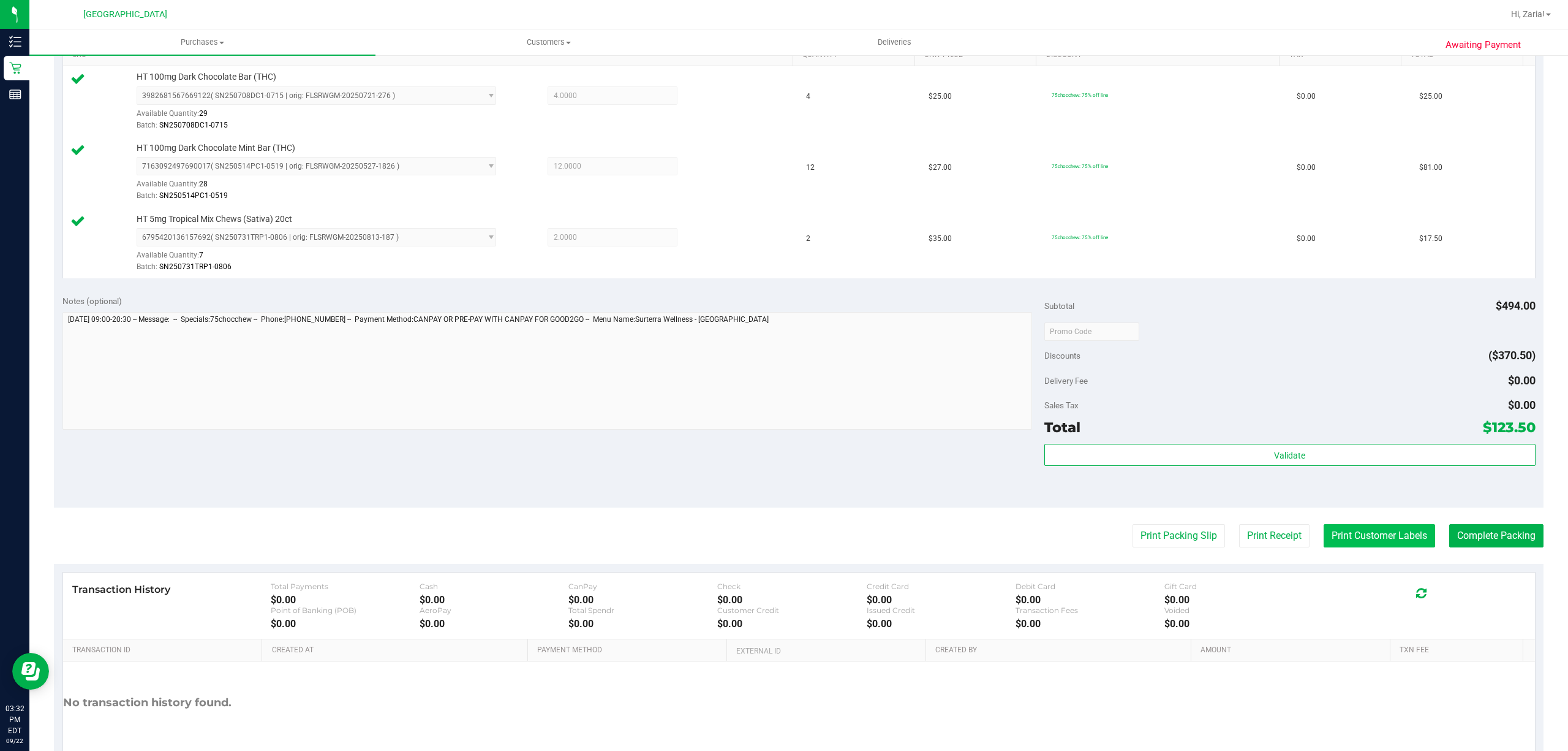
click at [1385, 544] on button "Print Customer Labels" at bounding box center [1379, 535] width 111 height 23
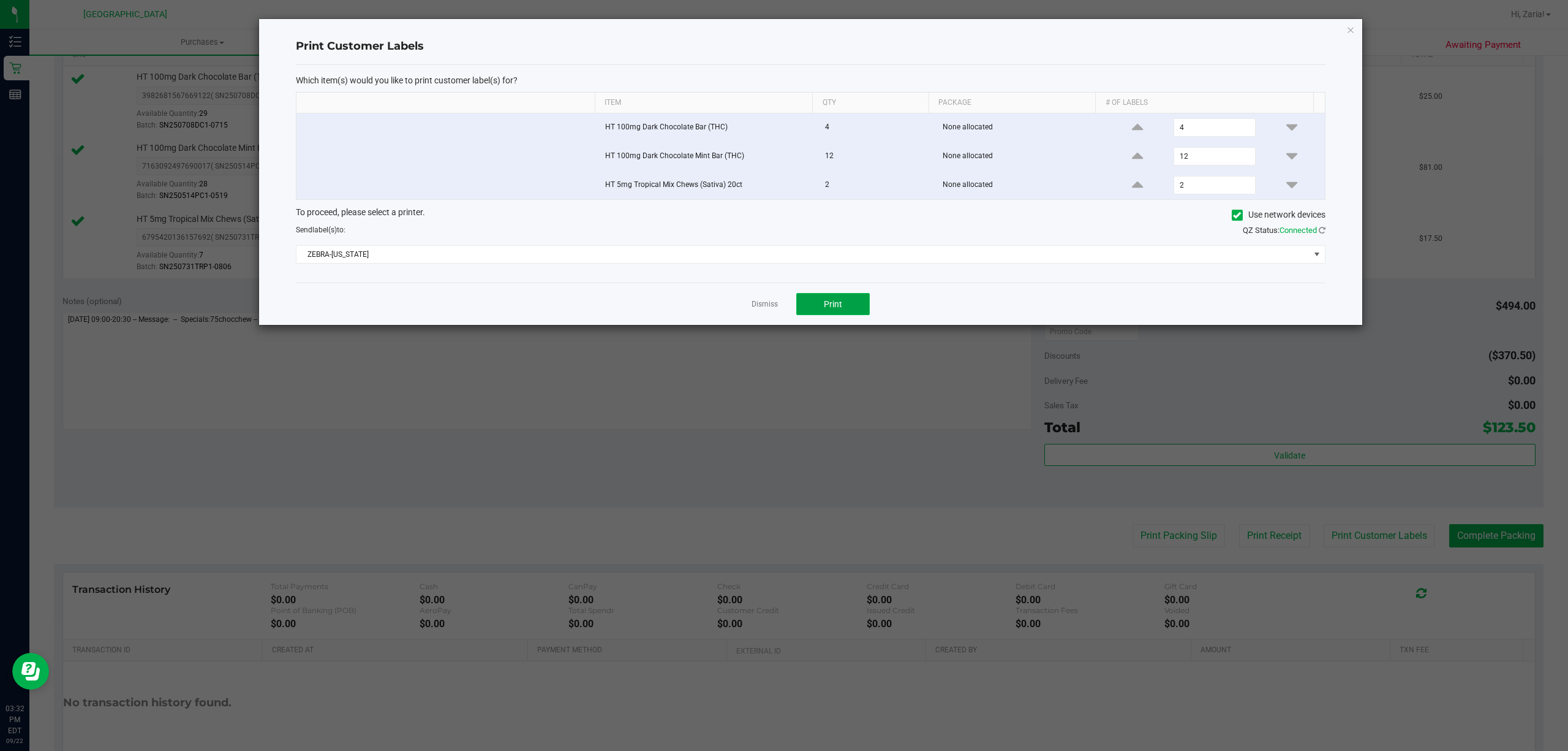
click at [820, 298] on button "Print" at bounding box center [833, 304] width 74 height 22
click at [767, 307] on link "Dismiss" at bounding box center [764, 304] width 26 height 11
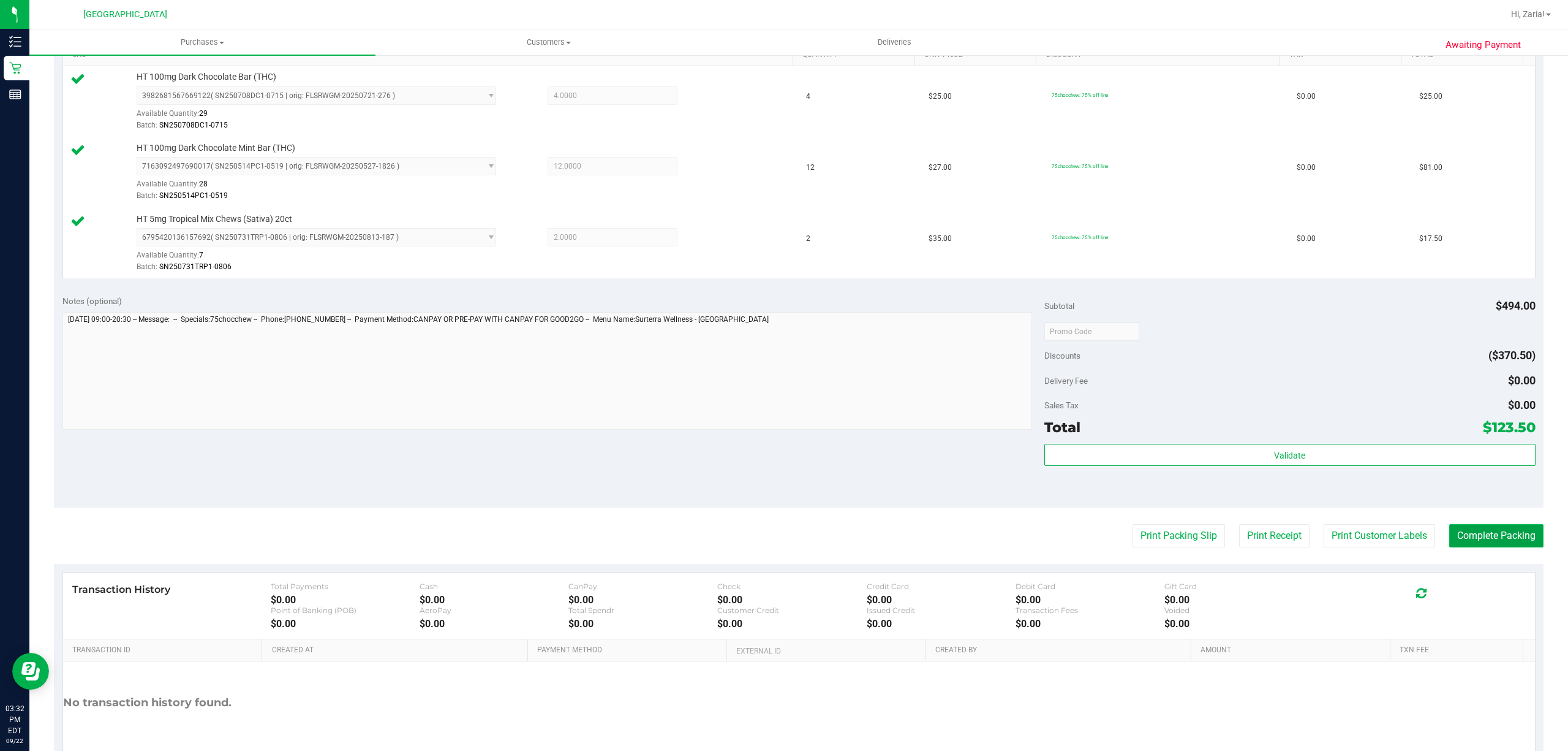
click at [1499, 539] on button "Complete Packing" at bounding box center [1497, 535] width 95 height 23
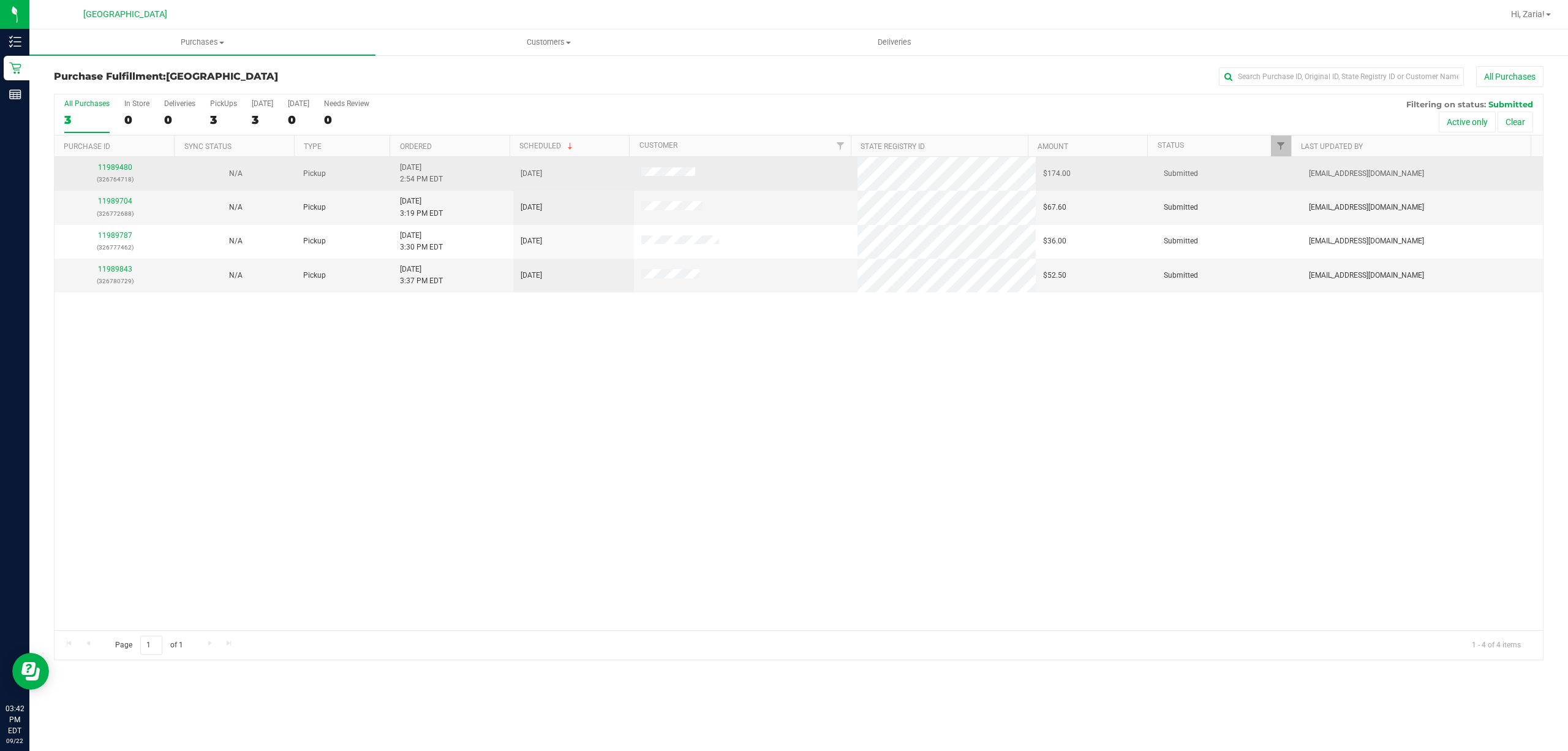
click at [111, 177] on p "(326764718)" at bounding box center [114, 179] width 106 height 11
click at [113, 169] on link "11989480" at bounding box center [115, 167] width 35 height 8
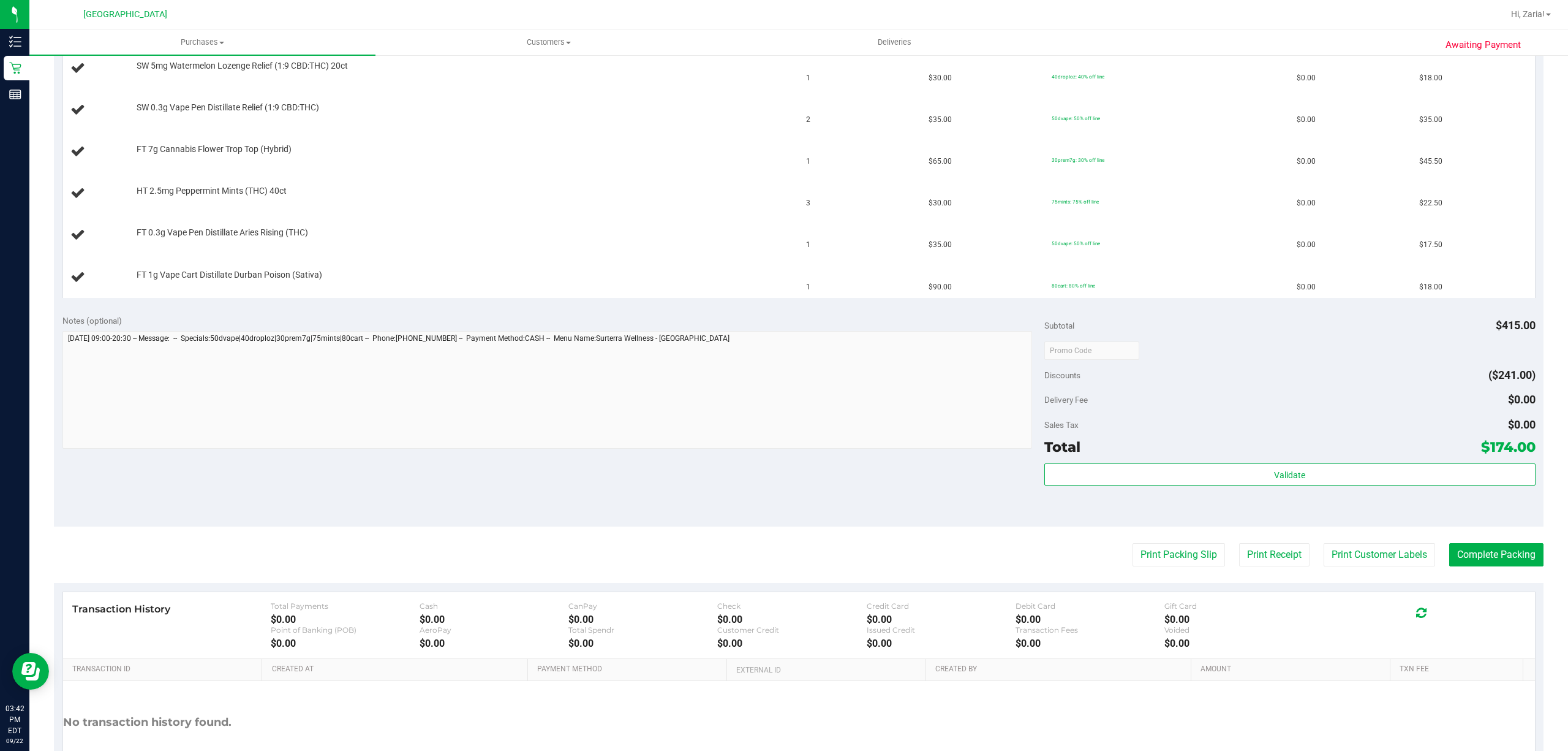
scroll to position [476, 0]
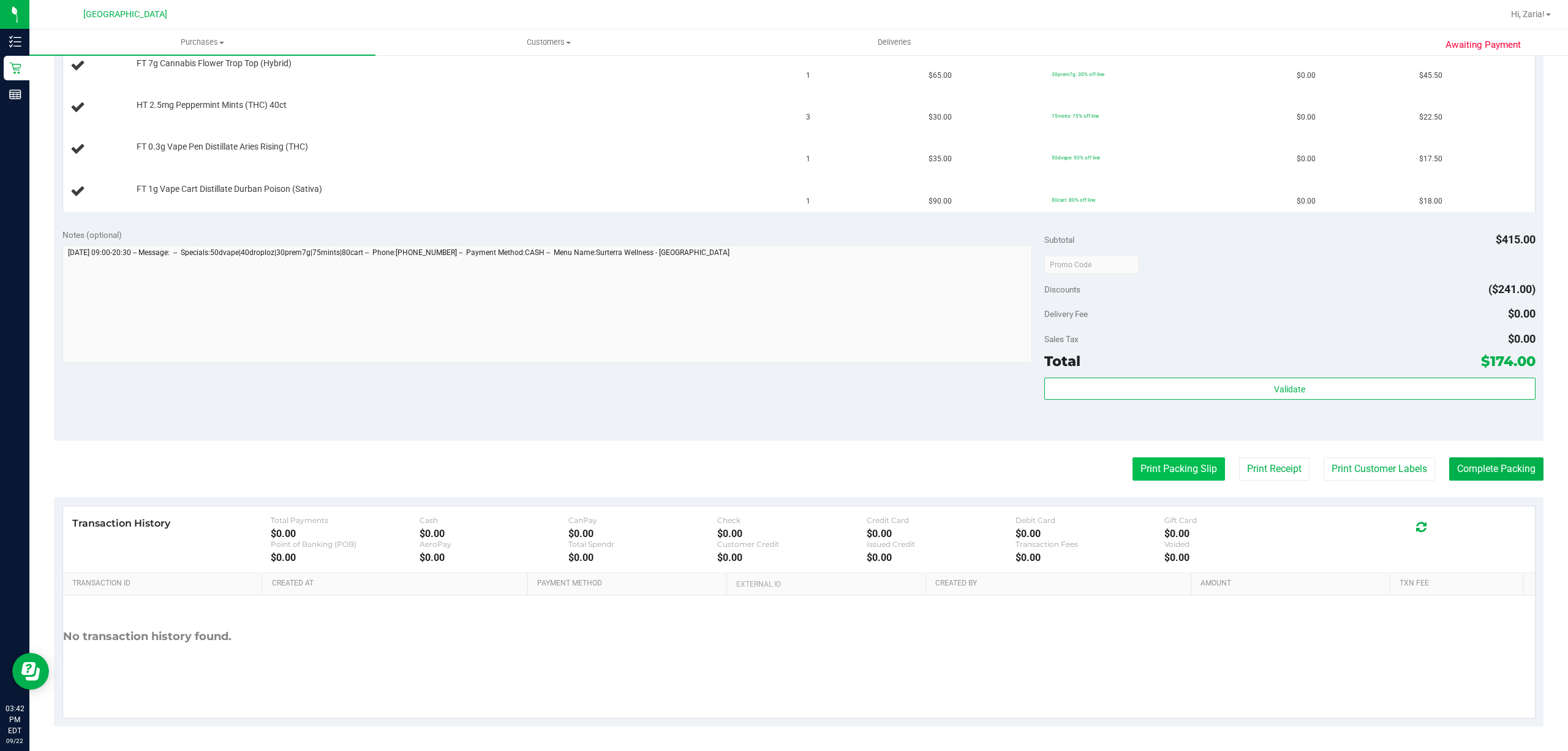
click at [1171, 477] on button "Print Packing Slip" at bounding box center [1178, 468] width 92 height 23
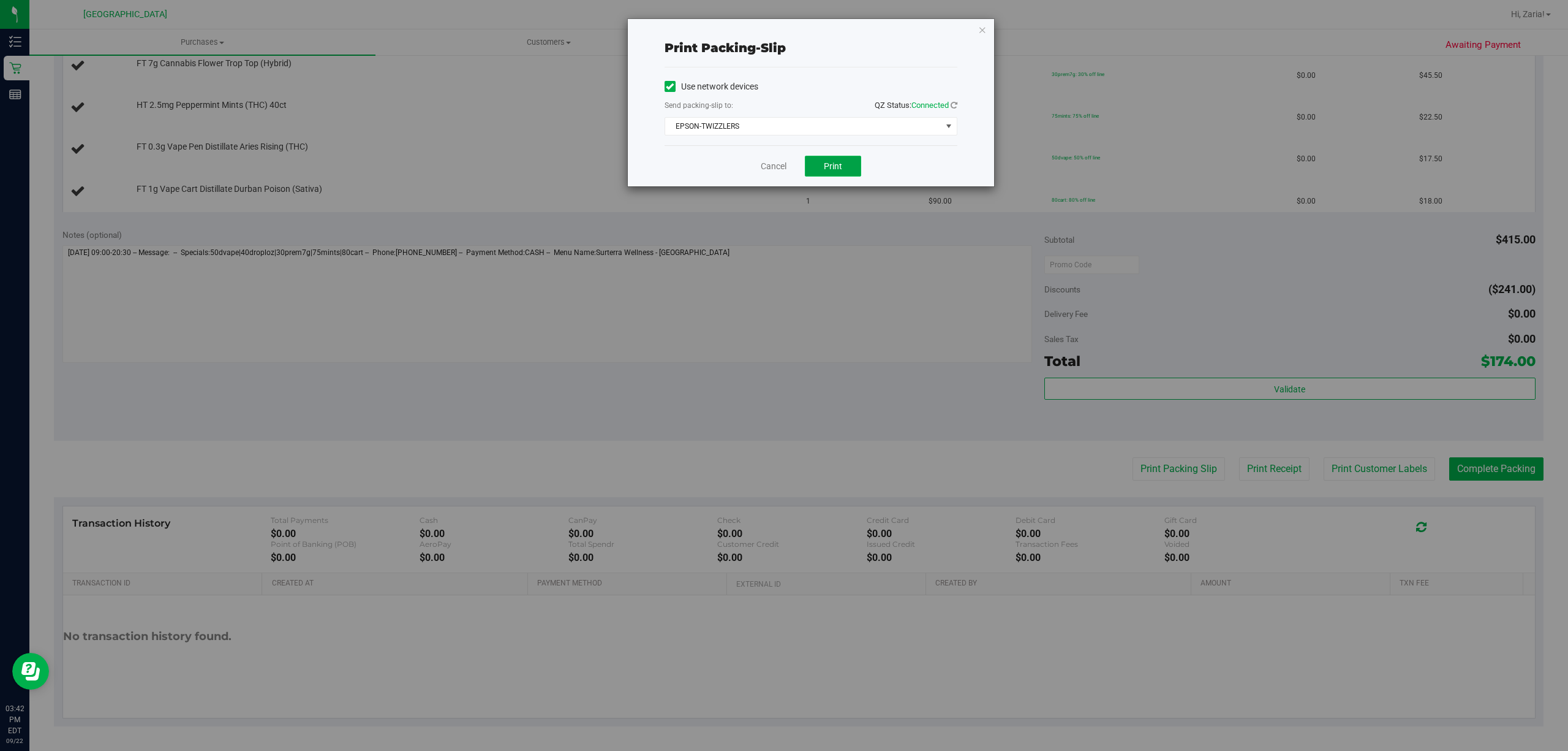
click at [829, 165] on span "Print" at bounding box center [832, 165] width 18 height 10
click at [778, 171] on link "Cancel" at bounding box center [773, 166] width 26 height 13
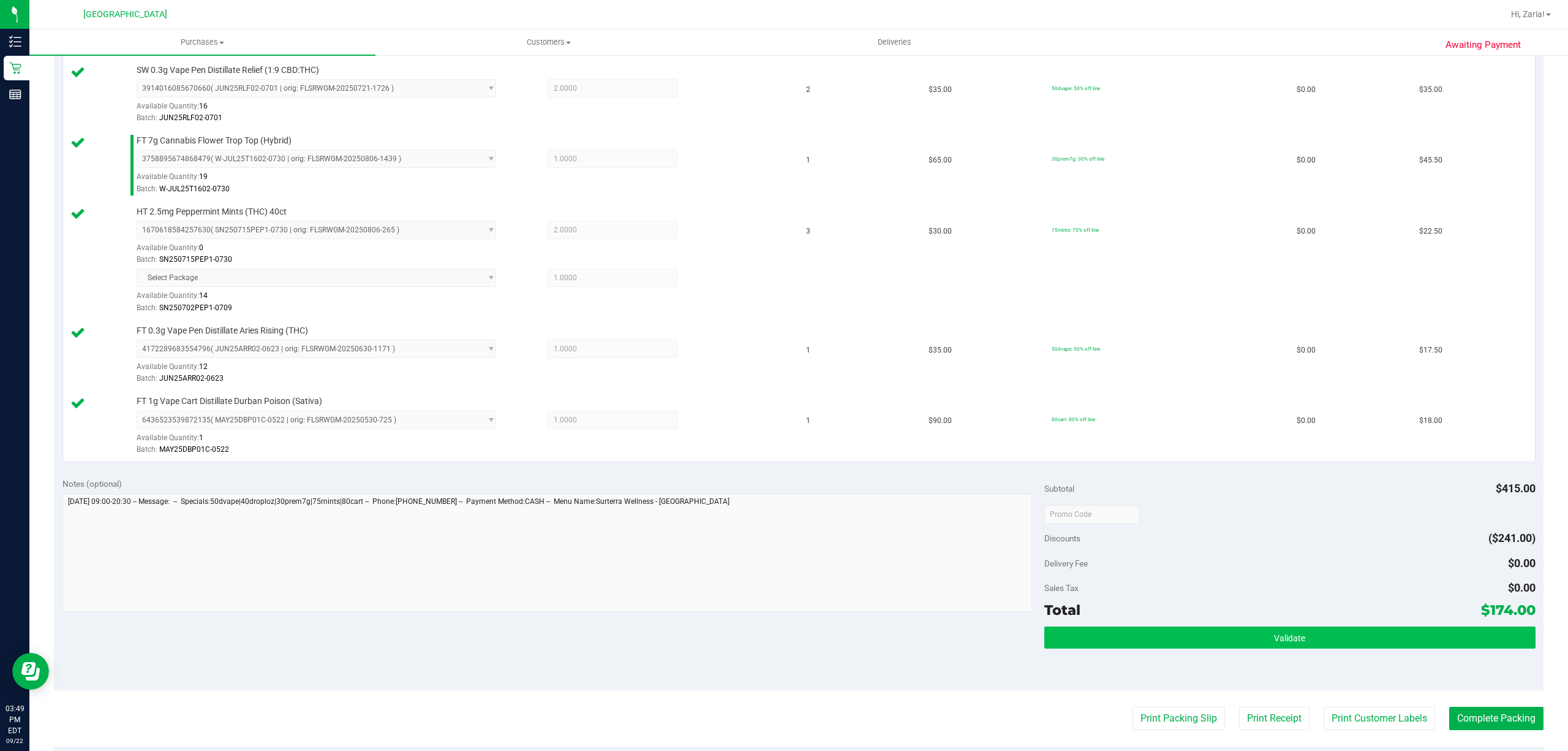
drag, startPoint x: 1092, startPoint y: 657, endPoint x: 1093, endPoint y: 651, distance: 6.1
click at [1092, 655] on div "Validate" at bounding box center [1290, 653] width 491 height 55
click at [1093, 648] on button "Validate" at bounding box center [1290, 637] width 491 height 22
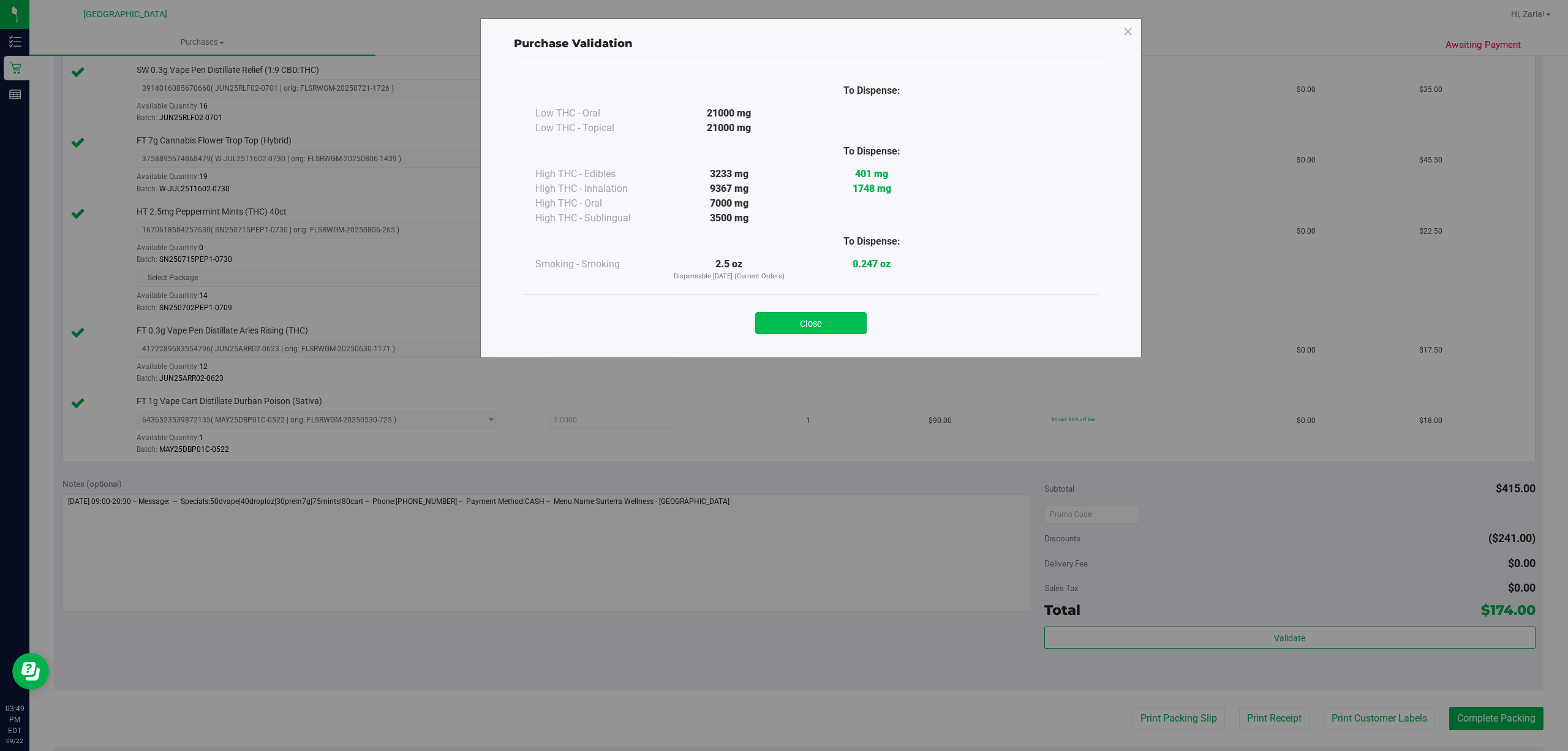
click at [824, 322] on button "Close" at bounding box center [811, 323] width 111 height 22
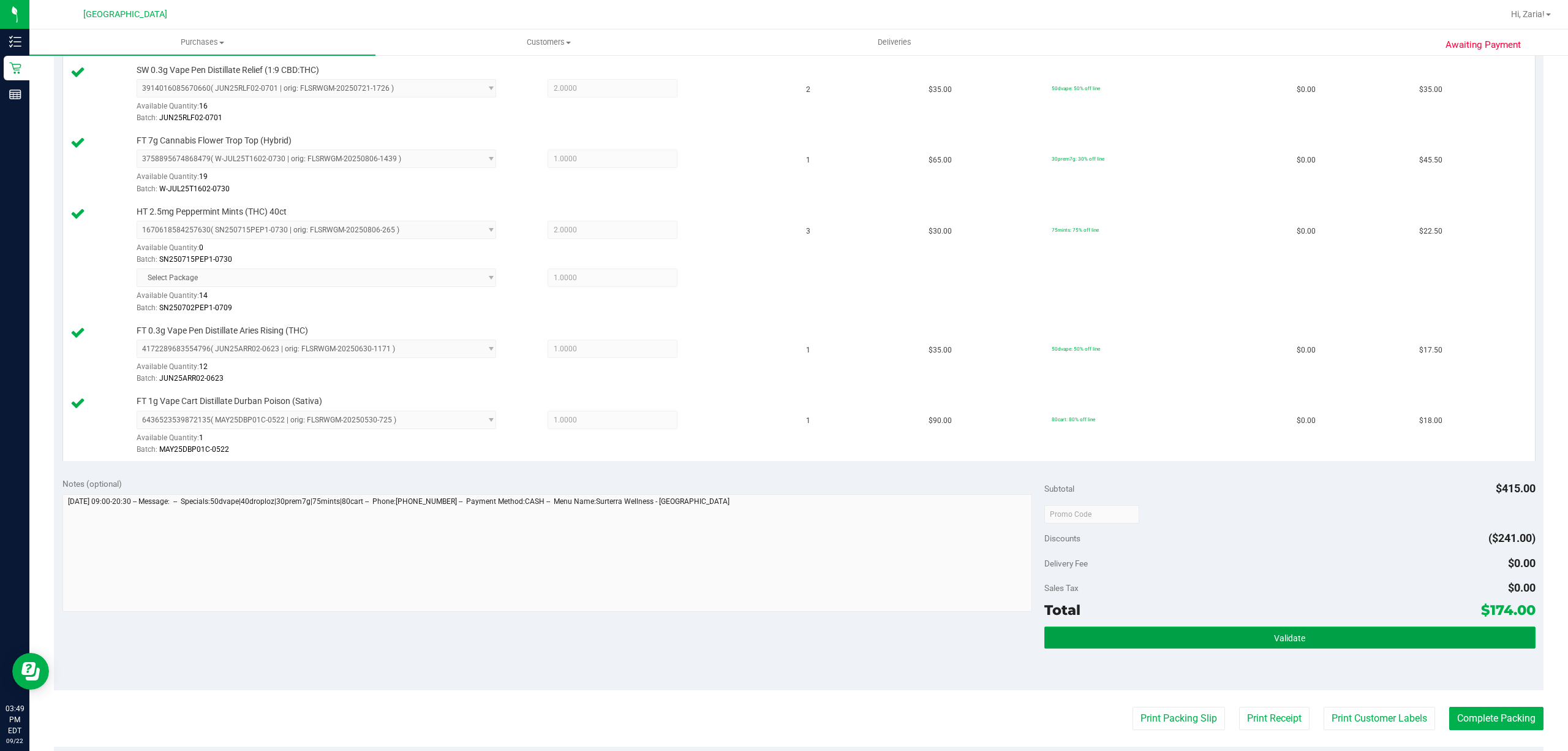
click at [1189, 646] on button "Validate" at bounding box center [1290, 637] width 491 height 22
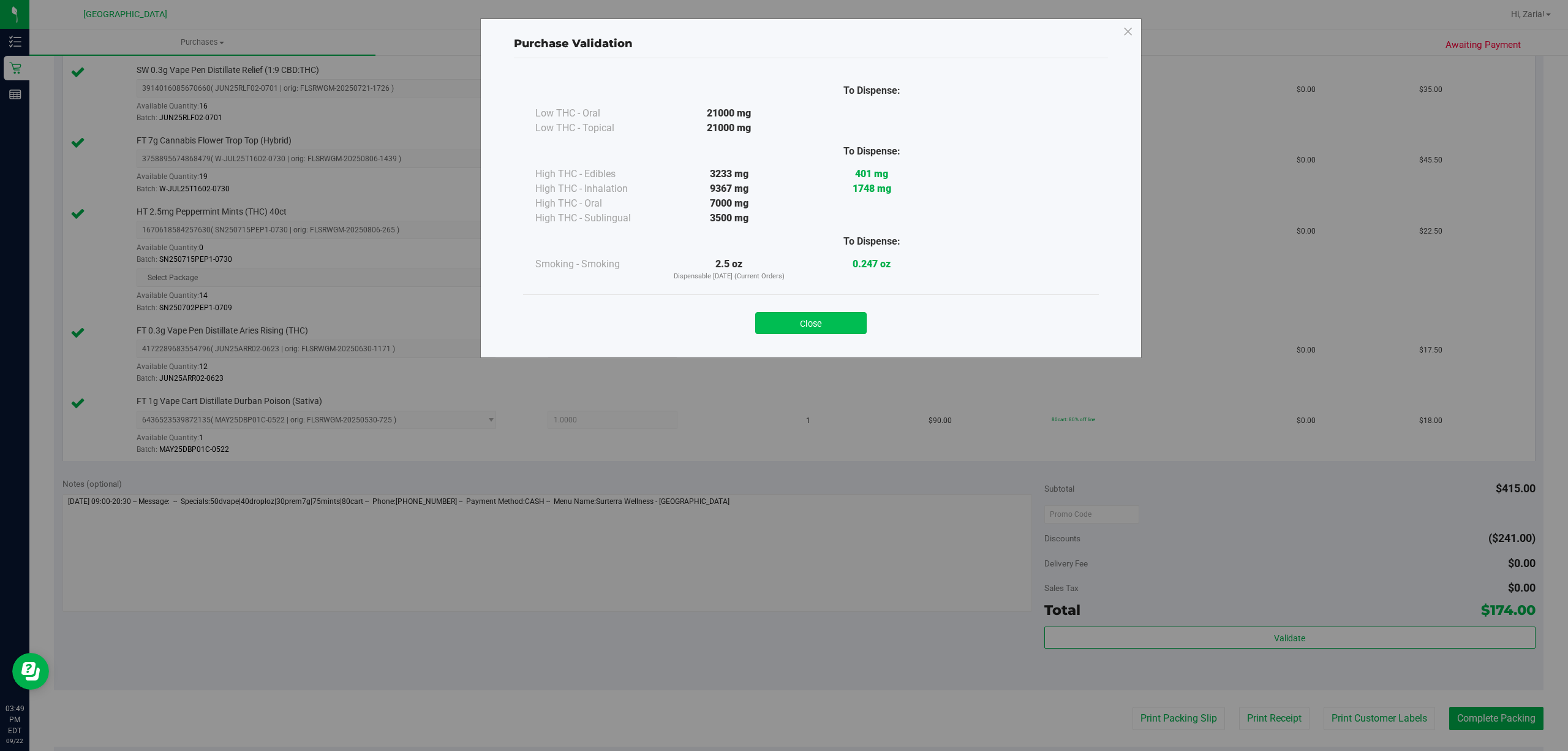
click at [846, 324] on button "Close" at bounding box center [811, 323] width 111 height 22
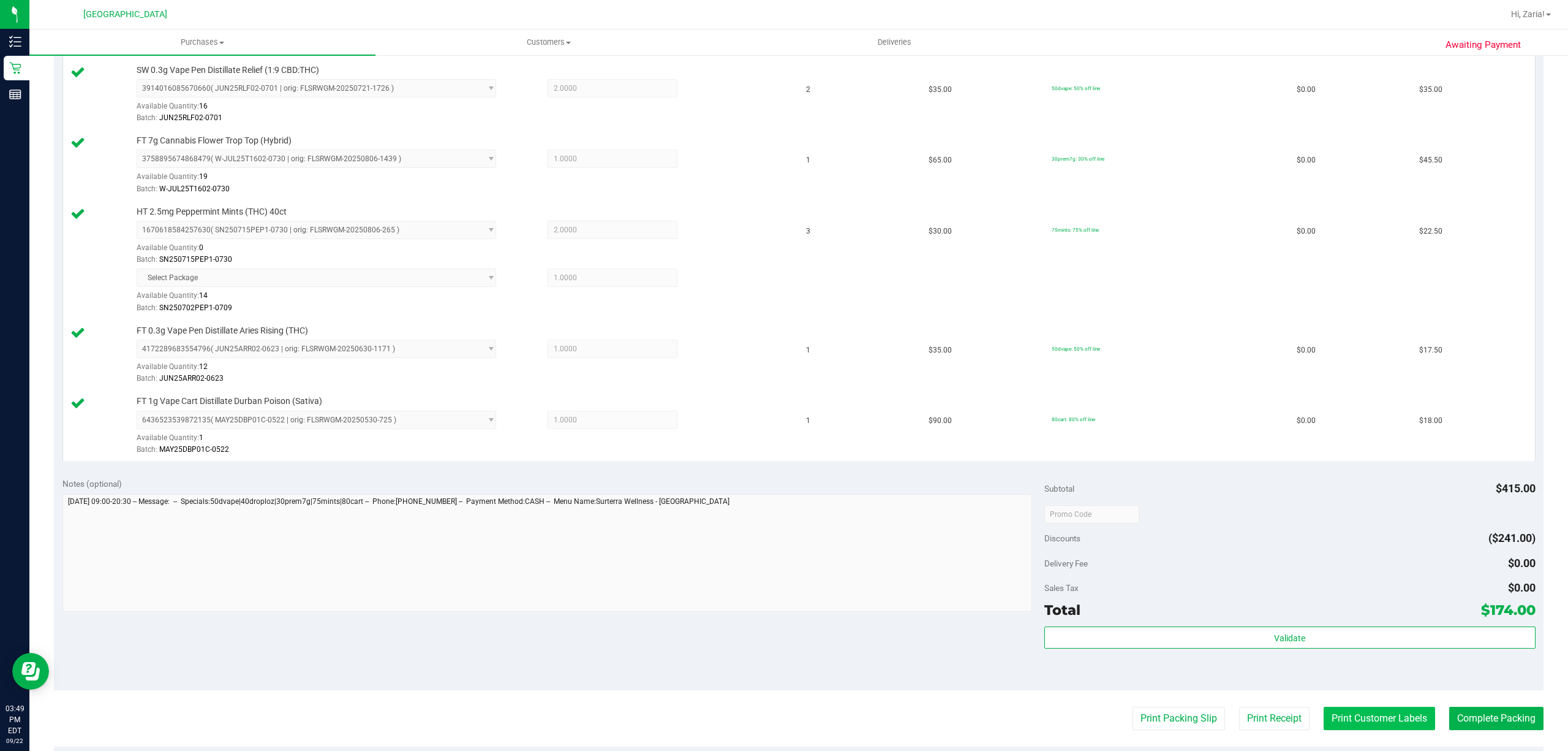
click at [1387, 719] on button "Print Customer Labels" at bounding box center [1379, 718] width 111 height 23
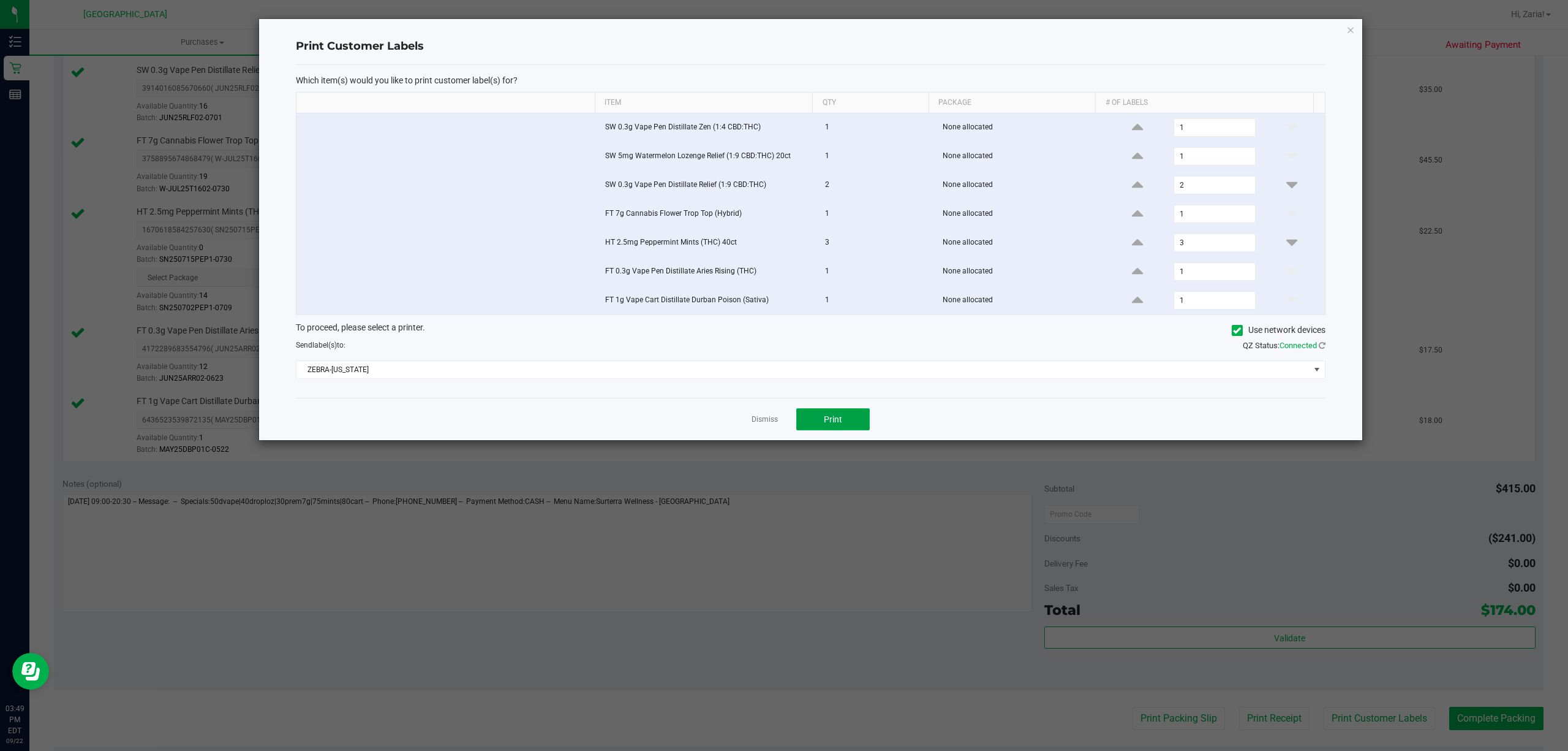
click at [843, 422] on button "Print" at bounding box center [833, 419] width 74 height 22
click at [775, 424] on link "Dismiss" at bounding box center [764, 419] width 26 height 11
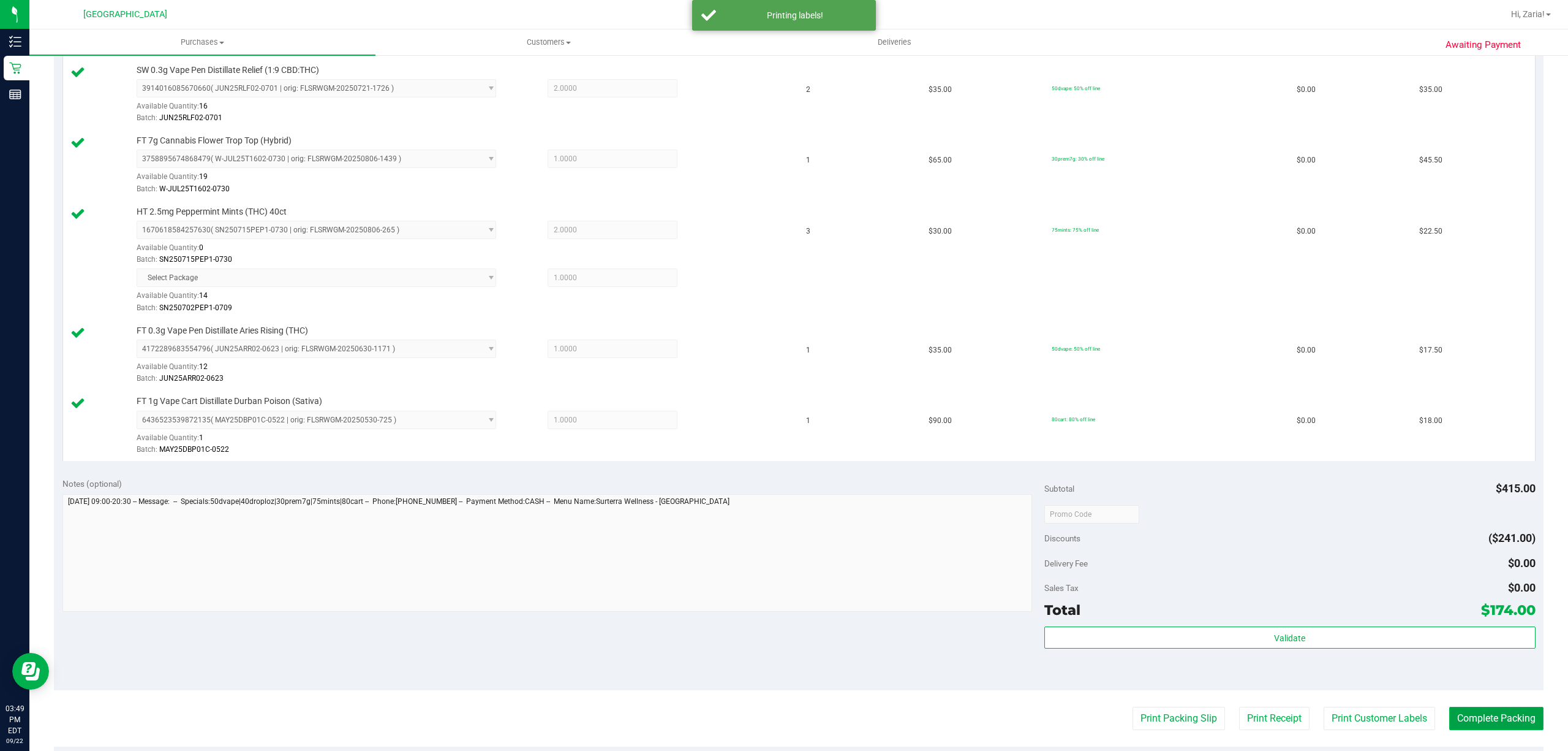
click at [1480, 723] on button "Complete Packing" at bounding box center [1497, 718] width 95 height 23
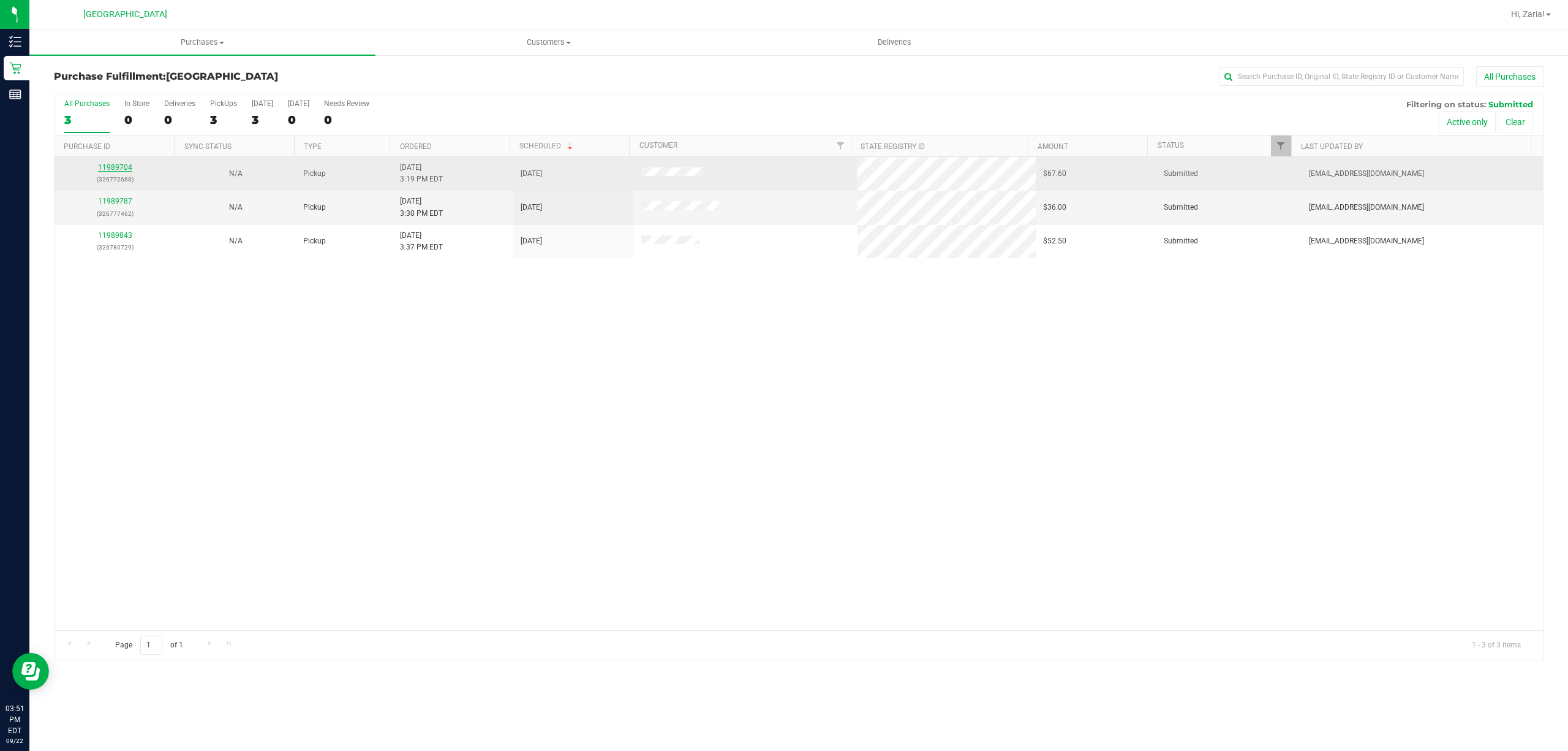
click at [120, 171] on link "11989704" at bounding box center [115, 167] width 35 height 8
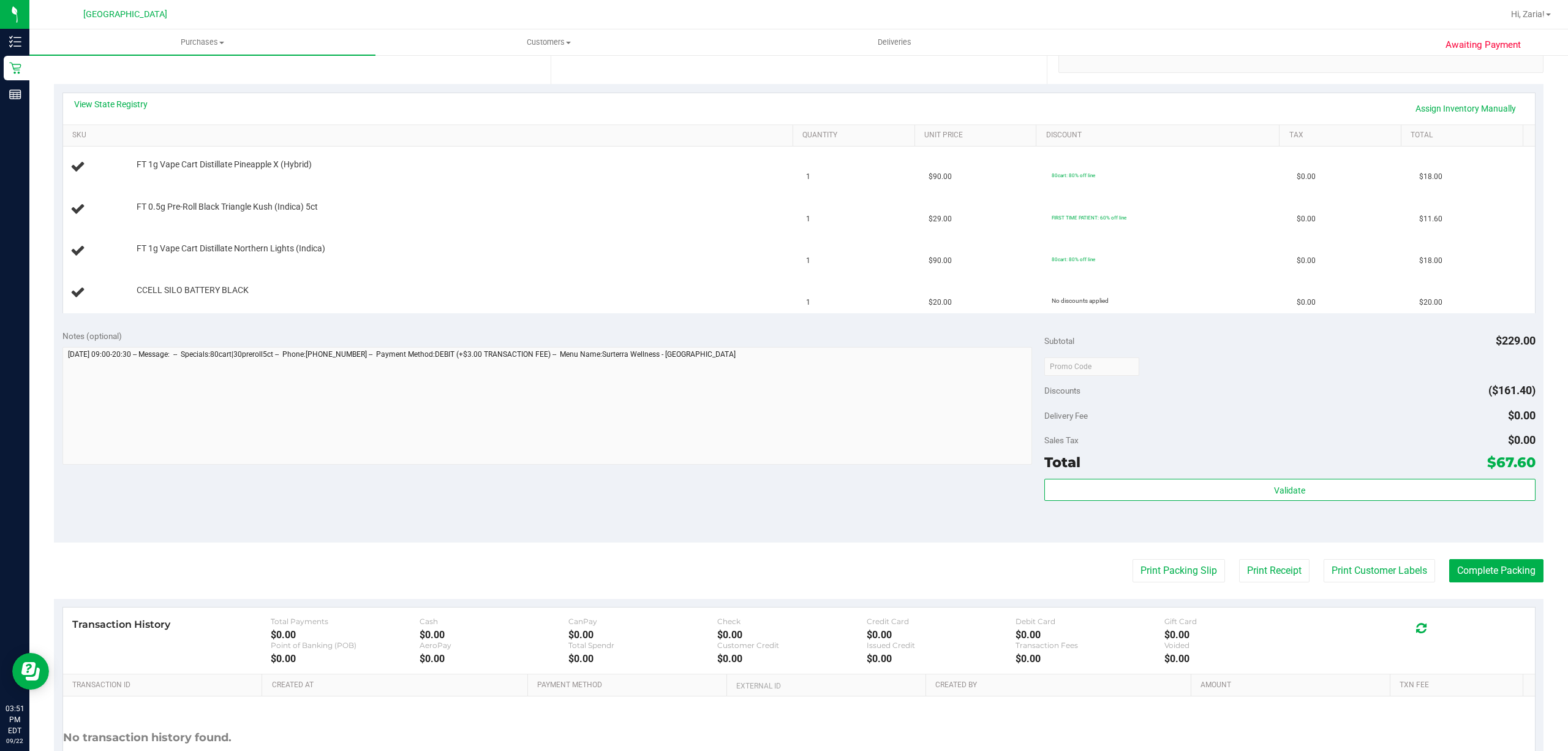
scroll to position [350, 0]
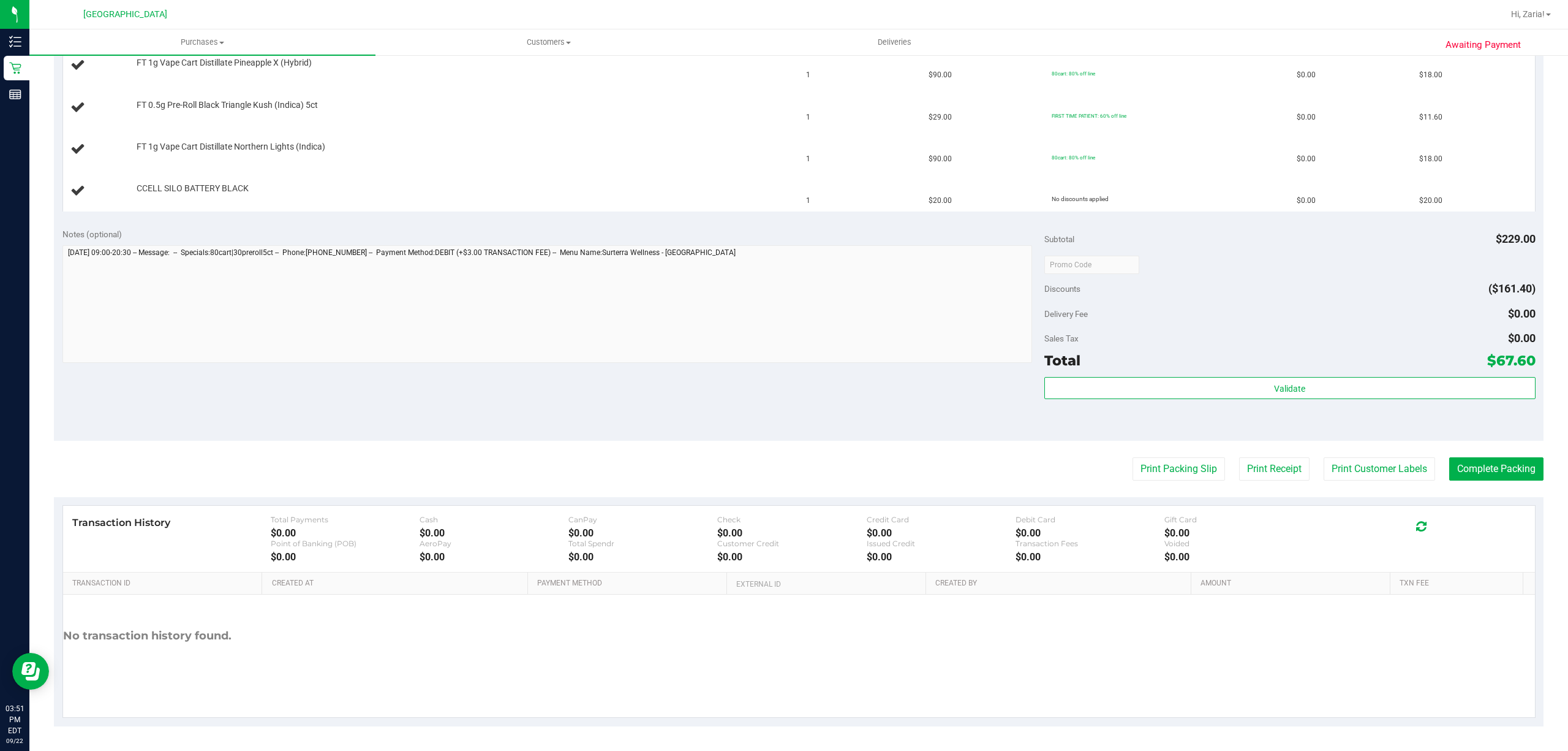
click at [1183, 481] on purchase-details "Back Edit Purchase Cancel Purchase View Profile # 11989704 BioTrack ID: - Submi…" at bounding box center [799, 222] width 1489 height 1008
click at [1174, 479] on button "Print Packing Slip" at bounding box center [1178, 468] width 92 height 23
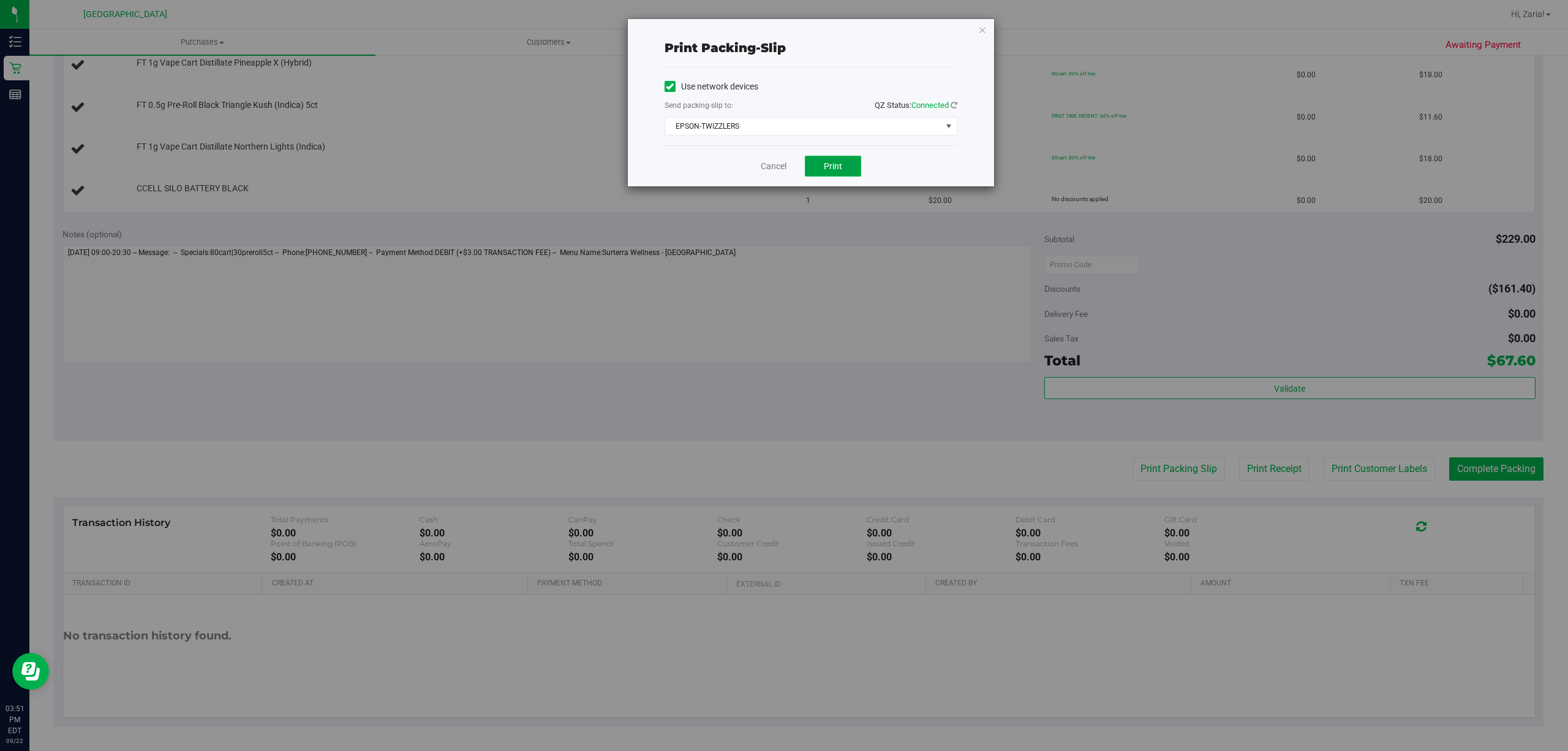
click at [831, 168] on span "Print" at bounding box center [832, 165] width 18 height 10
click at [756, 167] on div "Cancel Print" at bounding box center [811, 165] width 293 height 41
click at [763, 164] on link "Cancel" at bounding box center [773, 166] width 26 height 13
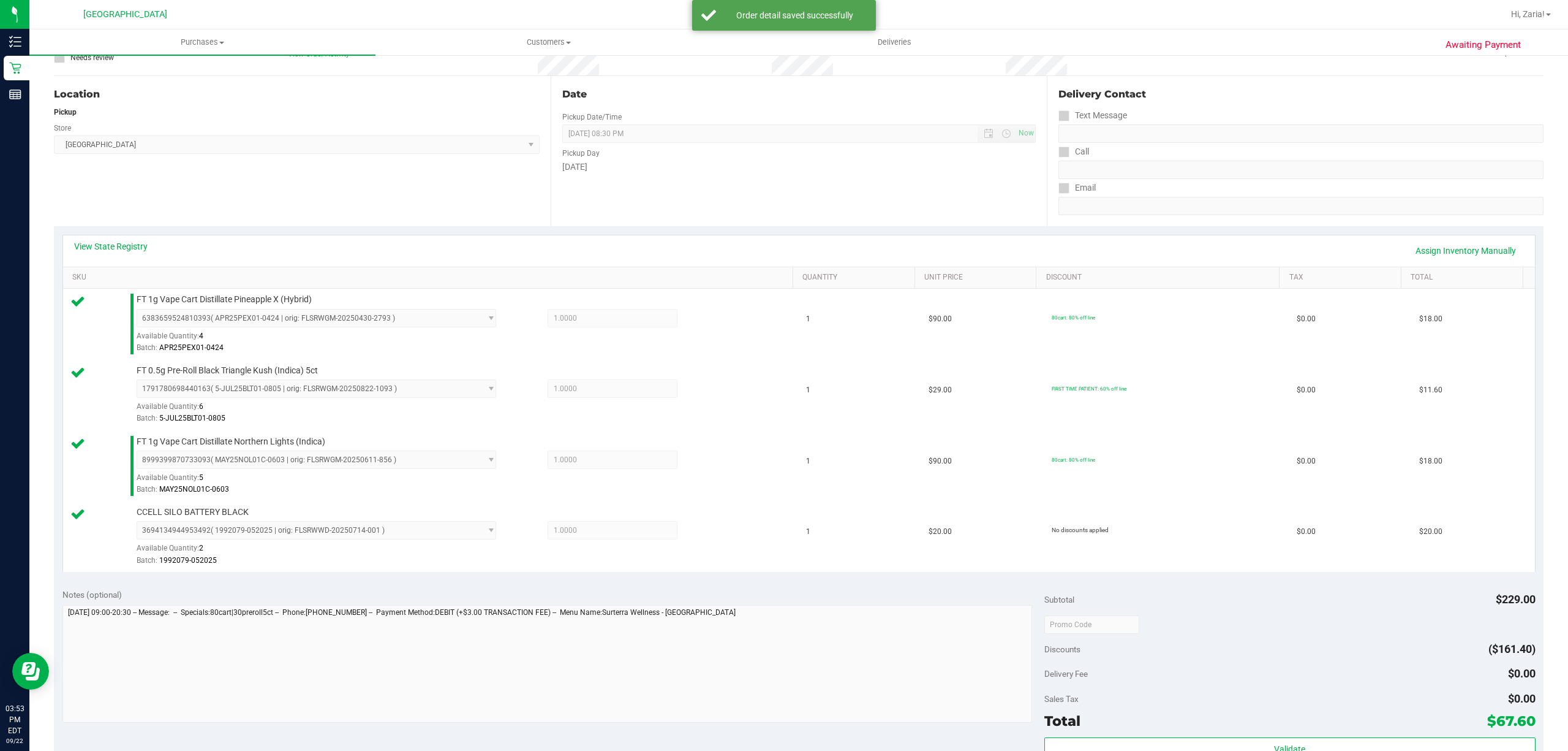
scroll to position [432, 0]
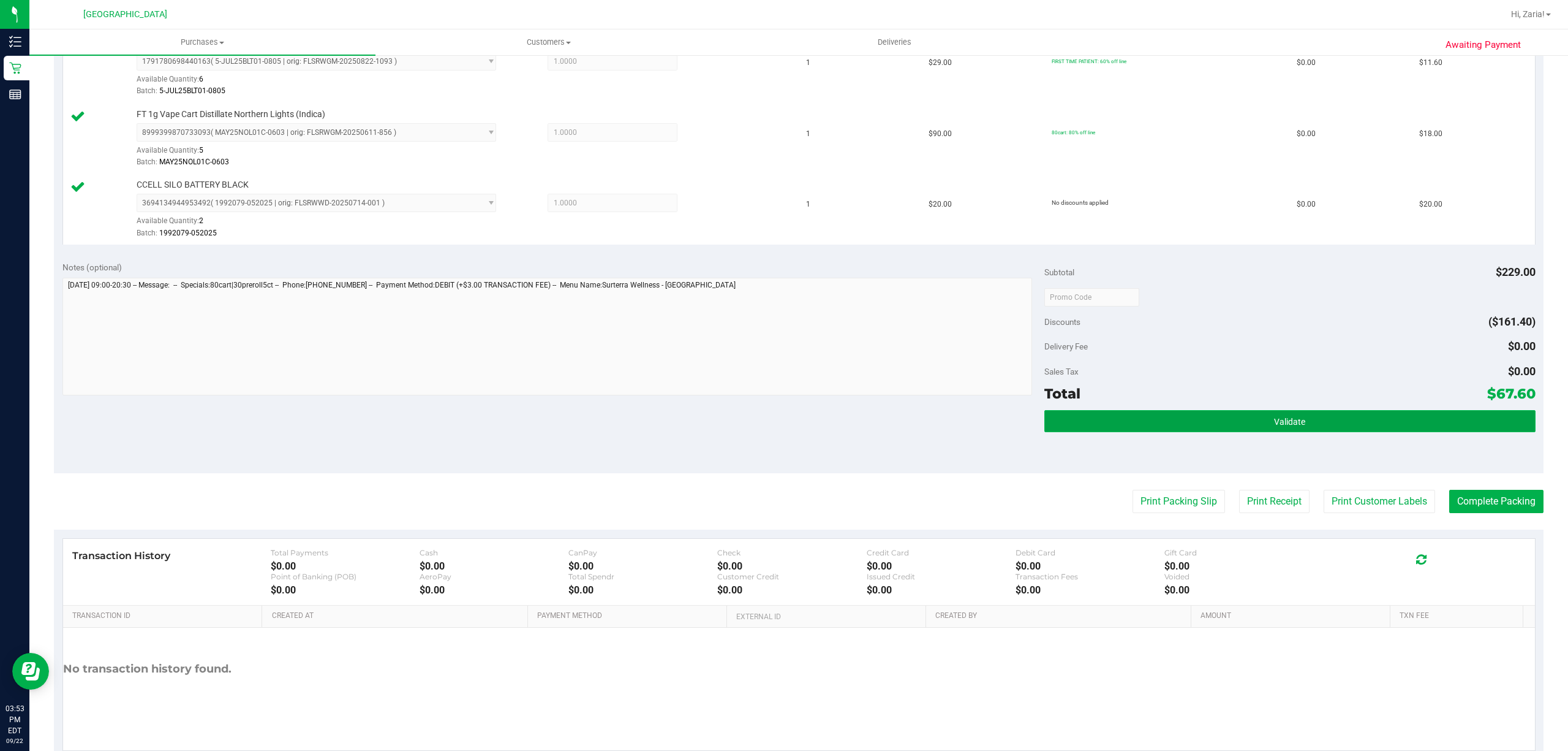
click at [1270, 432] on button "Validate" at bounding box center [1290, 420] width 491 height 22
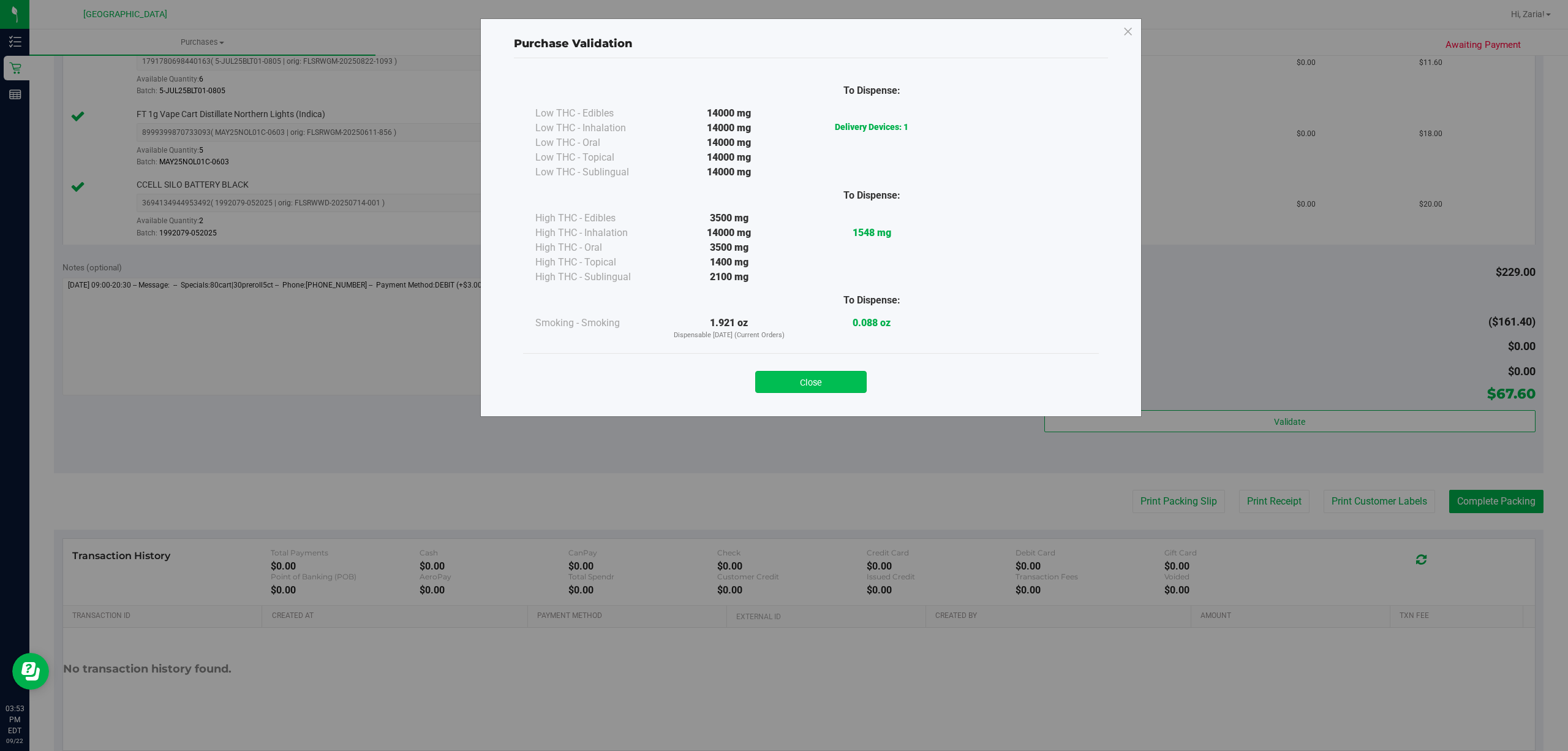
click at [828, 375] on button "Close" at bounding box center [811, 381] width 111 height 22
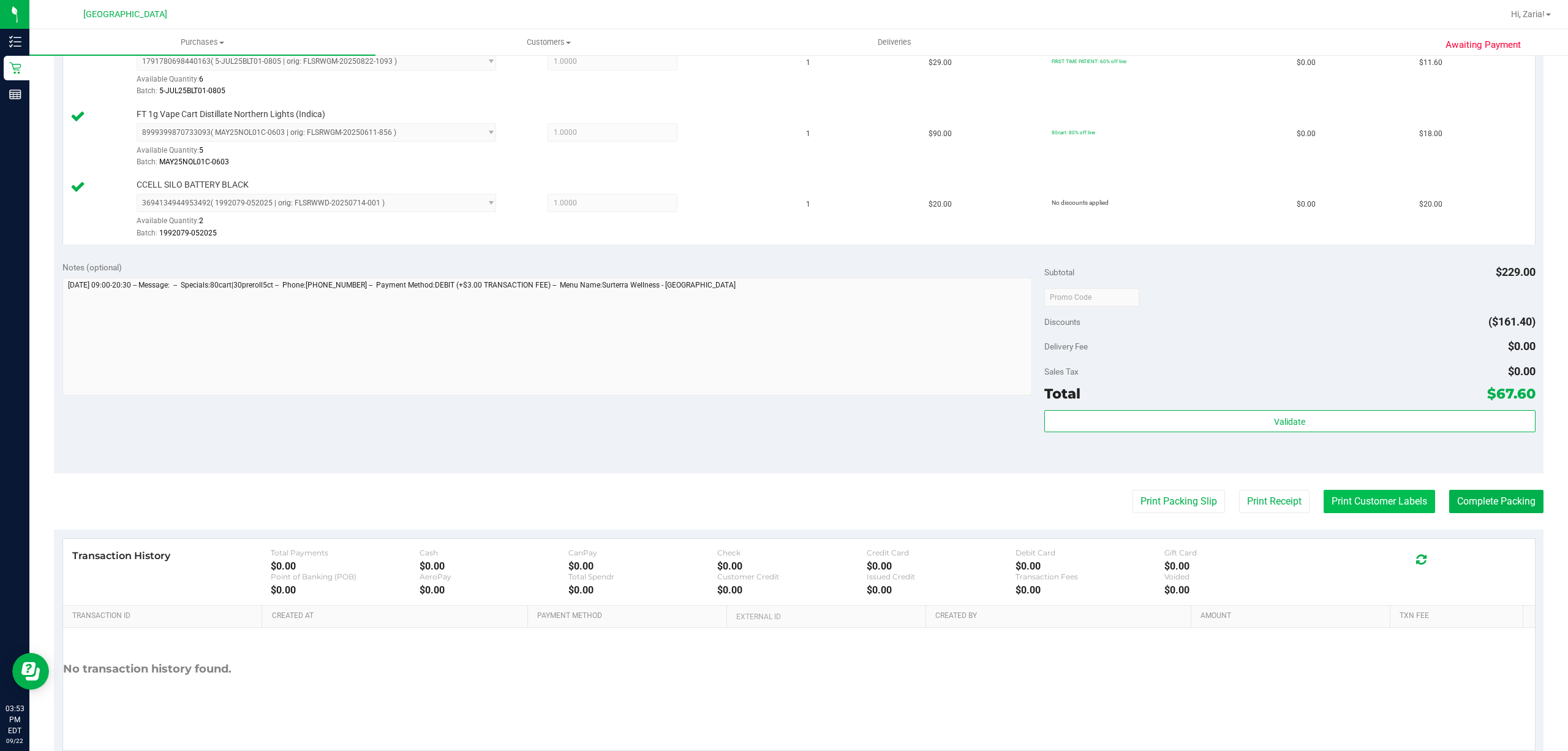
click at [1360, 504] on button "Print Customer Labels" at bounding box center [1379, 501] width 111 height 23
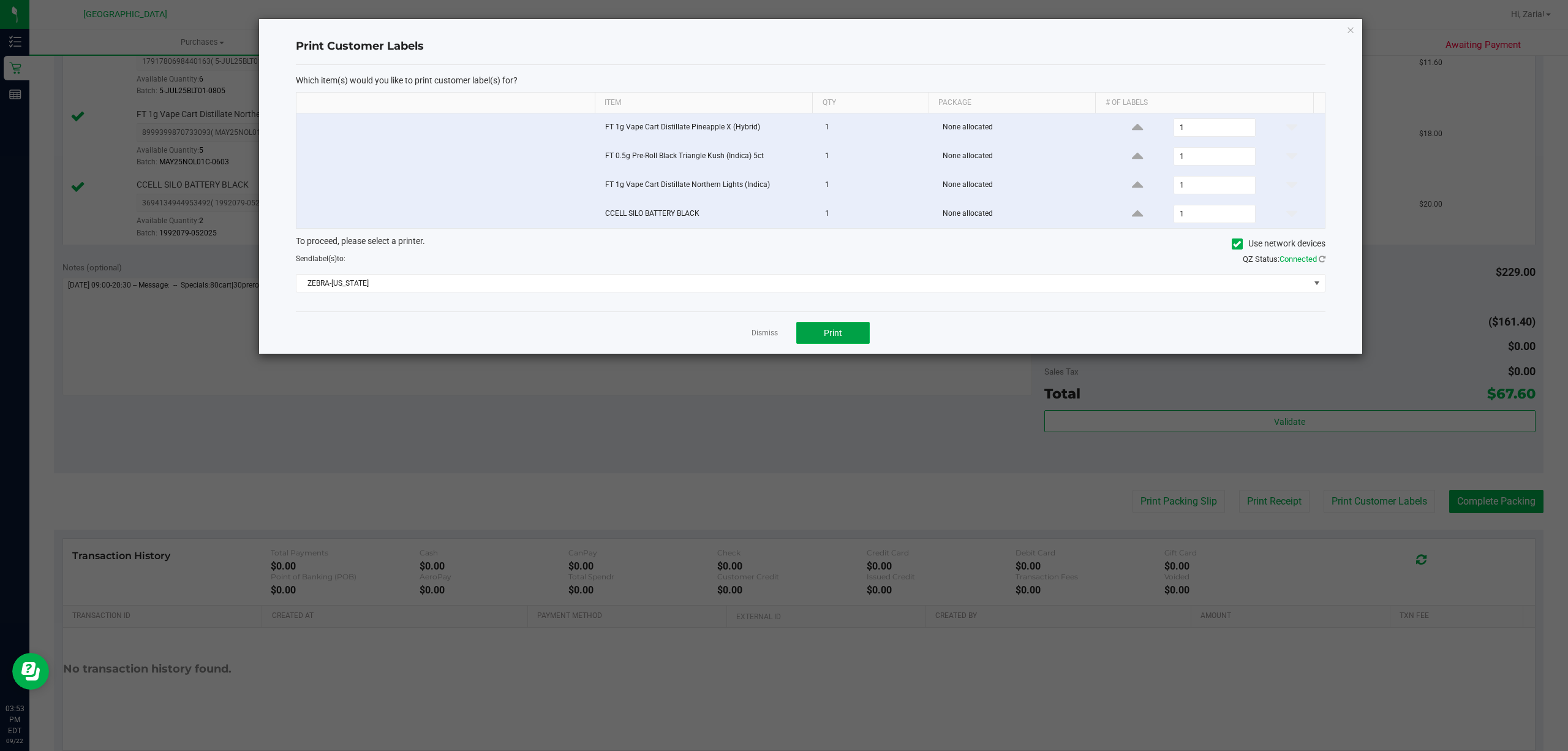
click at [826, 334] on span "Print" at bounding box center [832, 332] width 18 height 10
click at [764, 333] on link "Dismiss" at bounding box center [764, 333] width 26 height 11
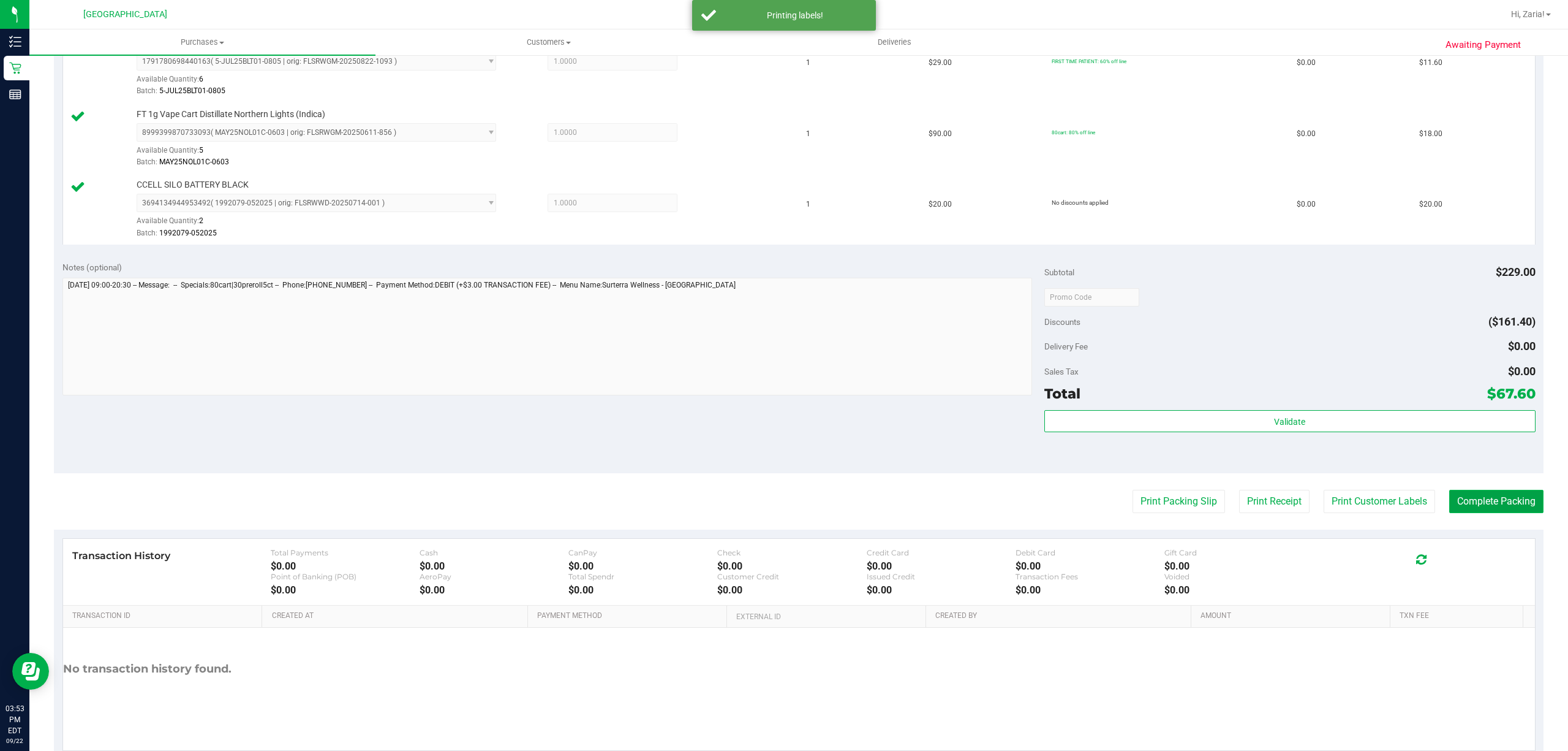
click at [1498, 493] on button "Complete Packing" at bounding box center [1497, 501] width 95 height 23
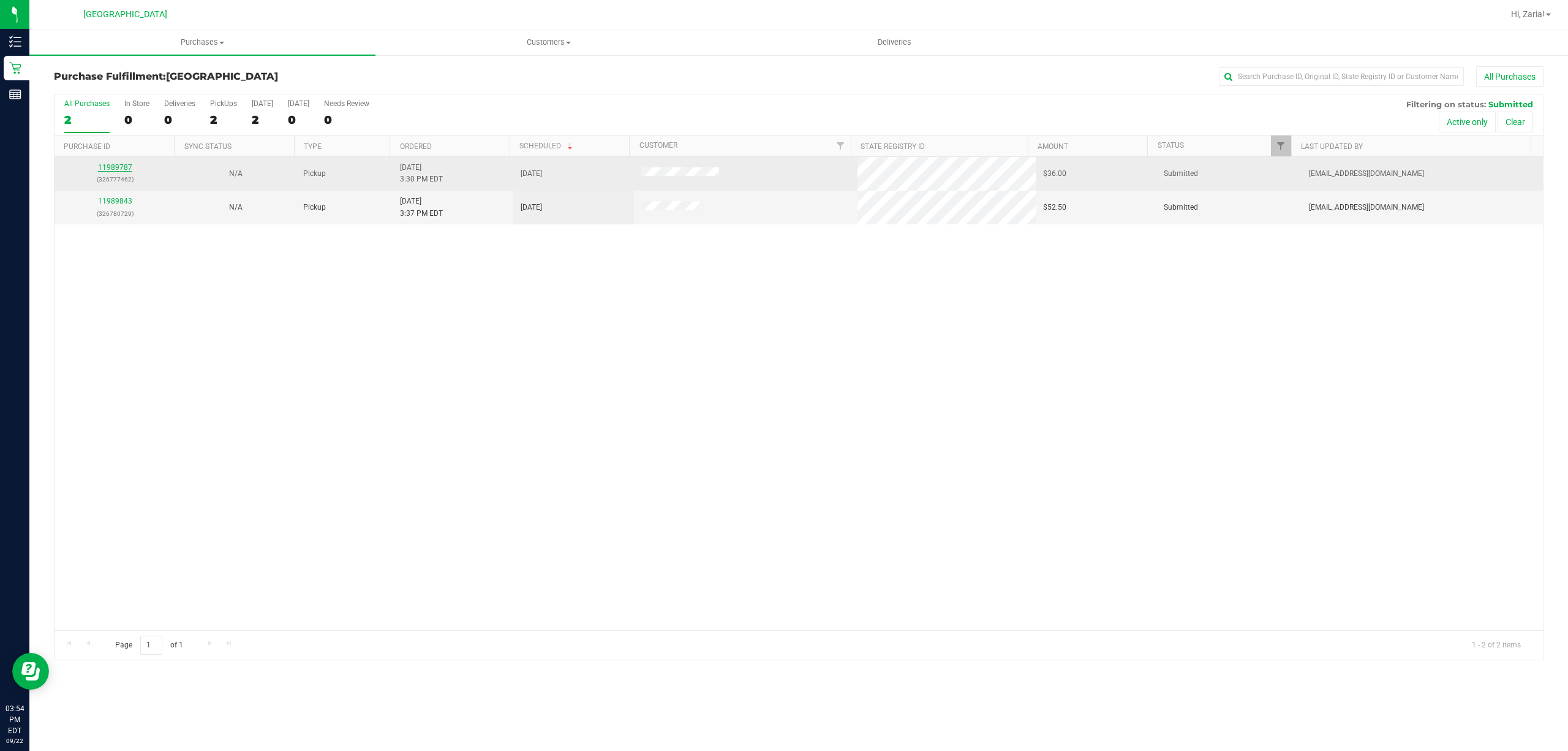
click at [121, 165] on link "11989787" at bounding box center [115, 167] width 35 height 8
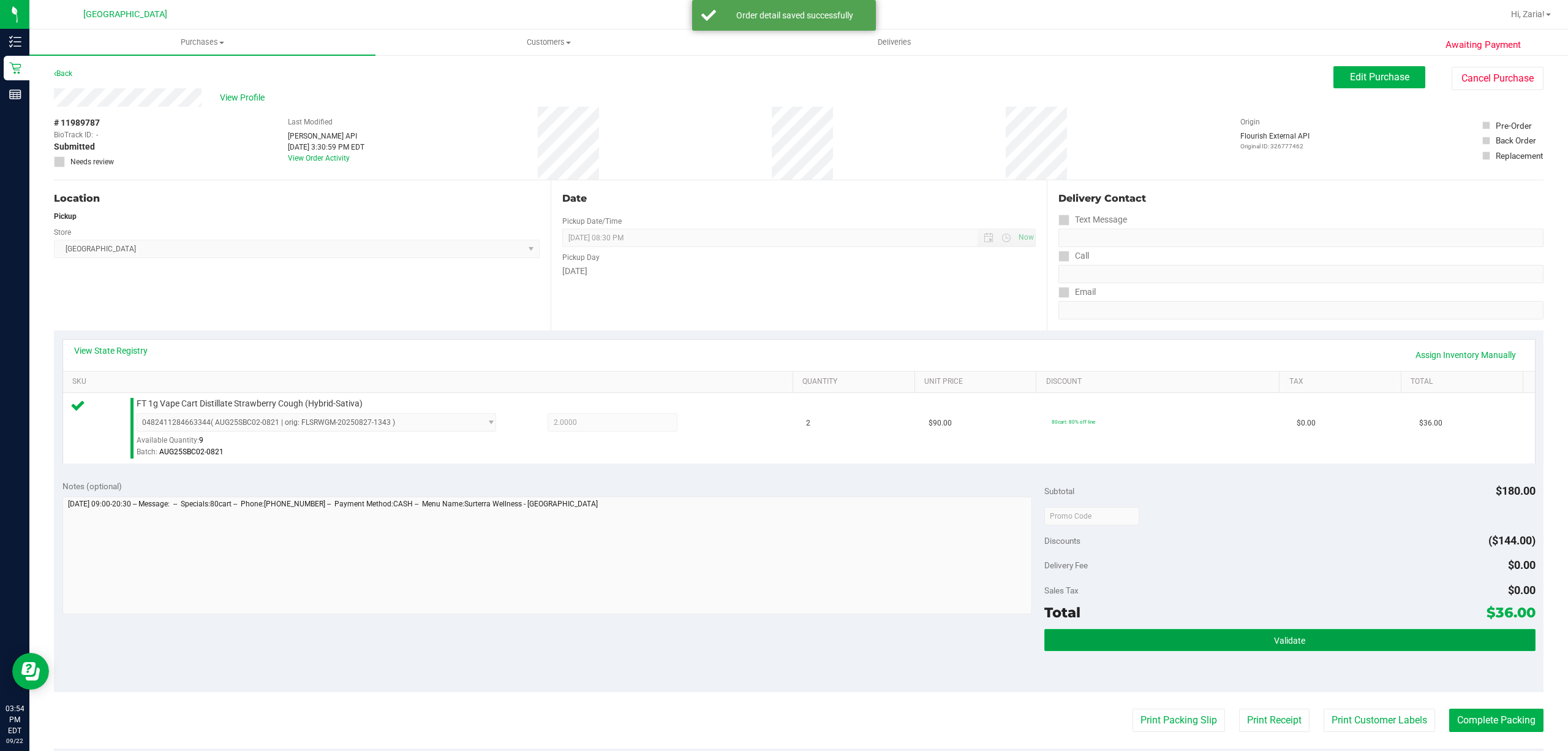
click at [1351, 648] on button "Validate" at bounding box center [1290, 639] width 491 height 22
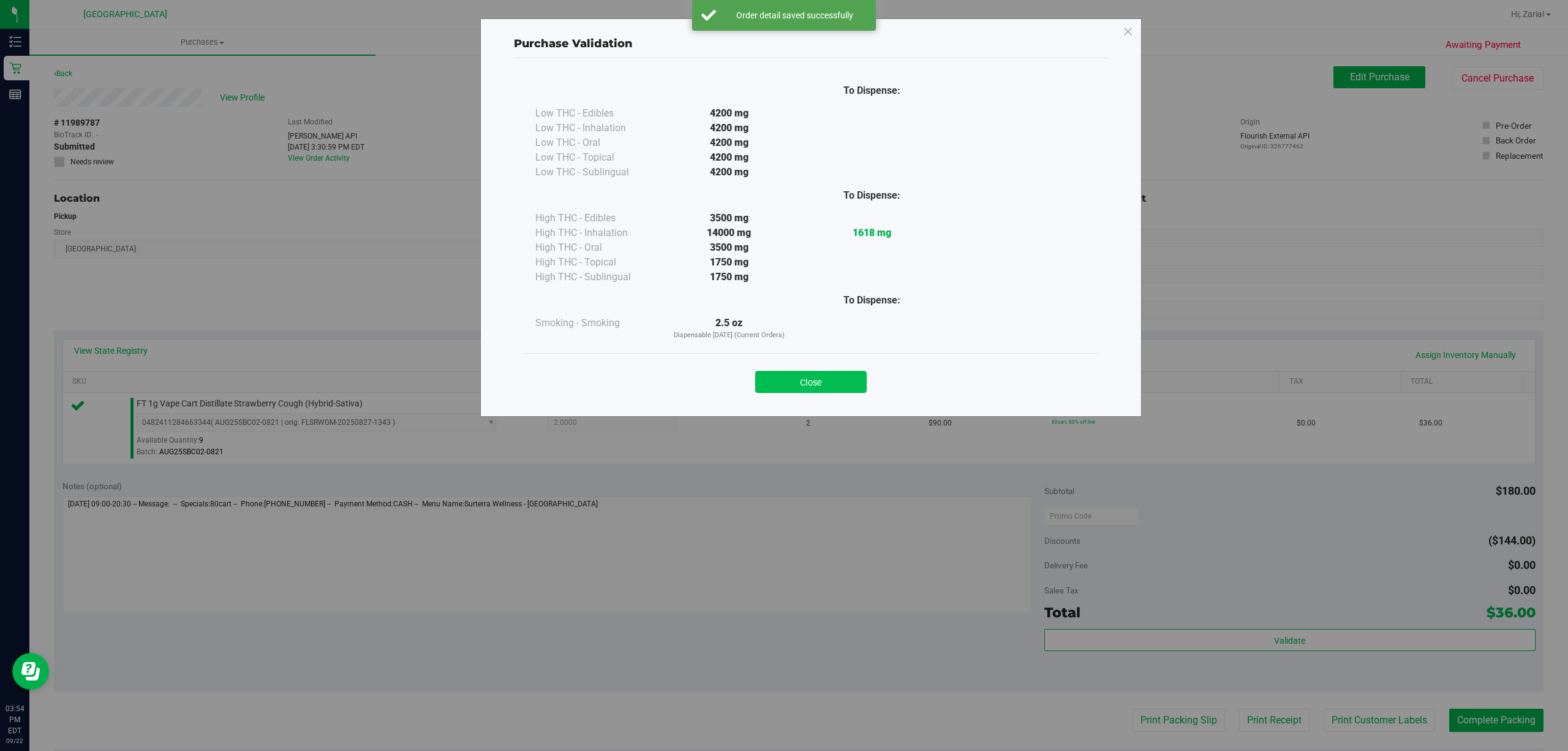
click at [844, 386] on button "Close" at bounding box center [811, 381] width 111 height 22
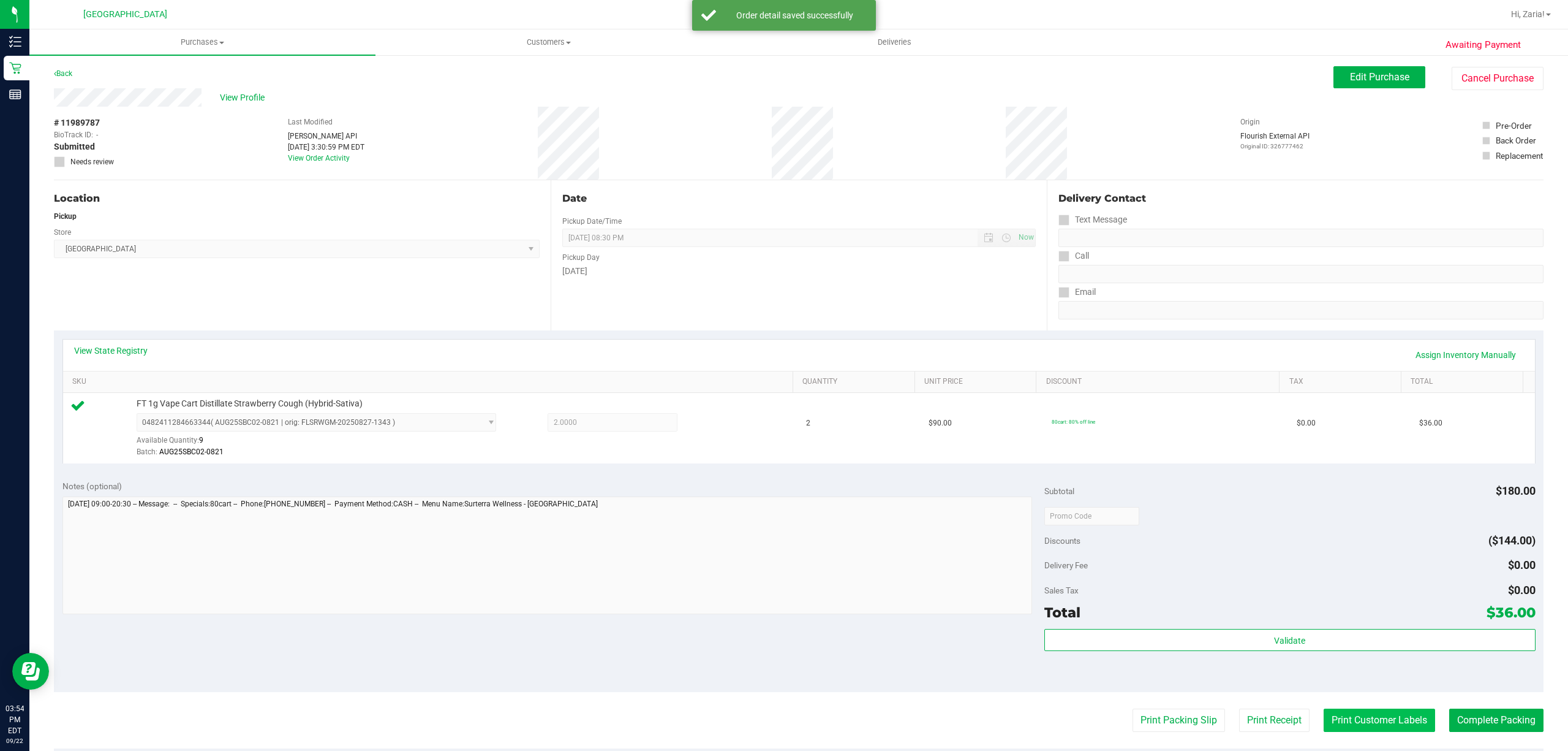
click at [1414, 716] on button "Print Customer Labels" at bounding box center [1379, 719] width 111 height 23
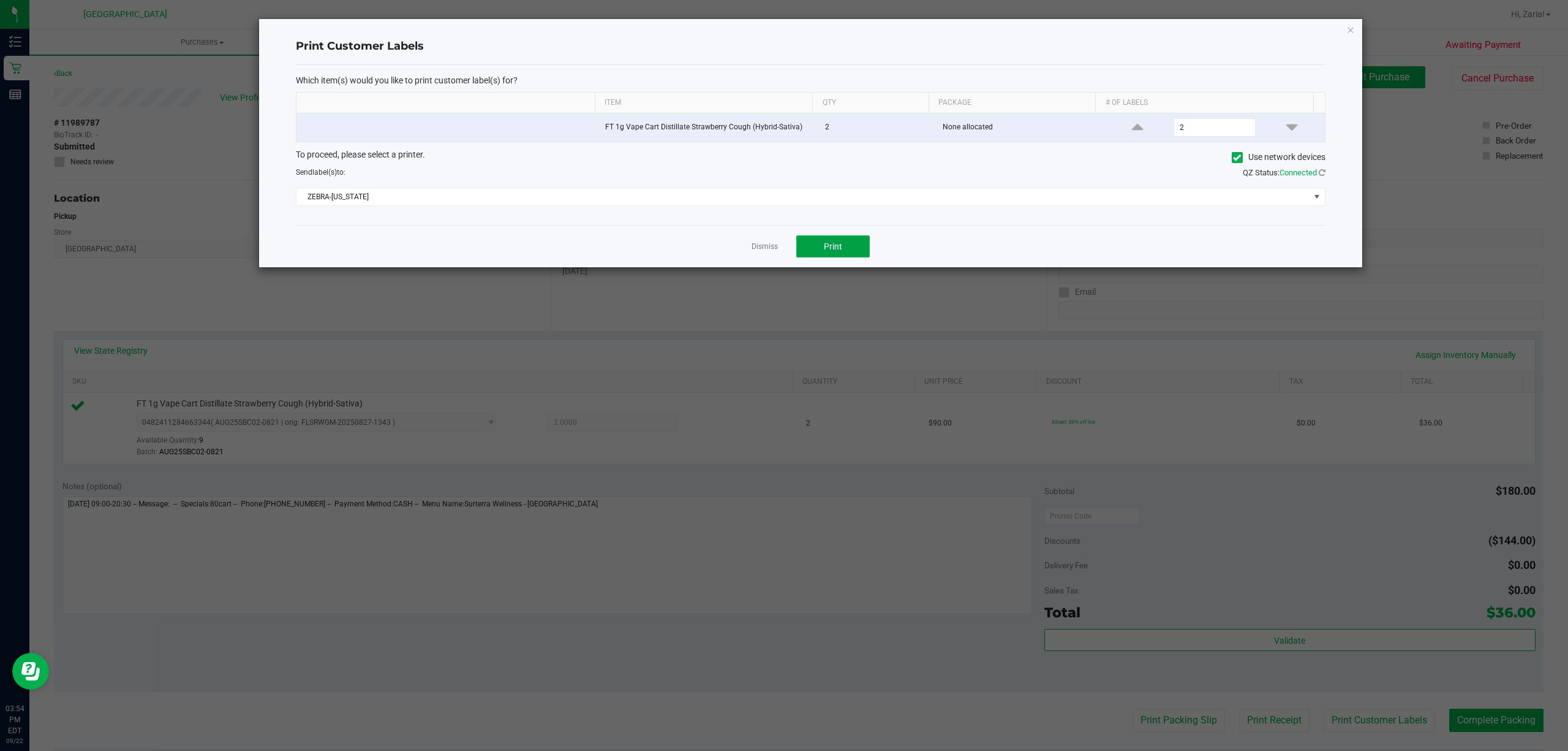
click at [850, 239] on button "Print" at bounding box center [833, 246] width 74 height 22
click at [766, 247] on link "Dismiss" at bounding box center [764, 247] width 26 height 11
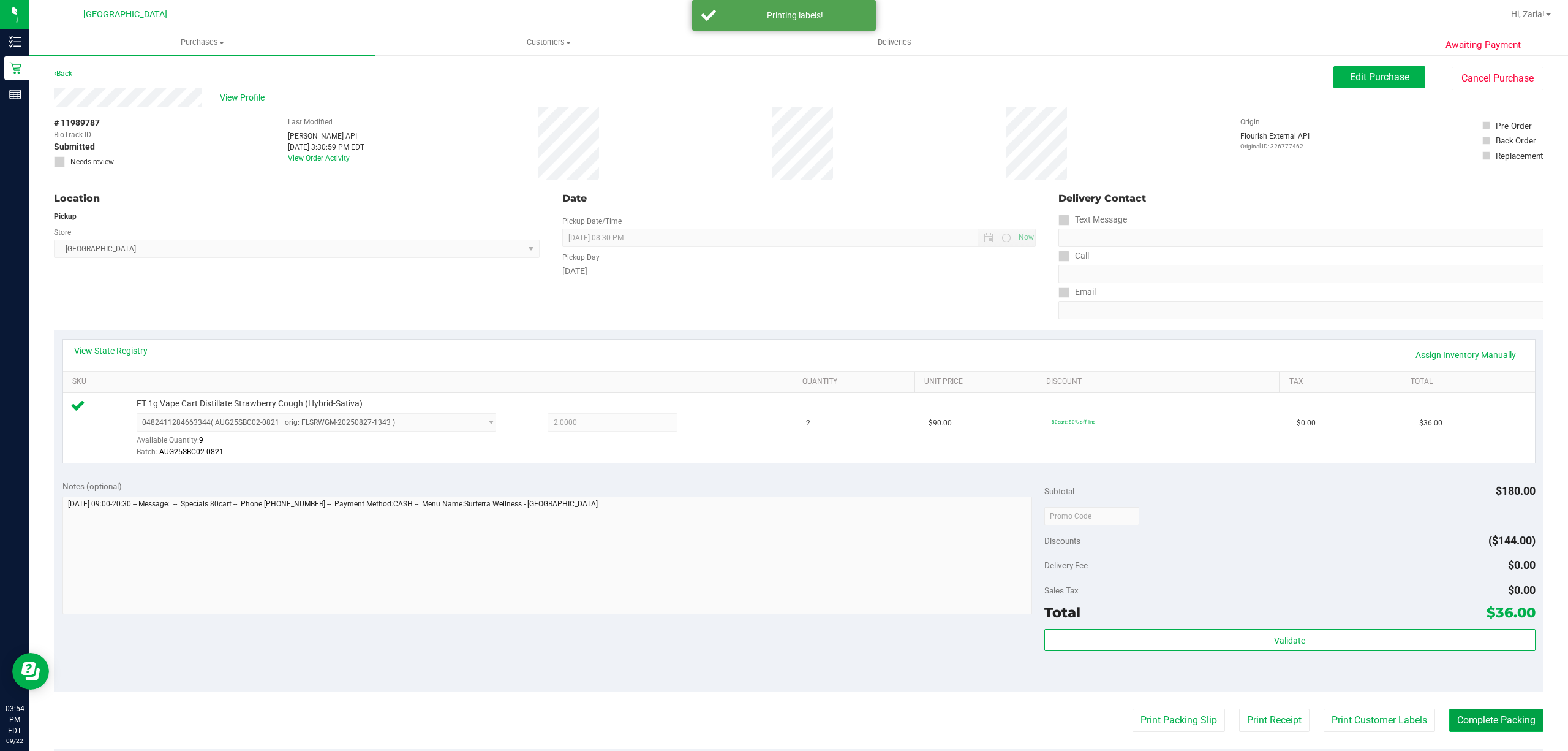
click at [1476, 723] on button "Complete Packing" at bounding box center [1497, 719] width 95 height 23
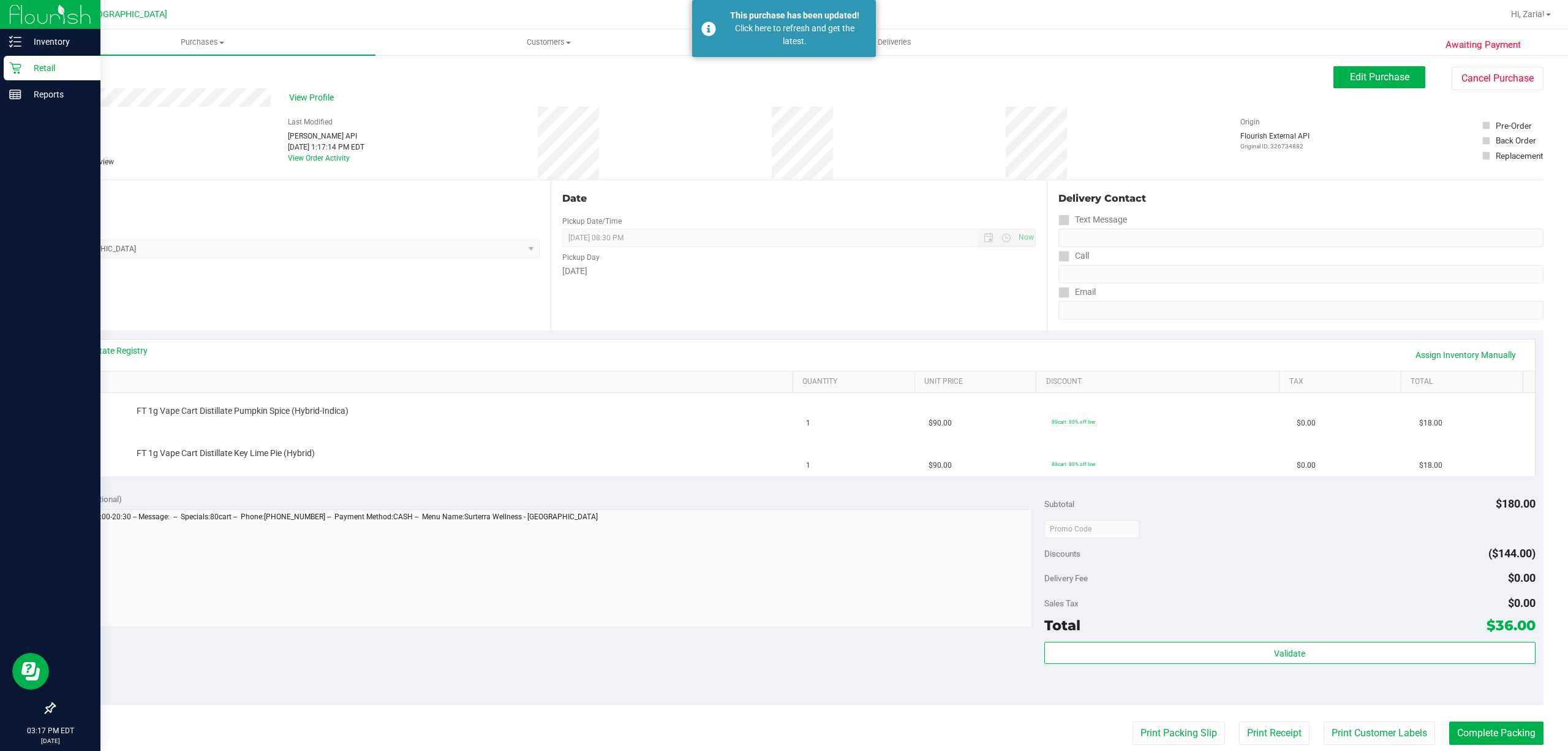
click at [74, 62] on p "Retail" at bounding box center [59, 68] width 74 height 15
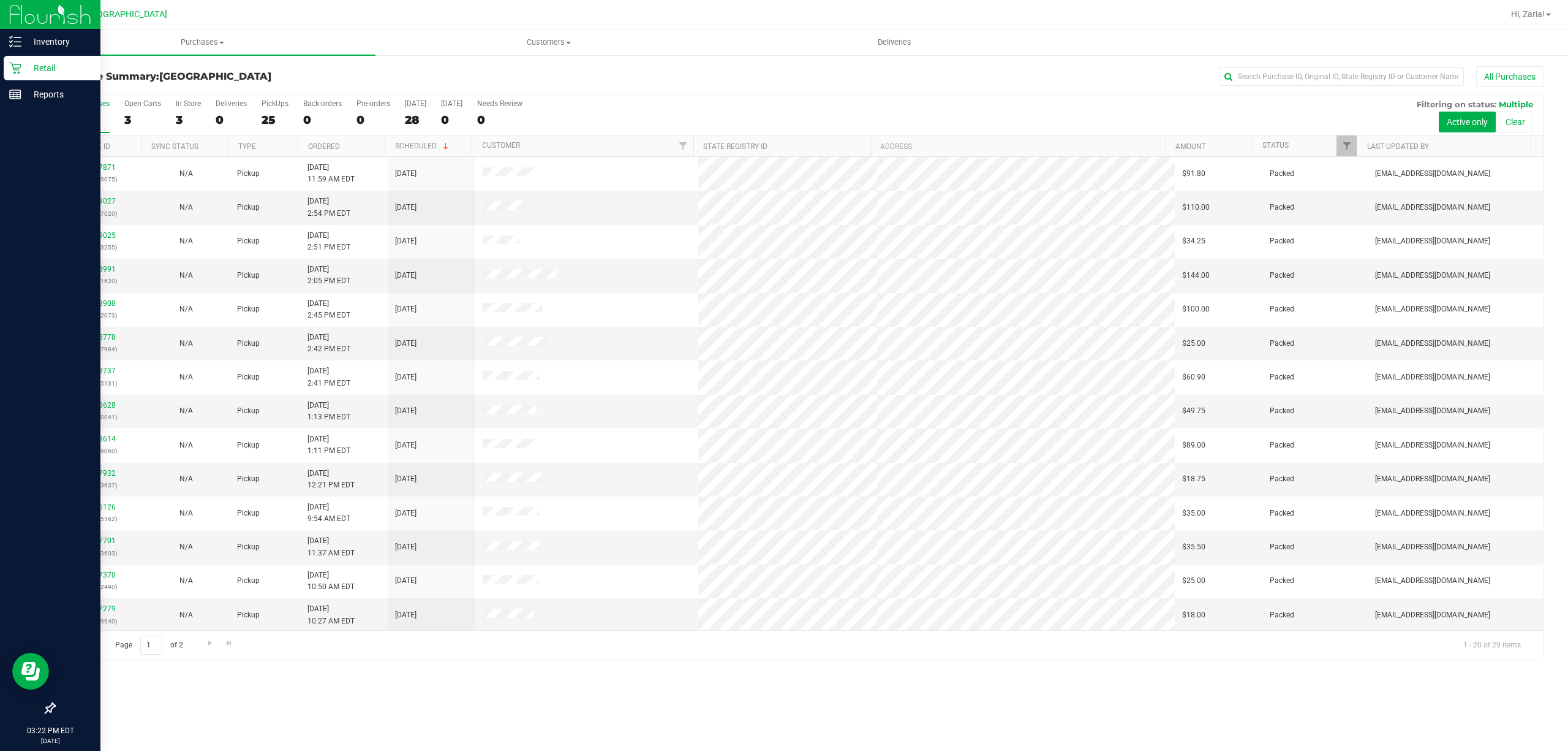
click at [71, 65] on p "Retail" at bounding box center [59, 68] width 74 height 15
click at [57, 37] on p "Inventory" at bounding box center [59, 42] width 74 height 15
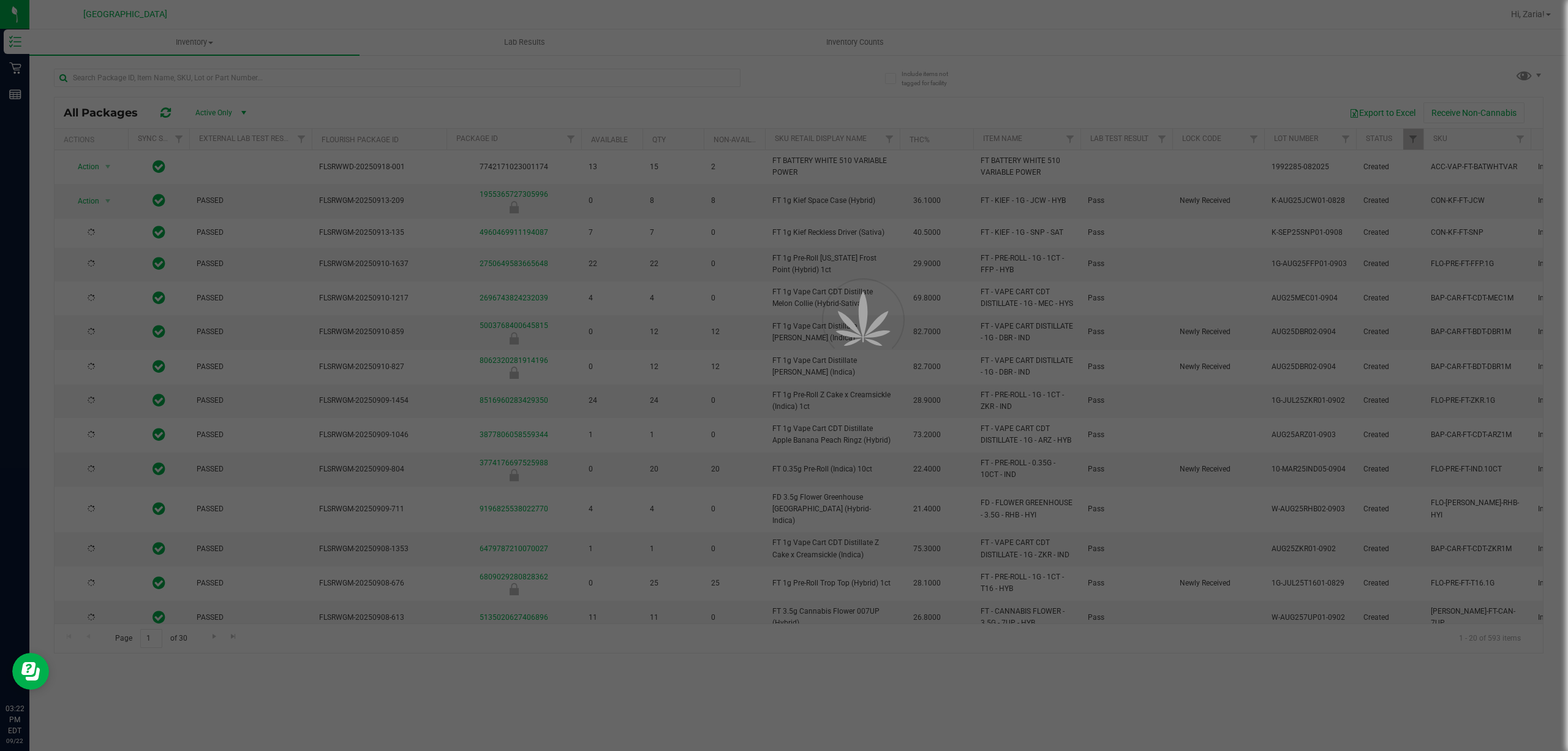
click at [419, 68] on div at bounding box center [784, 375] width 1568 height 751
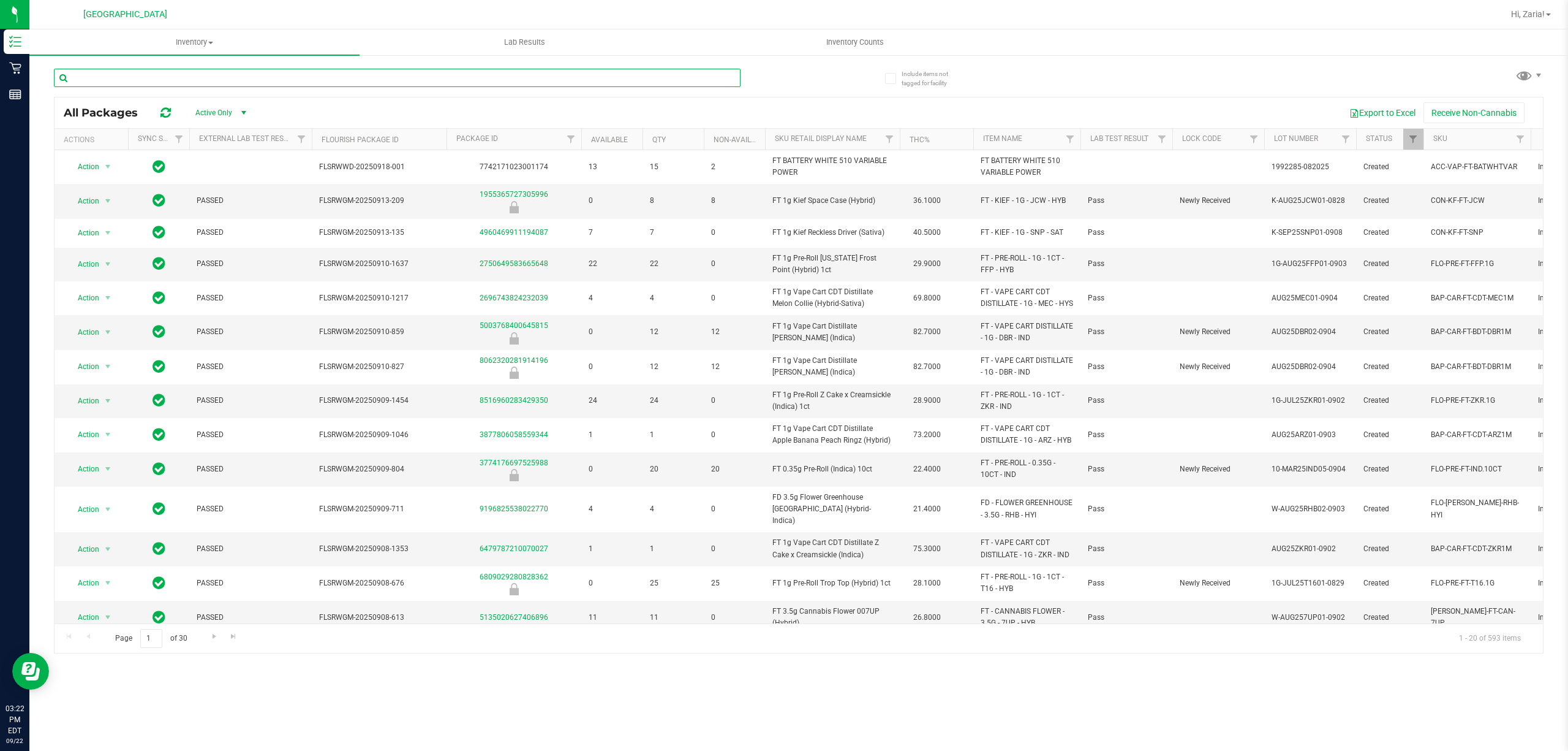
click at [400, 84] on input "text" at bounding box center [397, 77] width 687 height 18
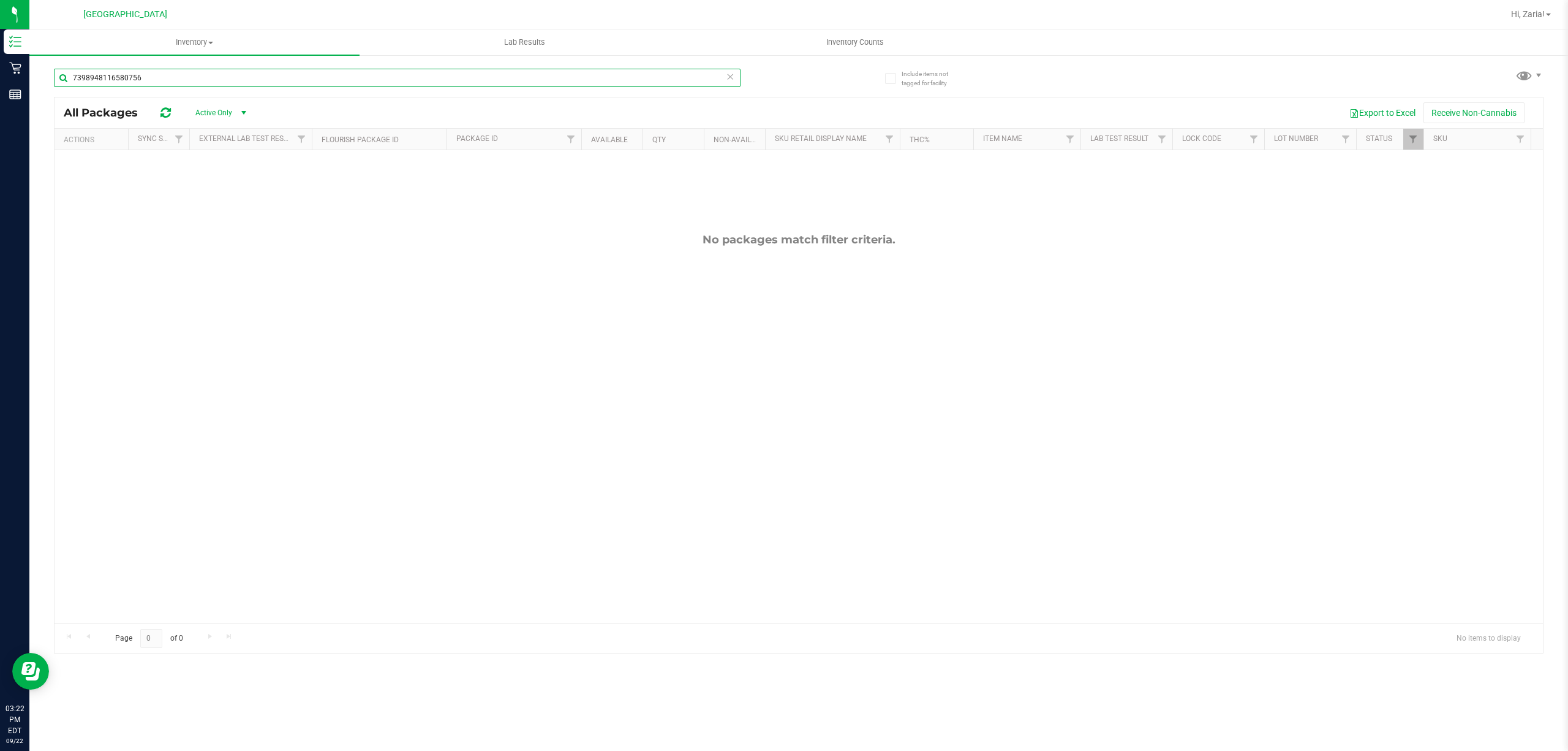
click at [400, 84] on input "7398948116580756" at bounding box center [397, 77] width 687 height 18
drag, startPoint x: 400, startPoint y: 84, endPoint x: 409, endPoint y: 71, distance: 15.8
click at [404, 79] on input "7398948116580756" at bounding box center [397, 77] width 687 height 18
type input "1g sbc"
click at [388, 67] on div "1g sbc" at bounding box center [426, 77] width 745 height 39
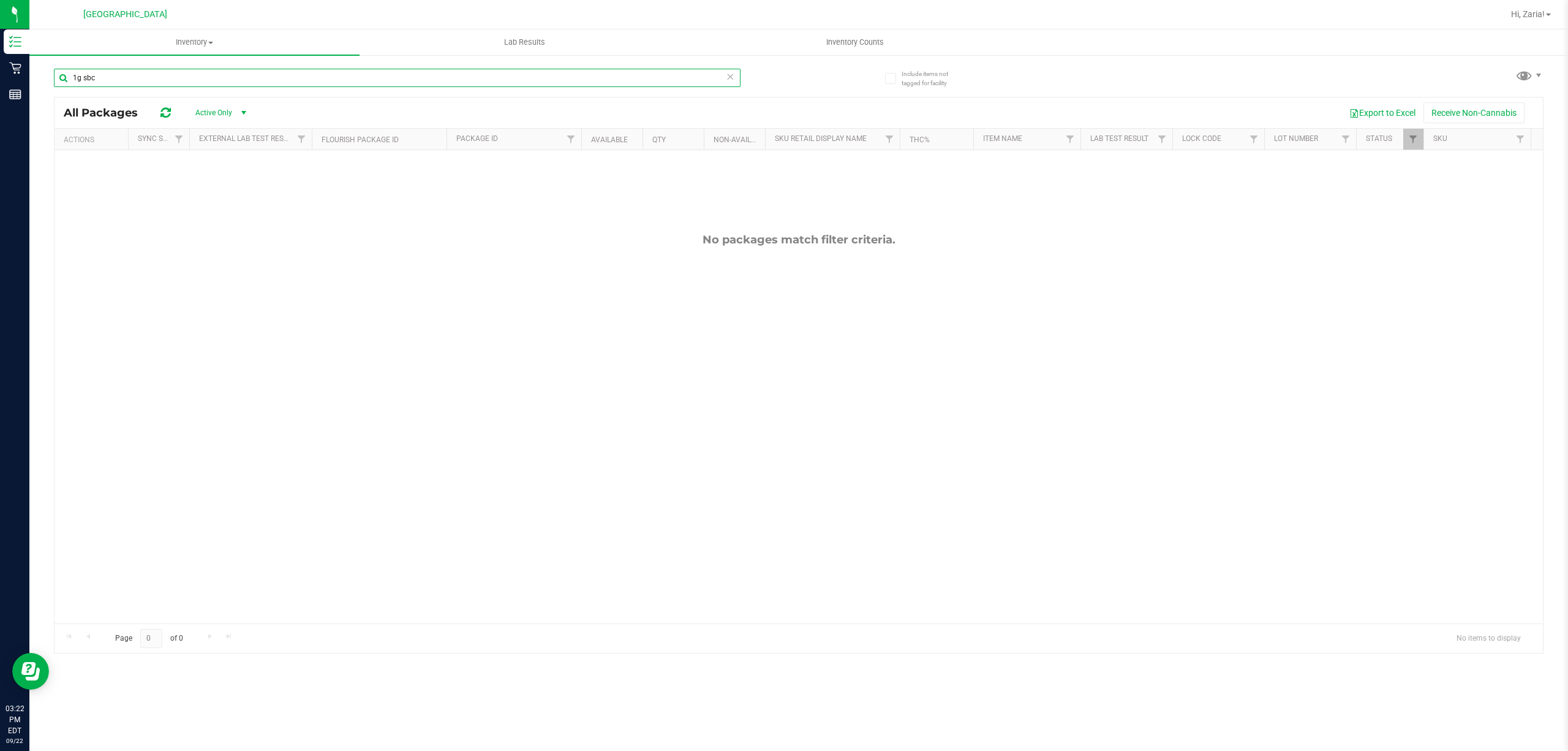
click at [382, 70] on input "1g sbc" at bounding box center [397, 77] width 687 height 18
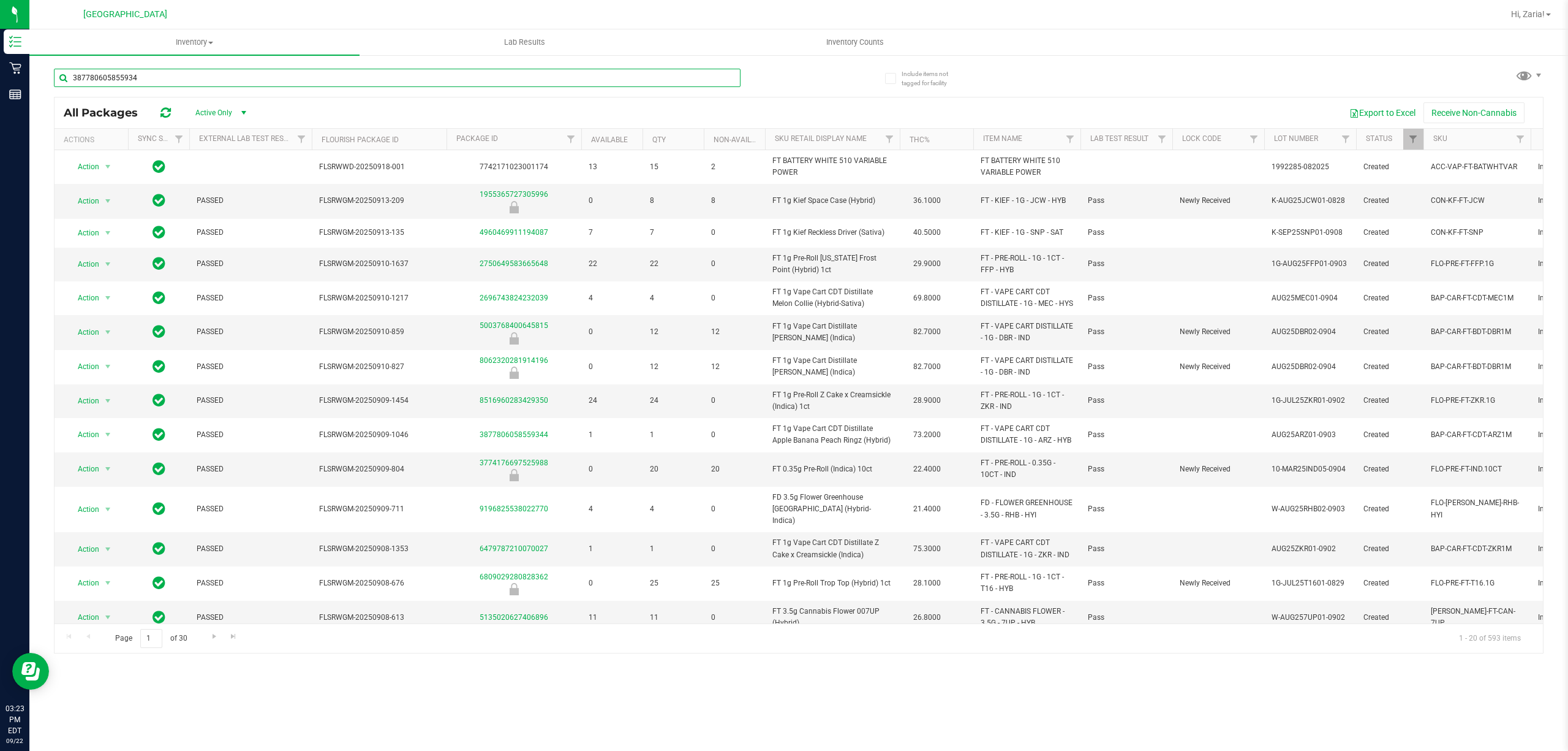
type input "3877806058559344"
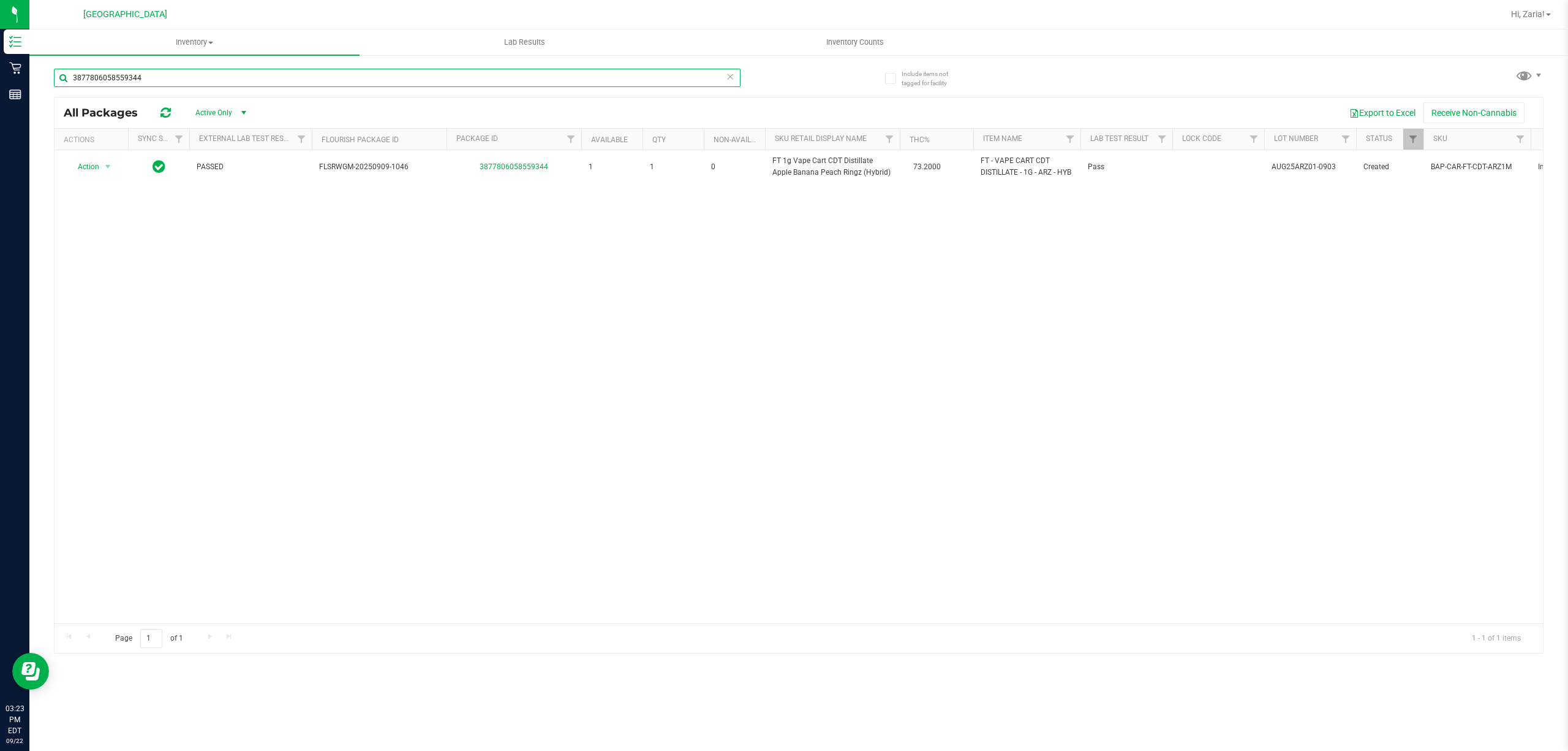
click at [350, 77] on input "3877806058559344" at bounding box center [397, 77] width 687 height 18
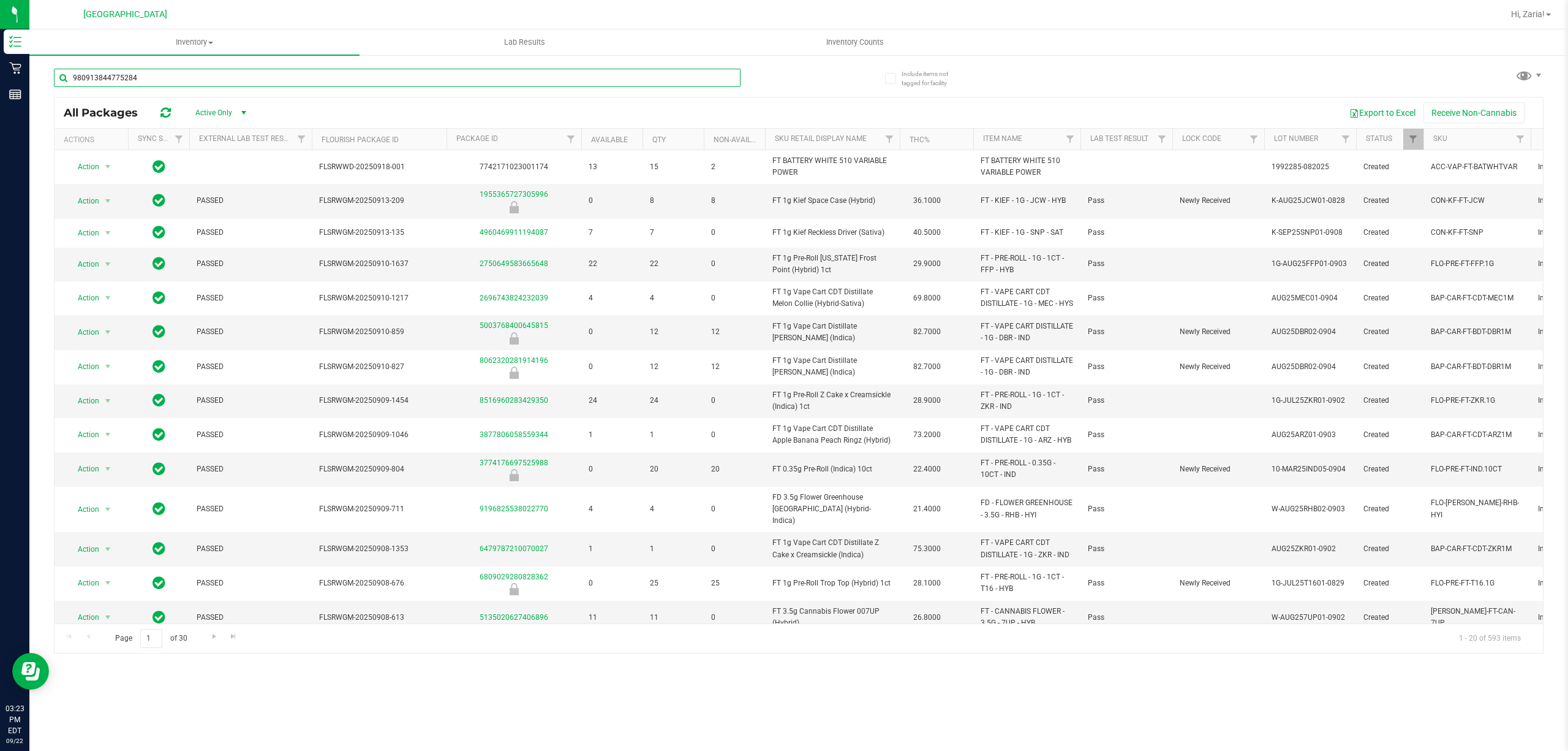
type input "9809138447752844"
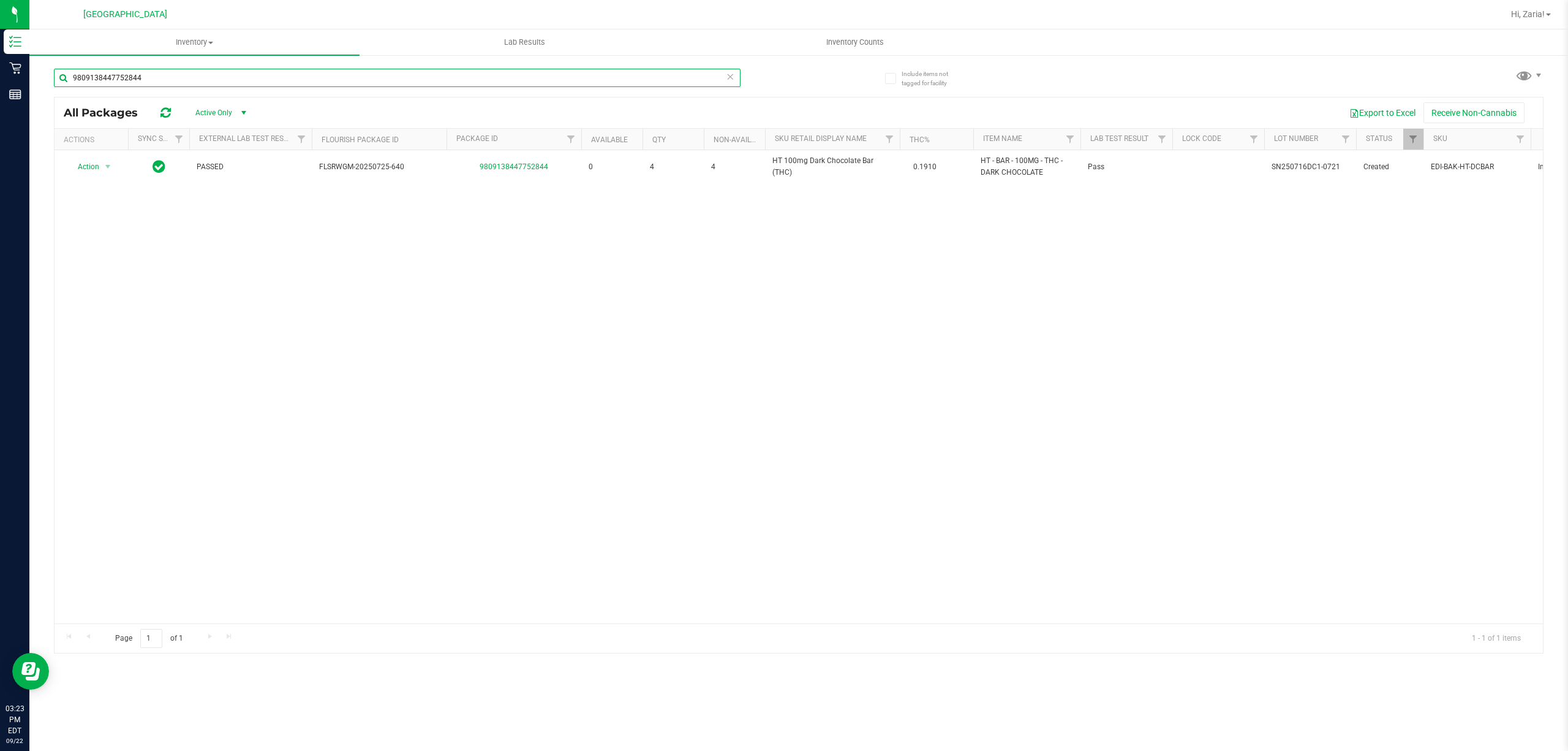
click at [298, 81] on input "9809138447752844" at bounding box center [397, 77] width 687 height 18
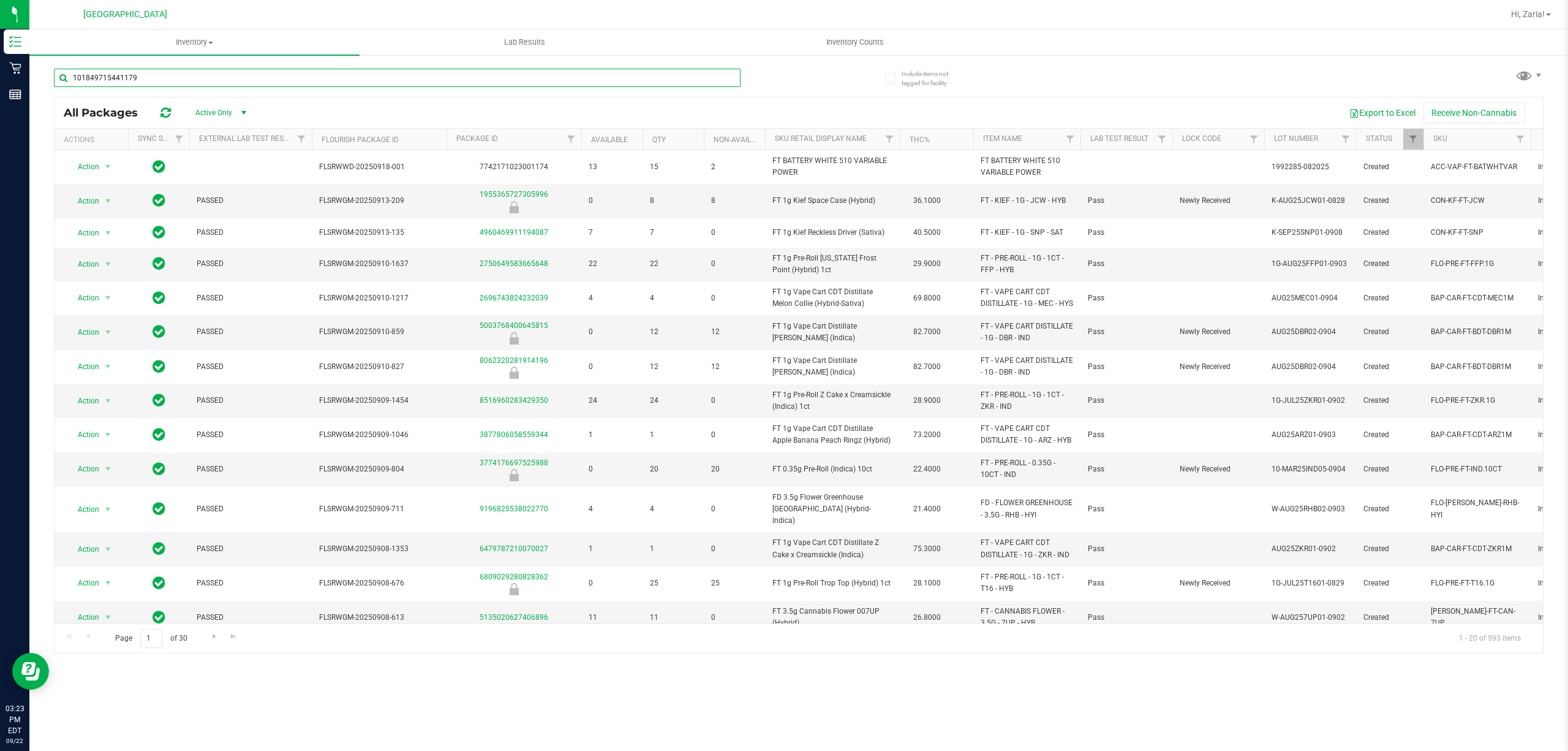
type input "1018497154411790"
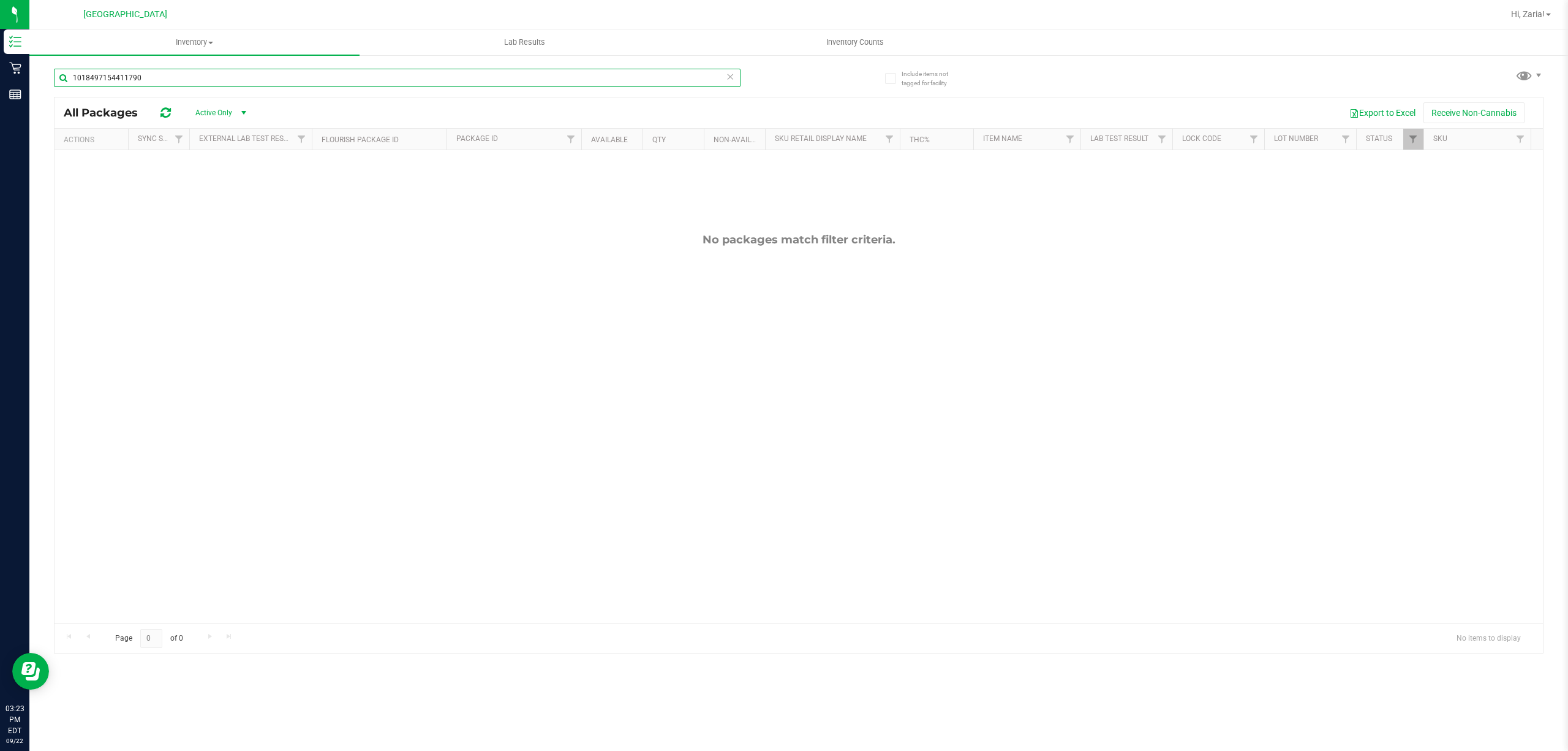
click at [299, 74] on input "1018497154411790" at bounding box center [397, 77] width 687 height 18
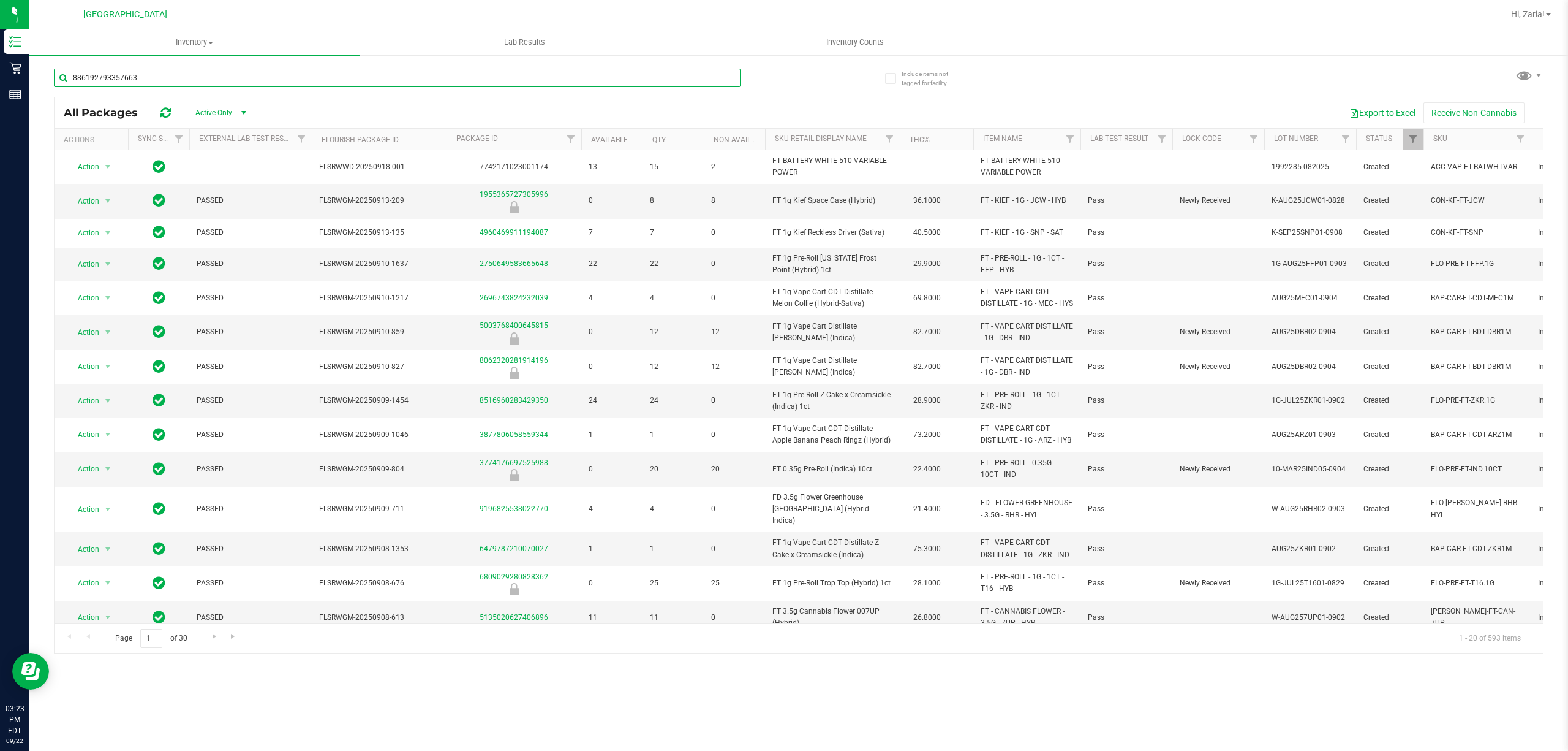
type input "8861927933576632"
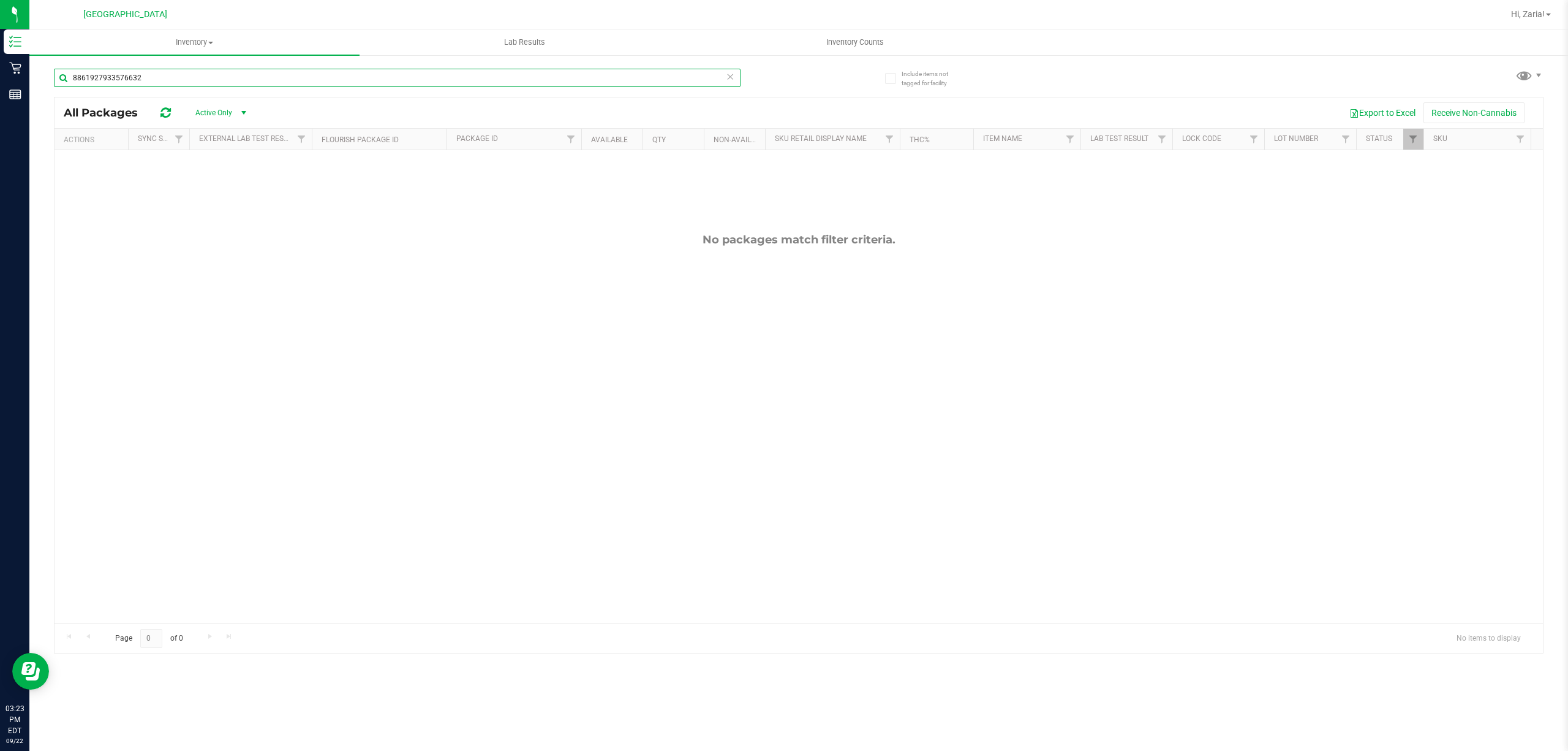
click at [282, 74] on input "8861927933576632" at bounding box center [397, 77] width 687 height 18
type input "pex"
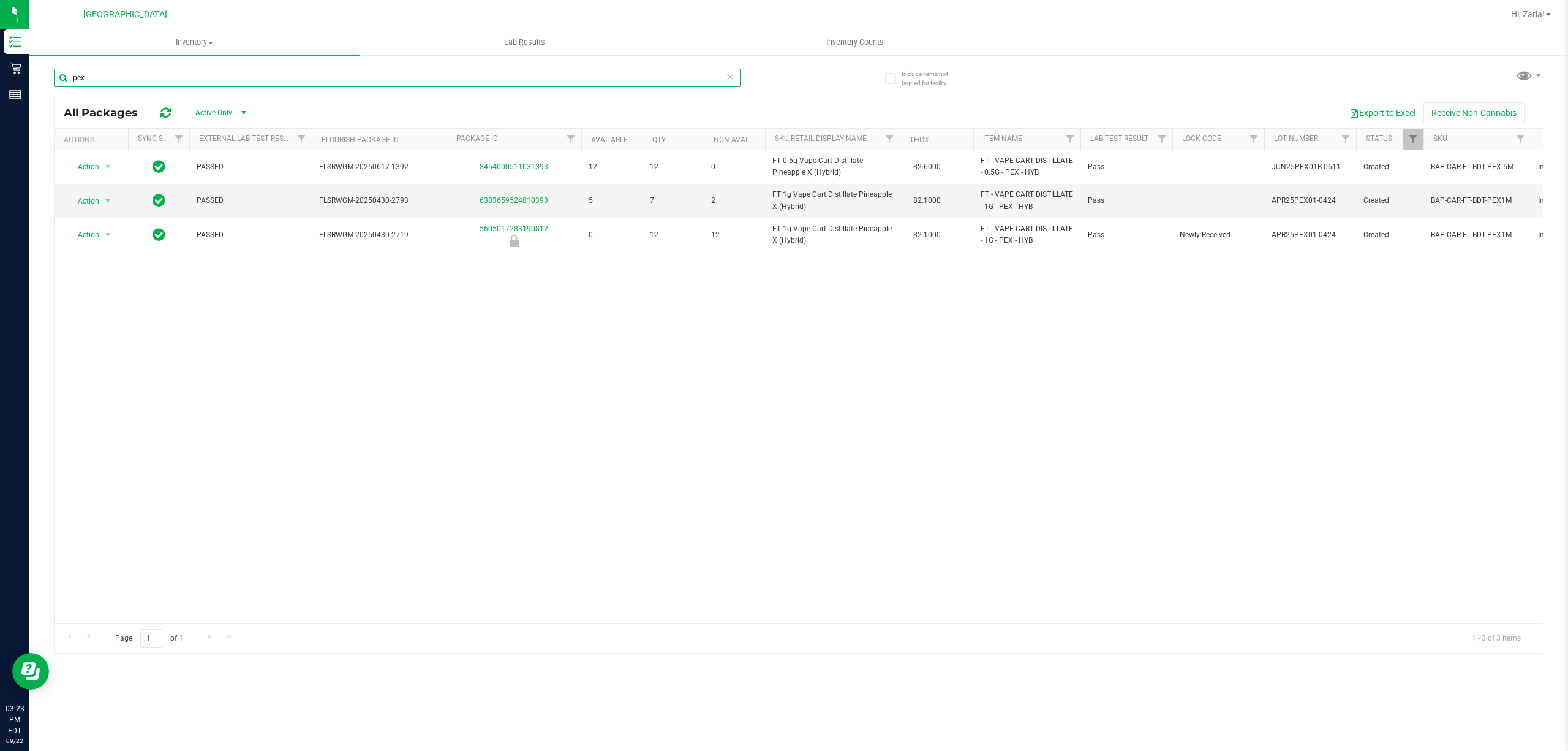
click at [639, 86] on input "pex" at bounding box center [397, 77] width 687 height 18
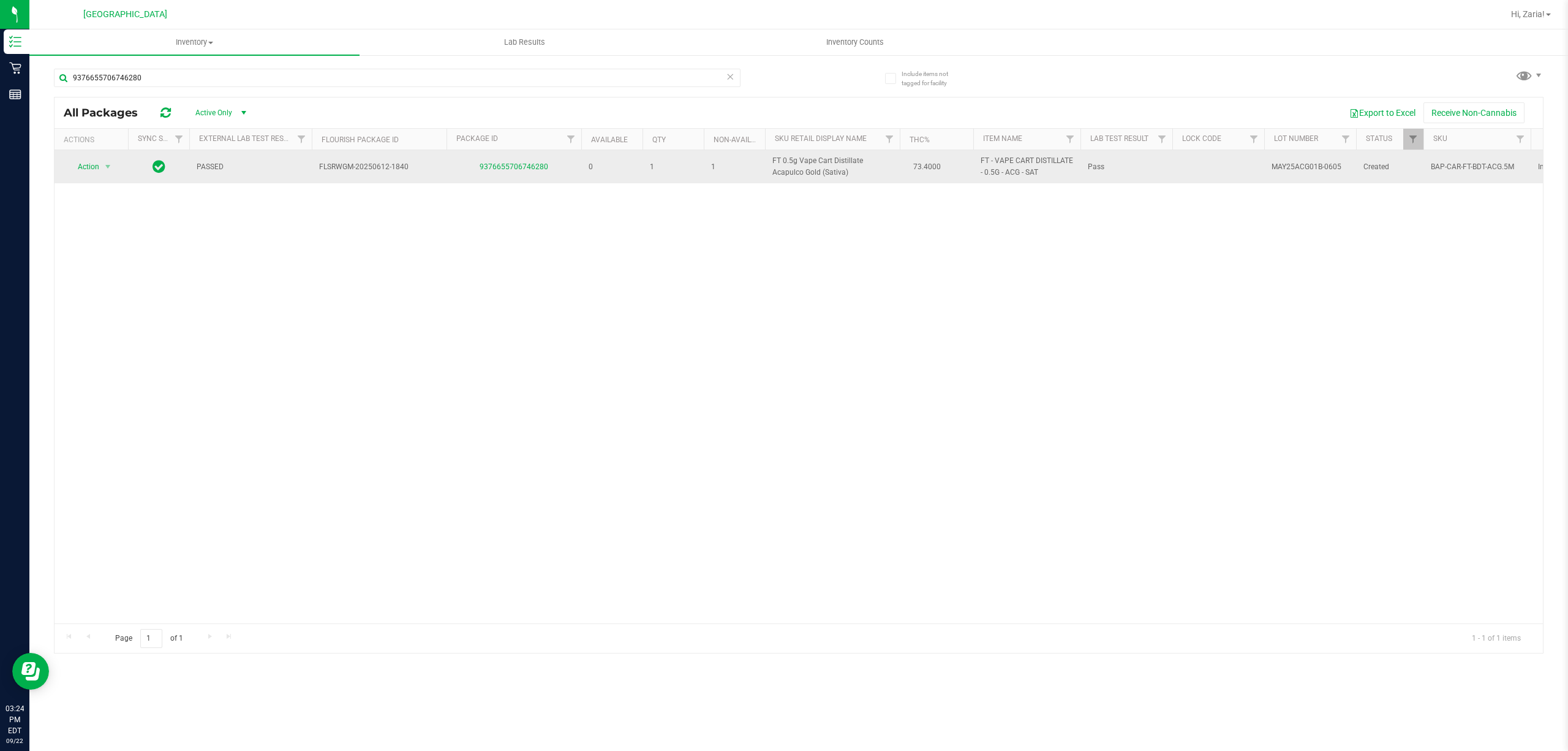
click at [828, 171] on span "FT 0.5g Vape Cart Distillate Acapulco Gold (Sativa)" at bounding box center [832, 166] width 120 height 23
copy td "FT 0.5g Vape Cart Distillate Acapulco Gold (Sativa)"
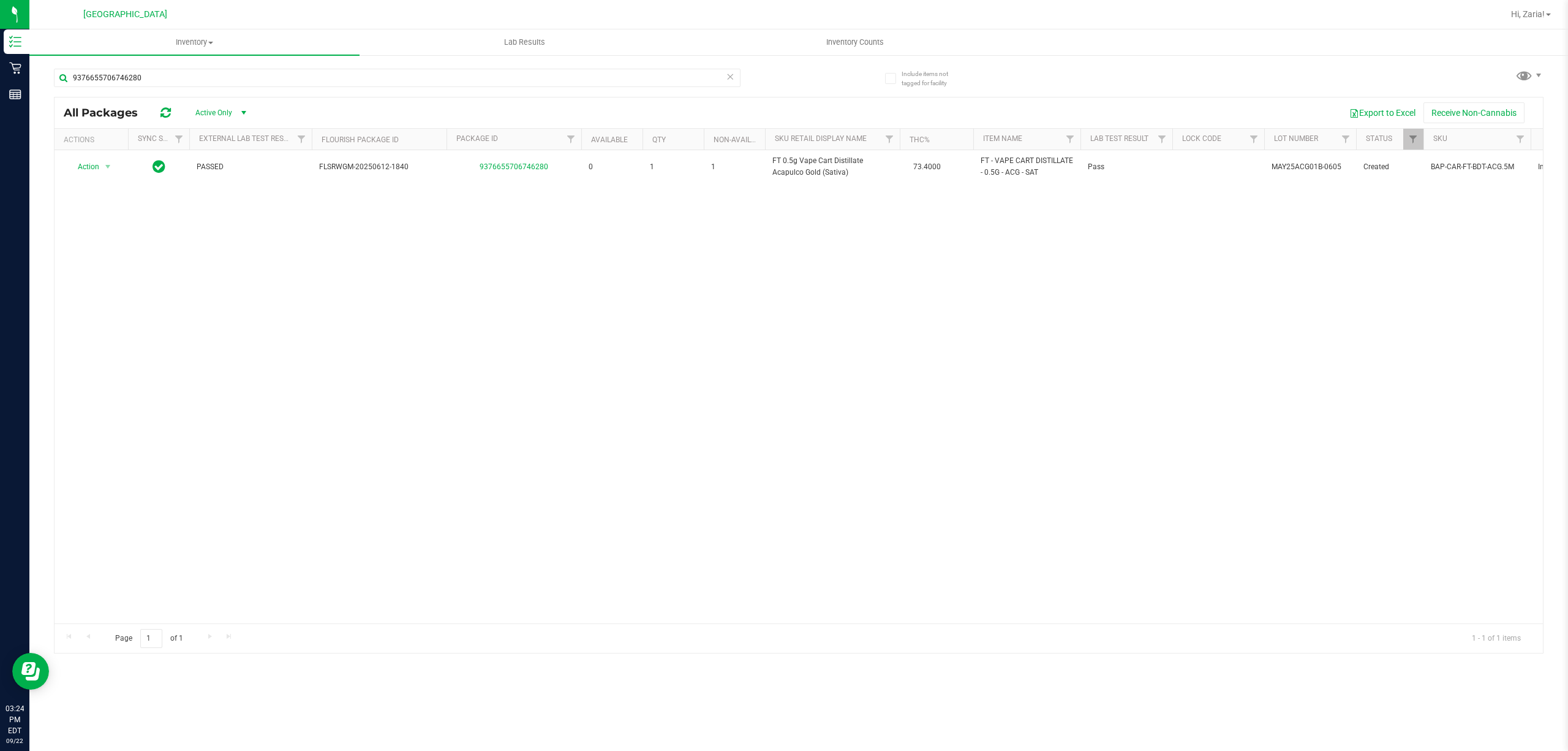
click at [534, 62] on div "9376655706746280" at bounding box center [426, 77] width 745 height 39
click at [535, 74] on input "9376655706746280" at bounding box center [397, 77] width 687 height 18
paste input "FT 0.5g Vape Cart Distillate Acapulco Gold (Sativa)"
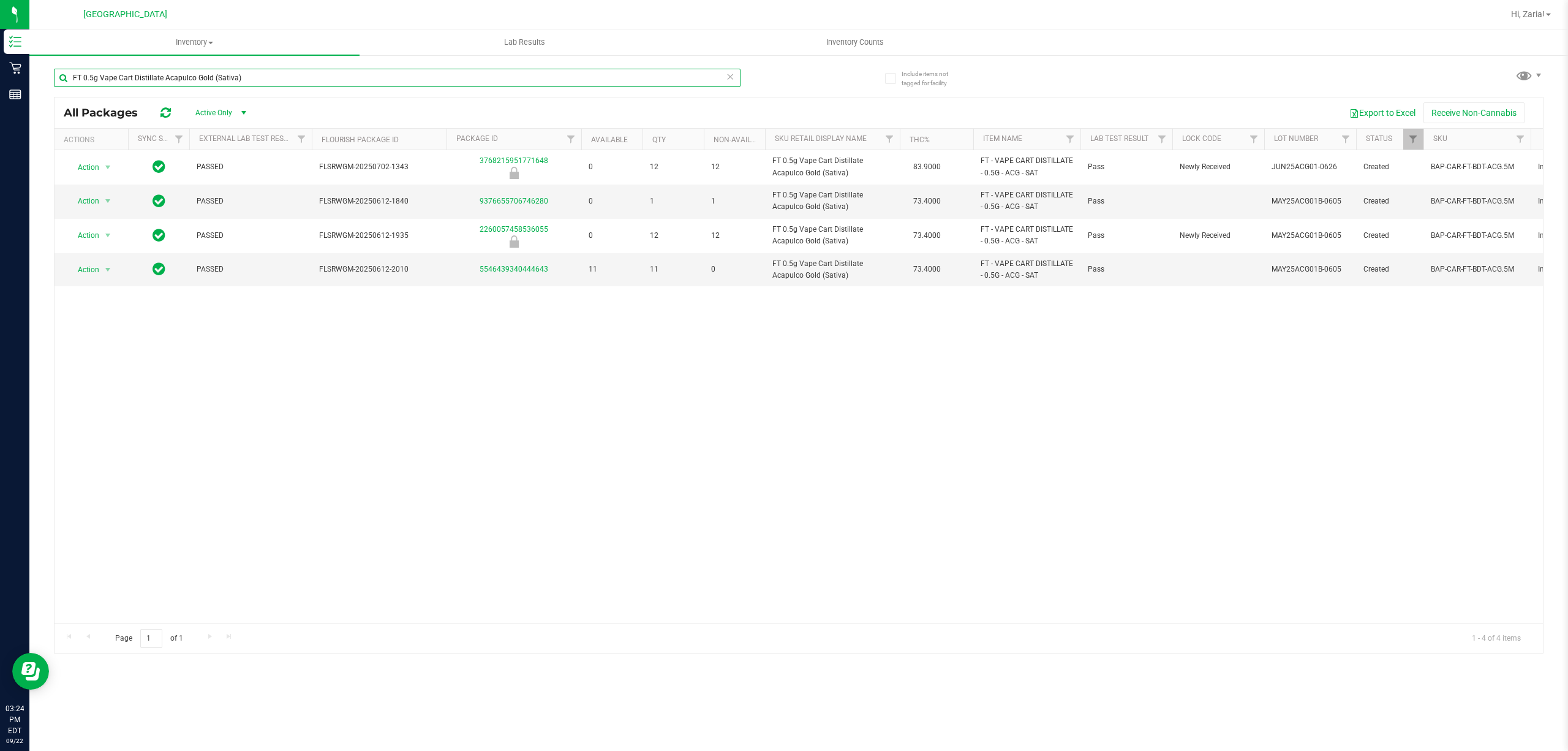
click at [470, 74] on input "FT 0.5g Vape Cart Distillate Acapulco Gold (Sativa)" at bounding box center [397, 77] width 687 height 18
click at [461, 77] on input "FT 0.5g Vape Cart Distillate Acapulco Gold (Sativa)" at bounding box center [397, 77] width 687 height 18
click at [457, 77] on input "FT 0.5g Vape Cart Distillate Acapulco Gold (Sativa)" at bounding box center [397, 77] width 687 height 18
click at [455, 77] on input "FT 0.5g Vape Cart Distillate Acapulco Gold (Sativa)" at bounding box center [397, 77] width 687 height 18
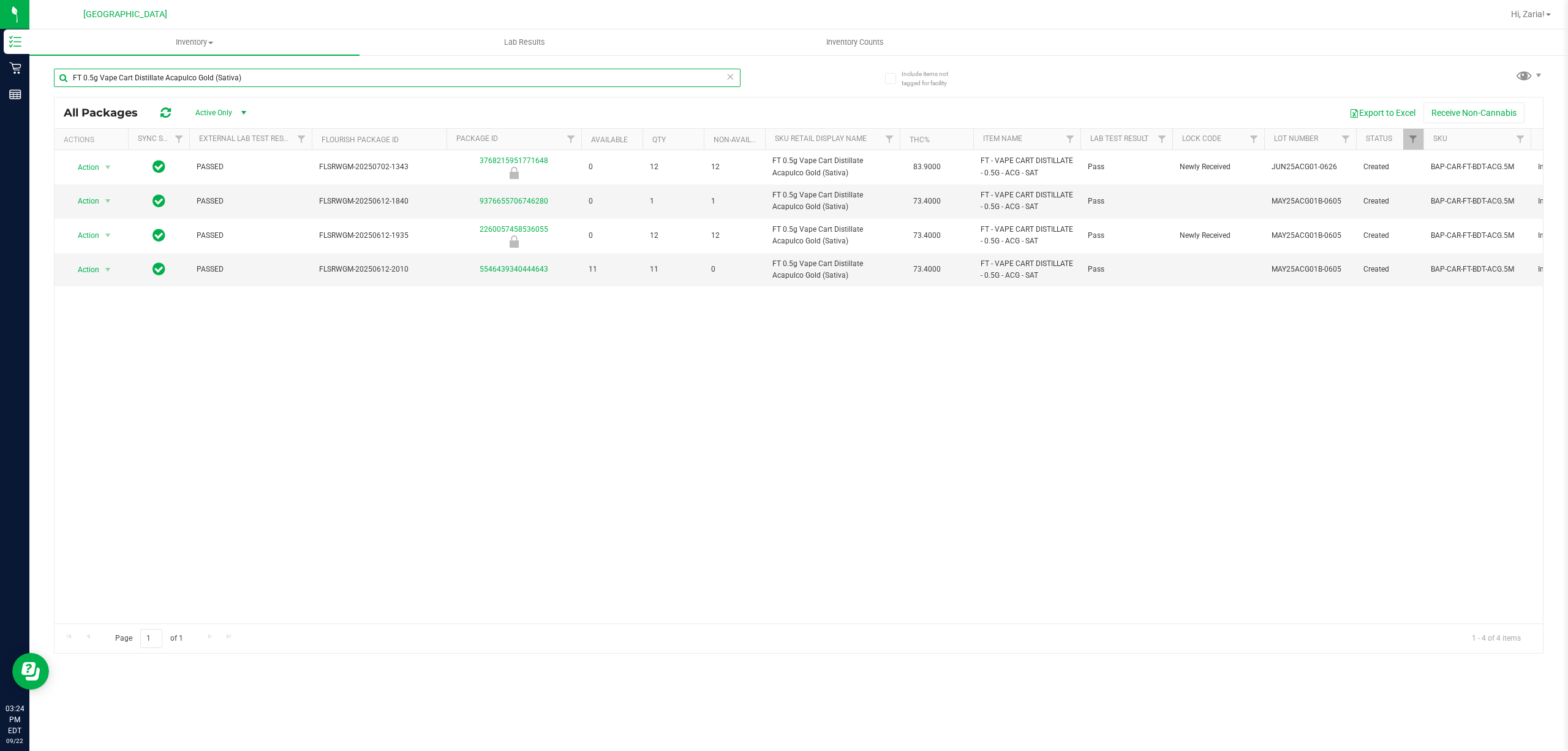
click at [446, 80] on input "FT 0.5g Vape Cart Distillate Acapulco Gold (Sativa)" at bounding box center [397, 77] width 687 height 18
click at [443, 81] on input "FT 0.5g Vape Cart Distillate Acapulco Gold (Sativa)" at bounding box center [397, 77] width 687 height 18
click at [440, 82] on input "FT 0.5g Vape Cart Distillate Acapulco Gold (Sativa)" at bounding box center [397, 77] width 687 height 18
click at [439, 83] on input "FT 0.5g Vape Cart Distillate Acapulco Gold (Sativa)" at bounding box center [397, 77] width 687 height 18
click at [437, 84] on input "FT 0.5g Vape Cart Distillate Acapulco Gold (Sativa)" at bounding box center [397, 77] width 687 height 18
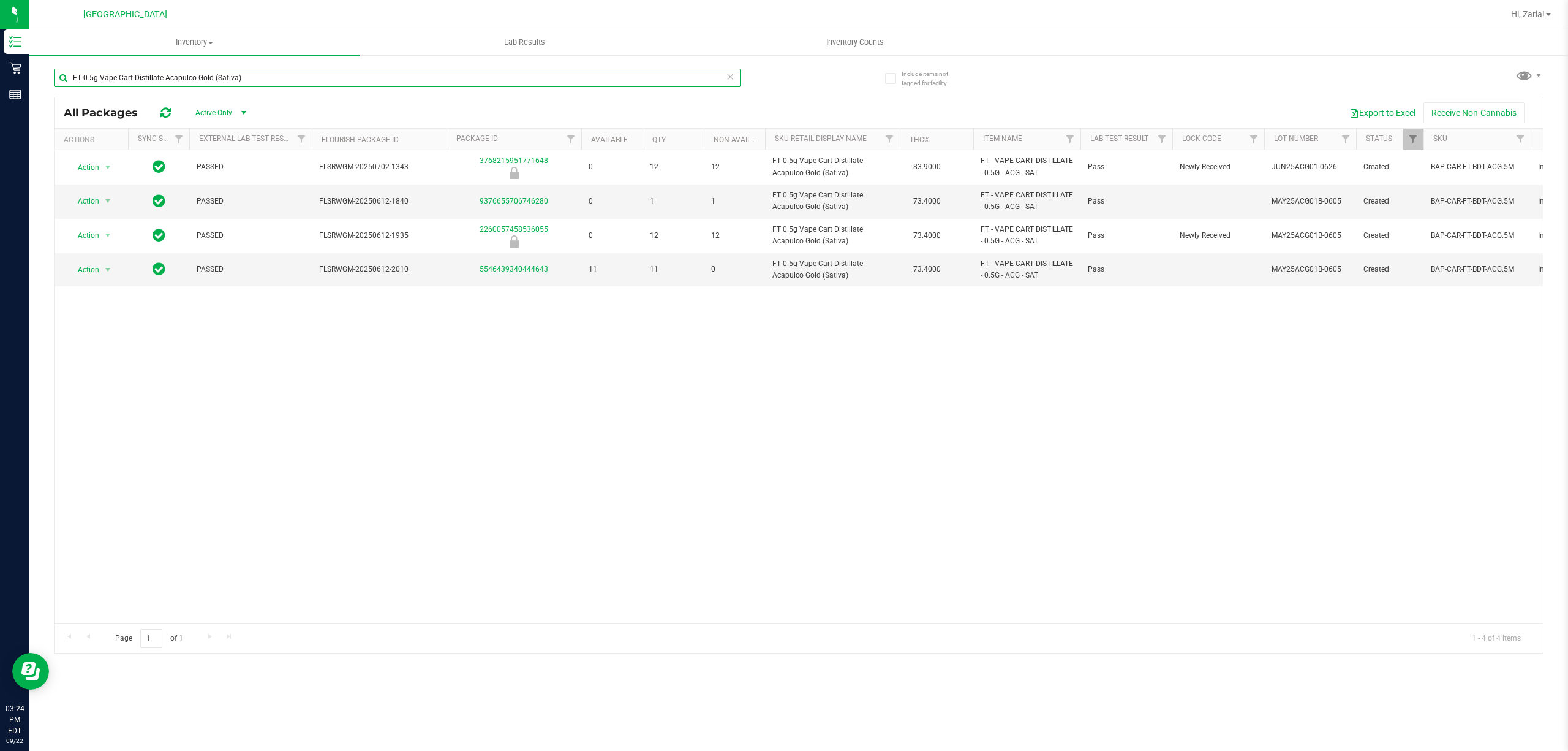
type input "FT 0.5g Vape Cart Distillate Acapulco Gold (Sativa)"
click at [437, 87] on div "FT 0.5g Vape Cart Distillate Acapulco Gold (Sativa)" at bounding box center [397, 82] width 687 height 28
click at [435, 87] on div "FT 0.5g Vape Cart Distillate Acapulco Gold (Sativa)" at bounding box center [397, 82] width 687 height 28
